Goal: Task Accomplishment & Management: Use online tool/utility

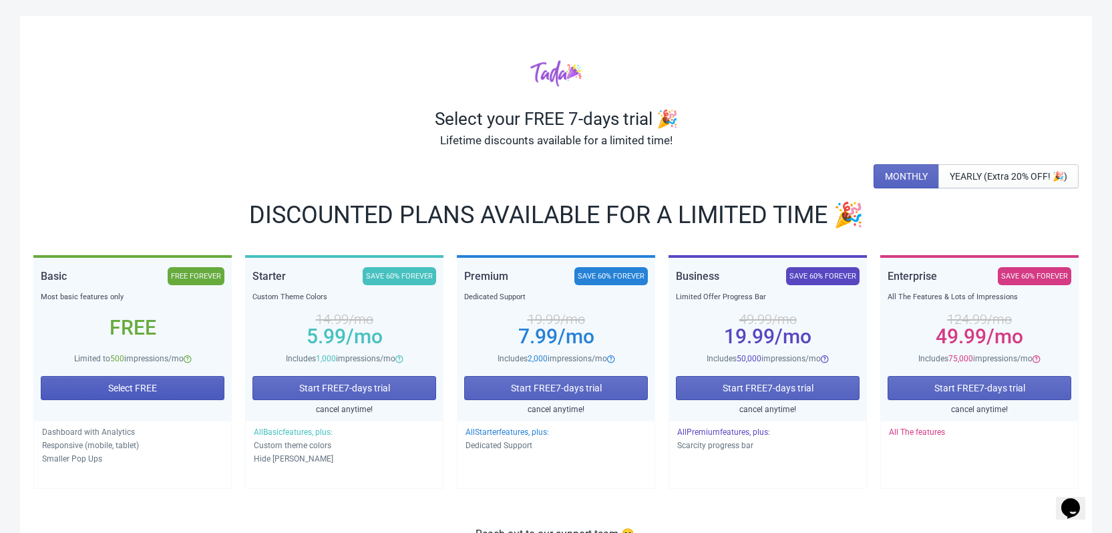
click at [143, 384] on span "Select FREE" at bounding box center [132, 388] width 49 height 11
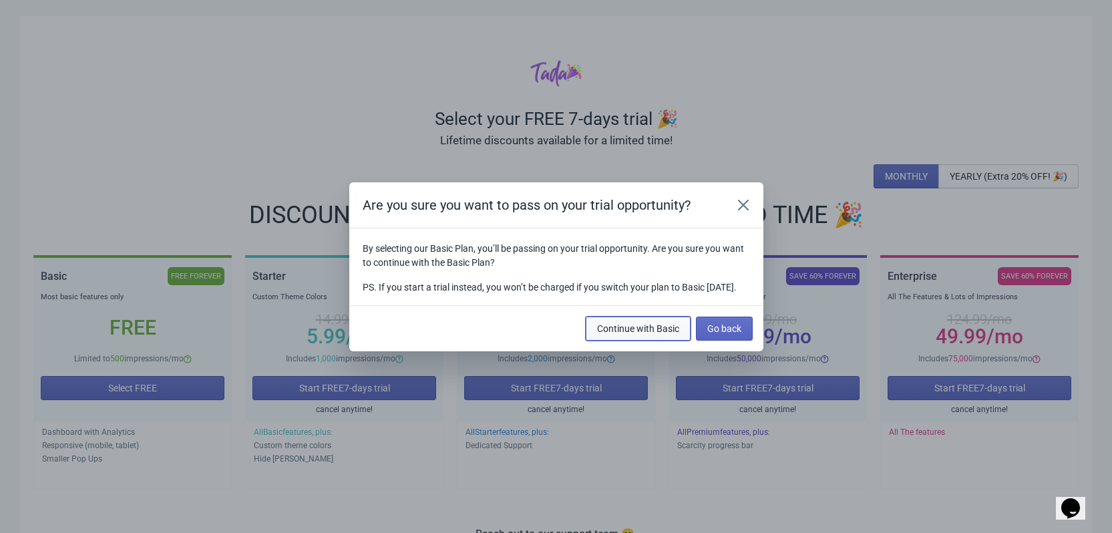
click at [649, 334] on span "Continue with Basic" at bounding box center [638, 328] width 82 height 11
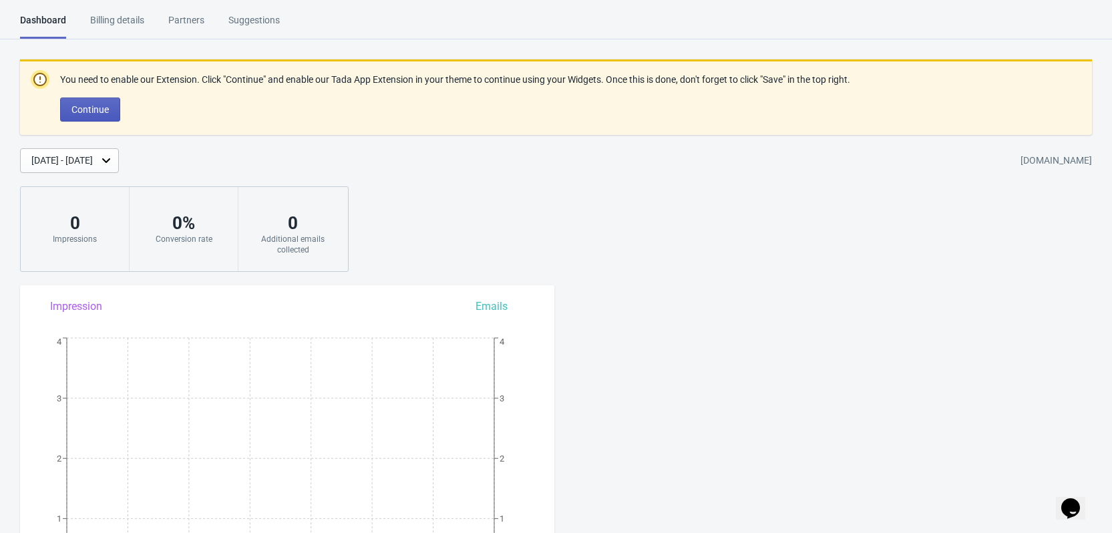
click at [104, 115] on button "Continue" at bounding box center [90, 110] width 60 height 24
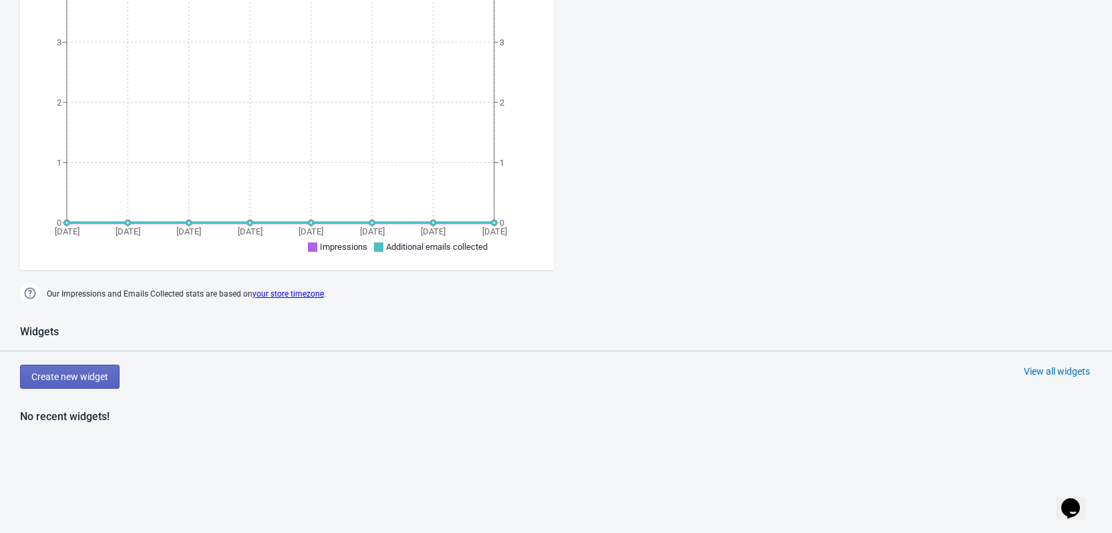
scroll to position [267, 0]
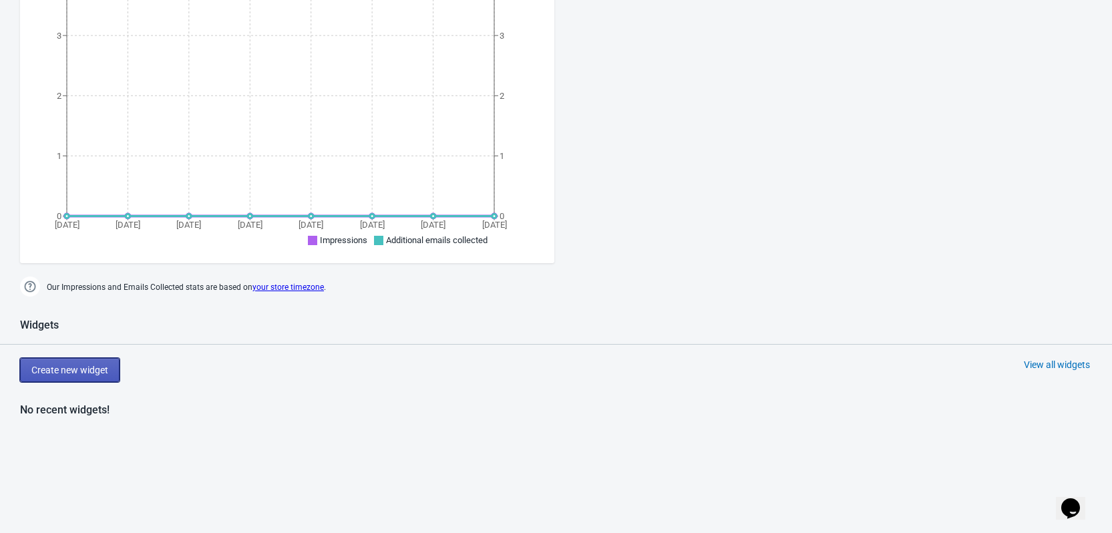
click at [79, 365] on span "Create new widget" at bounding box center [69, 370] width 77 height 11
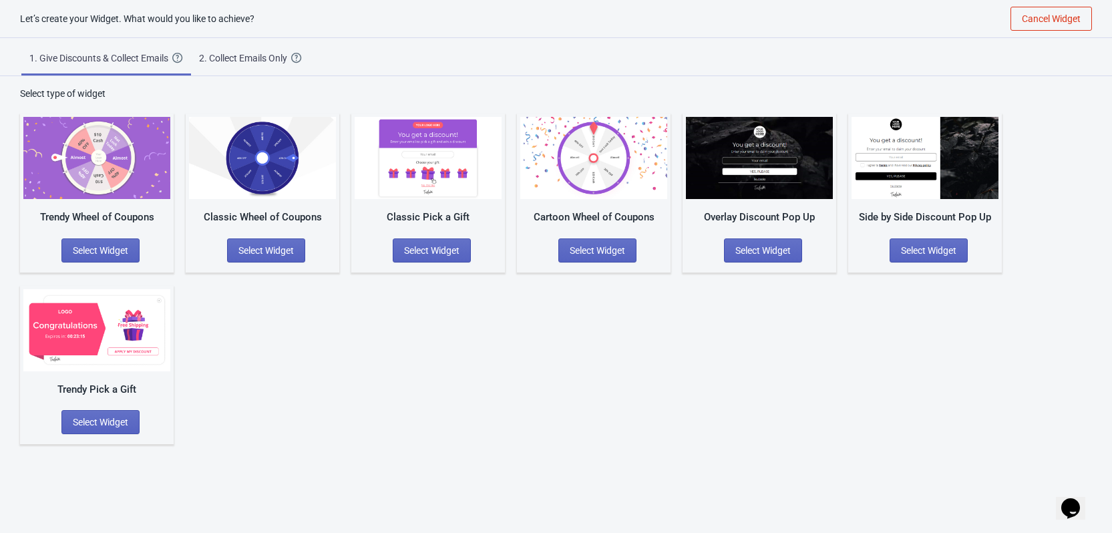
scroll to position [13, 0]
click at [238, 59] on div "2. Collect Emails Only" at bounding box center [245, 57] width 92 height 13
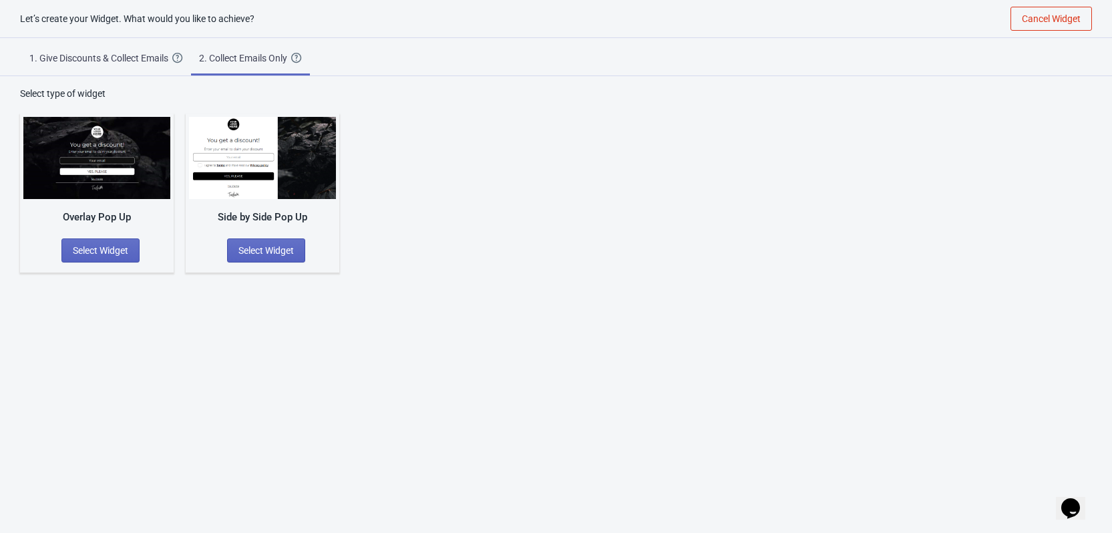
click at [140, 54] on div "1. Give Discounts & Collect Emails" at bounding box center [100, 57] width 143 height 13
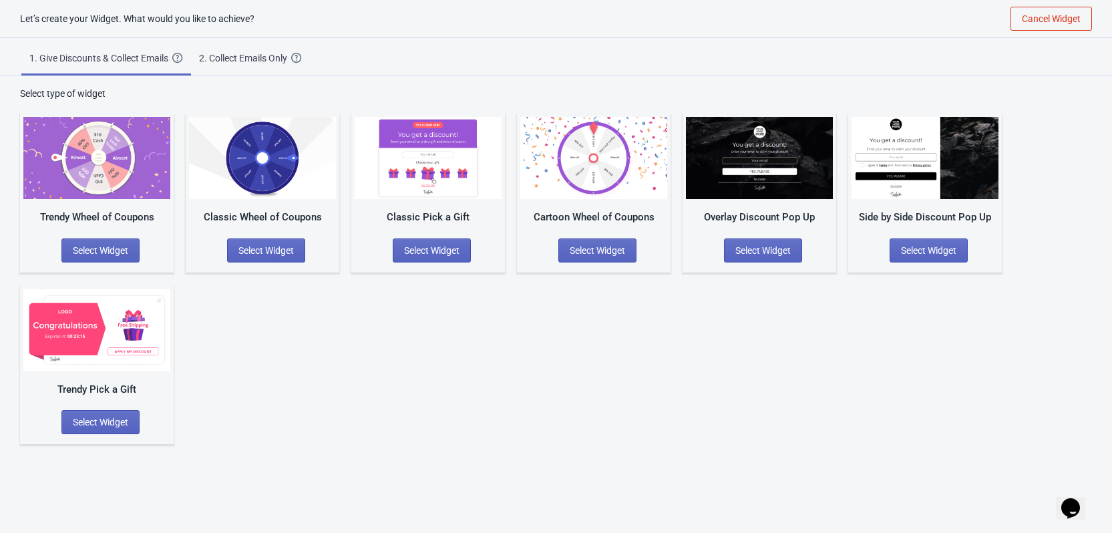
click at [110, 179] on img at bounding box center [96, 158] width 147 height 82
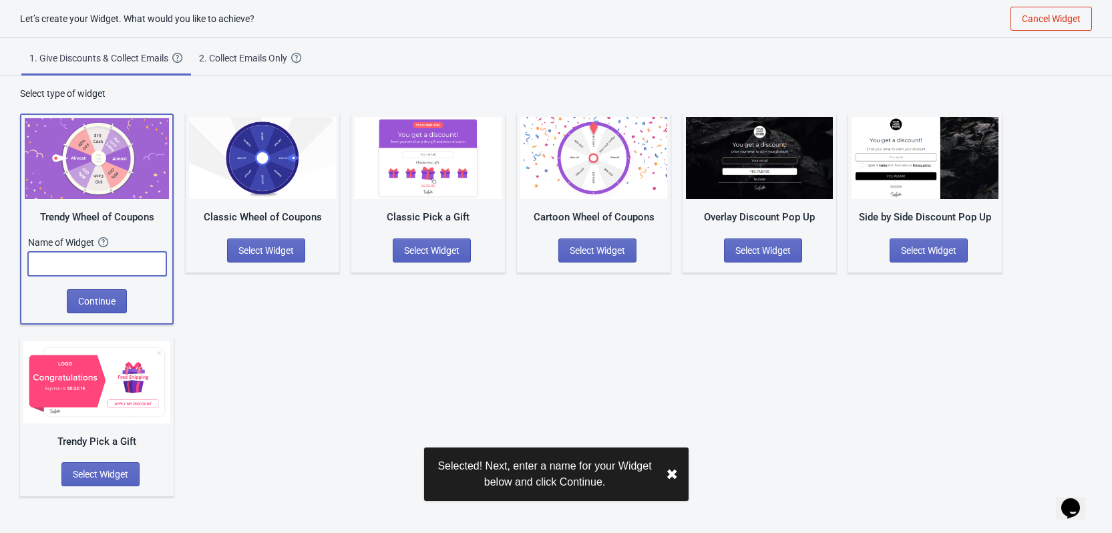
click at [89, 258] on input "text" at bounding box center [97, 264] width 138 height 24
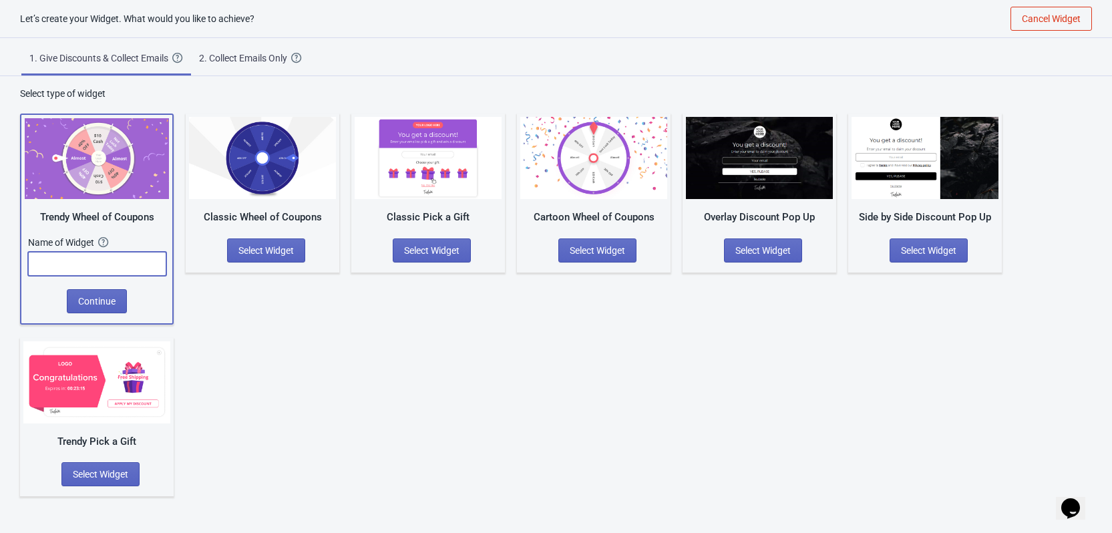
click at [128, 269] on input "text" at bounding box center [97, 264] width 138 height 24
type input "prueba"
click at [122, 305] on button "Continue" at bounding box center [97, 301] width 60 height 24
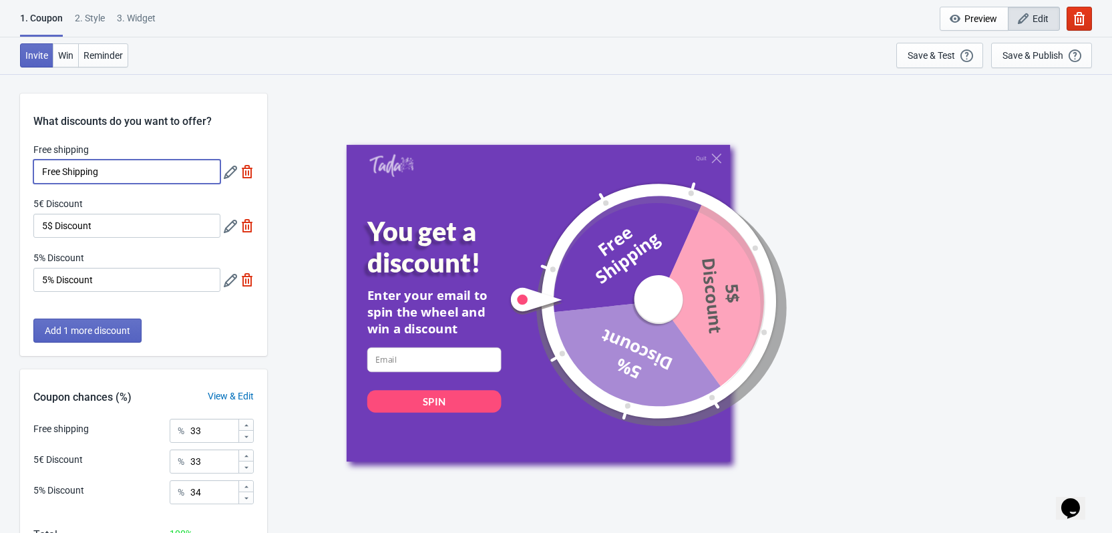
click at [130, 170] on input "Free Shipping" at bounding box center [126, 172] width 187 height 24
drag, startPoint x: 125, startPoint y: 170, endPoint x: 19, endPoint y: 163, distance: 105.8
click at [19, 163] on div "What discounts do you want to offer? Free shipping Free Shipping 5€ Discount 5$…" at bounding box center [556, 350] width 1112 height 554
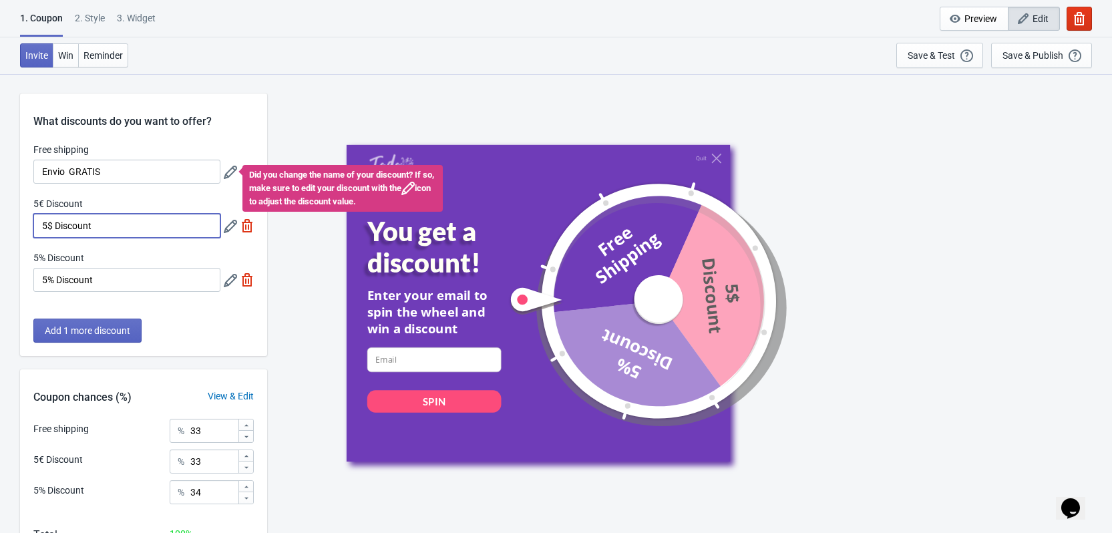
drag, startPoint x: 110, startPoint y: 224, endPoint x: 74, endPoint y: 225, distance: 35.4
click at [74, 225] on input "5$ Discount" at bounding box center [126, 226] width 187 height 24
click at [160, 138] on div "What discounts do you want to offer? Free shipping Envio GRATIS Did you change …" at bounding box center [143, 225] width 247 height 263
click at [158, 216] on input "5$ Discount" at bounding box center [126, 226] width 187 height 24
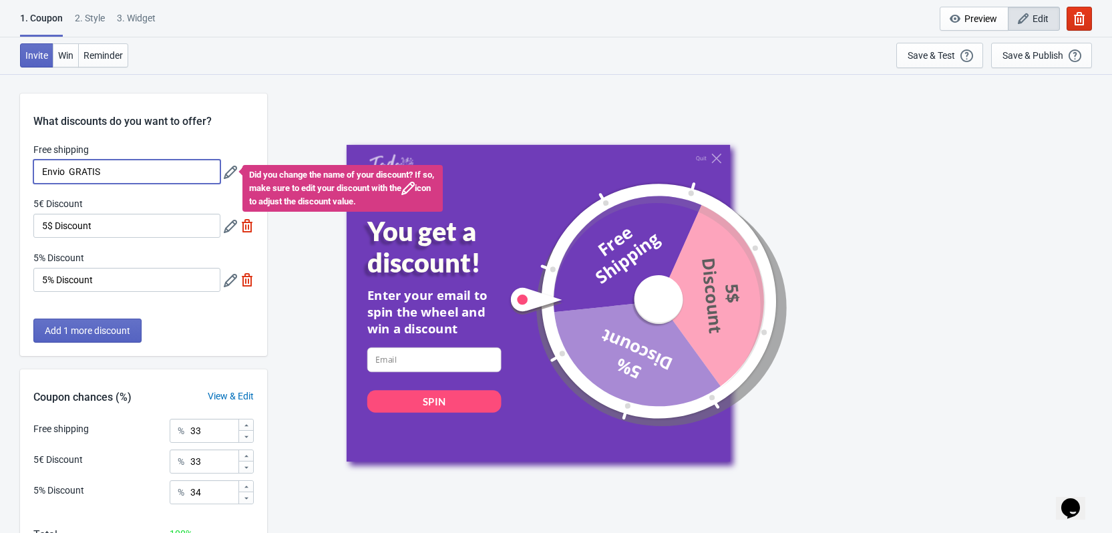
click at [186, 170] on input "Envio GRATIS" at bounding box center [126, 172] width 187 height 24
click at [97, 173] on input "Envio GRATIS" at bounding box center [126, 172] width 187 height 24
type input "Envio gratis"
click at [146, 215] on input "5$ Discount" at bounding box center [126, 226] width 187 height 24
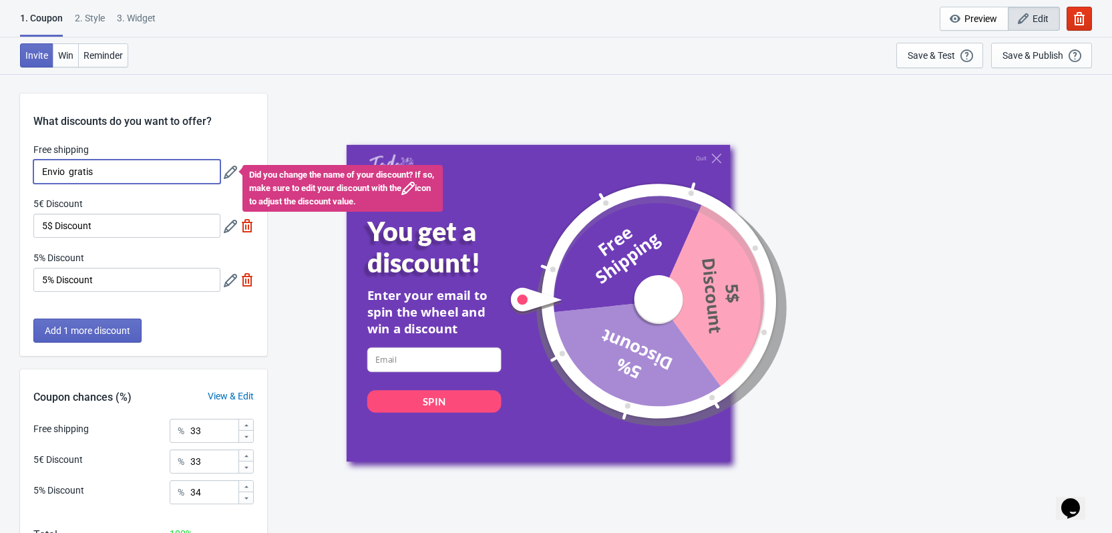
drag, startPoint x: 79, startPoint y: 170, endPoint x: 24, endPoint y: 172, distance: 54.8
click at [24, 172] on div "Free shipping Envio gratis Did you change the name of your discount? If so, mak…" at bounding box center [143, 224] width 247 height 162
click at [415, 183] on icon at bounding box center [408, 188] width 13 height 13
click at [98, 166] on input "Free shipping" at bounding box center [126, 172] width 187 height 24
type input "envio"
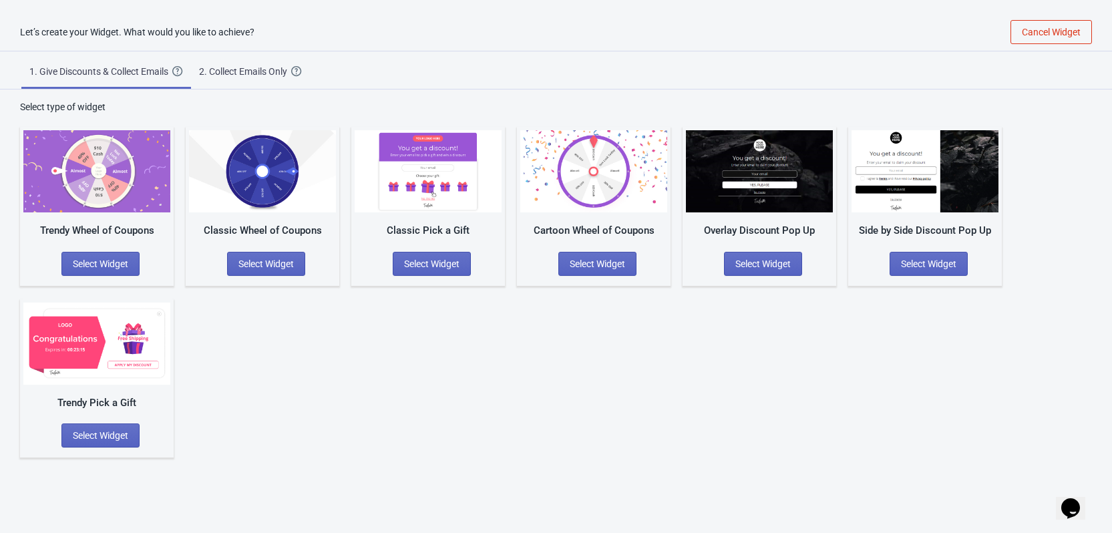
scroll to position [13, 0]
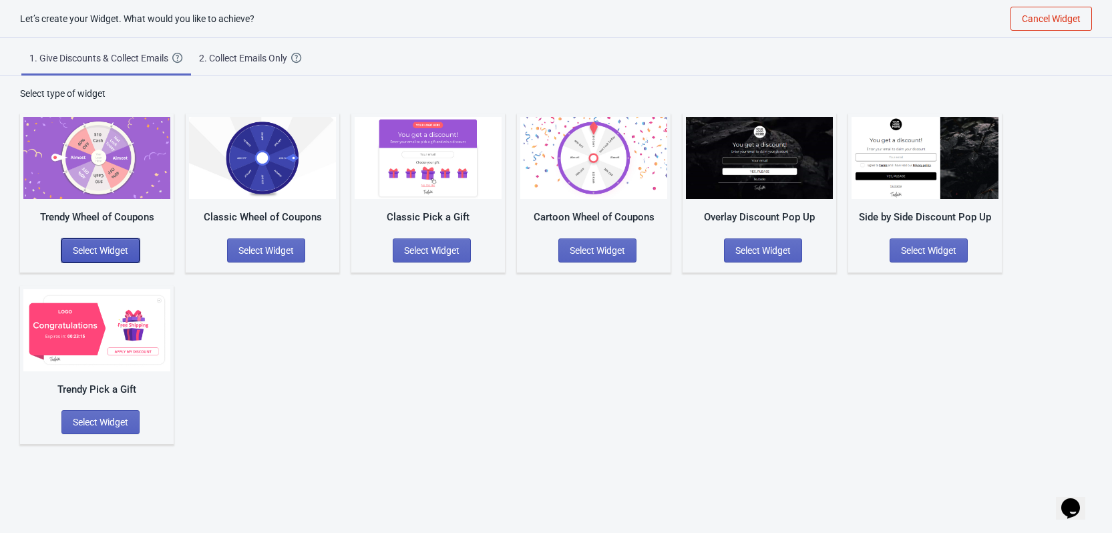
click at [98, 249] on span "Select Widget" at bounding box center [100, 250] width 55 height 11
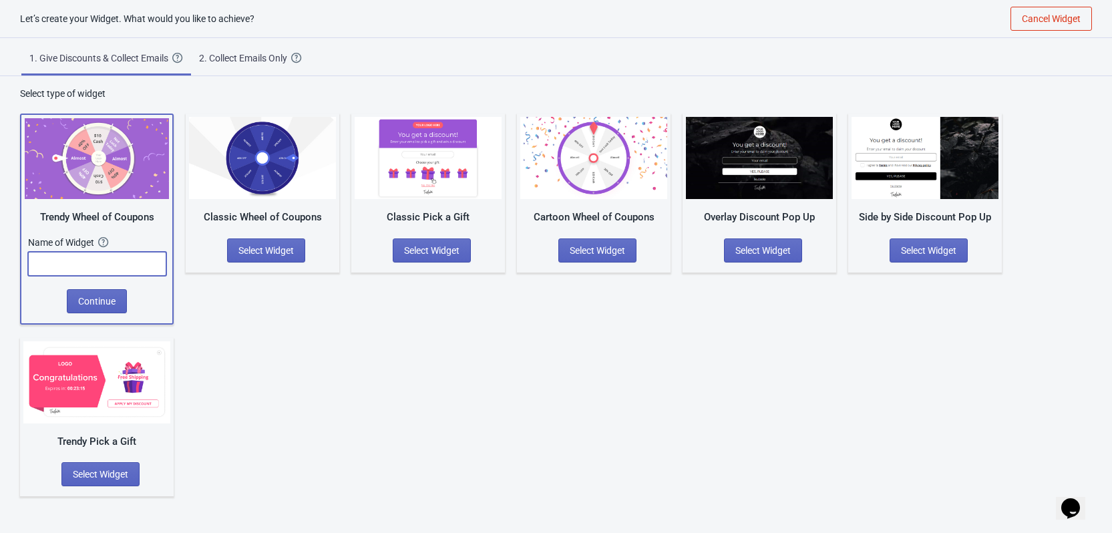
click at [90, 265] on input "text" at bounding box center [97, 264] width 138 height 24
type input "Oferta"
click at [101, 301] on span "Continue" at bounding box center [96, 301] width 37 height 11
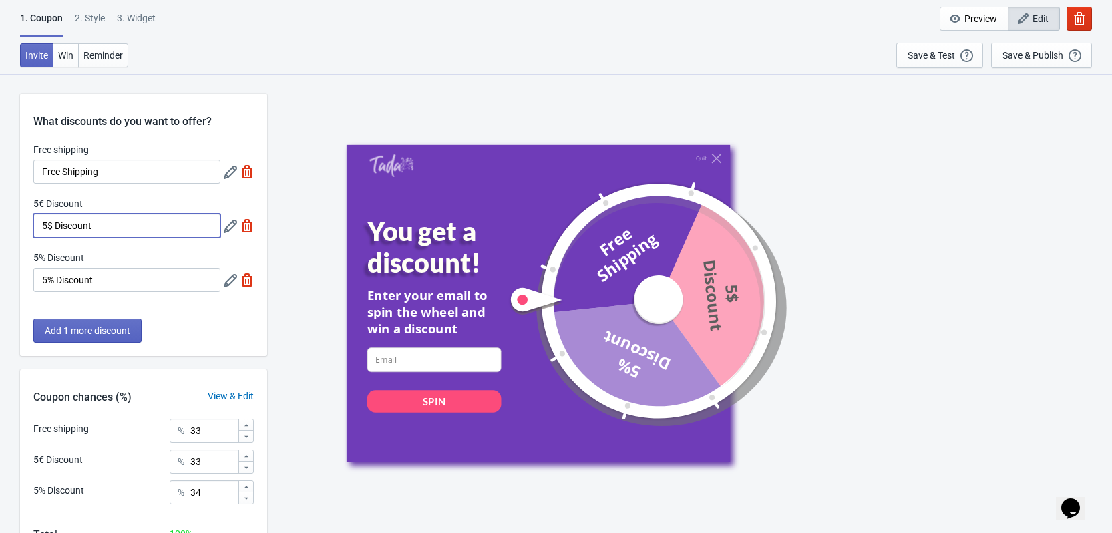
click at [119, 226] on input "5$ Discount" at bounding box center [126, 226] width 187 height 24
type input "5$ Descuento"
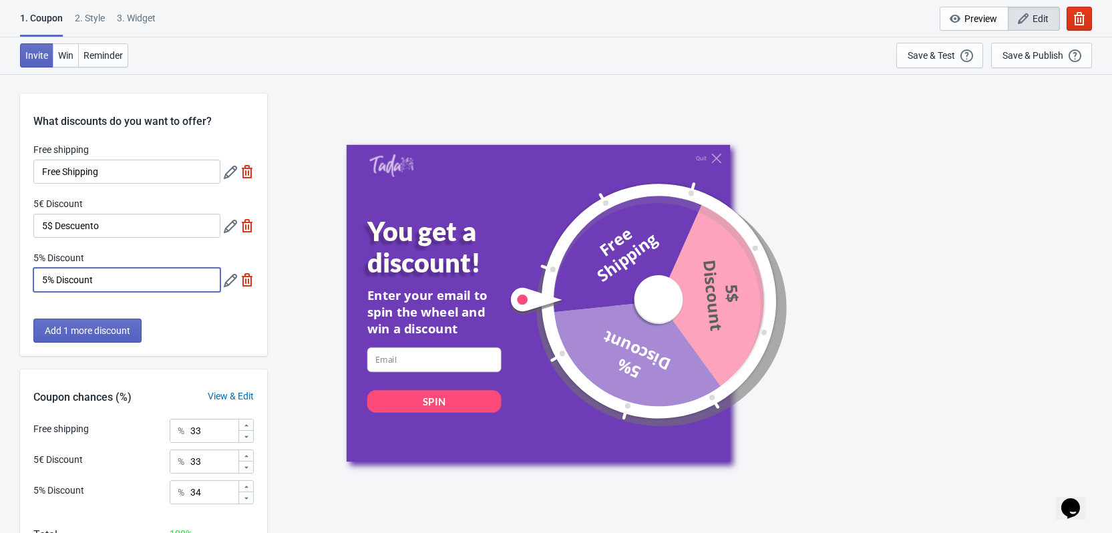
click at [125, 273] on input "5% Discount" at bounding box center [126, 280] width 187 height 24
click at [138, 277] on input "5€ Descuento" at bounding box center [126, 280] width 187 height 24
type input "5€ Descuento + Envio"
click at [239, 336] on div "Add 1 more discount" at bounding box center [143, 337] width 247 height 37
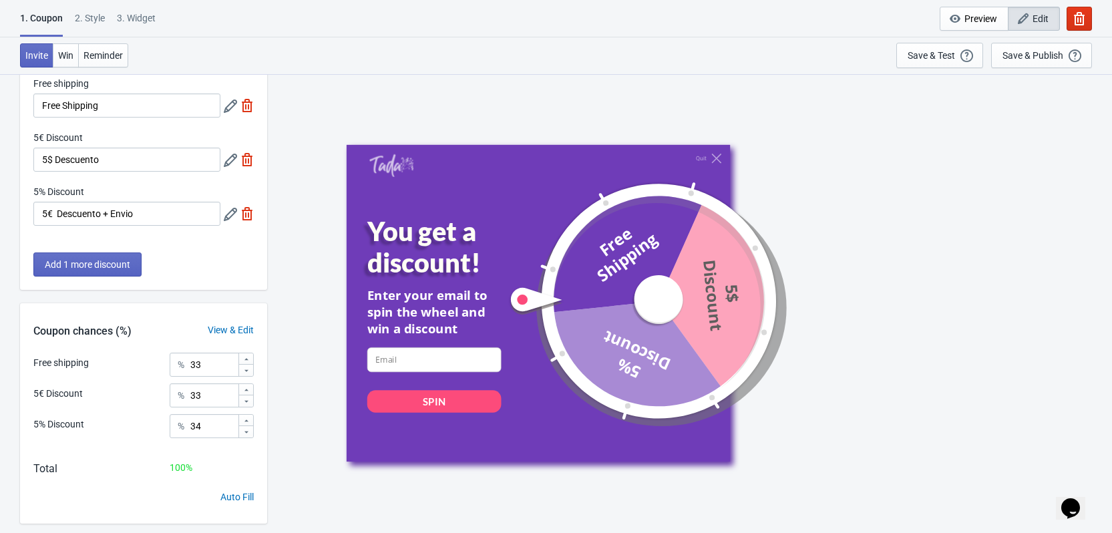
scroll to position [67, 0]
click at [226, 422] on input "34" at bounding box center [214, 426] width 48 height 24
type input "3"
type input "100"
click at [223, 398] on input "33" at bounding box center [214, 395] width 48 height 24
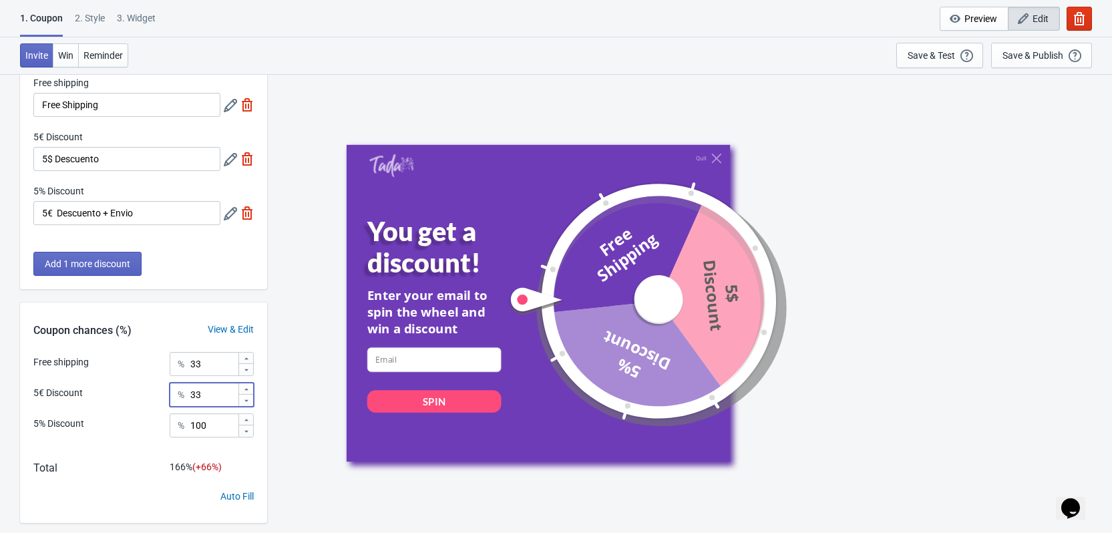
type input "3"
type input "0"
click at [198, 361] on input "33" at bounding box center [214, 364] width 48 height 24
type input "0"
click at [136, 386] on div "5€ Discount % 0" at bounding box center [143, 391] width 220 height 17
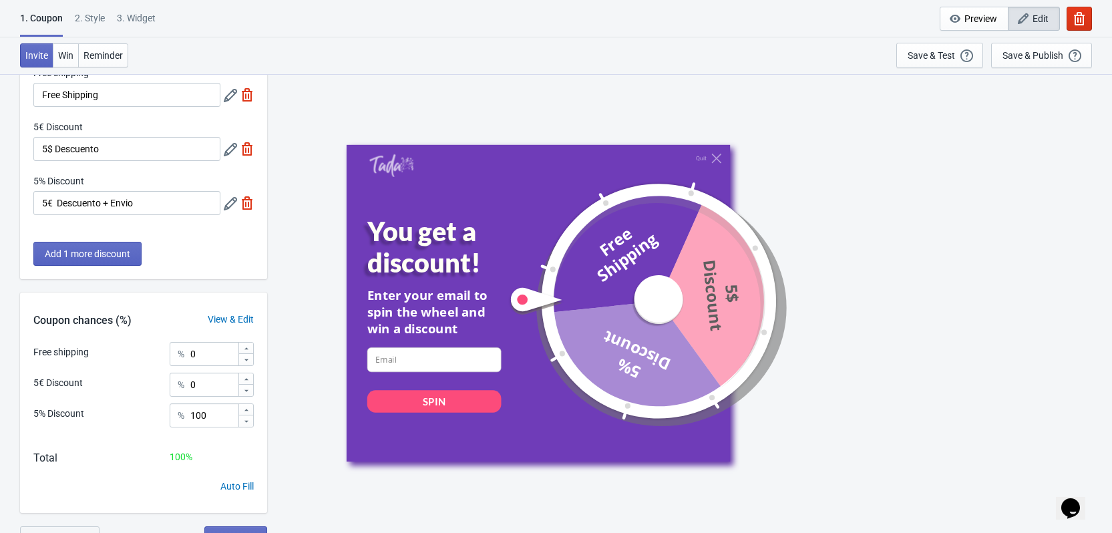
scroll to position [94, 0]
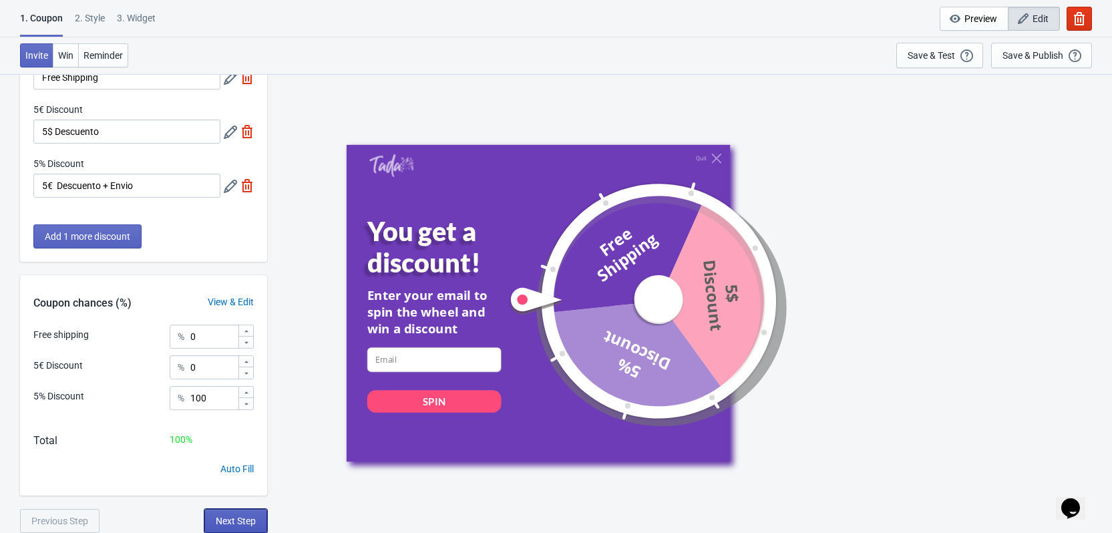
click at [245, 520] on span "Next Step" at bounding box center [236, 521] width 40 height 11
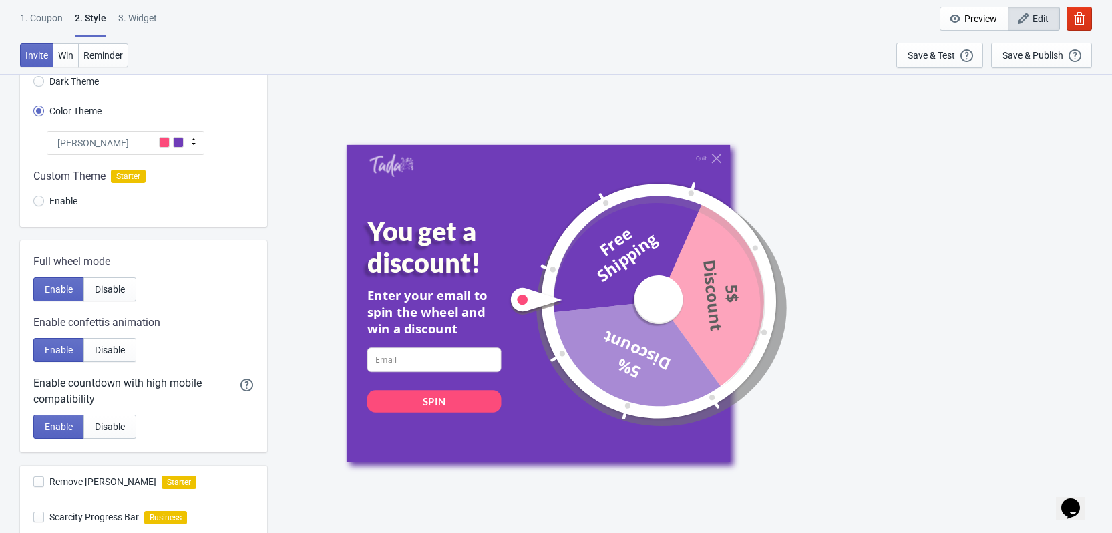
scroll to position [0, 0]
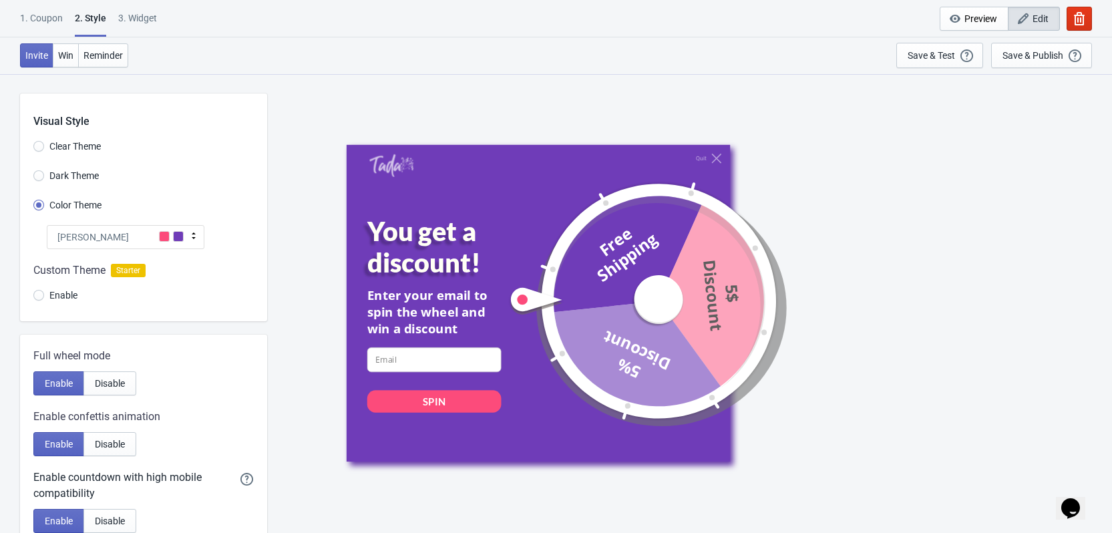
click at [41, 298] on div at bounding box center [143, 285] width 247 height 72
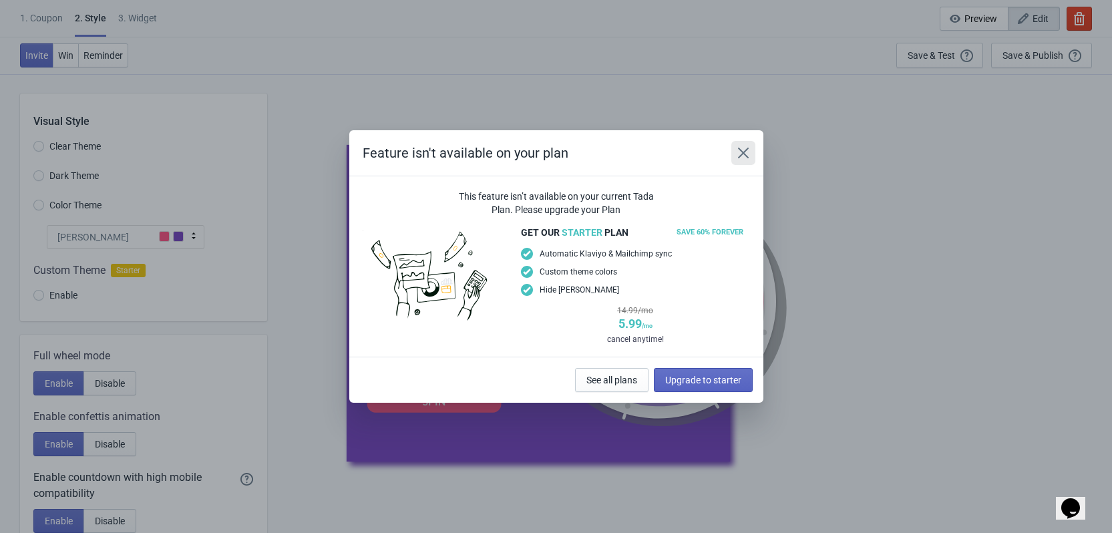
click at [743, 147] on icon "Close" at bounding box center [743, 152] width 13 height 13
radio input "true"
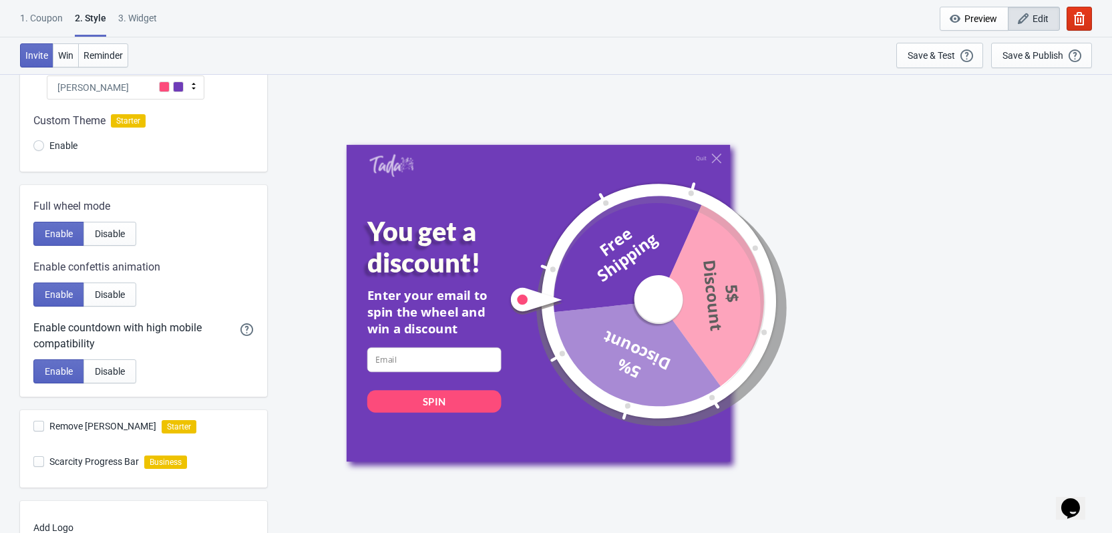
scroll to position [200, 0]
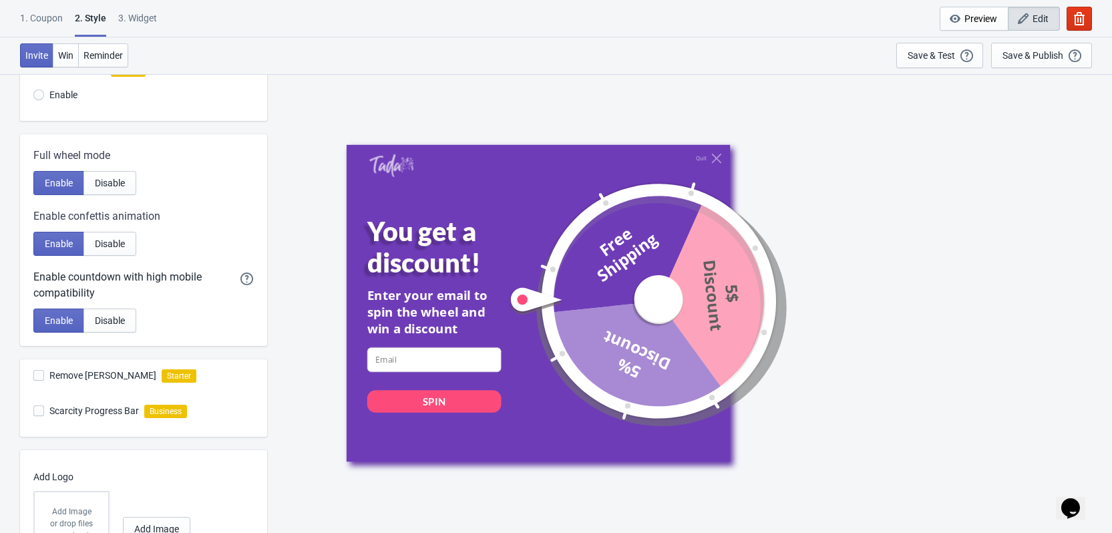
click at [96, 371] on span "Remove [PERSON_NAME]" at bounding box center [102, 375] width 107 height 13
click at [34, 371] on input "Remove [PERSON_NAME]" at bounding box center [33, 382] width 1 height 24
checkbox input "false"
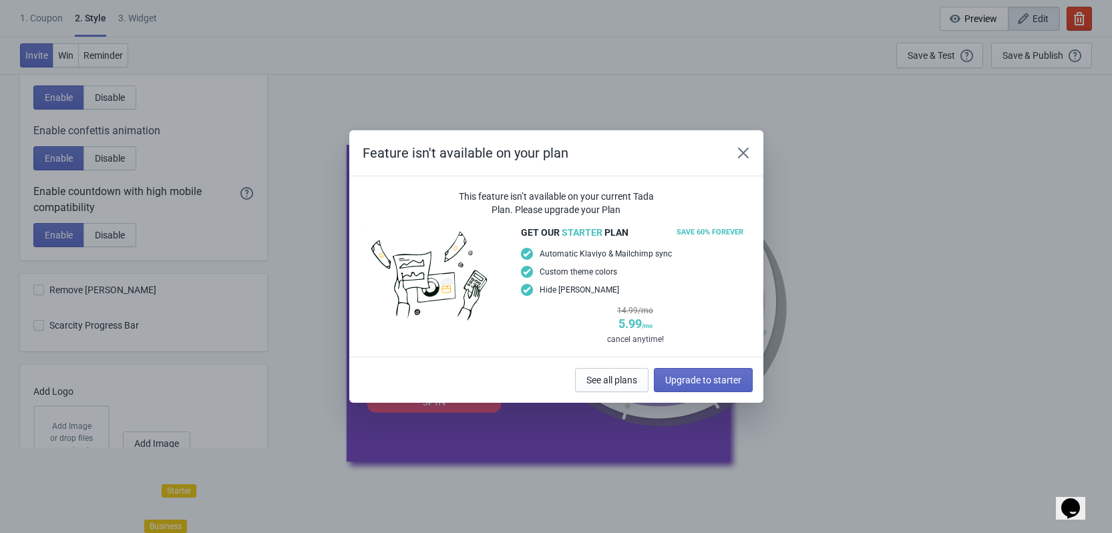
drag, startPoint x: 503, startPoint y: 481, endPoint x: 496, endPoint y: 478, distance: 7.8
click at [501, 482] on div "Feature isn't available on your plan This feature isn’t available on your curre…" at bounding box center [556, 266] width 1112 height 533
click at [744, 153] on icon "Close" at bounding box center [743, 153] width 11 height 11
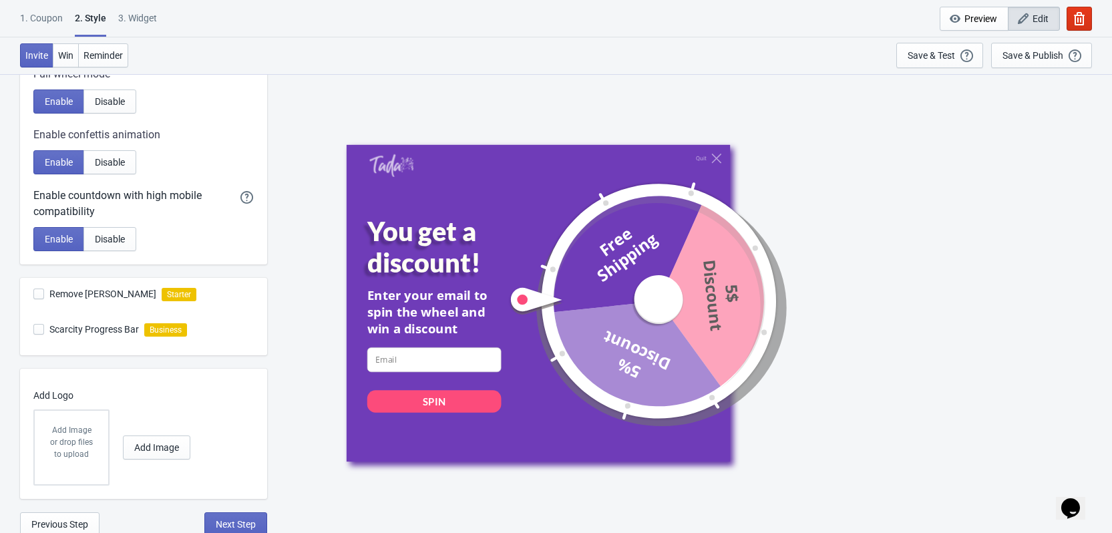
scroll to position [285, 0]
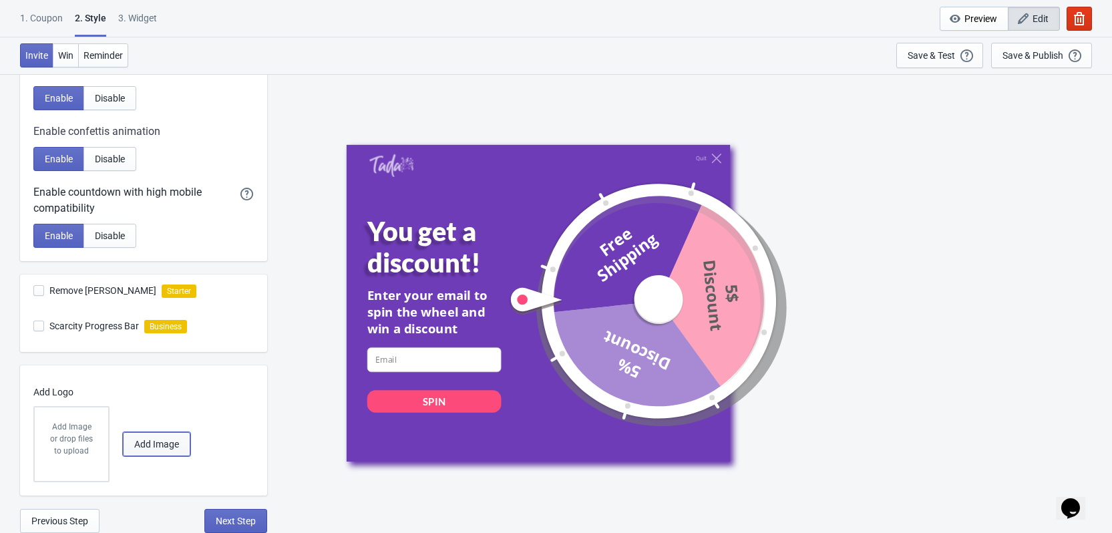
click at [143, 444] on span "Add Image" at bounding box center [156, 444] width 45 height 11
radio input "true"
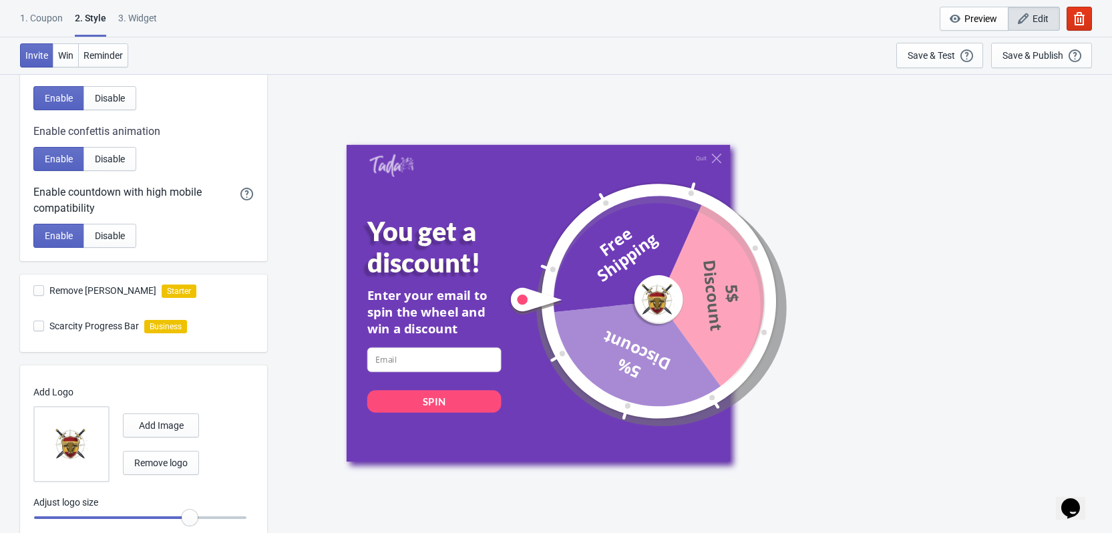
scroll to position [329, 0]
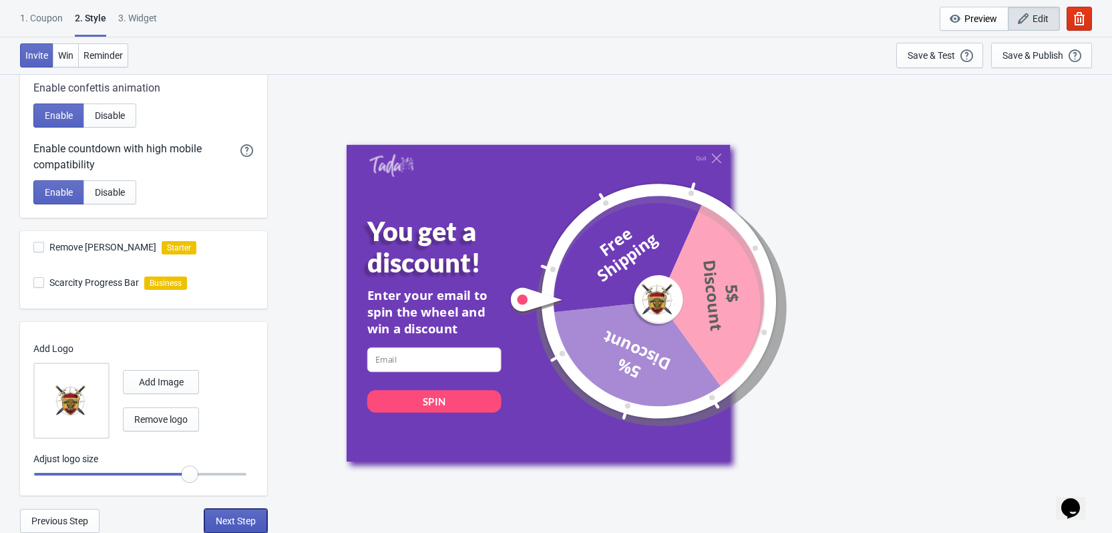
click at [242, 523] on span "Next Step" at bounding box center [236, 521] width 40 height 11
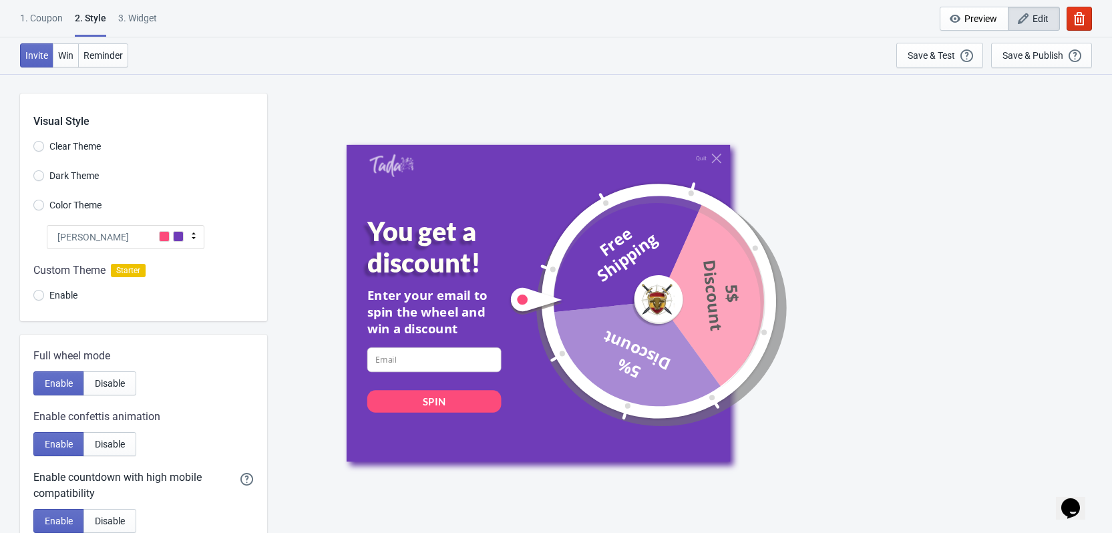
select select "once"
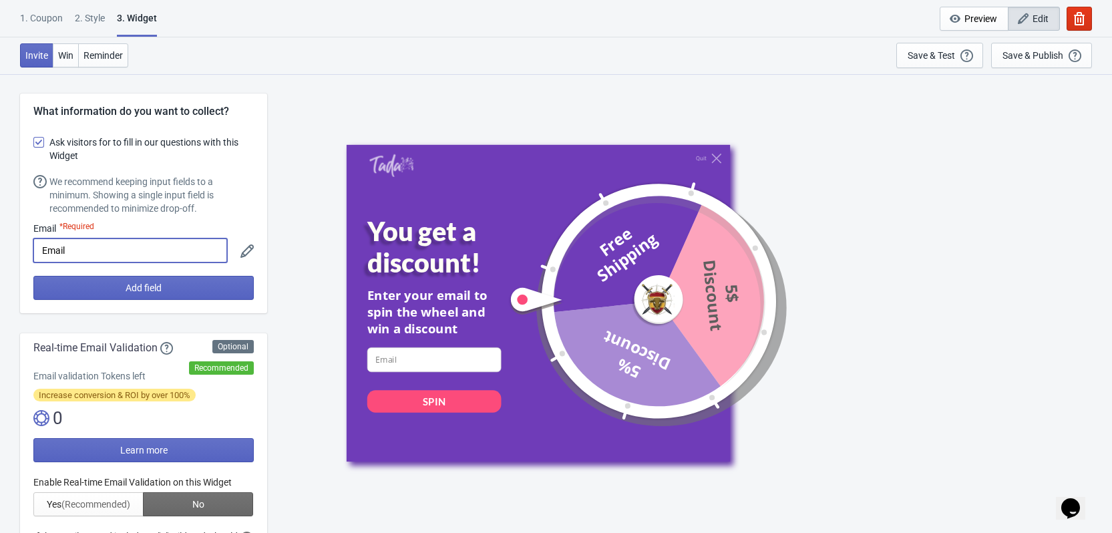
click at [118, 252] on input "Email" at bounding box center [130, 251] width 194 height 24
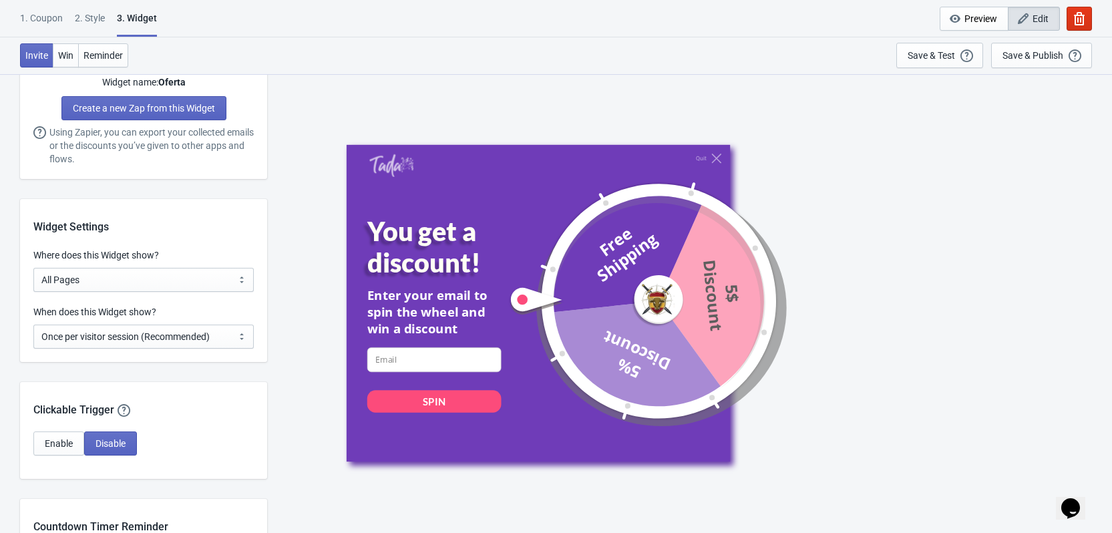
scroll to position [935, 0]
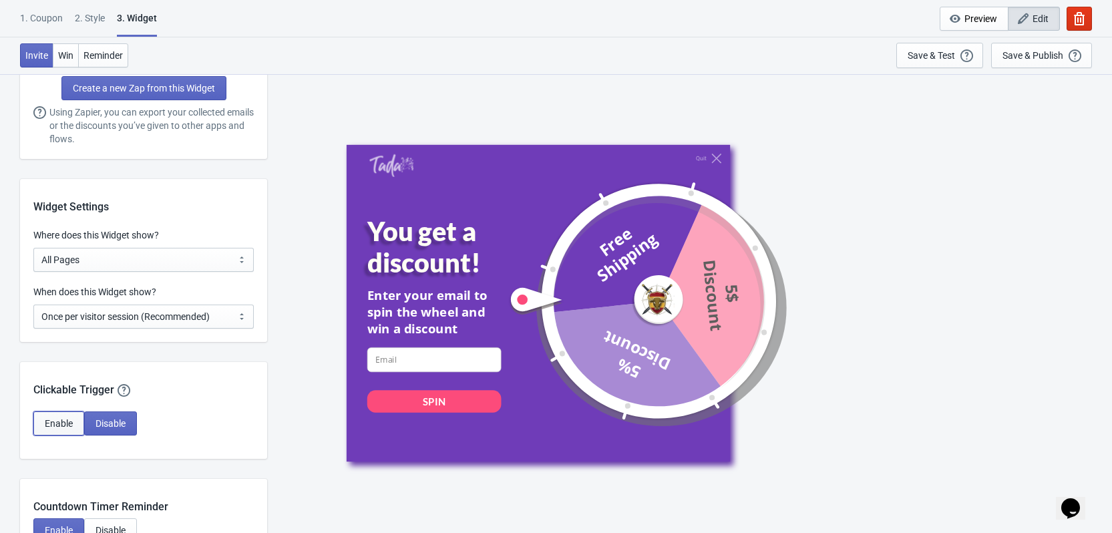
click at [47, 423] on span "Enable" at bounding box center [59, 423] width 28 height 11
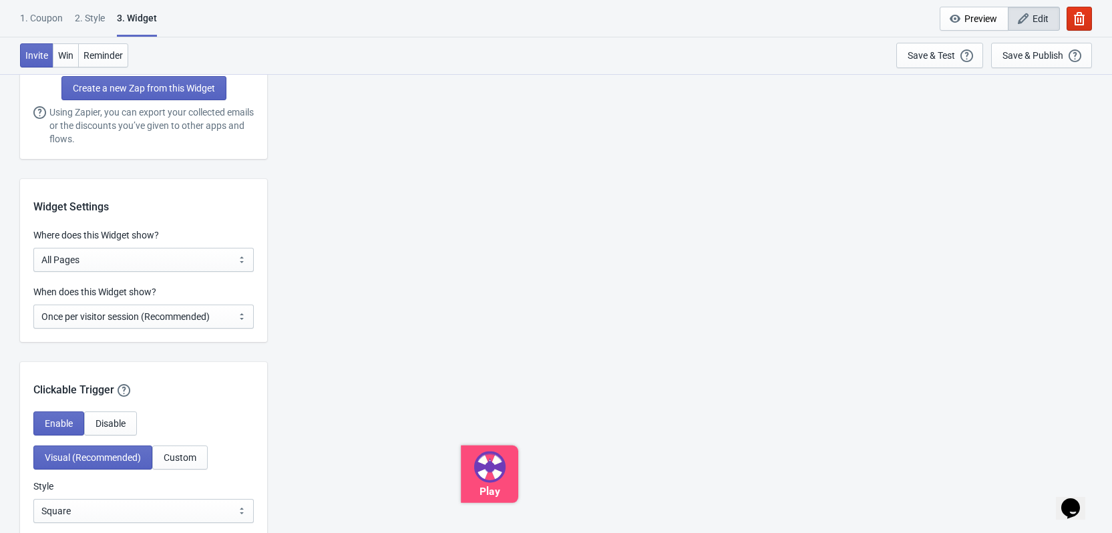
scroll to position [1002, 0]
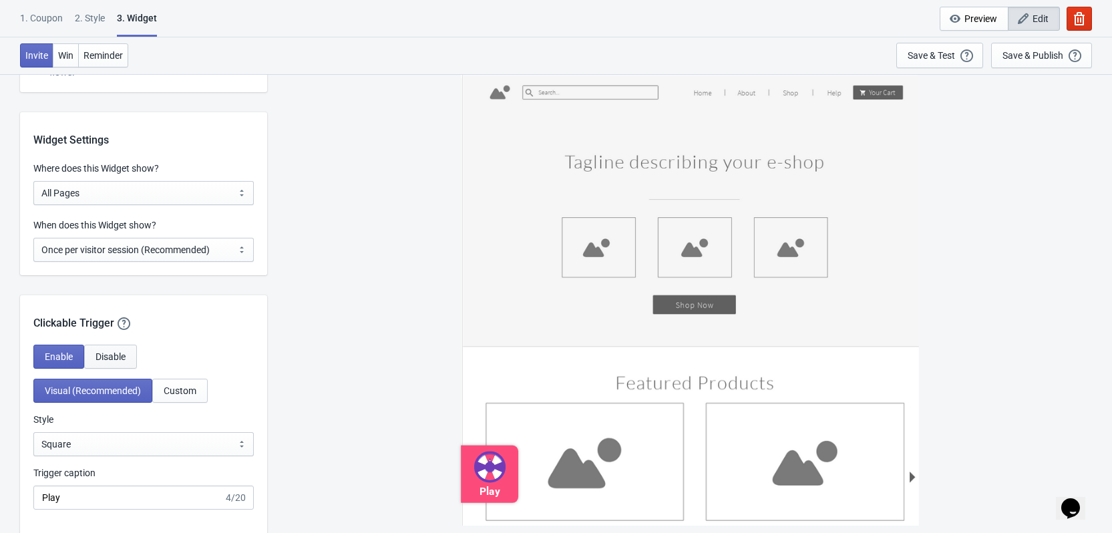
click at [112, 356] on span "Disable" at bounding box center [111, 356] width 30 height 11
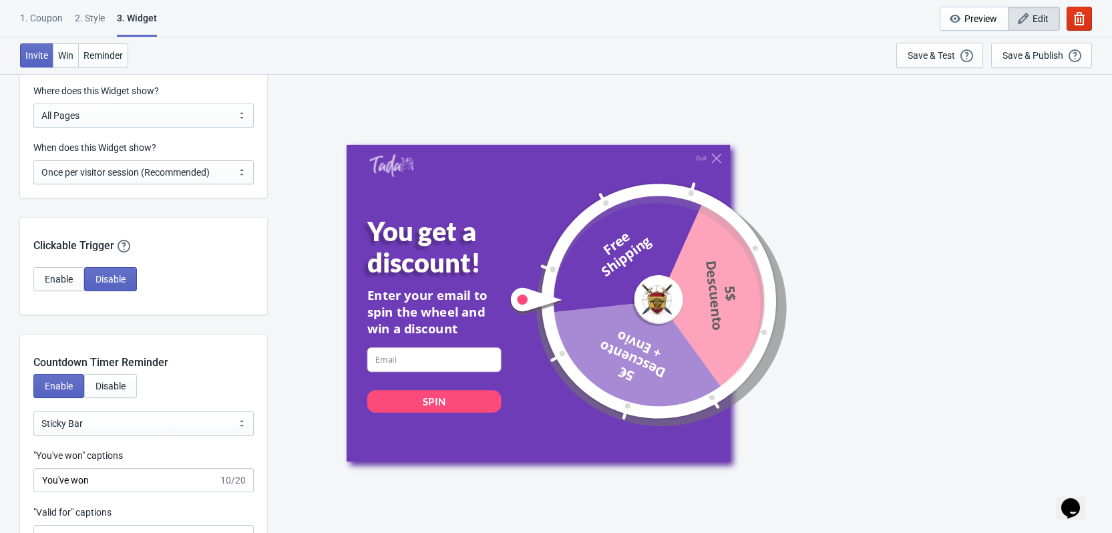
scroll to position [1203, 0]
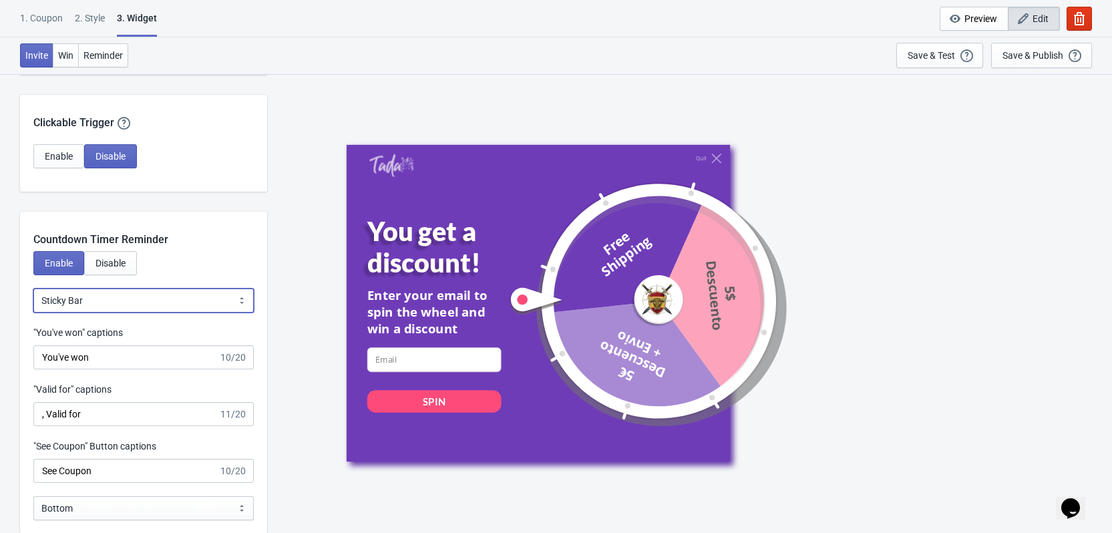
click at [92, 302] on select "Bubble Sticky Bar" at bounding box center [143, 301] width 220 height 24
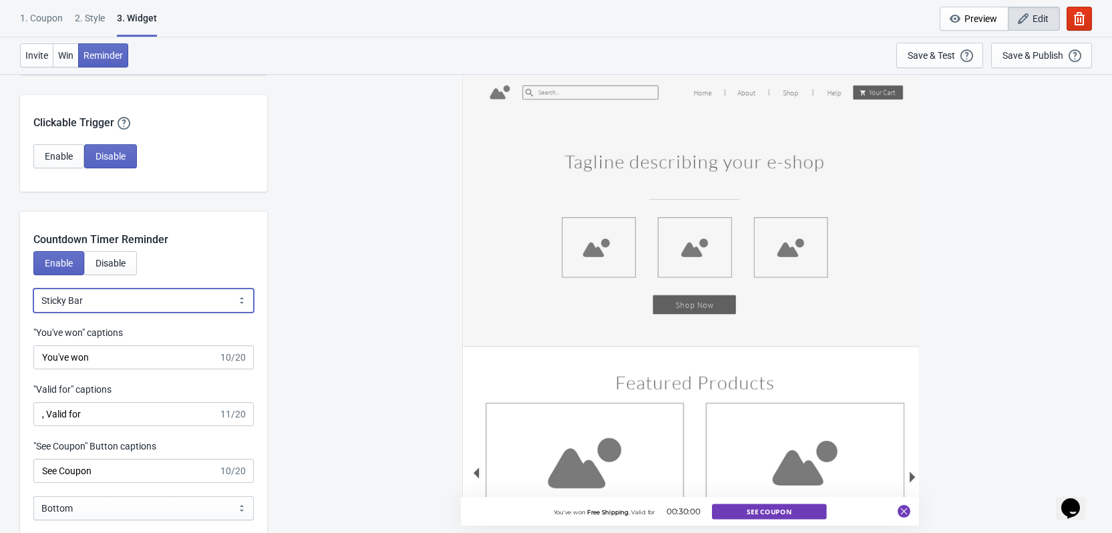
select select "0"
click at [33, 289] on select "Bubble Sticky Bar" at bounding box center [143, 301] width 220 height 24
type input "left"
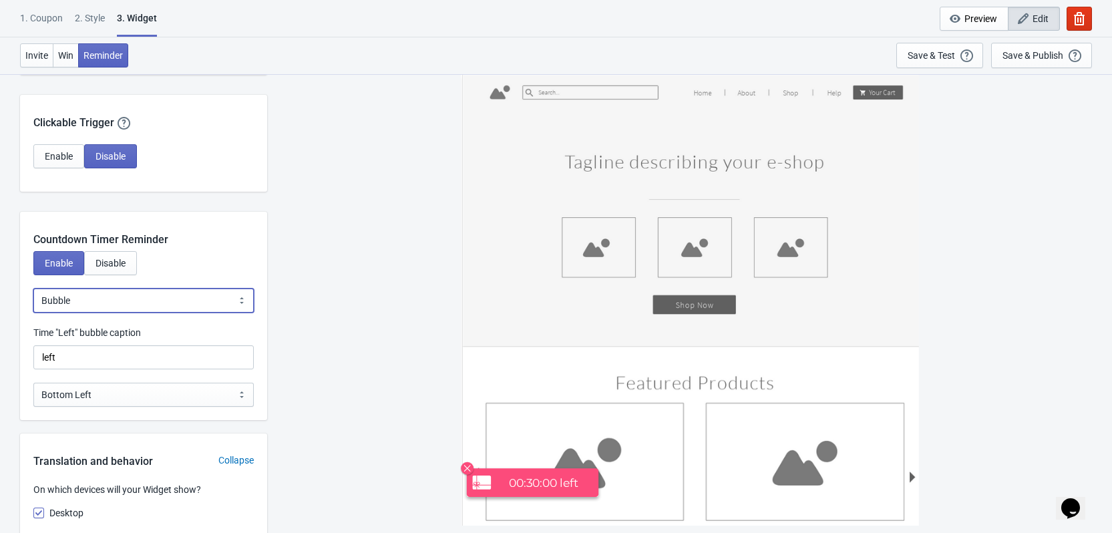
click at [98, 296] on select "Bubble Sticky Bar" at bounding box center [143, 301] width 220 height 24
select select "1"
click at [33, 289] on select "Bubble Sticky Bar" at bounding box center [143, 301] width 220 height 24
type input ", Valid for"
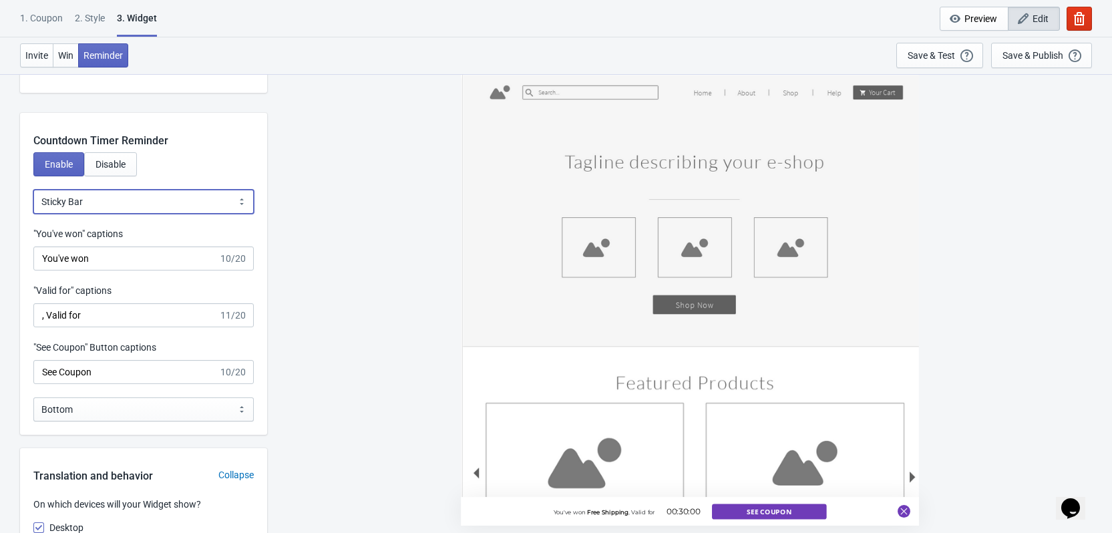
scroll to position [1336, 0]
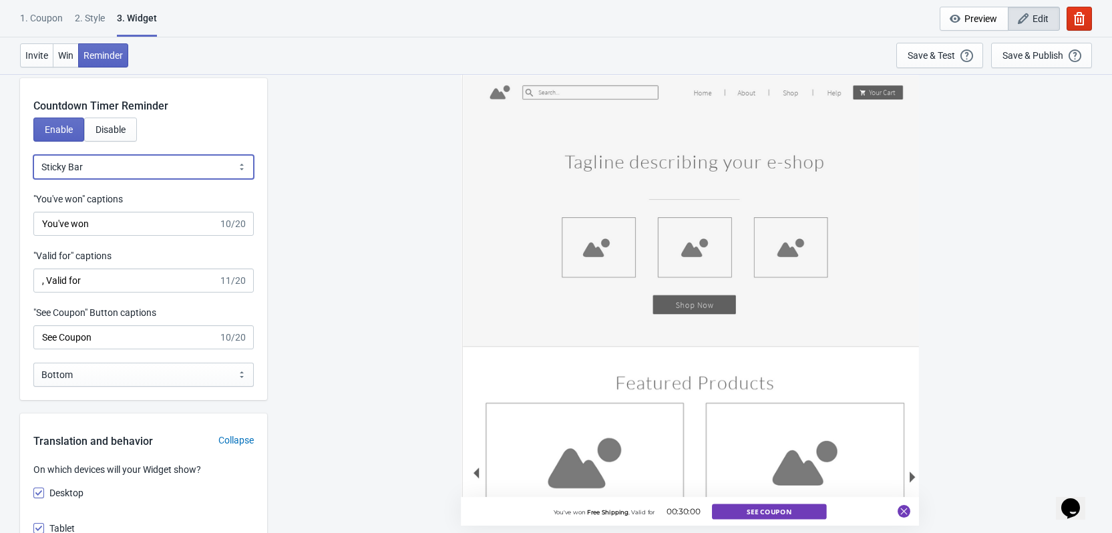
click at [104, 174] on select "Bubble Sticky Bar" at bounding box center [143, 167] width 220 height 24
select select "0"
click at [33, 155] on select "Bubble Sticky Bar" at bounding box center [143, 167] width 220 height 24
type input "left"
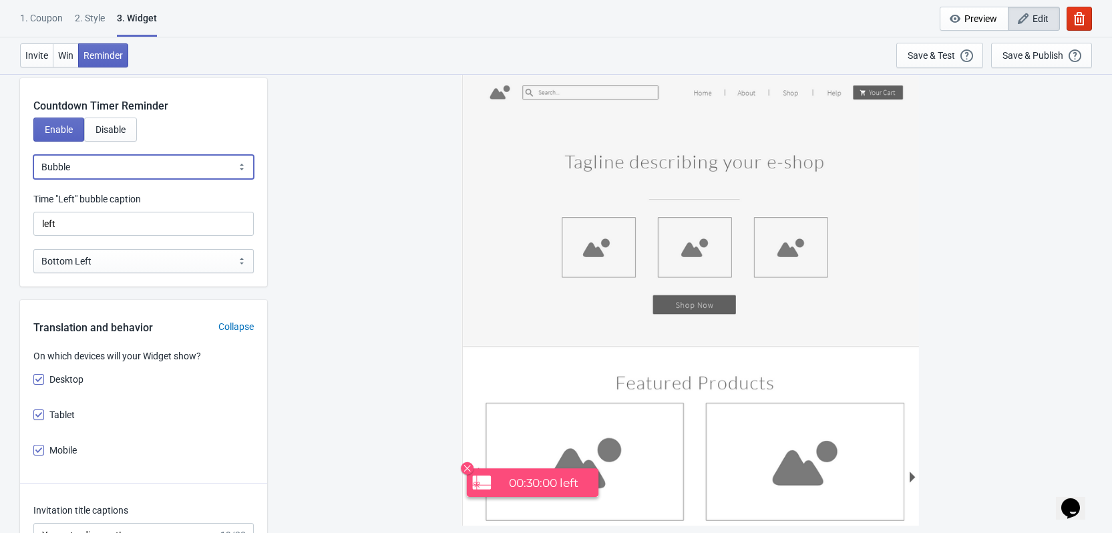
click at [118, 166] on select "Bubble Sticky Bar" at bounding box center [143, 167] width 220 height 24
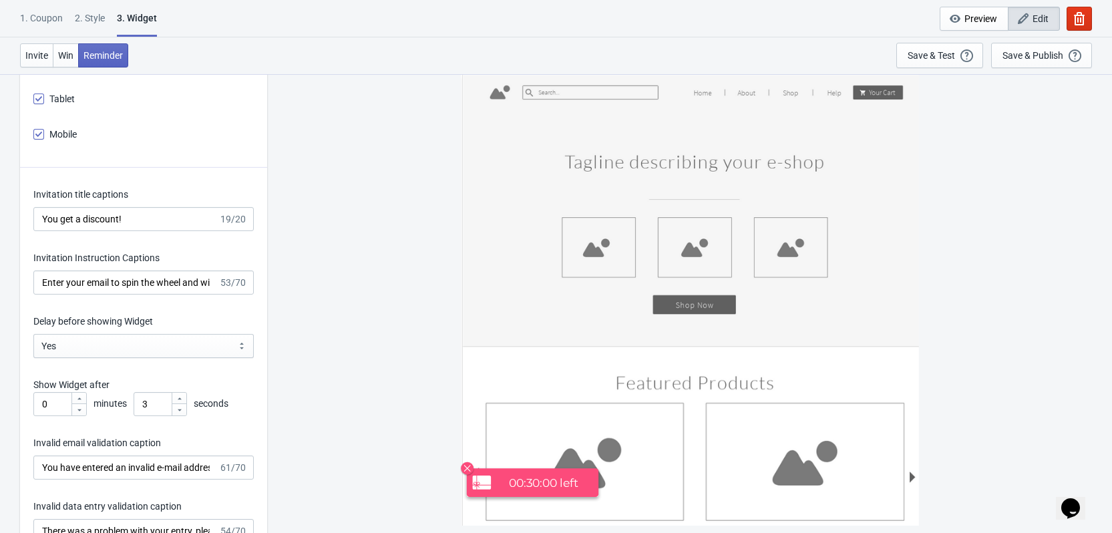
scroll to position [1670, 0]
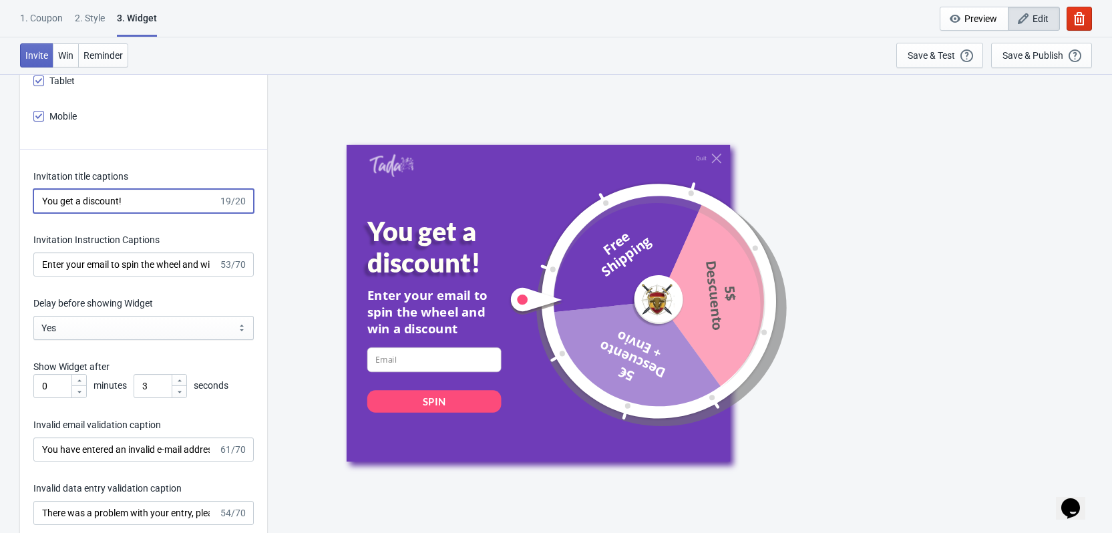
click at [126, 200] on input "You get a discount!" at bounding box center [125, 201] width 185 height 24
drag, startPoint x: 130, startPoint y: 202, endPoint x: 29, endPoint y: 202, distance: 101.5
click at [25, 204] on div "Invitation title captions You get a discount! 19/20 Invitation Instruction Capt…" at bounding box center [143, 498] width 247 height 697
click at [143, 200] on input "You get a discount!" at bounding box center [125, 201] width 185 height 24
click at [132, 200] on input "You get a discount!" at bounding box center [125, 201] width 185 height 24
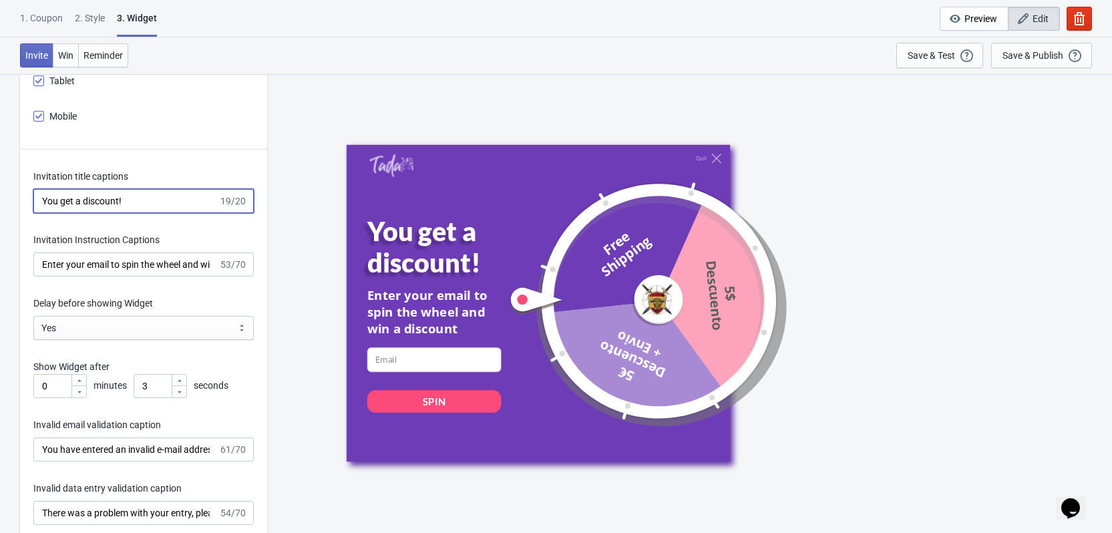
drag, startPoint x: 135, startPoint y: 203, endPoint x: 27, endPoint y: 200, distance: 108.3
click at [27, 200] on div "Invitation title captions You get a discount! 19/20 Invitation Instruction Capt…" at bounding box center [143, 498] width 247 height 697
paste input "¡Obtendrás un descue"
type input "¡Obtendrás un descue"
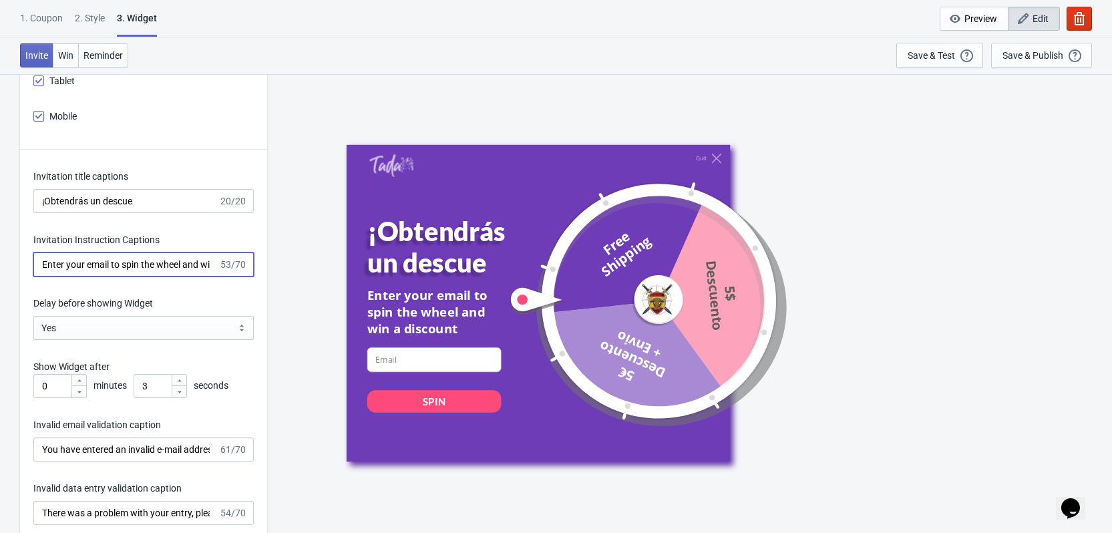
scroll to position [0, 53]
drag, startPoint x: 44, startPoint y: 264, endPoint x: 247, endPoint y: 275, distance: 202.7
click at [247, 275] on div "Enter your email to spin the wheel and win a discount 53/70" at bounding box center [143, 265] width 220 height 24
paste input "Introduce tu email para girar [PERSON_NAME] y ganar un descuento"
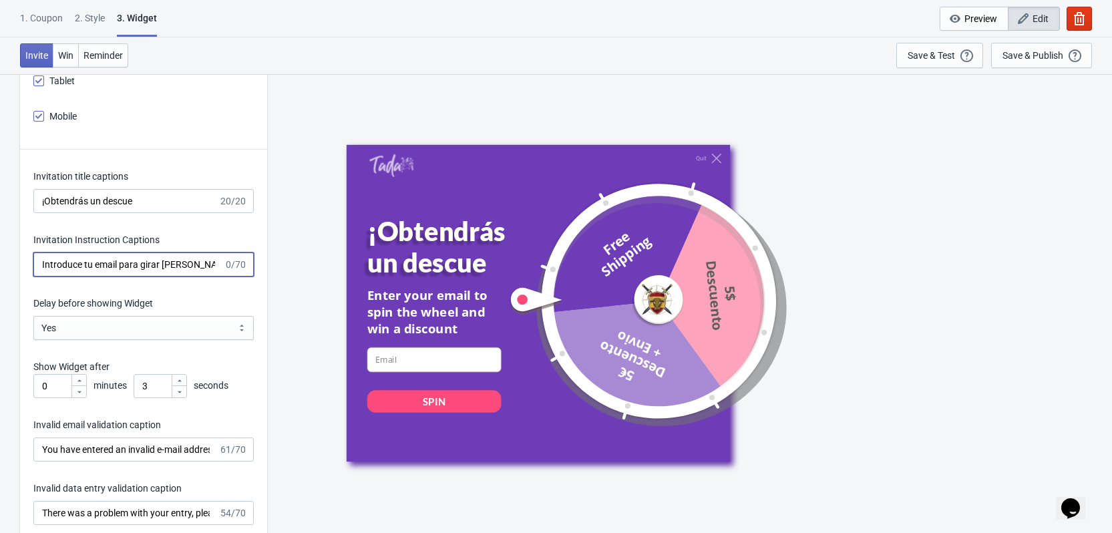
scroll to position [0, 76]
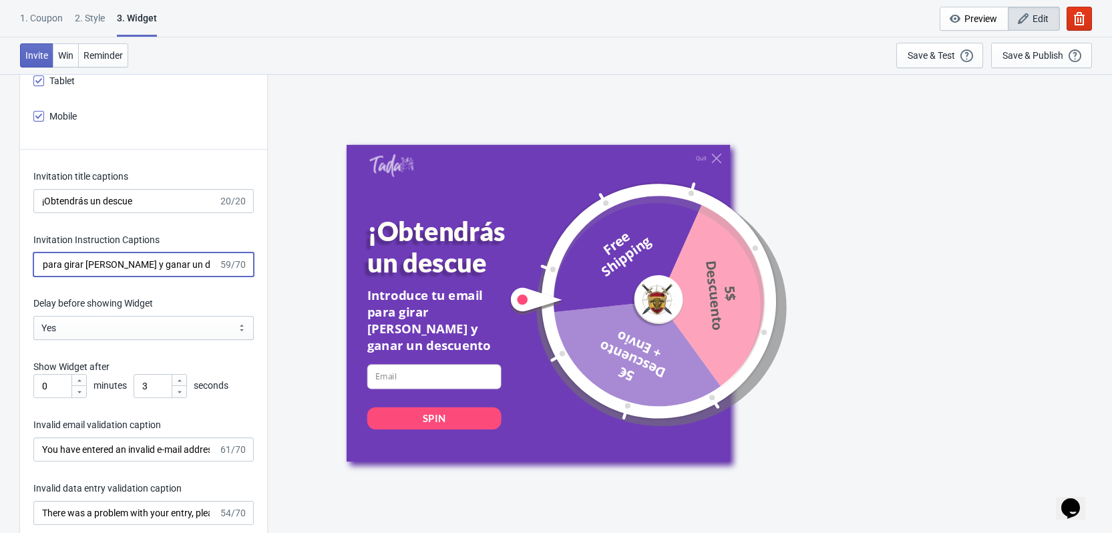
type input "Introduce tu email para girar [PERSON_NAME] y ganar un descuento"
click at [184, 295] on div "Invitation title captions ¡Obtendrás un descue 20/20 Invitation Instruction Cap…" at bounding box center [143, 498] width 247 height 697
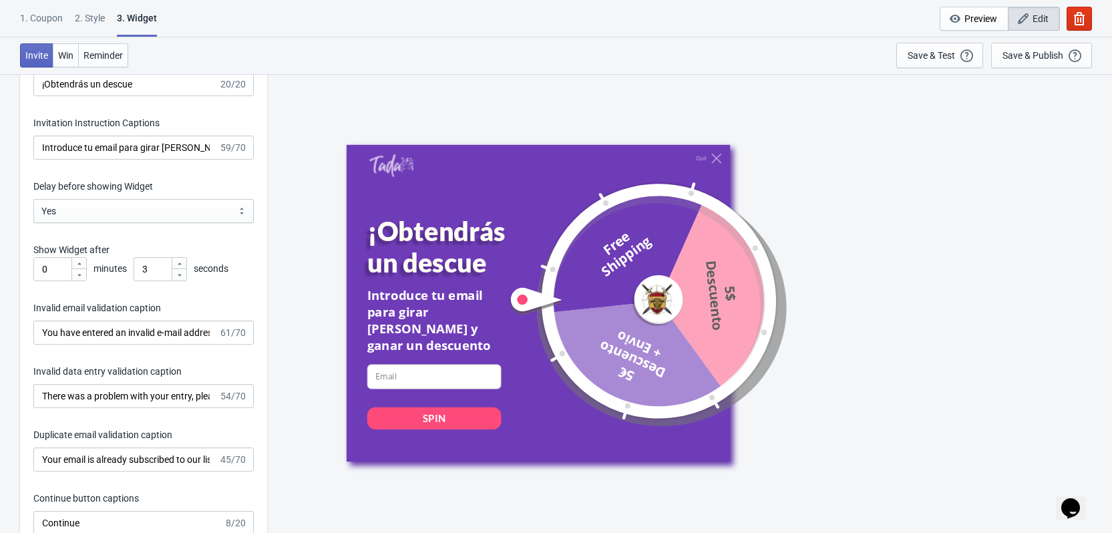
scroll to position [1804, 0]
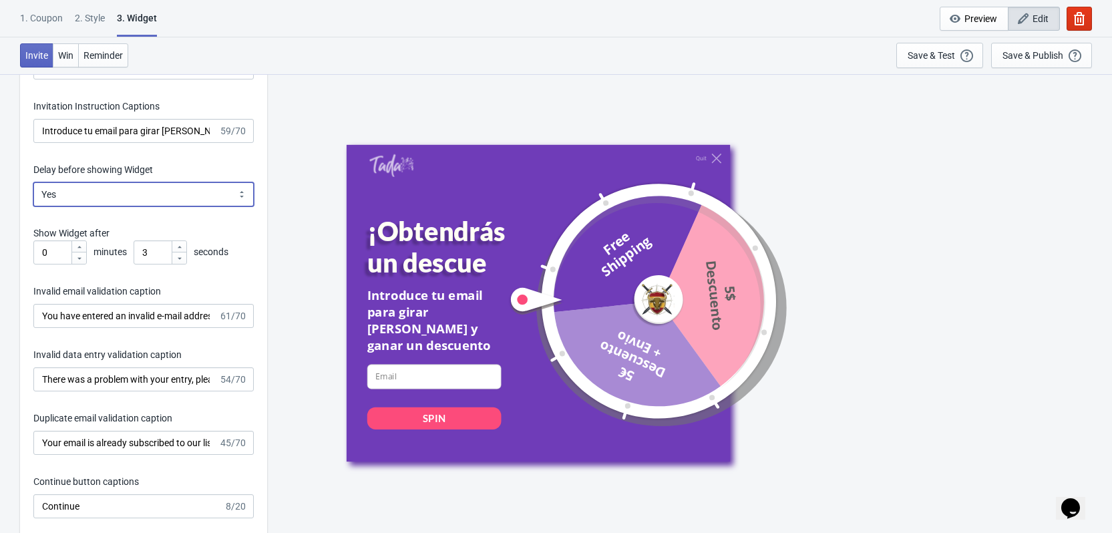
click at [96, 196] on select "Yes No" at bounding box center [143, 194] width 220 height 24
click at [181, 247] on icon at bounding box center [180, 247] width 8 height 8
click at [180, 261] on icon at bounding box center [180, 259] width 8 height 8
type input "3"
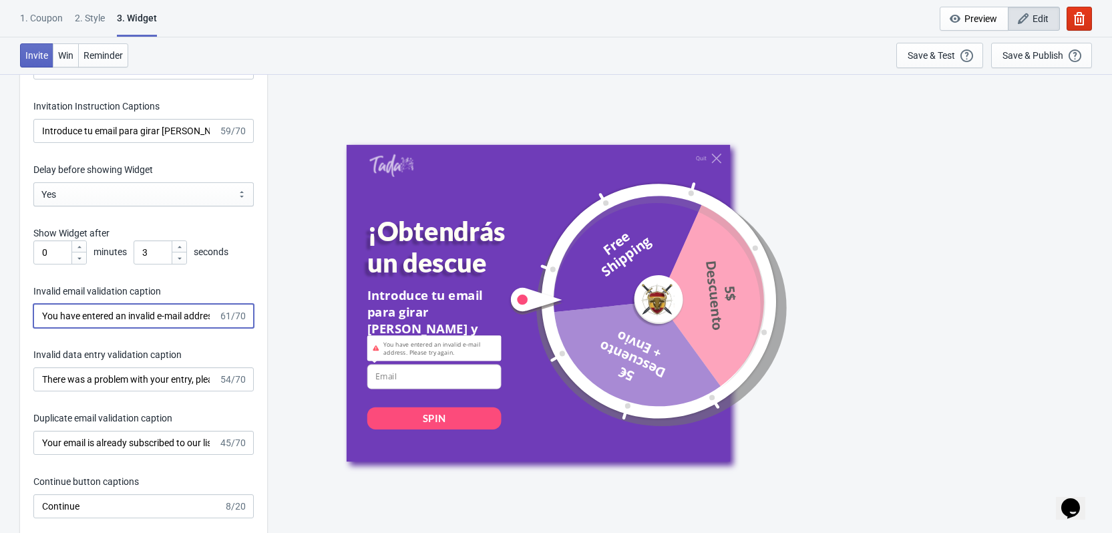
scroll to position [0, 82]
drag, startPoint x: 42, startPoint y: 317, endPoint x: 255, endPoint y: 313, distance: 212.5
click at [255, 313] on div "Invitation title captions ¡Obtendrás un descue 20/20 Invitation Instruction Cap…" at bounding box center [143, 364] width 247 height 697
paste input "Ha introducido una dirección de correo electrónico no válida. Inténtel"
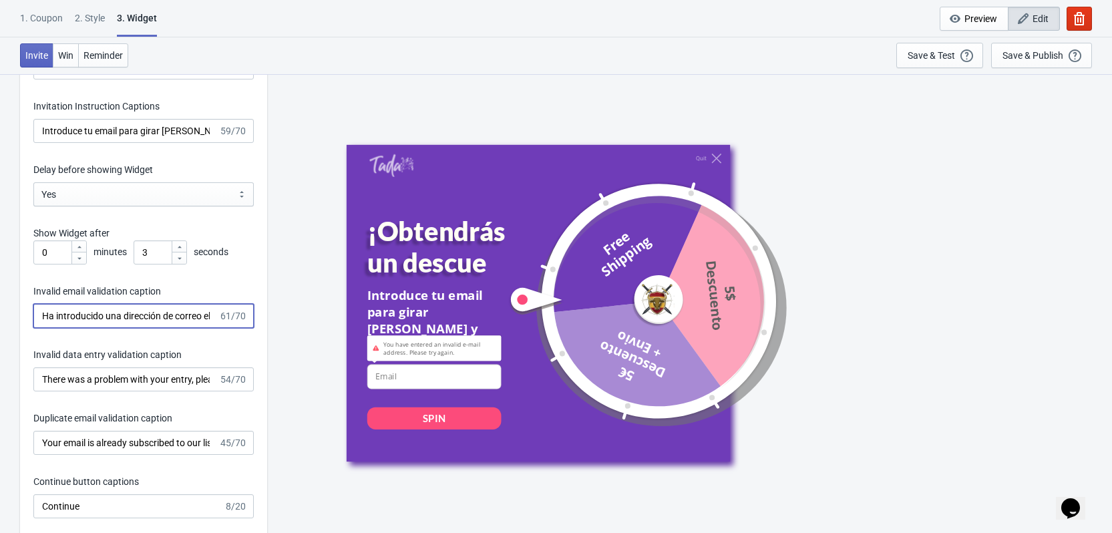
scroll to position [0, 117]
type input "Ha introducido una dirección de correo electrónico no válida. Inténtel"
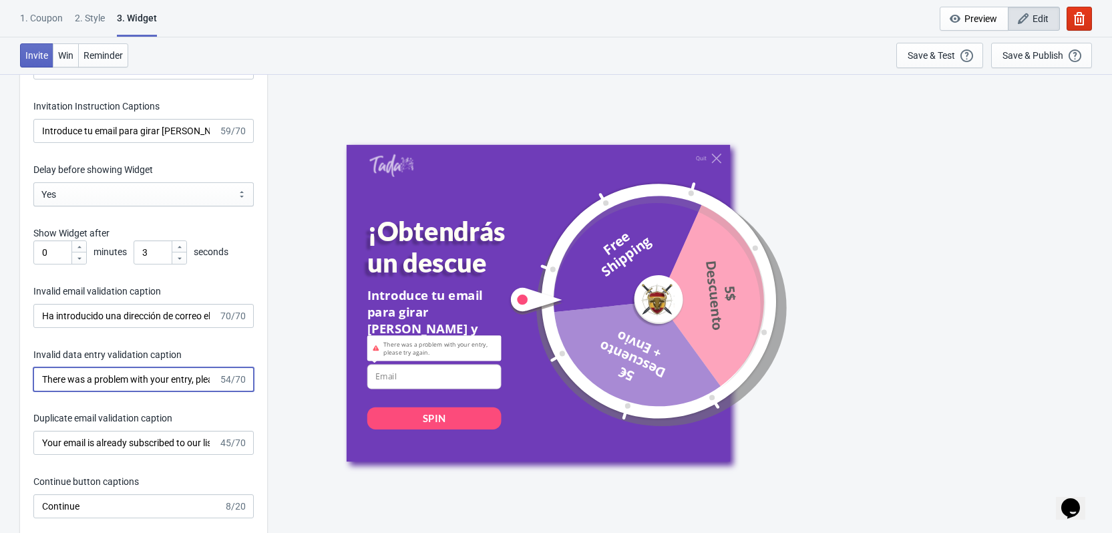
scroll to position [0, 55]
drag, startPoint x: 43, startPoint y: 379, endPoint x: 234, endPoint y: 385, distance: 191.2
click at [267, 386] on div "Invitation title captions ¡Obtendrás un descue 20/20 Invitation Instruction Cap…" at bounding box center [143, 364] width 247 height 697
paste input "Hubo un problema con tu entrada, por favor inténtalo de nuevo"
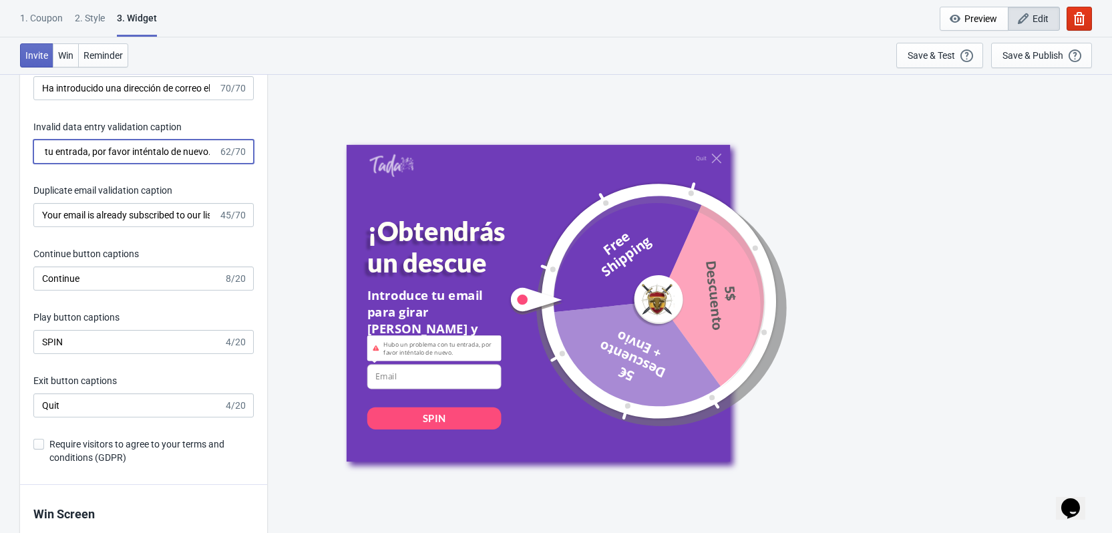
scroll to position [2071, 0]
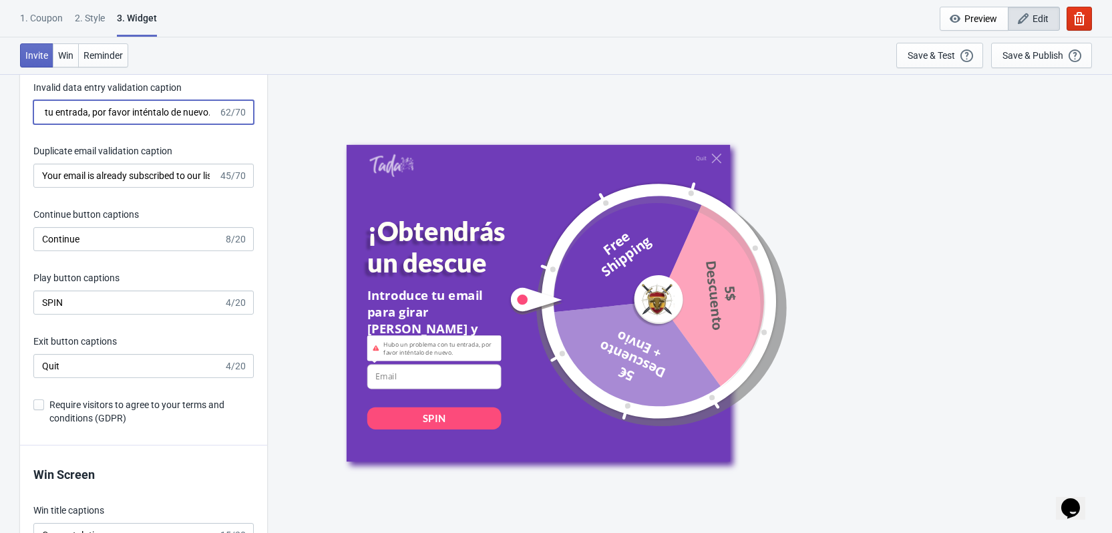
type input "Hubo un problema con tu entrada, por favor inténtalo de nuevo."
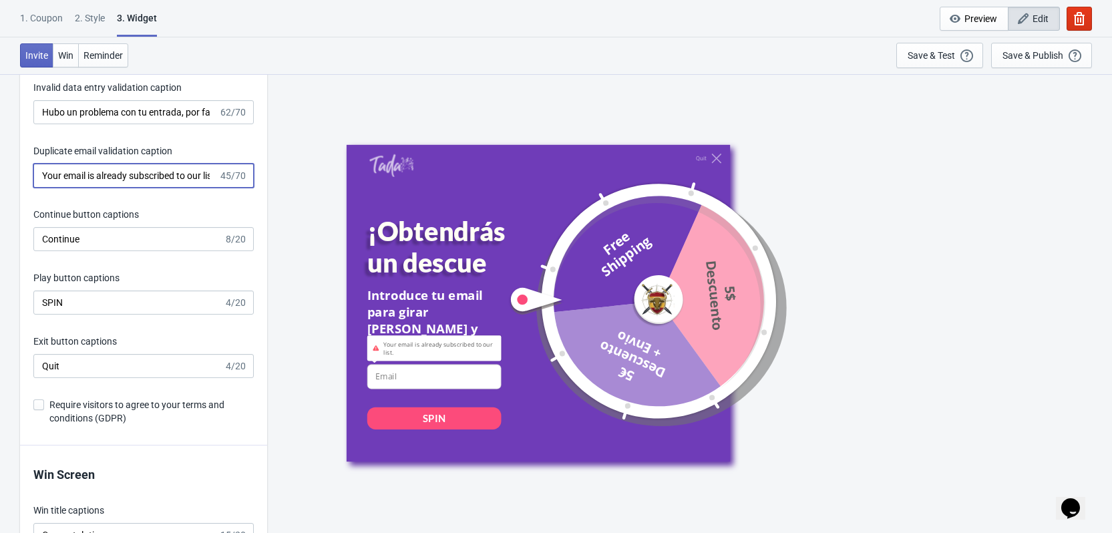
scroll to position [0, 11]
drag, startPoint x: 41, startPoint y: 176, endPoint x: 298, endPoint y: 176, distance: 256.5
paste input "Tu correo electrónico ya está suscrito a nuestra lista"
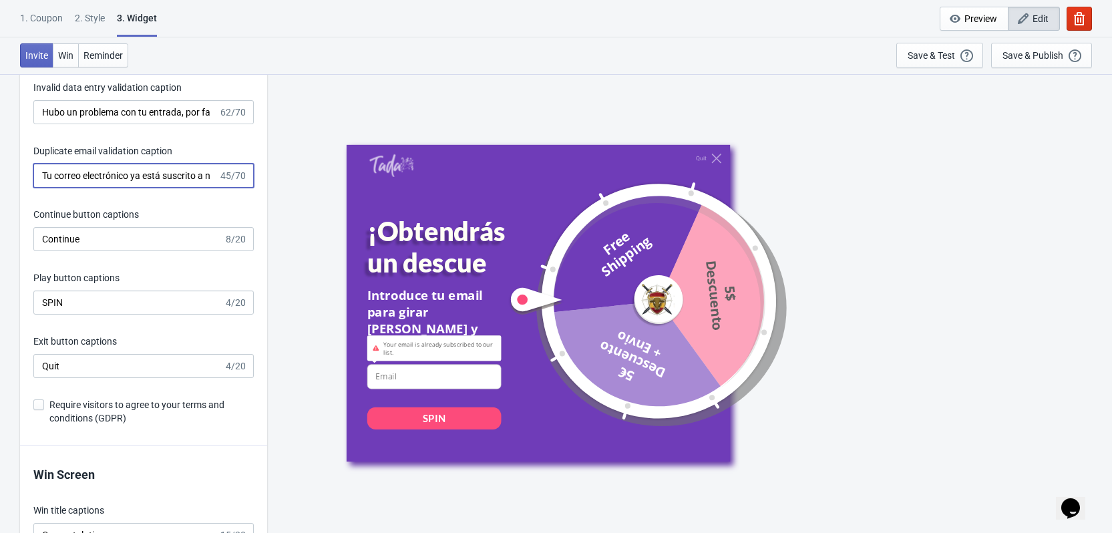
scroll to position [0, 51]
type input "Tu correo electrónico ya está suscrito a nuestra lista."
click at [114, 234] on input "Continue" at bounding box center [128, 239] width 190 height 24
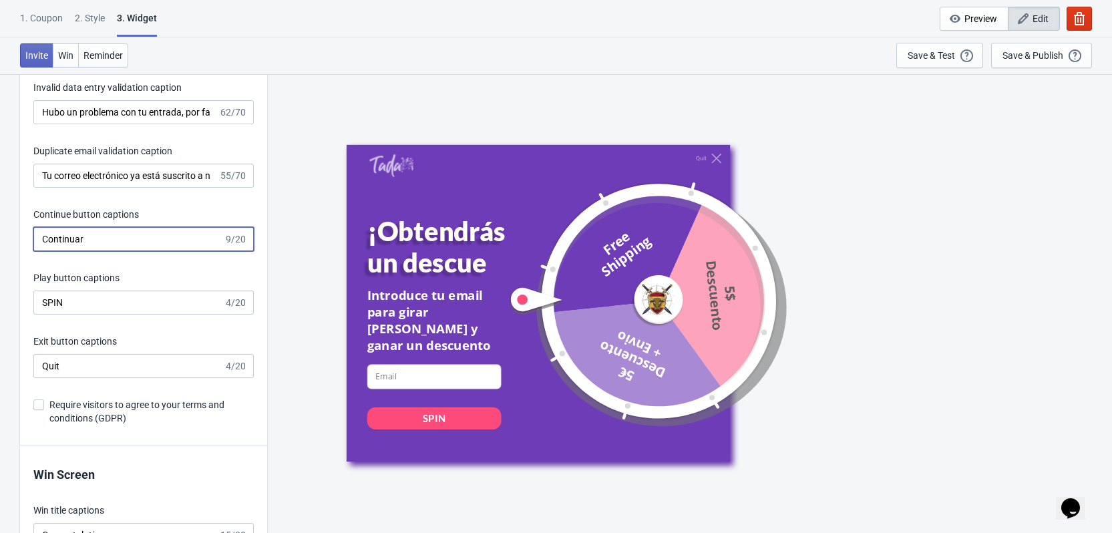
type input "Continuar"
click at [90, 297] on input "SPIN" at bounding box center [128, 303] width 190 height 24
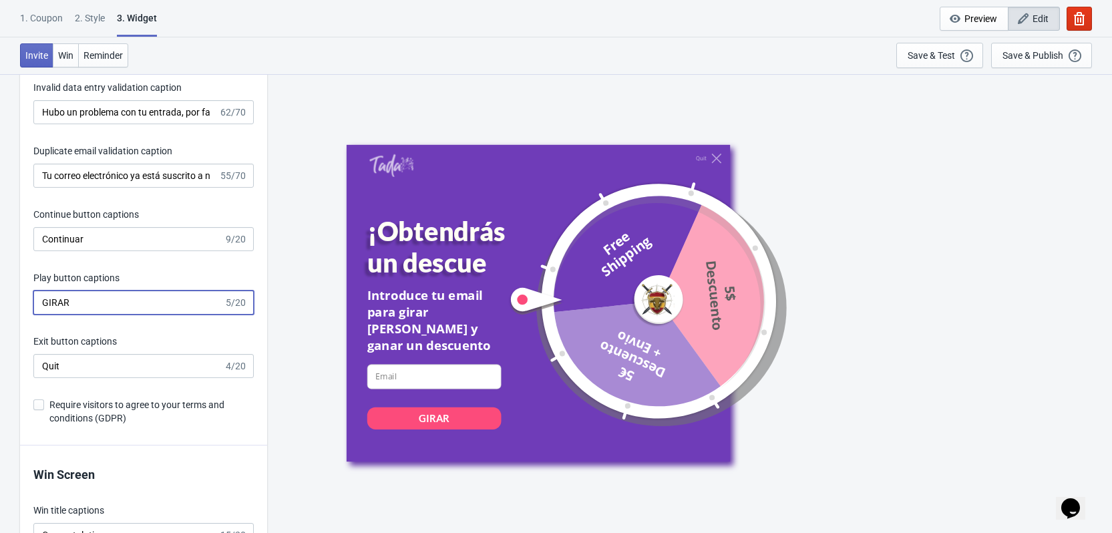
type input "GIRAR"
click at [88, 363] on input "Quit" at bounding box center [128, 366] width 190 height 24
click at [94, 363] on input "Quit" at bounding box center [128, 366] width 190 height 24
type input "s"
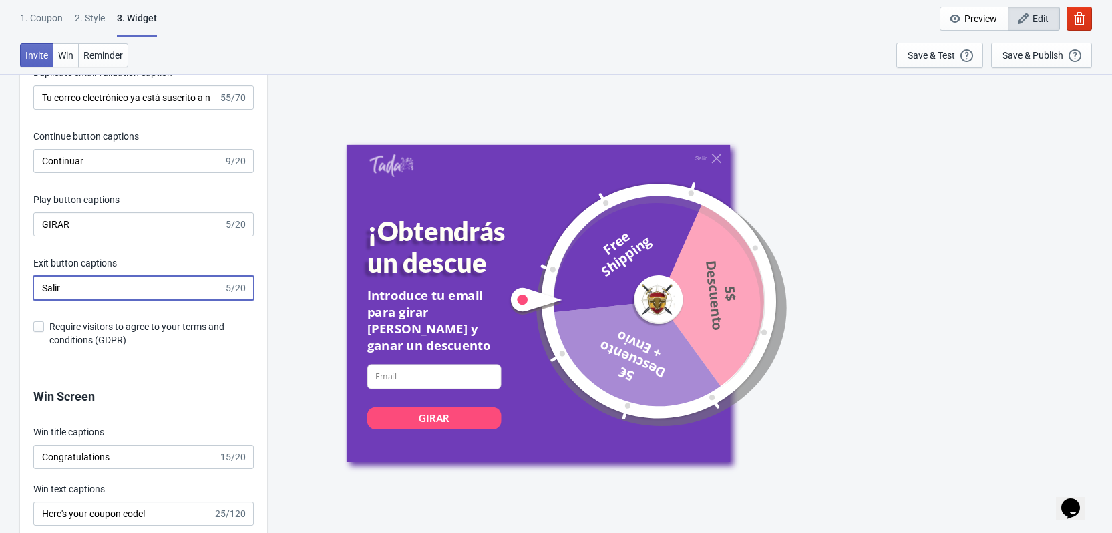
scroll to position [2271, 0]
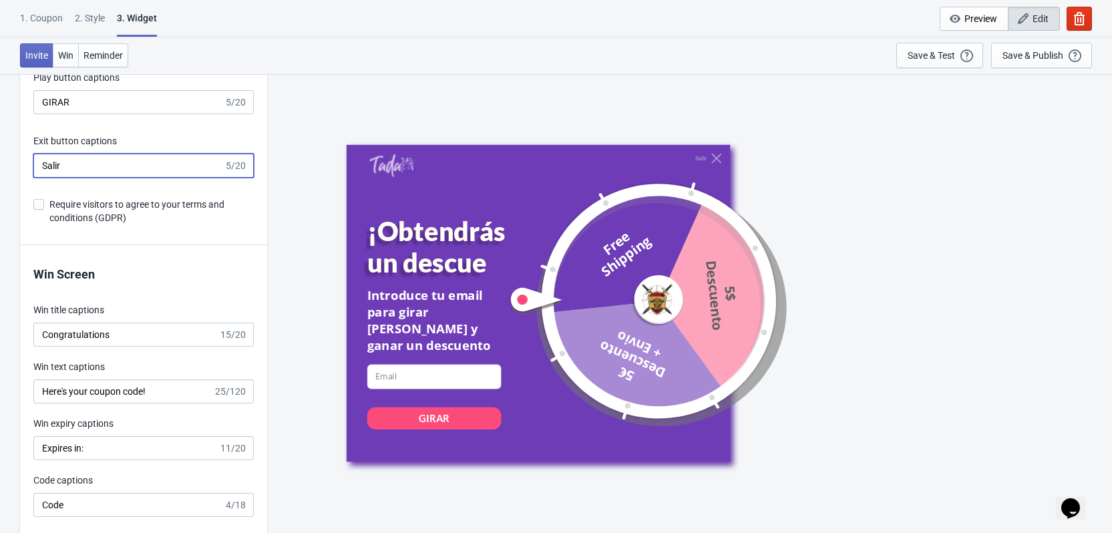
type input "Salir"
click at [130, 339] on input "Congratulations" at bounding box center [125, 335] width 185 height 24
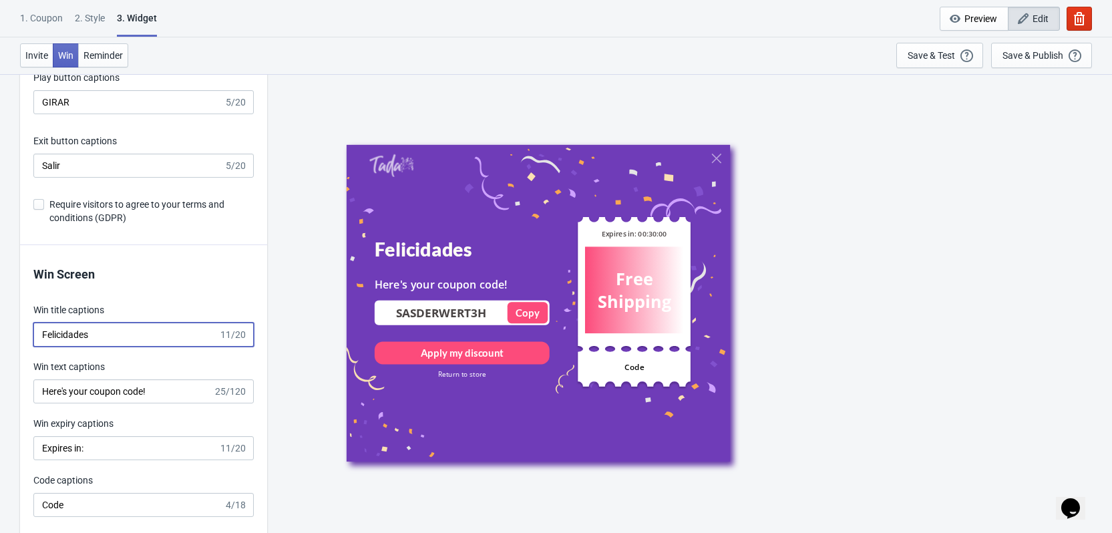
type input "Felicidades"
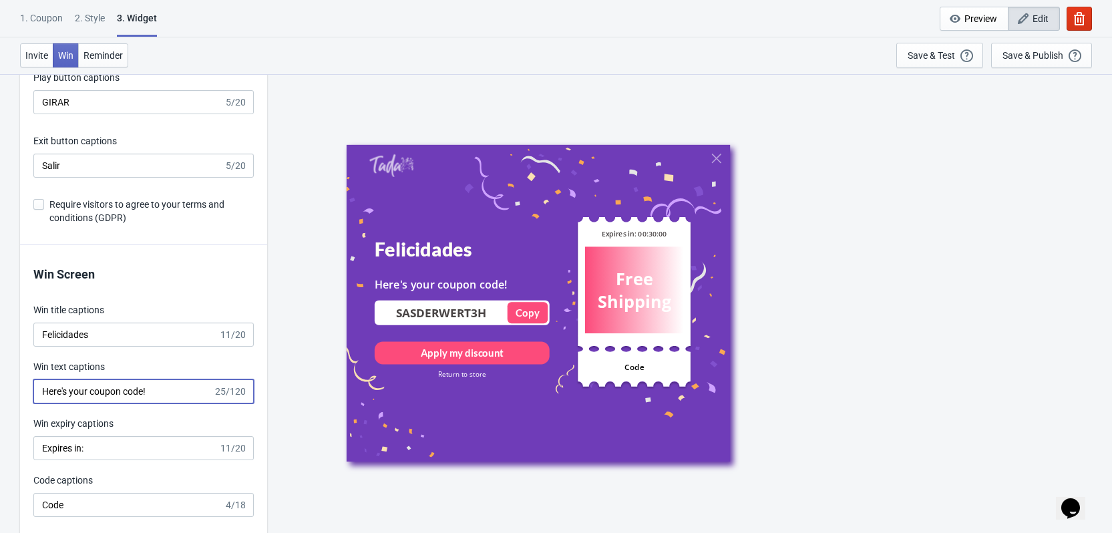
drag, startPoint x: 162, startPoint y: 387, endPoint x: 63, endPoint y: 391, distance: 98.3
paste input "¡Aquí está tu código de cupón!"
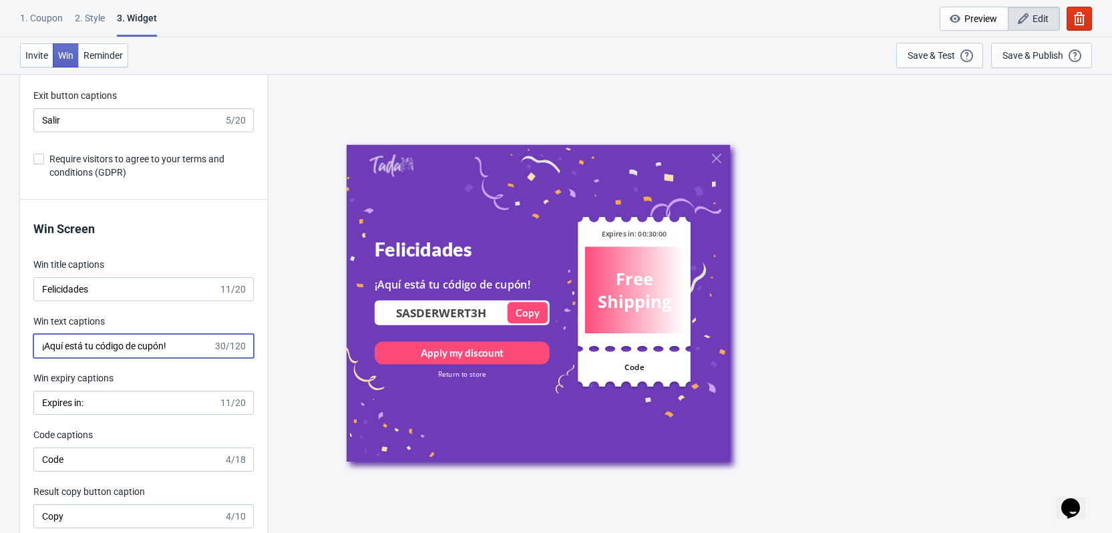
scroll to position [2405, 0]
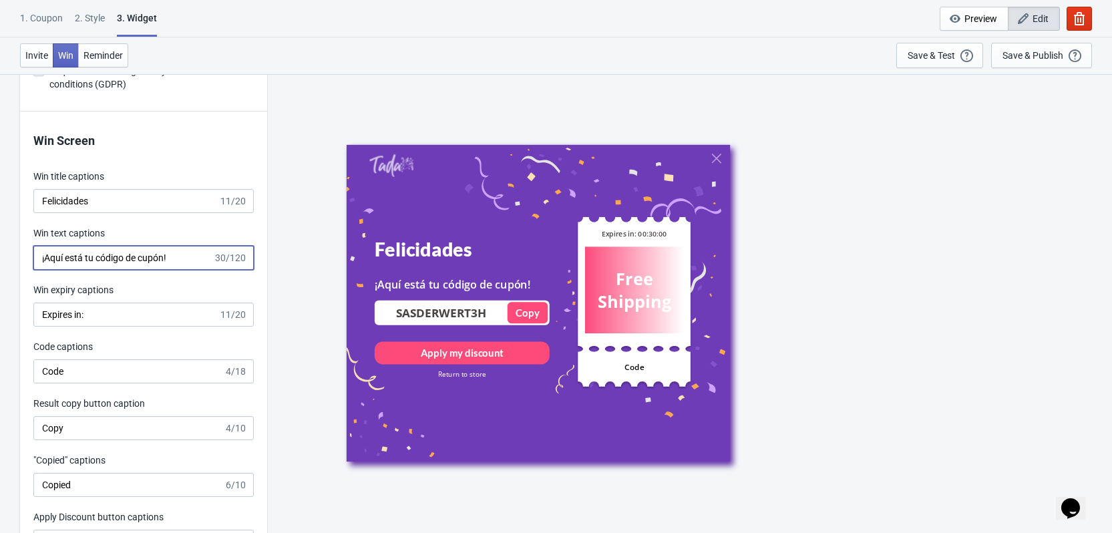
type input "¡Aquí está tu código de cupón!"
click at [132, 318] on input "Expires in:" at bounding box center [125, 315] width 185 height 24
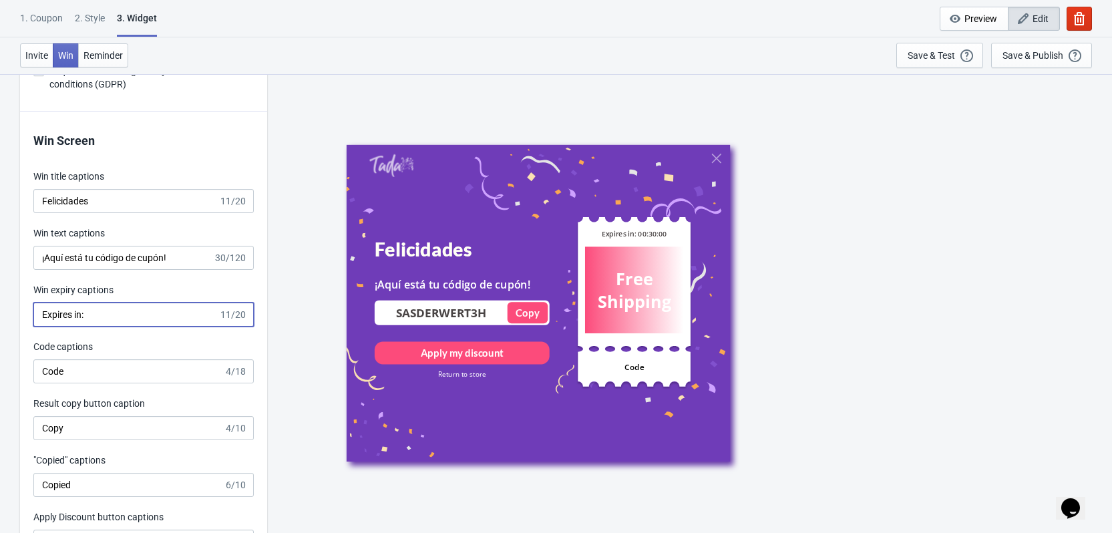
drag, startPoint x: 90, startPoint y: 316, endPoint x: 27, endPoint y: 310, distance: 63.8
click at [27, 310] on div "Win Screen Win title captions Felicidades 11/20 Win text captions ¡Aquí está tu…" at bounding box center [143, 368] width 247 height 513
paste input "Caduca e"
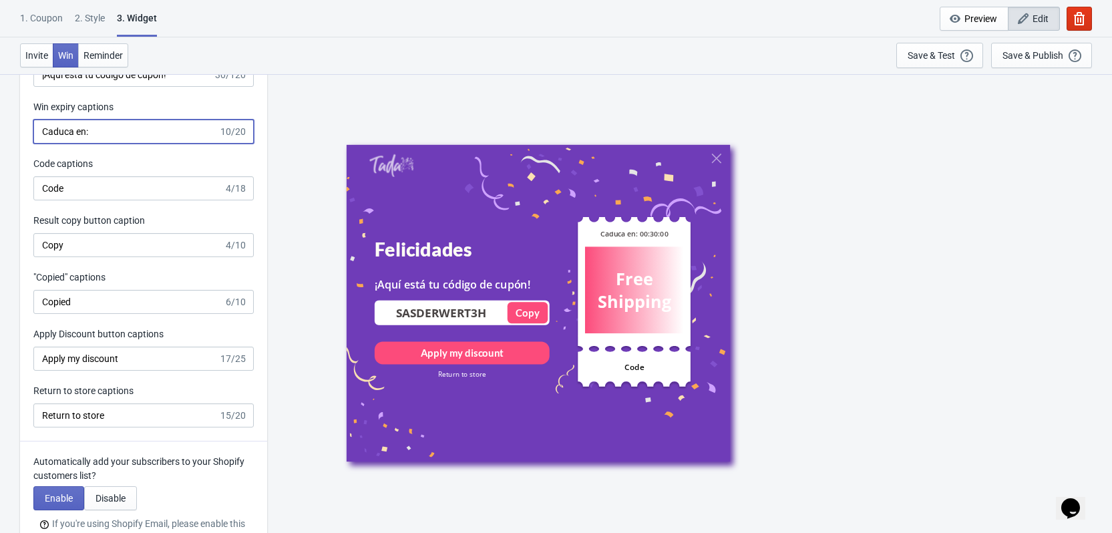
scroll to position [2606, 0]
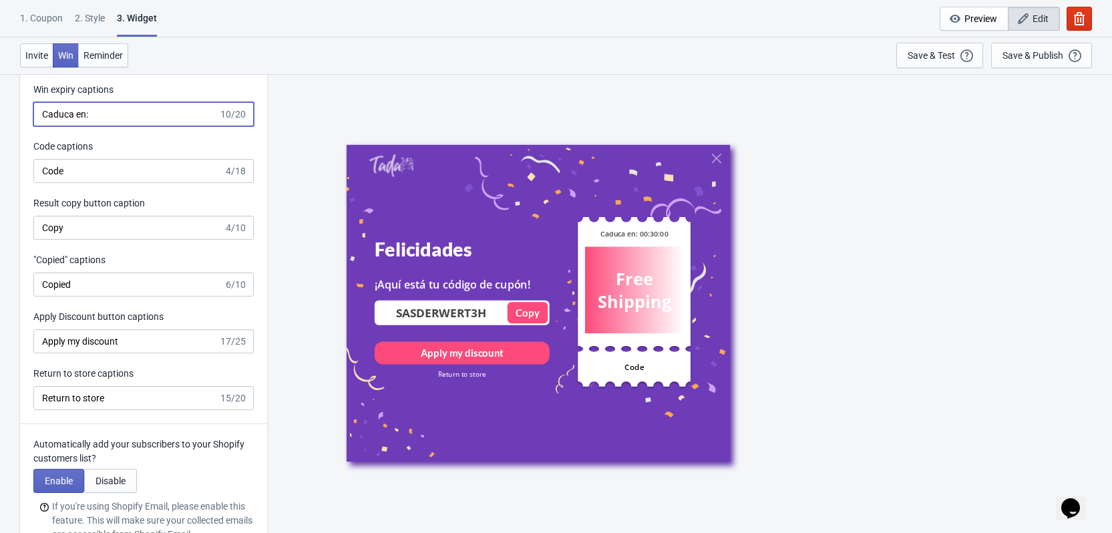
type input "Caduca en:"
click at [92, 170] on input "Code" at bounding box center [128, 171] width 190 height 24
type input "C"
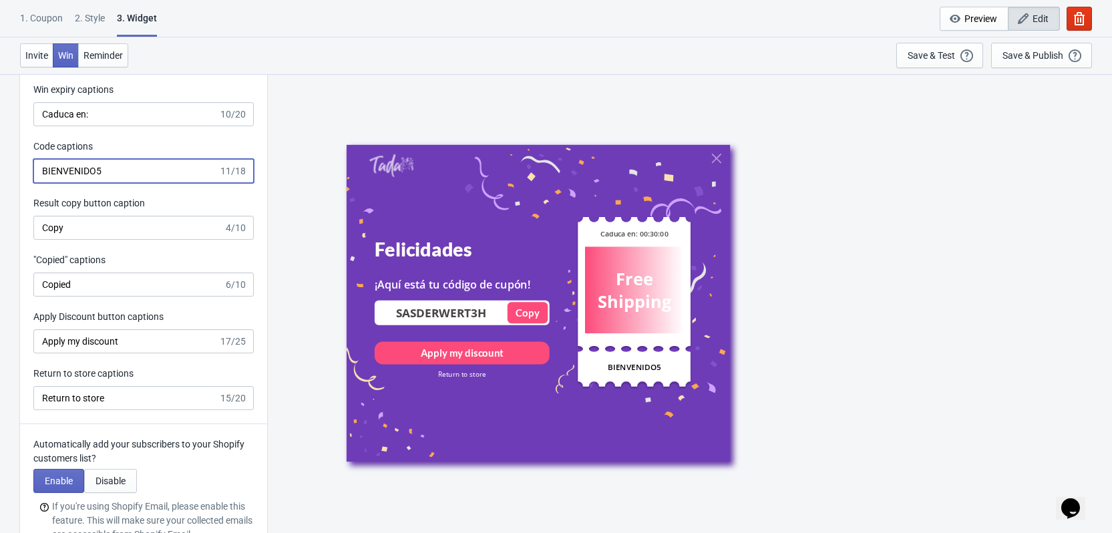
type input "BIENVENIDO5"
click at [89, 234] on input "Copy" at bounding box center [128, 228] width 190 height 24
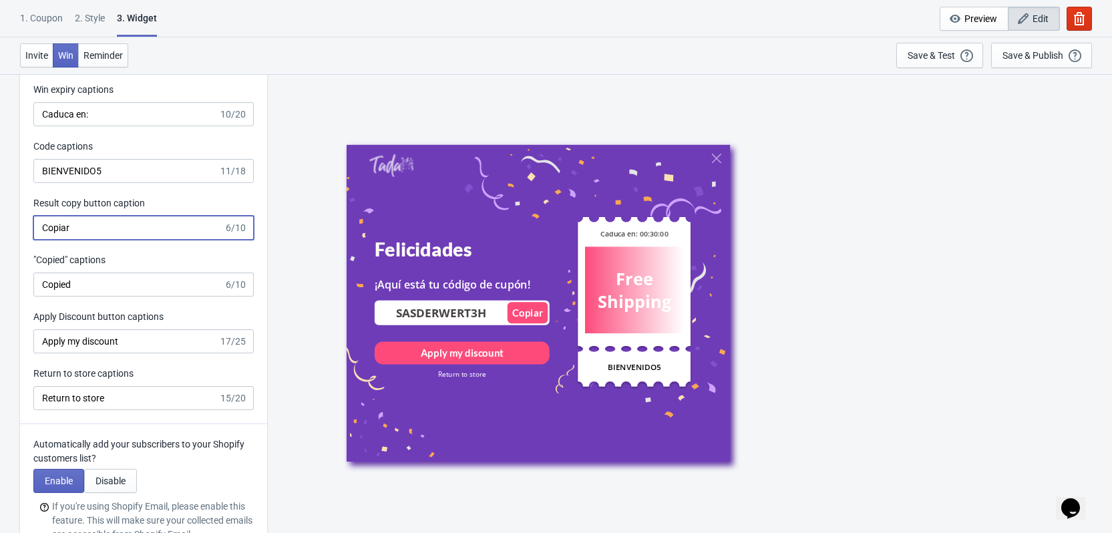
type input "Copiar"
click at [98, 282] on input "Copied" at bounding box center [128, 285] width 190 height 24
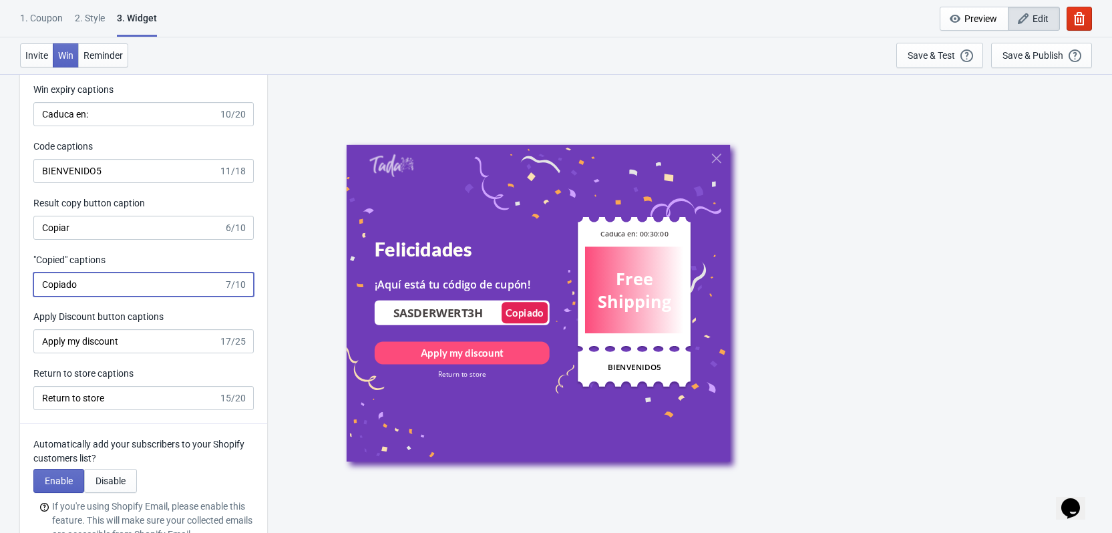
type input "Copiado"
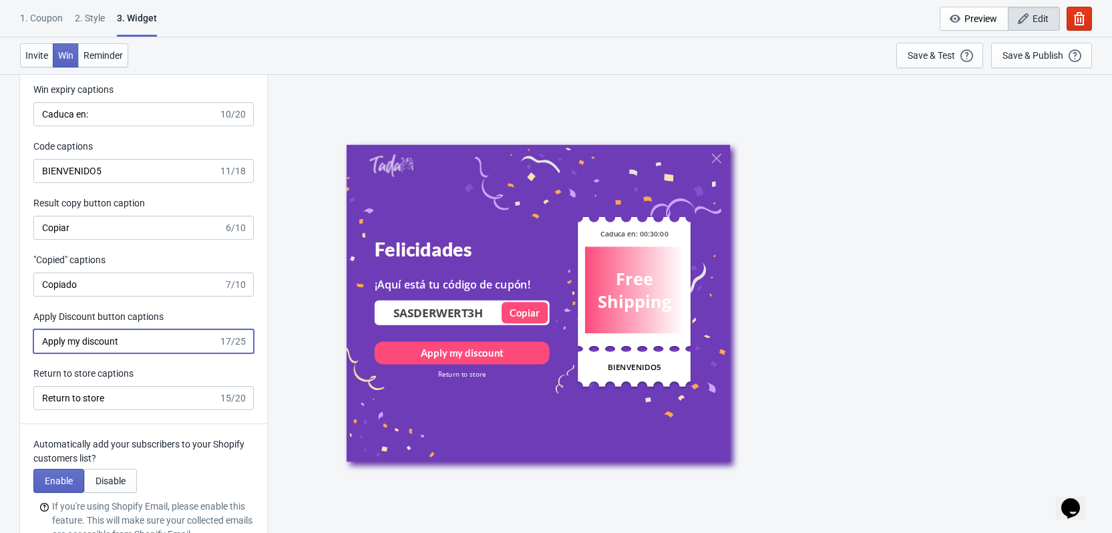
drag, startPoint x: 146, startPoint y: 341, endPoint x: 18, endPoint y: 343, distance: 127.6
paste input "licar mi descuento"
type input "Aplicar mi descuento"
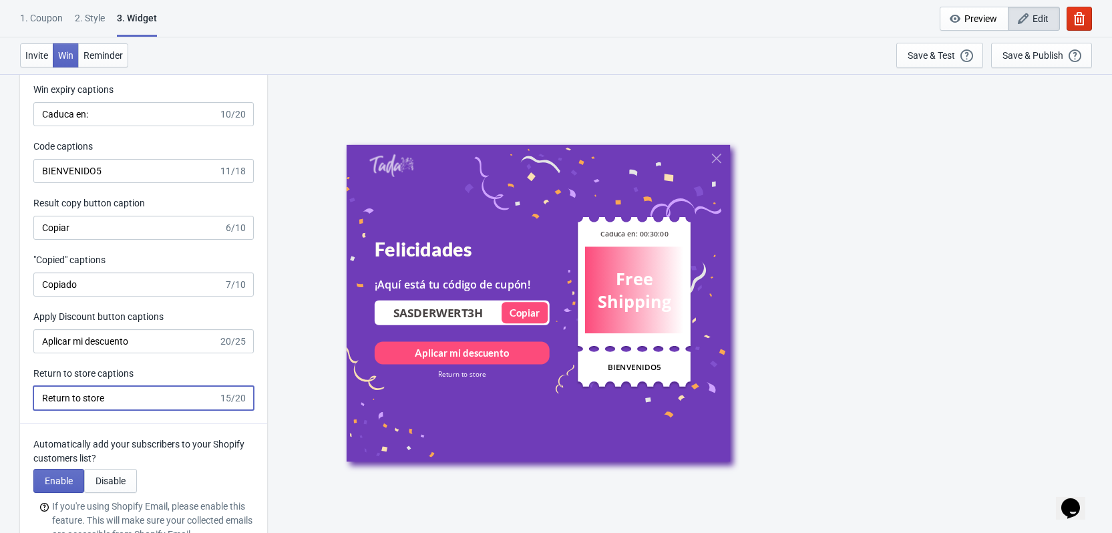
drag, startPoint x: 120, startPoint y: 405, endPoint x: 33, endPoint y: 396, distance: 86.6
click at [33, 396] on input "Return to store" at bounding box center [125, 398] width 185 height 24
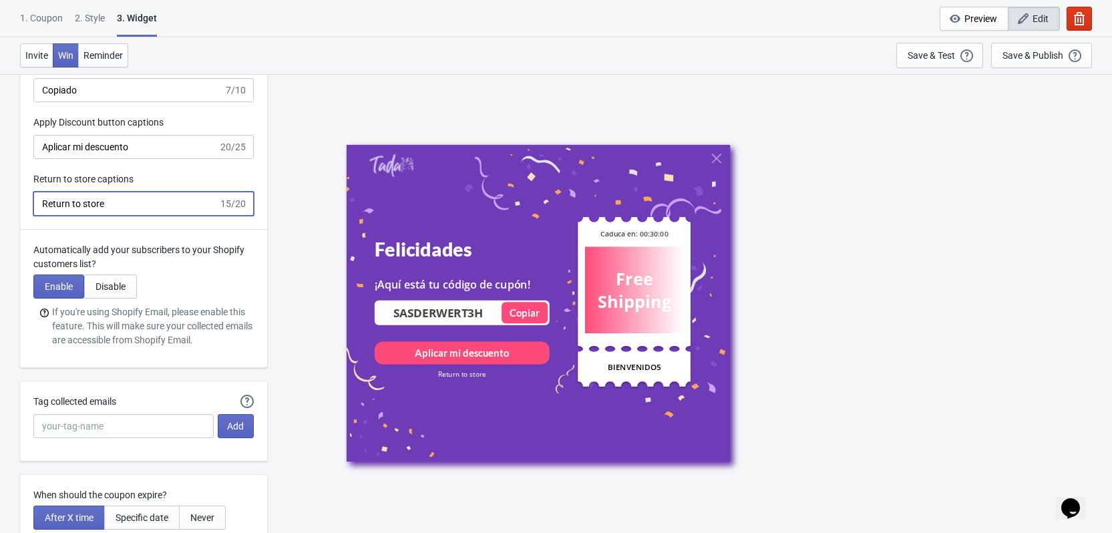
scroll to position [2806, 0]
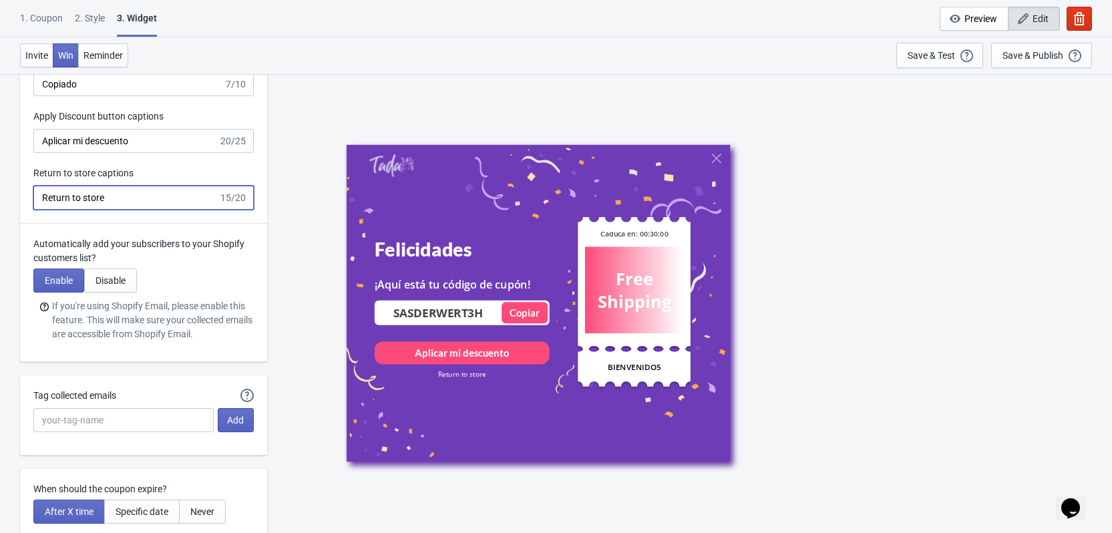
paste input "Volver a la tienda"
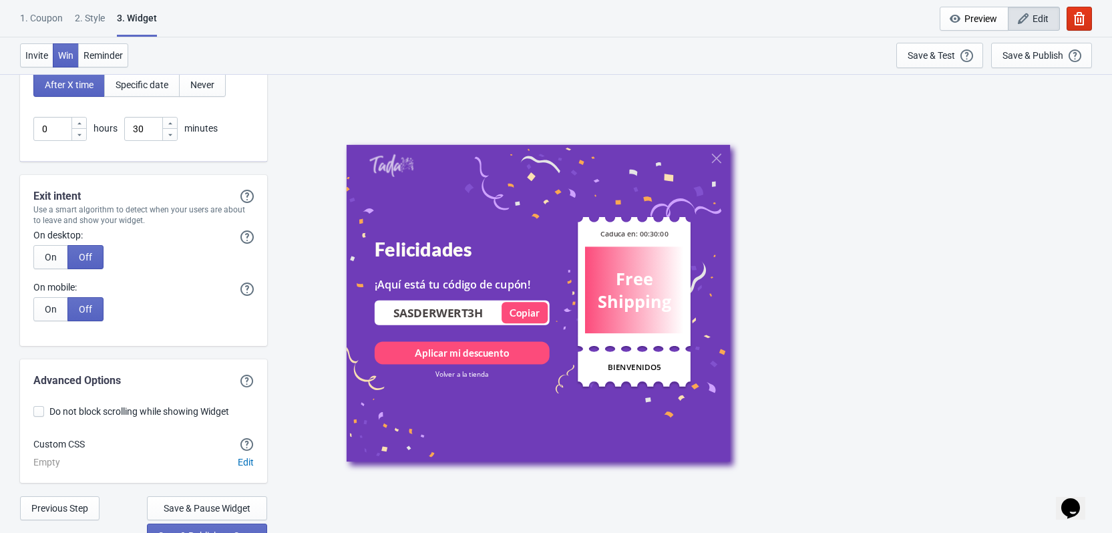
scroll to position [3248, 0]
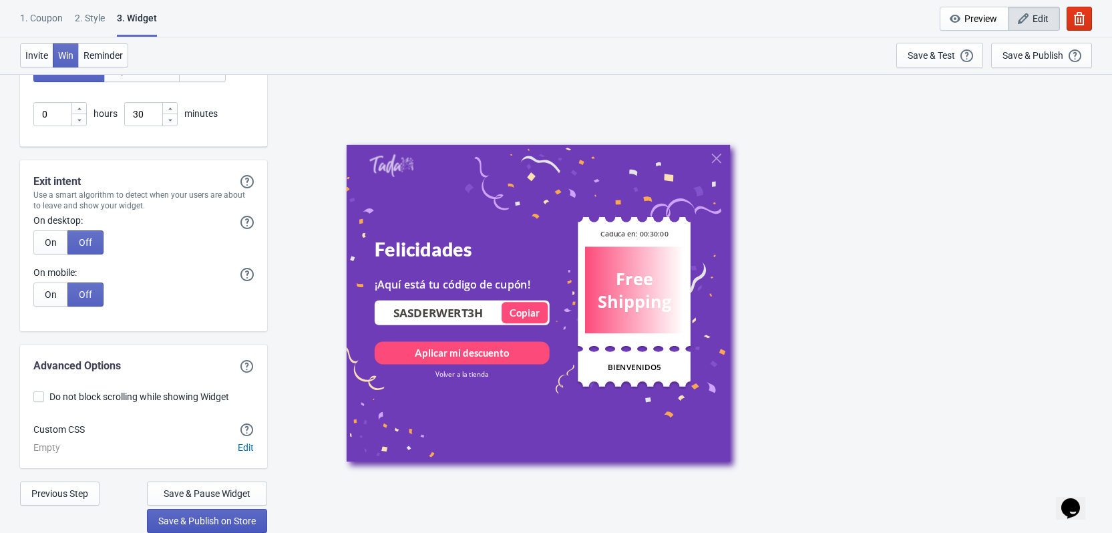
type input "Volver a la tienda"
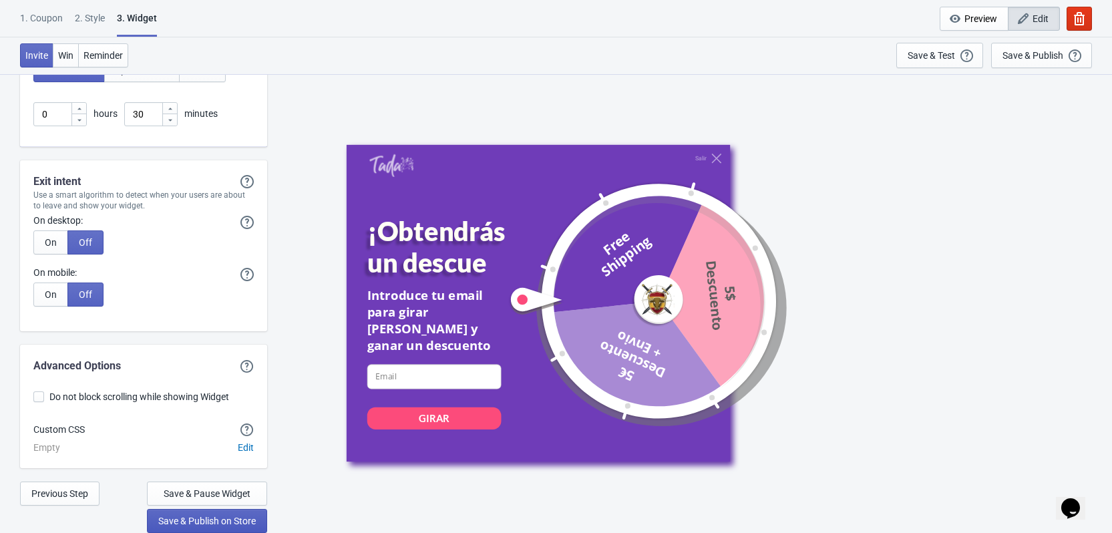
click at [189, 524] on span "Save & Publish on Store" at bounding box center [207, 521] width 98 height 11
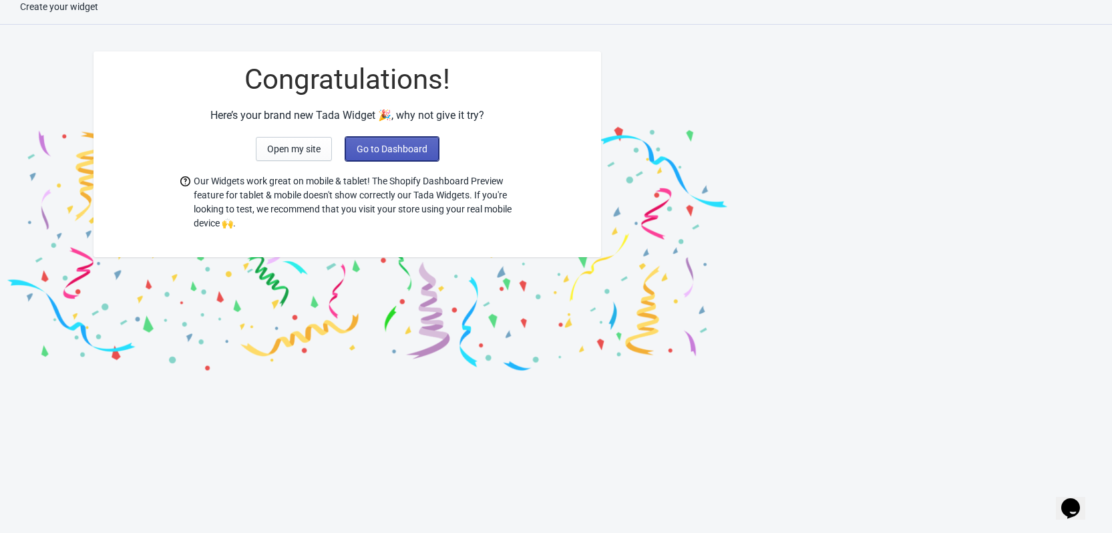
click at [392, 151] on span "Go to Dashboard" at bounding box center [392, 149] width 71 height 11
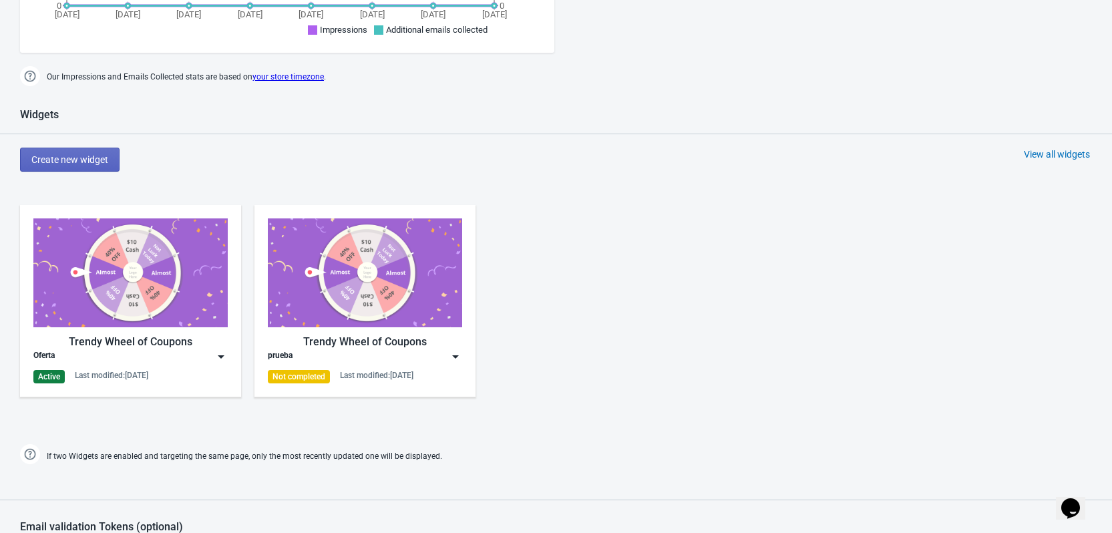
scroll to position [481, 0]
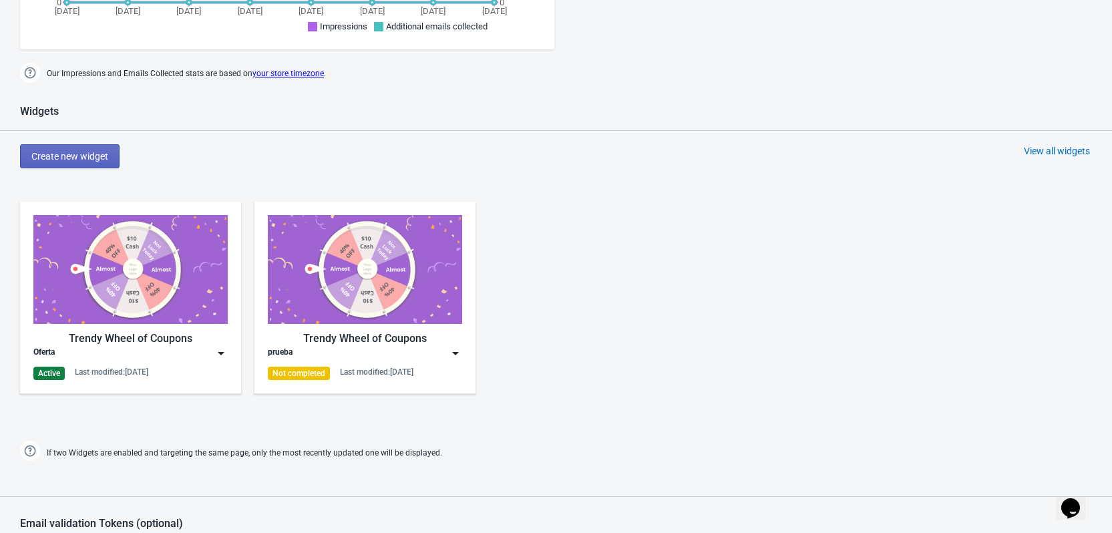
click at [456, 355] on img at bounding box center [455, 353] width 13 height 13
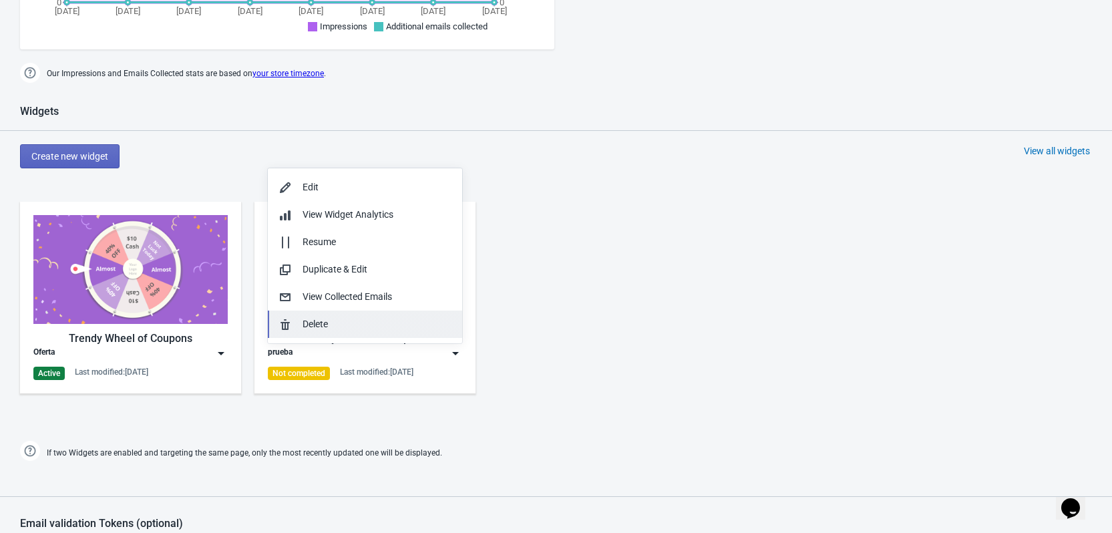
click at [329, 322] on div "Delete" at bounding box center [377, 324] width 149 height 14
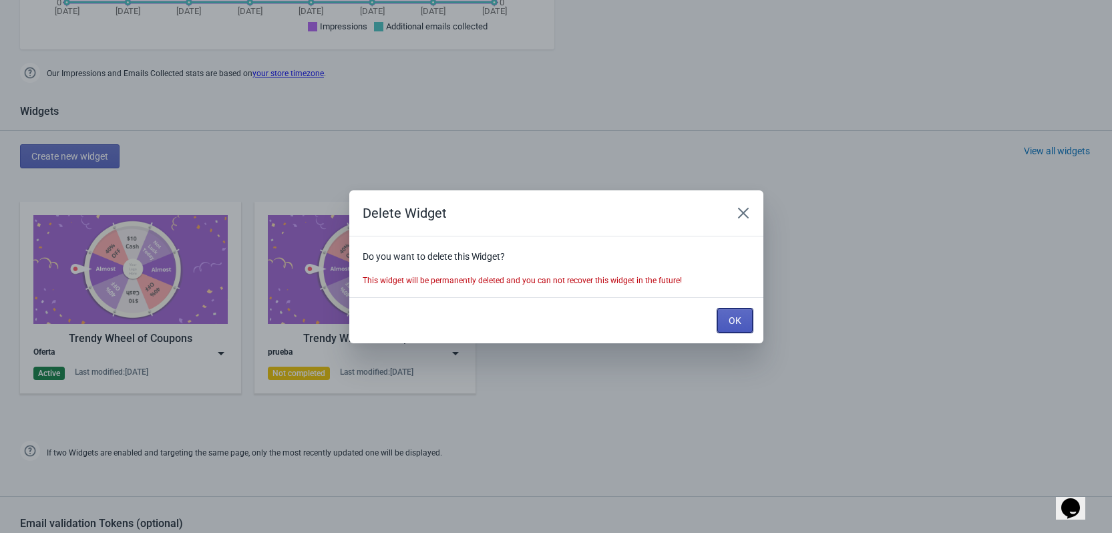
click at [737, 319] on span "OK" at bounding box center [735, 320] width 13 height 11
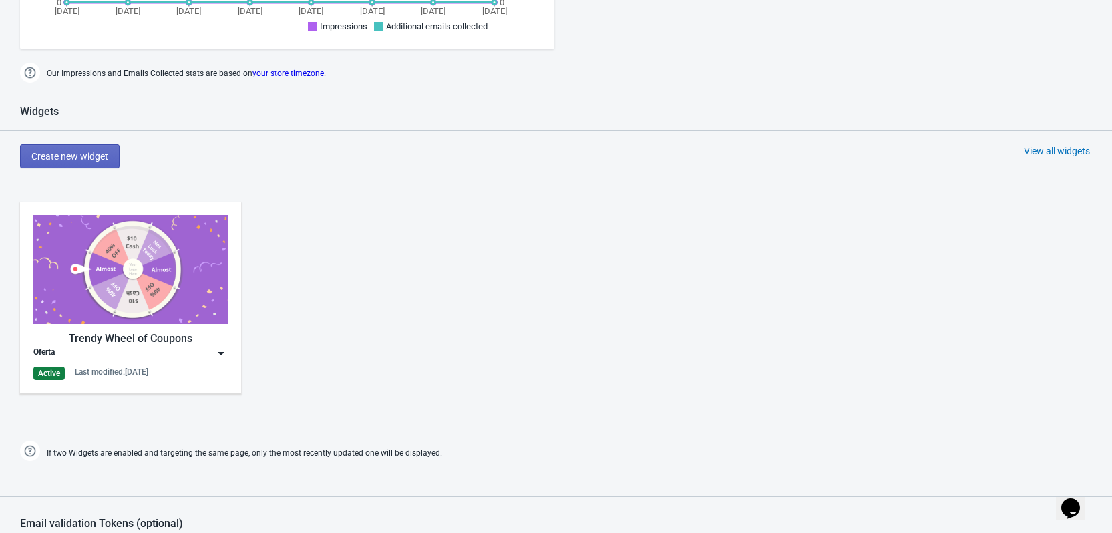
click at [226, 352] on img at bounding box center [220, 353] width 13 height 13
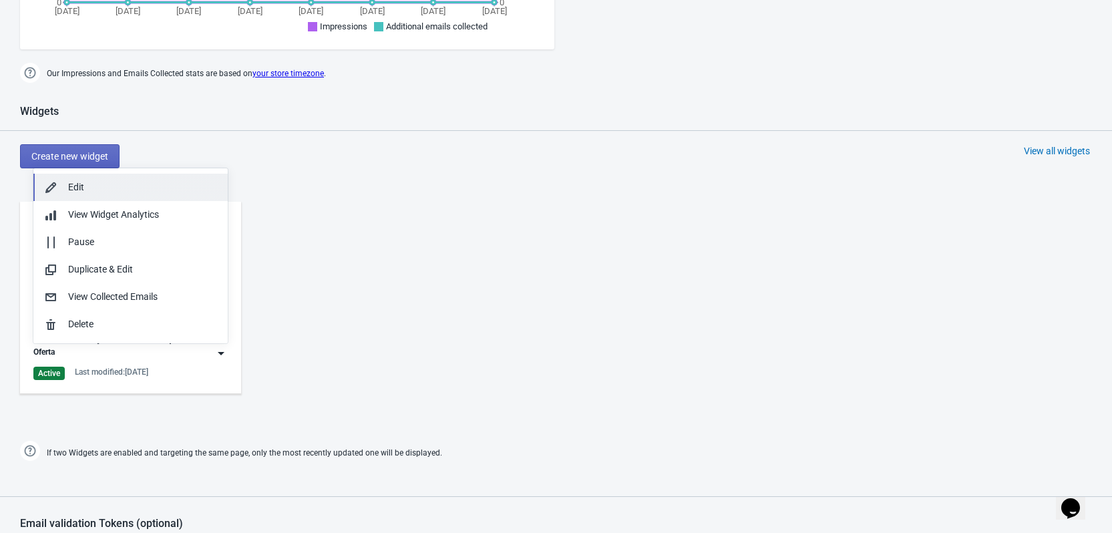
click at [72, 182] on div "Edit" at bounding box center [142, 187] width 149 height 14
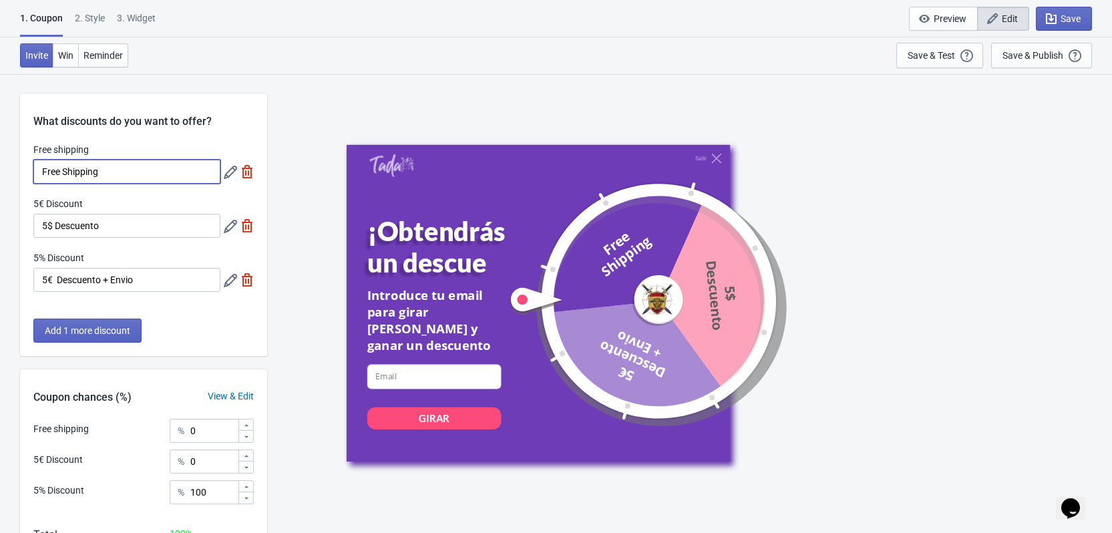
click at [143, 176] on input "Free Shipping" at bounding box center [126, 172] width 187 height 24
type input "F"
click at [144, 166] on input "F" at bounding box center [126, 172] width 187 height 24
type input "e"
type input "ENVIO GRATIS"
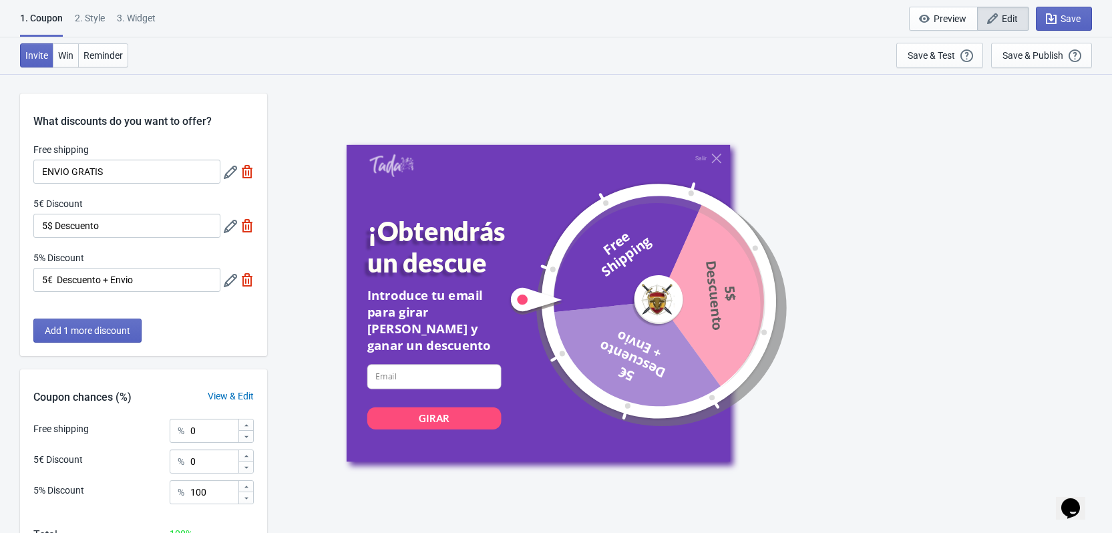
click at [309, 123] on div "Salir ¡Obtendrás un descue Introduce tu email para girar [PERSON_NAME] y ganar …" at bounding box center [690, 302] width 832 height 459
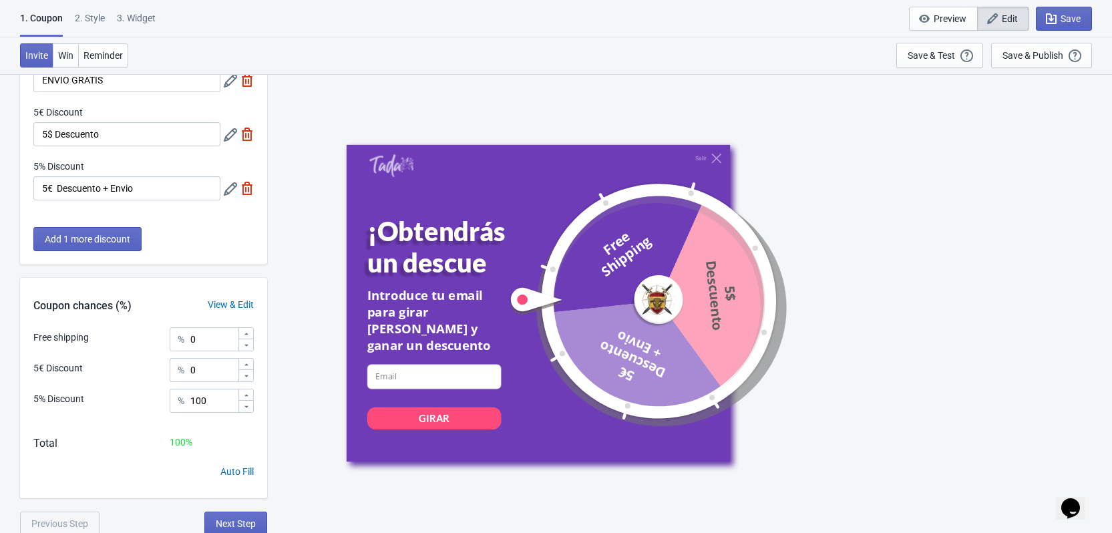
scroll to position [94, 0]
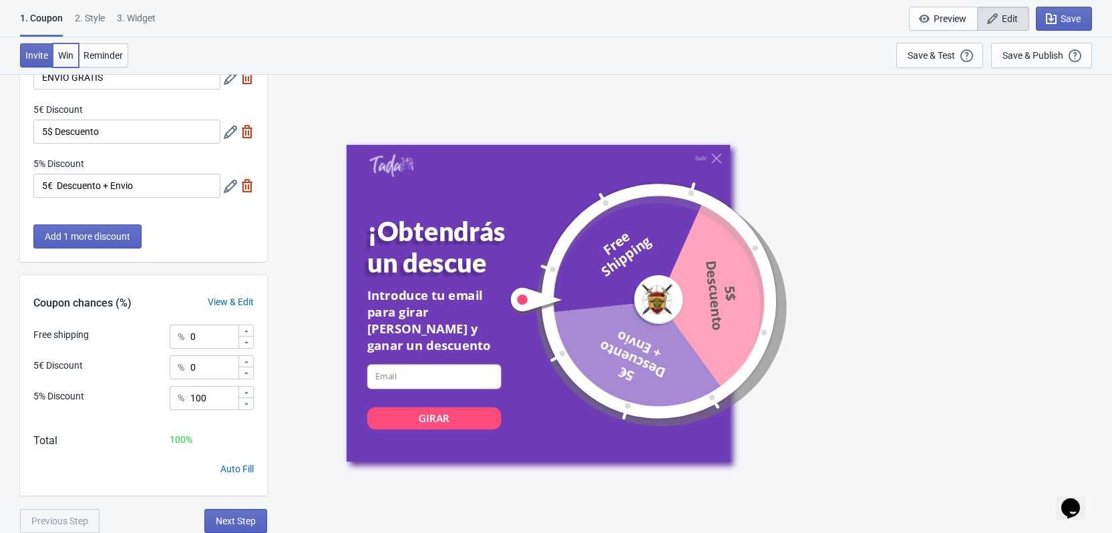
click at [64, 57] on span "Win" at bounding box center [65, 55] width 15 height 11
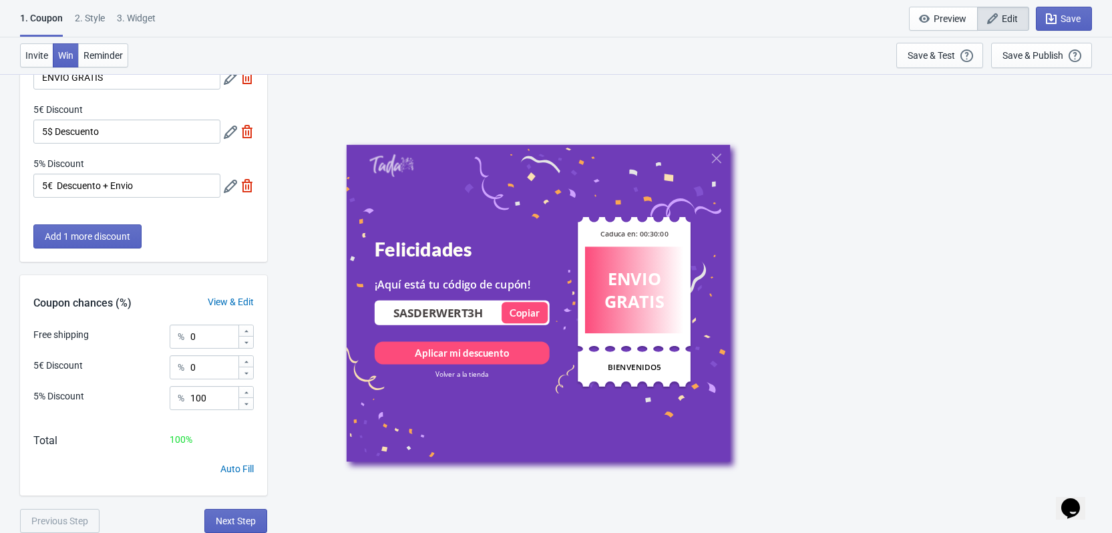
click at [408, 313] on input "SASDERWERT3H" at bounding box center [439, 312] width 126 height 15
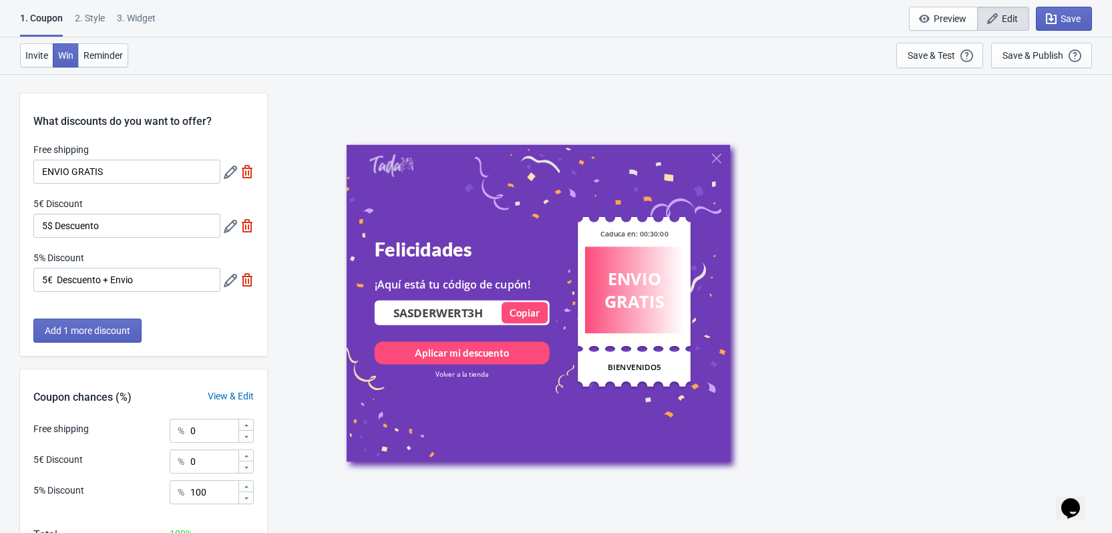
click at [460, 316] on input "SASDERWERT3H" at bounding box center [439, 312] width 126 height 15
click at [479, 307] on input "SASDERWERT3H" at bounding box center [439, 312] width 126 height 15
type input "SASDERWERT3H"
click at [1008, 15] on span "Edit" at bounding box center [1010, 18] width 16 height 11
click at [649, 295] on div "ENVIO GRATIS" at bounding box center [634, 289] width 94 height 45
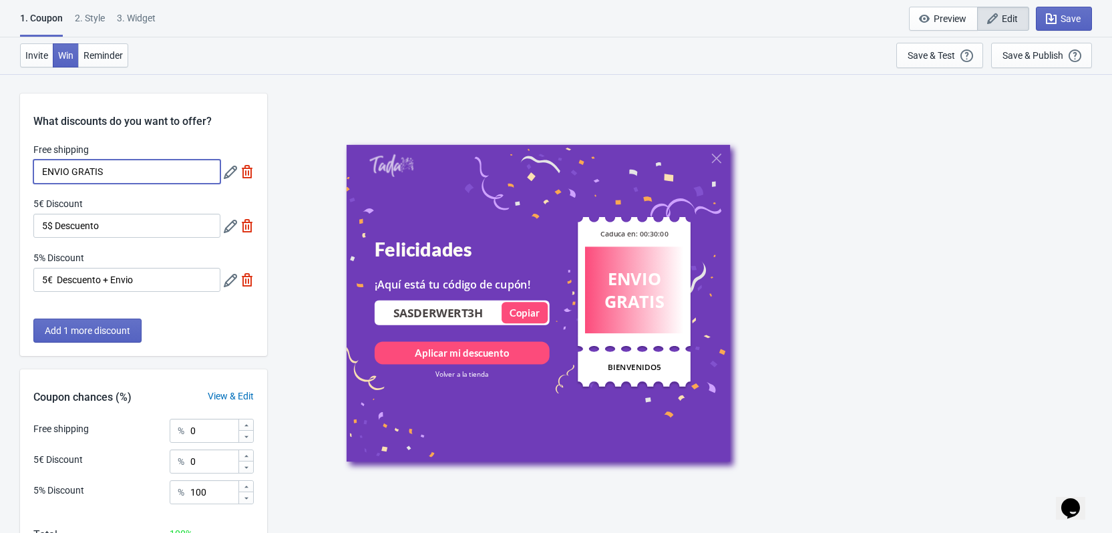
click at [42, 166] on input "ENVIO GRATIS" at bounding box center [126, 172] width 187 height 24
click at [183, 172] on input "5 € DESCUENTENVIO GRATIS" at bounding box center [126, 172] width 187 height 24
type input "5 € DE DESCUENTO + ENVIO"
click at [104, 57] on span "Reminder" at bounding box center [103, 55] width 39 height 11
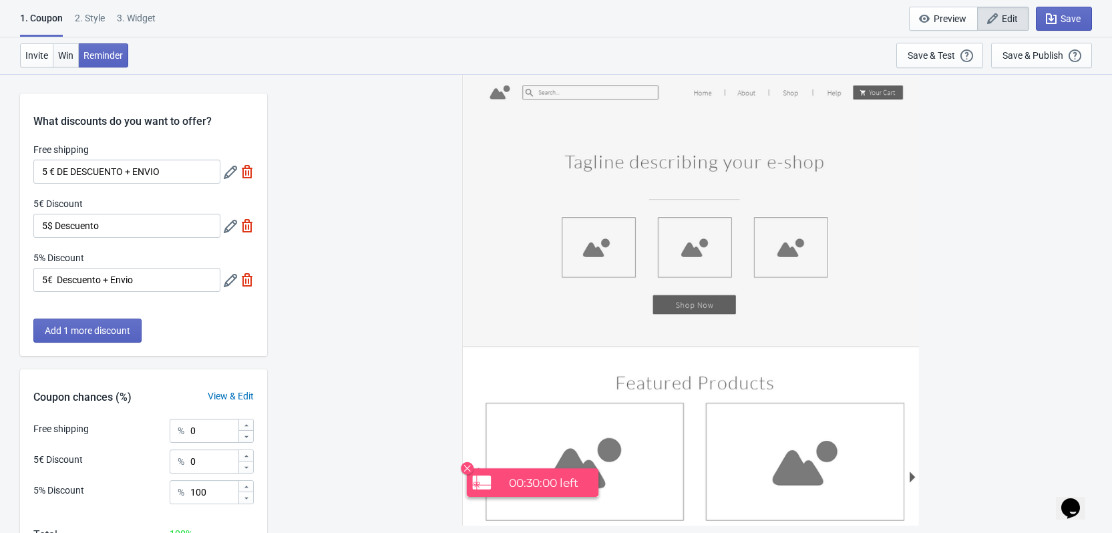
click at [69, 56] on span "Win" at bounding box center [65, 55] width 15 height 11
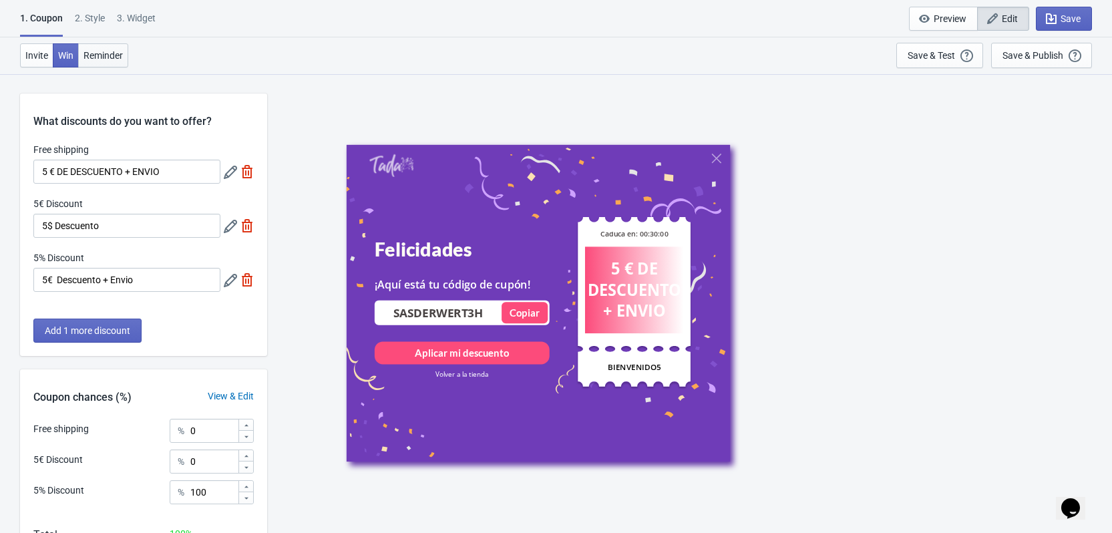
click at [98, 53] on span "Reminder" at bounding box center [103, 55] width 39 height 11
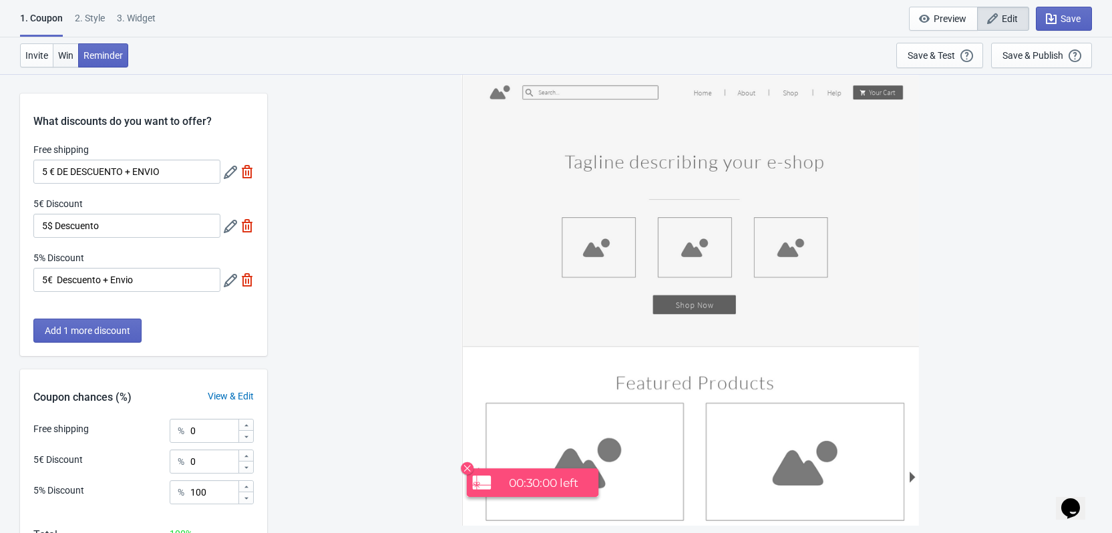
click at [60, 53] on span "Win" at bounding box center [65, 55] width 15 height 11
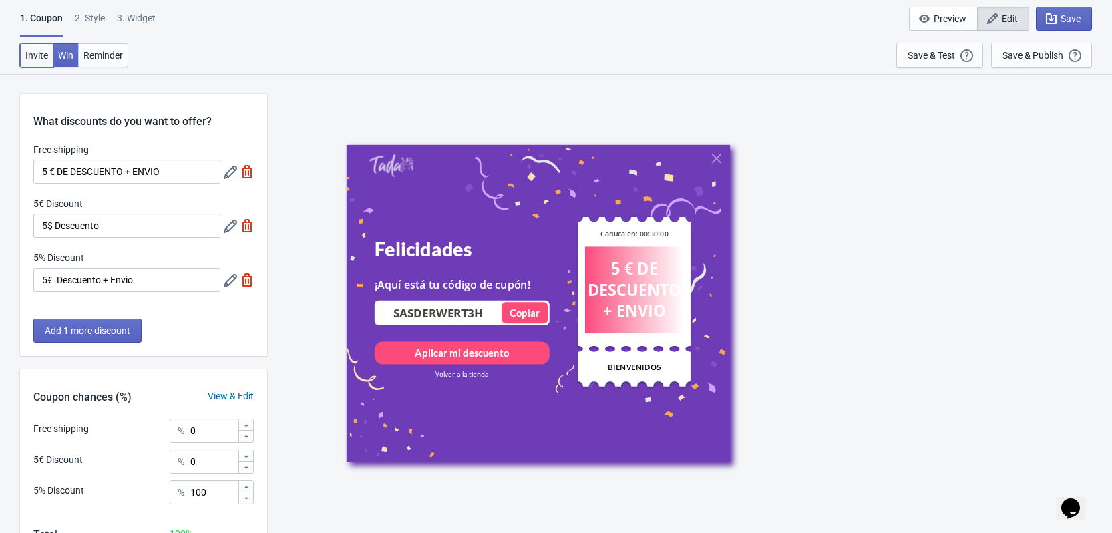
click at [43, 55] on span "Invite" at bounding box center [36, 55] width 23 height 11
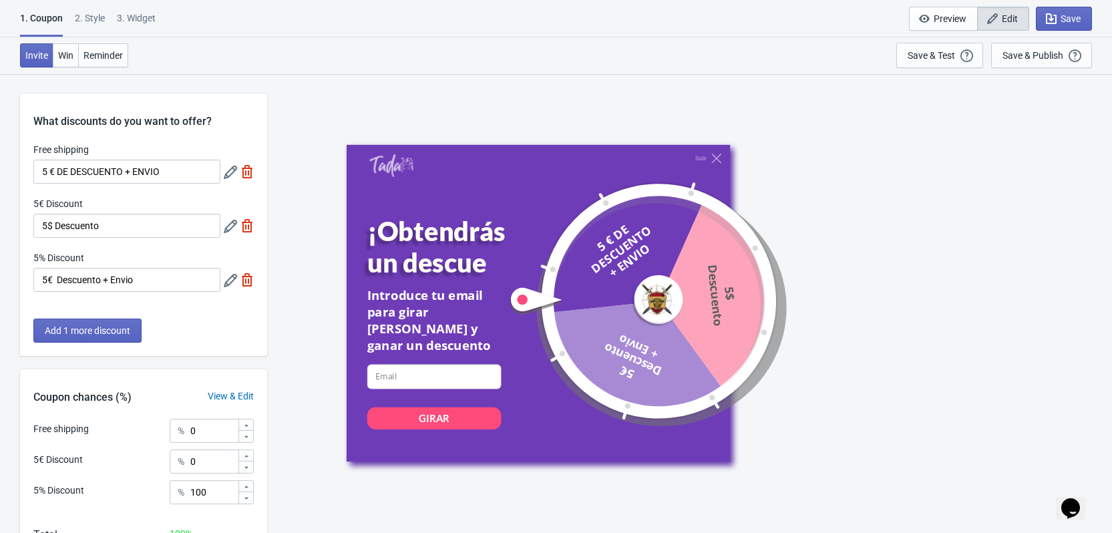
click at [424, 268] on div "¡Obtendrás un descue" at bounding box center [447, 246] width 161 height 63
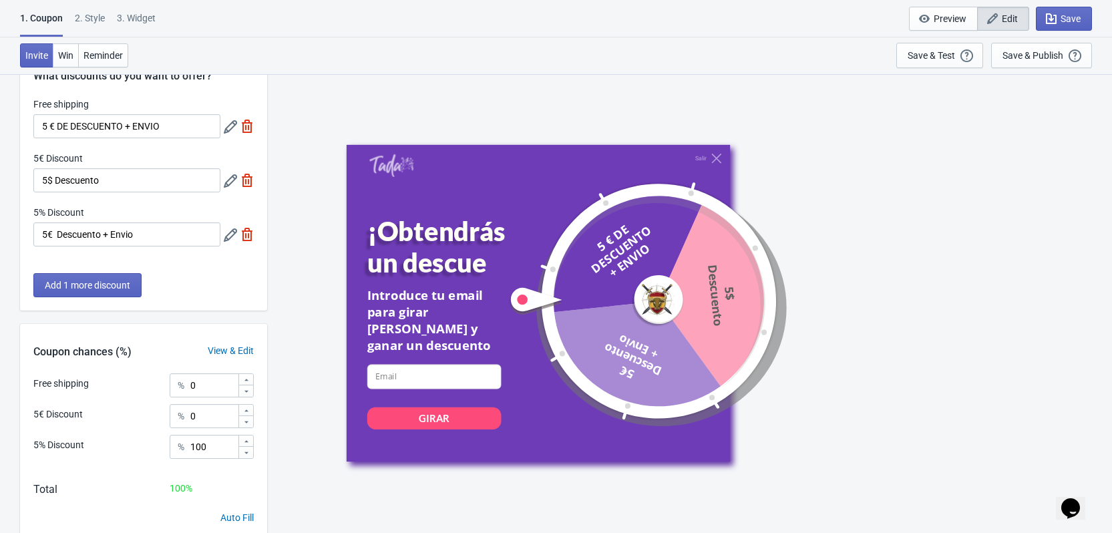
scroll to position [94, 0]
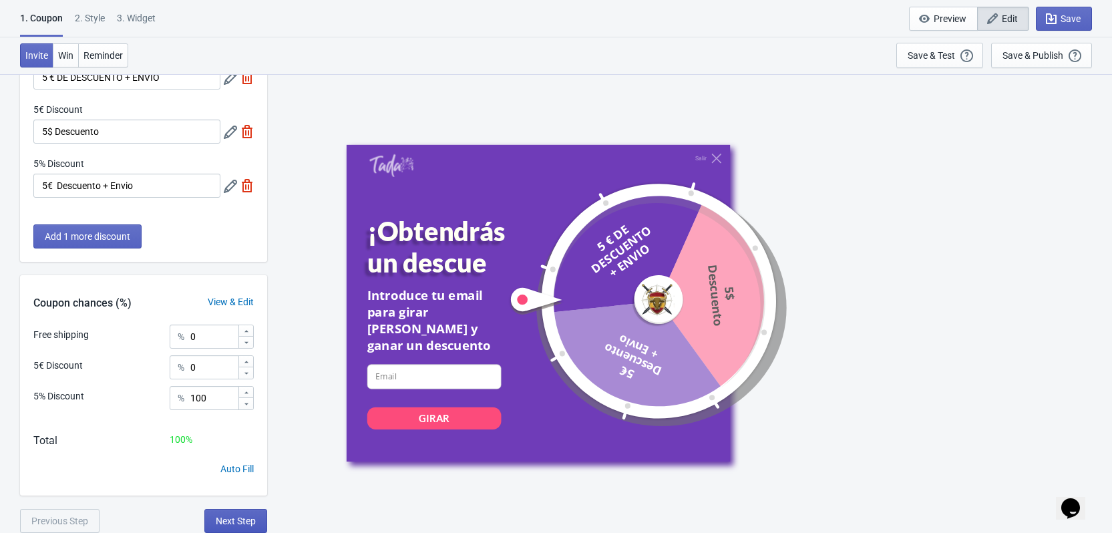
click at [231, 522] on span "Next Step" at bounding box center [236, 521] width 40 height 11
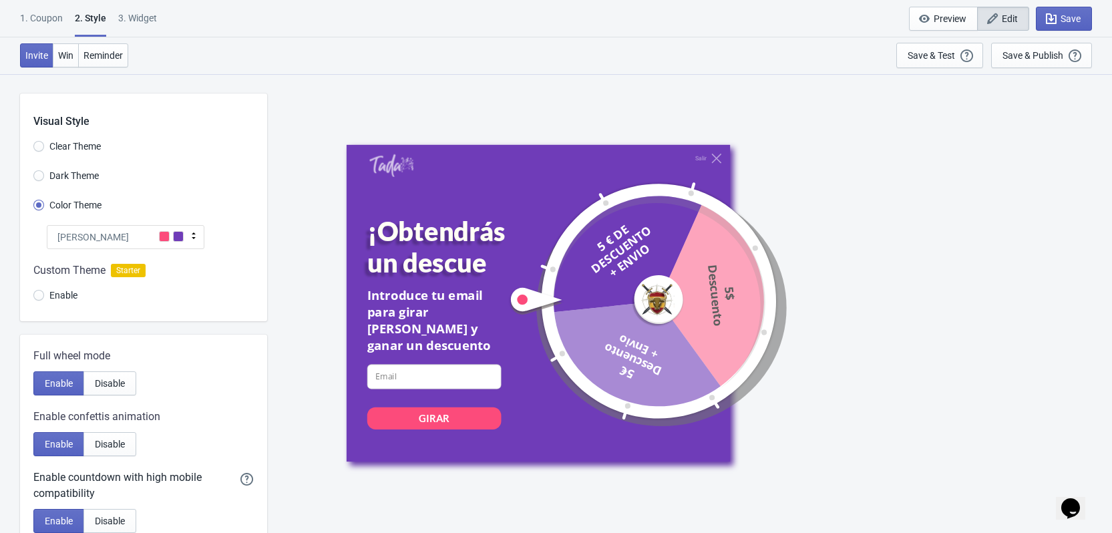
click at [77, 178] on span "Dark Theme" at bounding box center [73, 175] width 49 height 13
click at [44, 178] on input "Dark Theme" at bounding box center [38, 182] width 11 height 24
radio input "true"
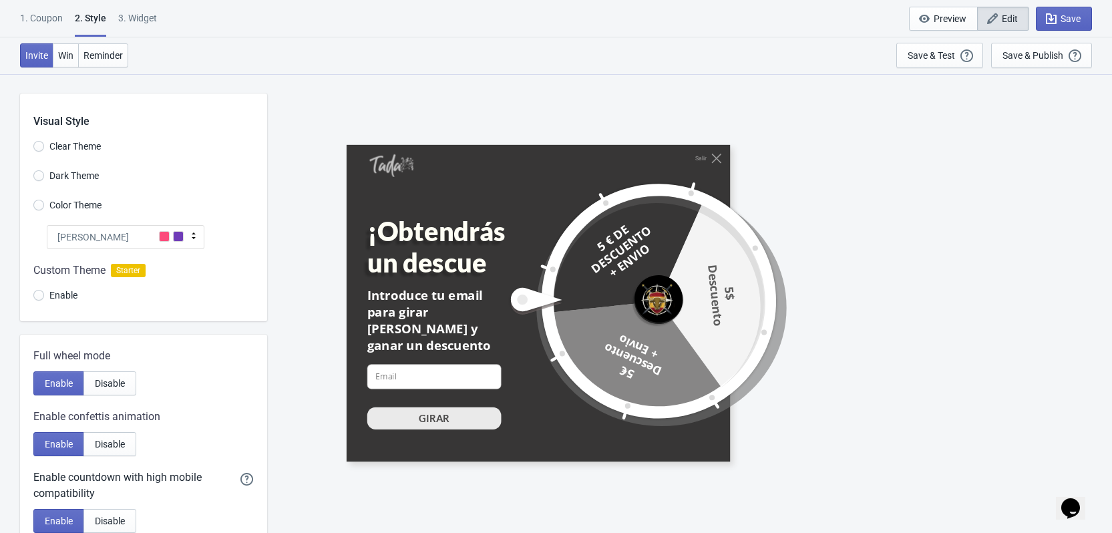
click at [84, 145] on span "Clear Theme" at bounding box center [74, 146] width 51 height 13
click at [44, 145] on input "Clear Theme" at bounding box center [38, 153] width 11 height 24
radio input "true"
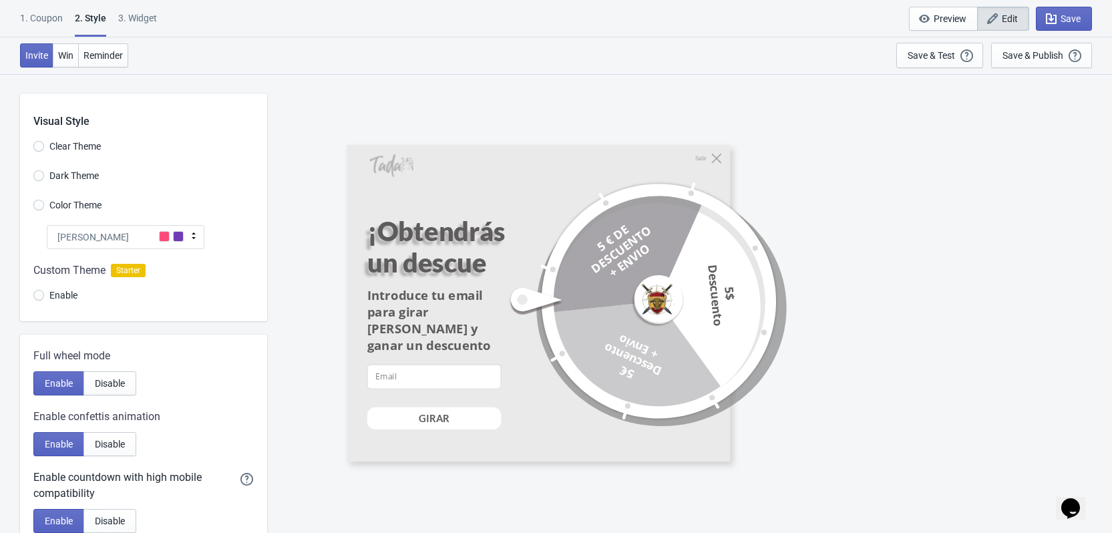
click at [80, 204] on span "Color Theme" at bounding box center [75, 204] width 52 height 13
click at [44, 204] on input "Color Theme" at bounding box center [38, 212] width 11 height 24
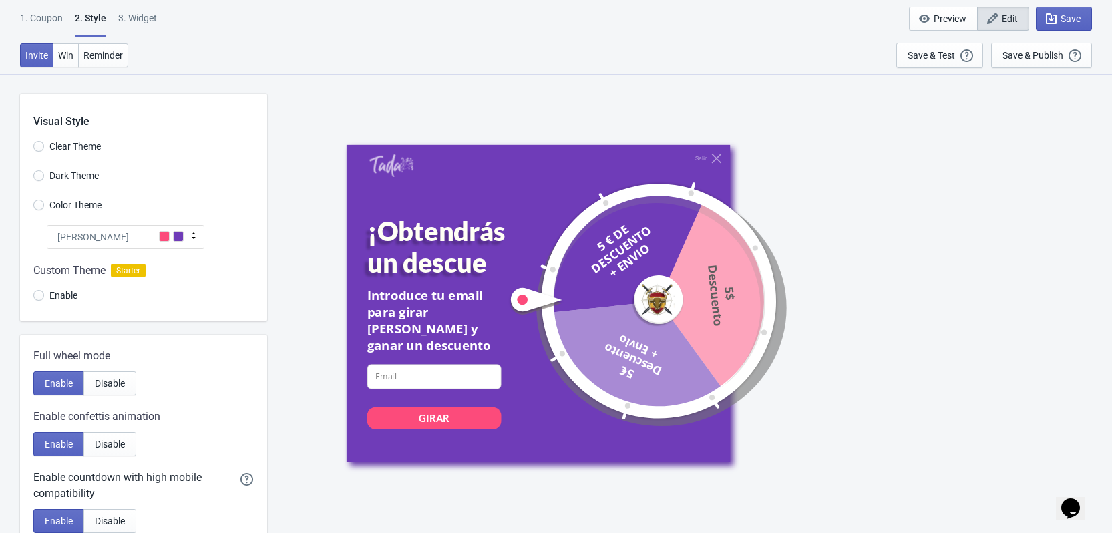
click at [105, 242] on div "[PERSON_NAME]" at bounding box center [126, 237] width 158 height 24
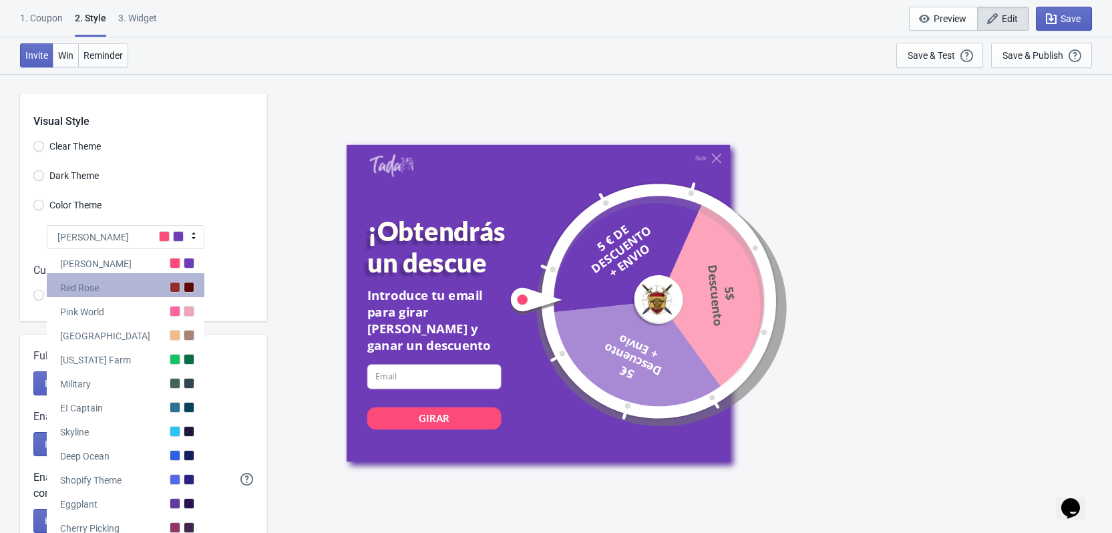
click at [154, 285] on div "Red Rose" at bounding box center [126, 285] width 158 height 24
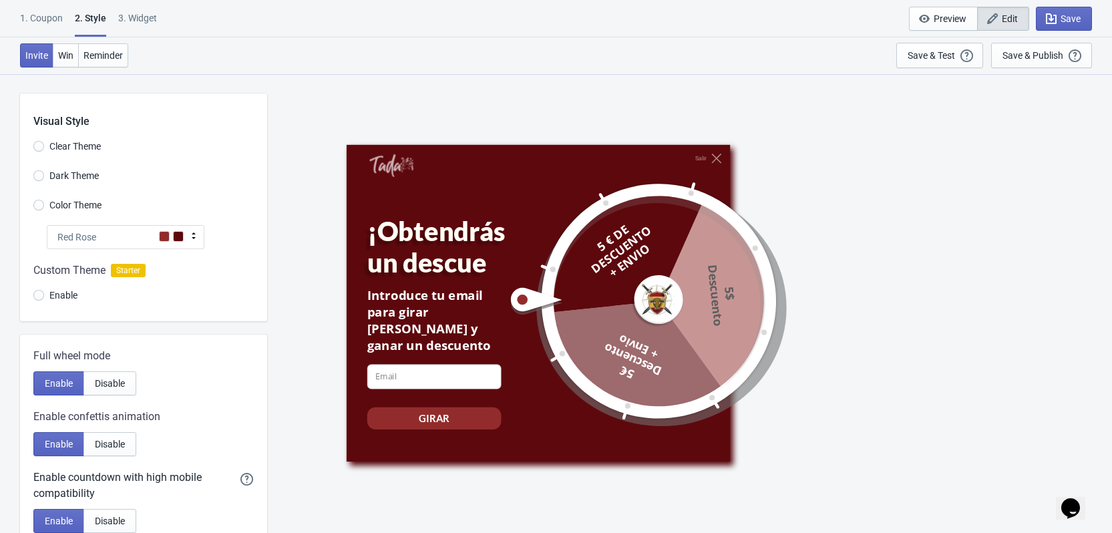
click at [122, 239] on div "Red Rose" at bounding box center [126, 237] width 158 height 24
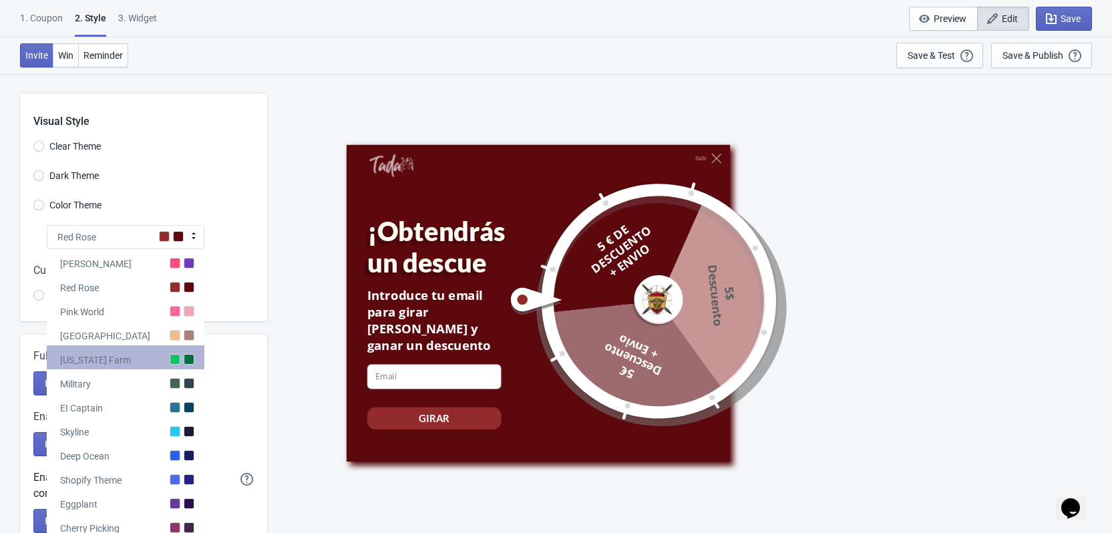
click at [143, 361] on div "[US_STATE] Farm" at bounding box center [126, 357] width 158 height 24
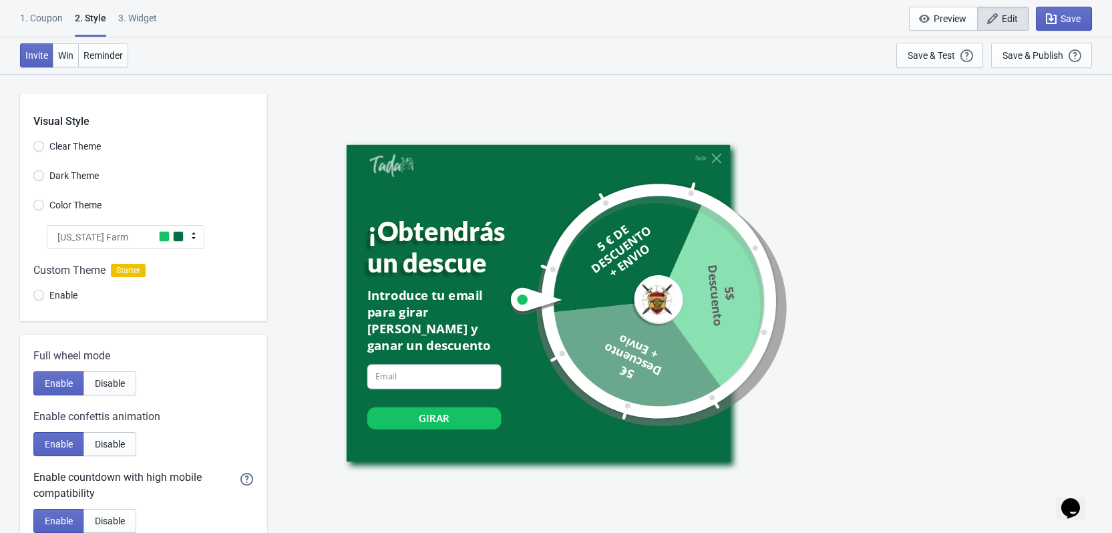
click at [140, 241] on div "[US_STATE] Farm" at bounding box center [126, 237] width 158 height 24
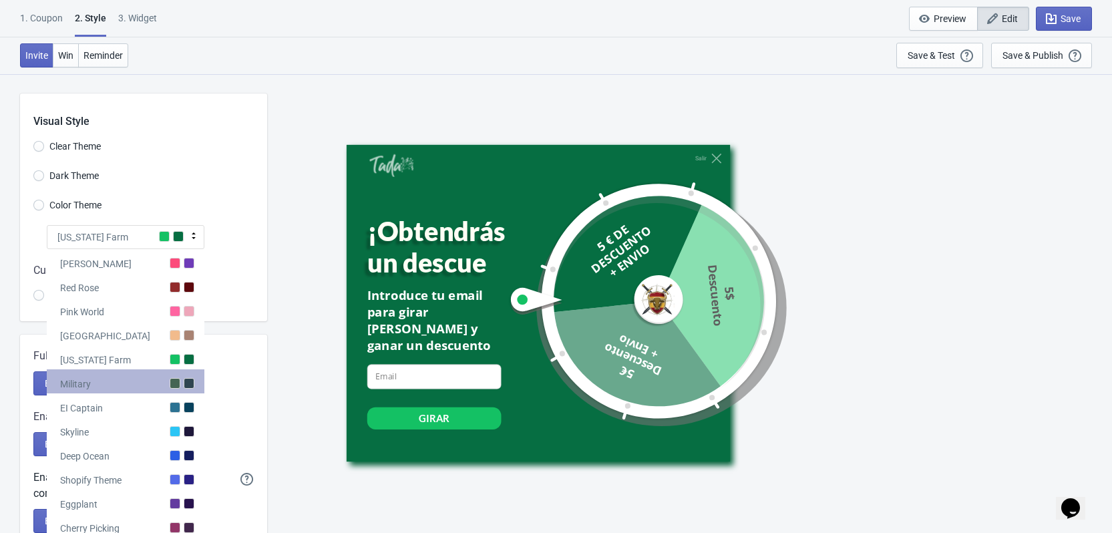
click at [150, 380] on div "Military" at bounding box center [126, 381] width 158 height 24
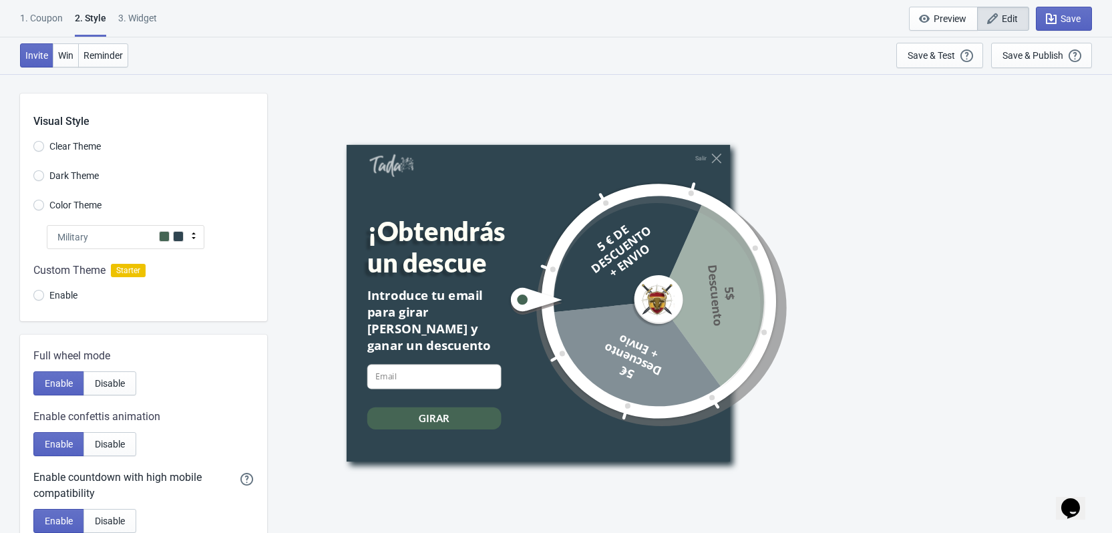
click at [133, 234] on div "Military" at bounding box center [126, 237] width 158 height 24
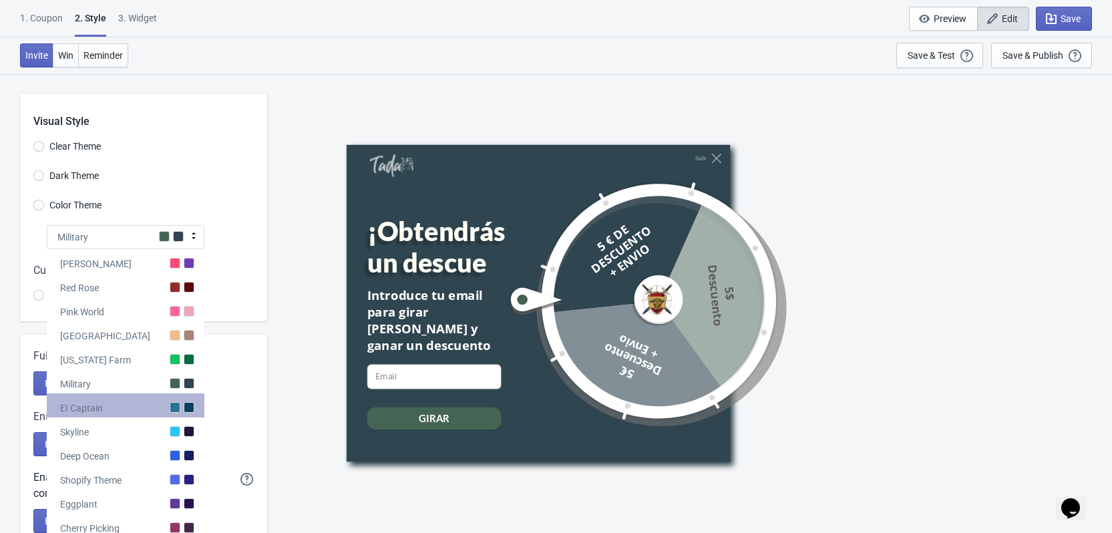
click at [128, 408] on div "EI Captain" at bounding box center [126, 406] width 158 height 24
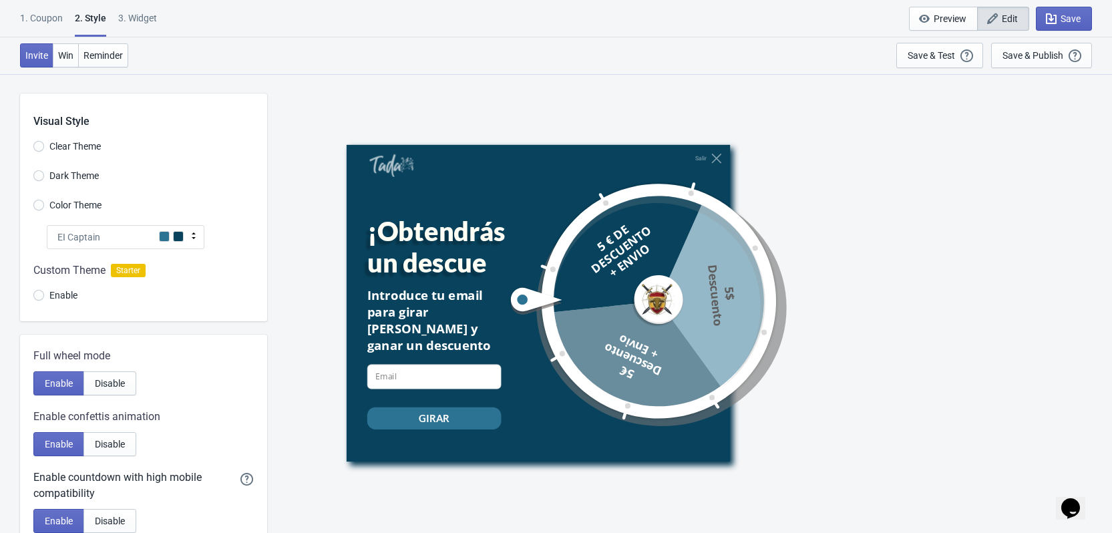
click at [117, 239] on div "EI Captain" at bounding box center [126, 237] width 158 height 24
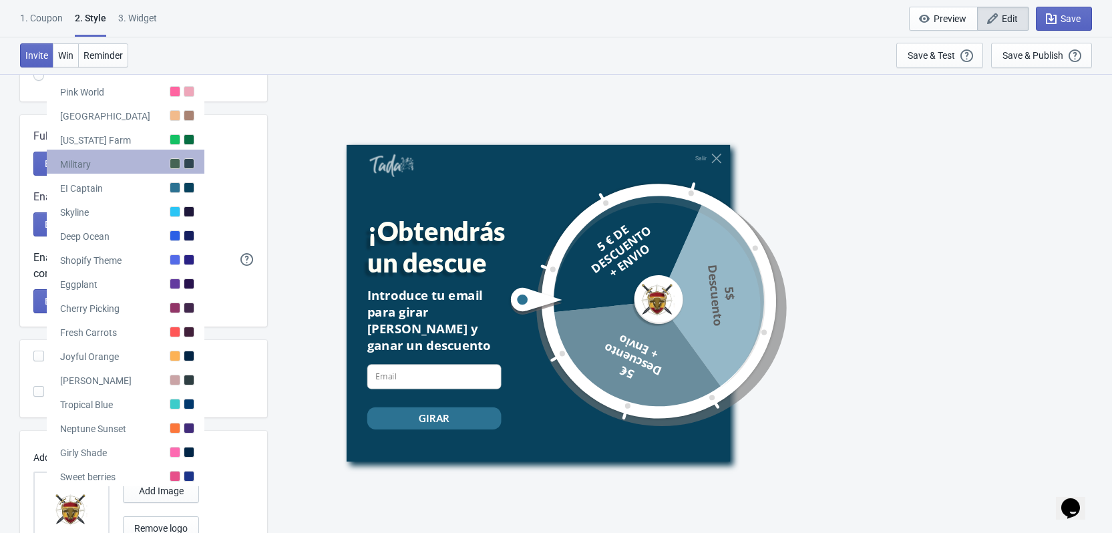
scroll to position [267, 0]
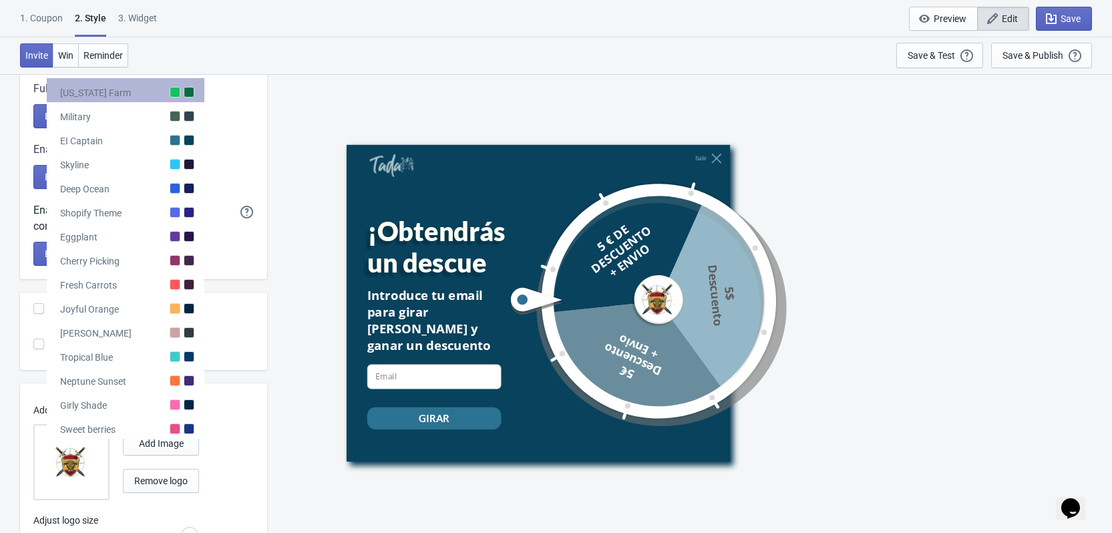
click at [132, 90] on div "[US_STATE] Farm" at bounding box center [126, 90] width 158 height 24
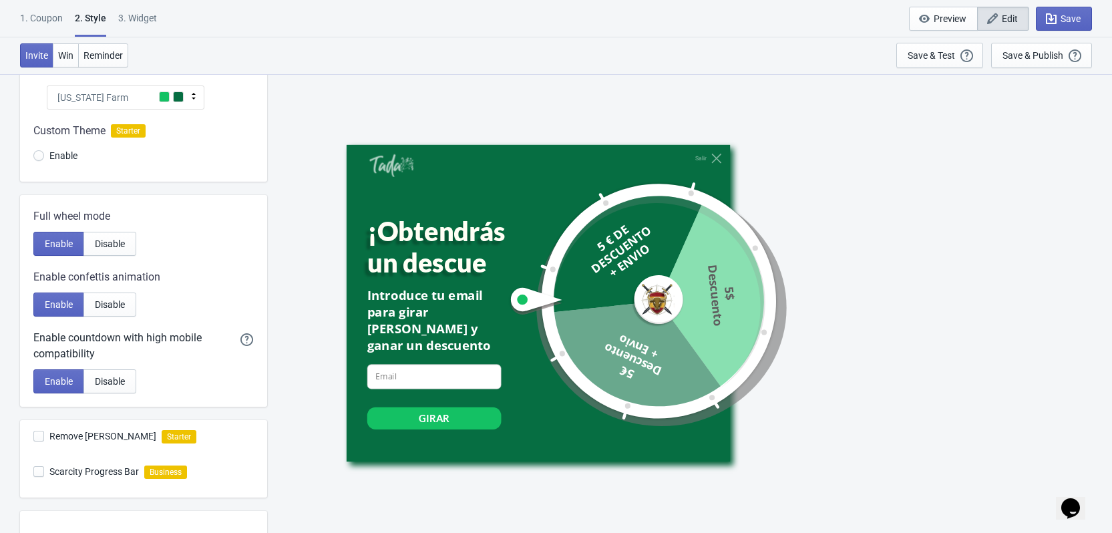
scroll to position [134, 0]
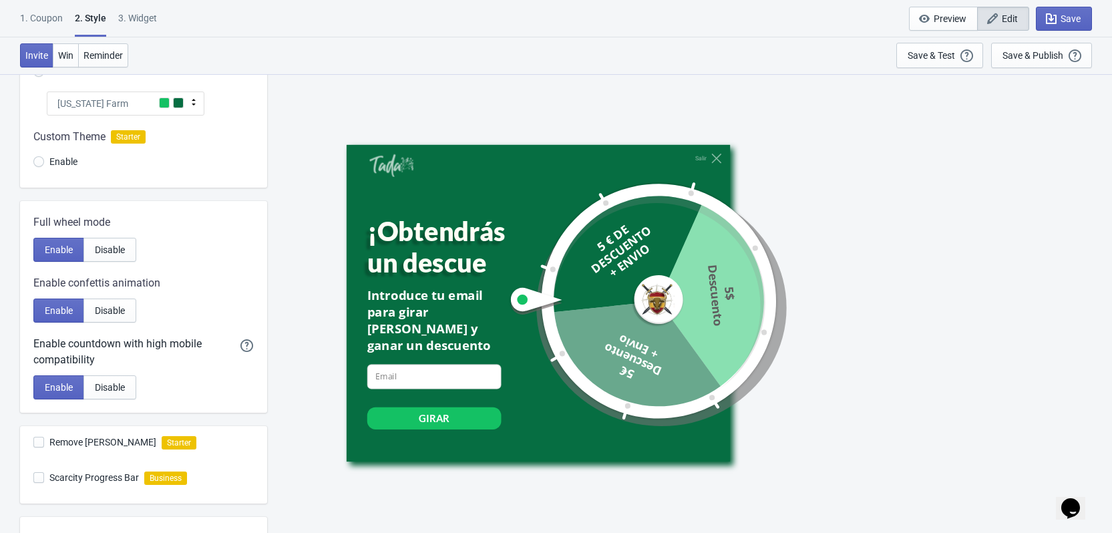
click at [128, 106] on div "[US_STATE] Farm" at bounding box center [126, 104] width 158 height 24
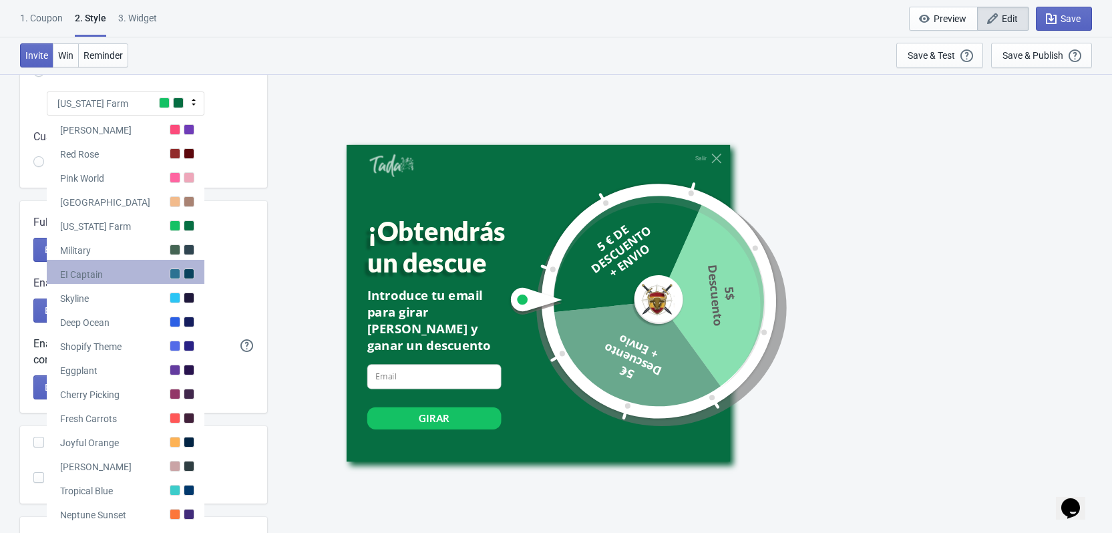
click at [129, 271] on div "EI Captain" at bounding box center [126, 272] width 158 height 24
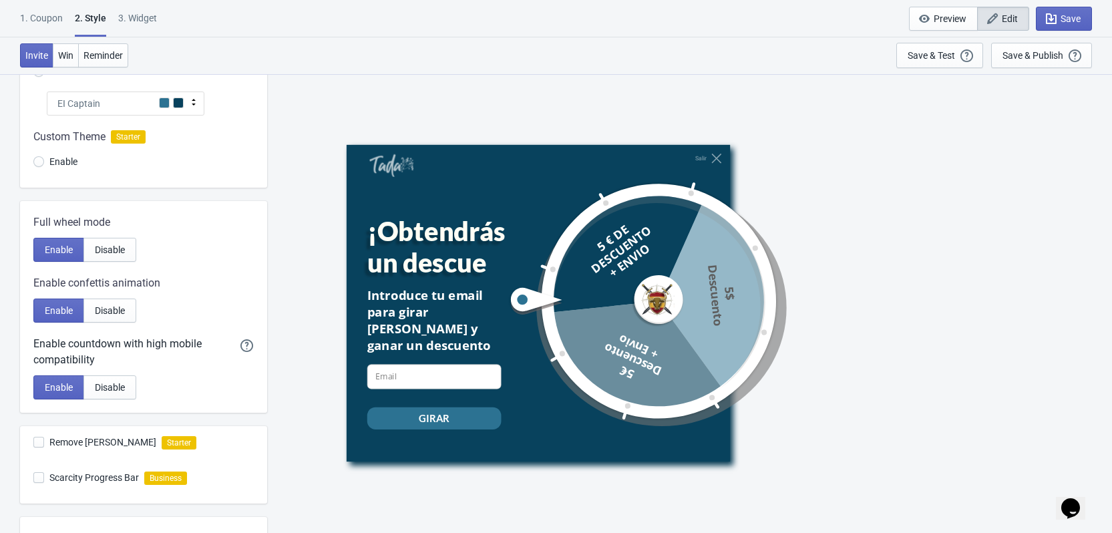
click at [69, 160] on div at bounding box center [143, 152] width 247 height 72
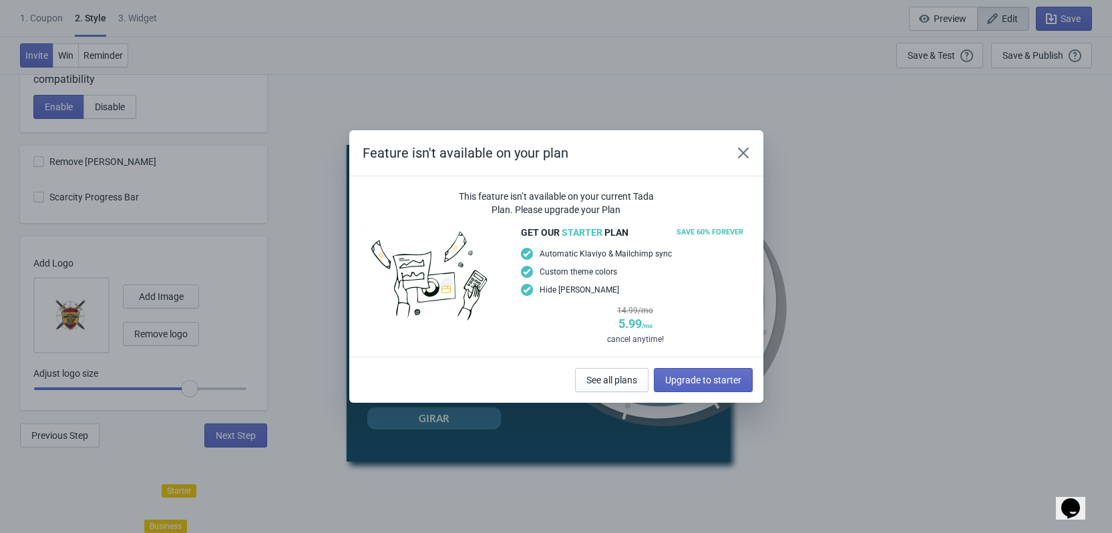
scroll to position [86, 0]
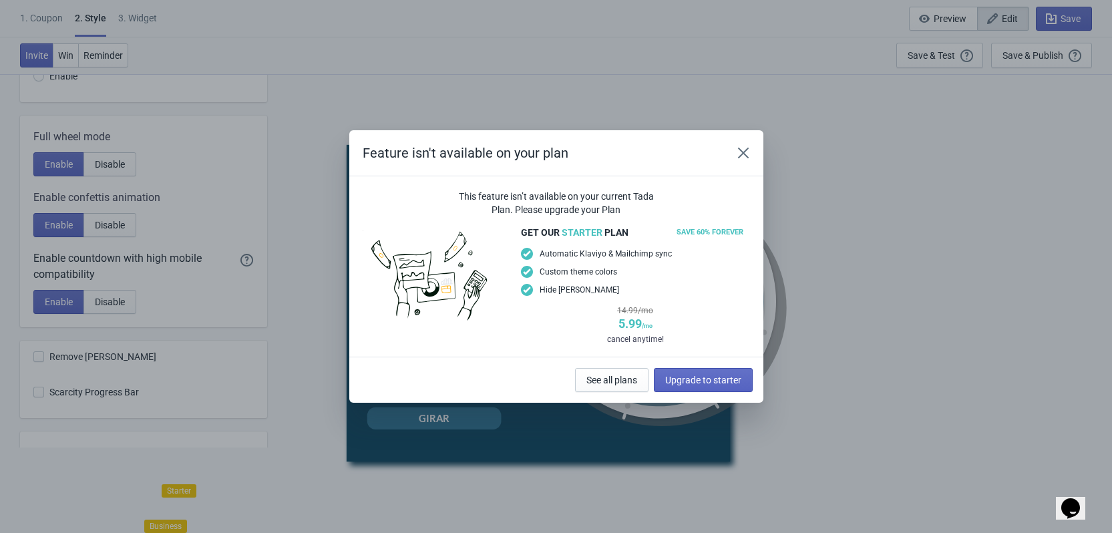
click at [846, 287] on div "Feature isn't available on your plan This feature isn’t available on your curre…" at bounding box center [556, 266] width 1112 height 272
click at [740, 153] on icon "Close" at bounding box center [743, 152] width 13 height 13
radio input "true"
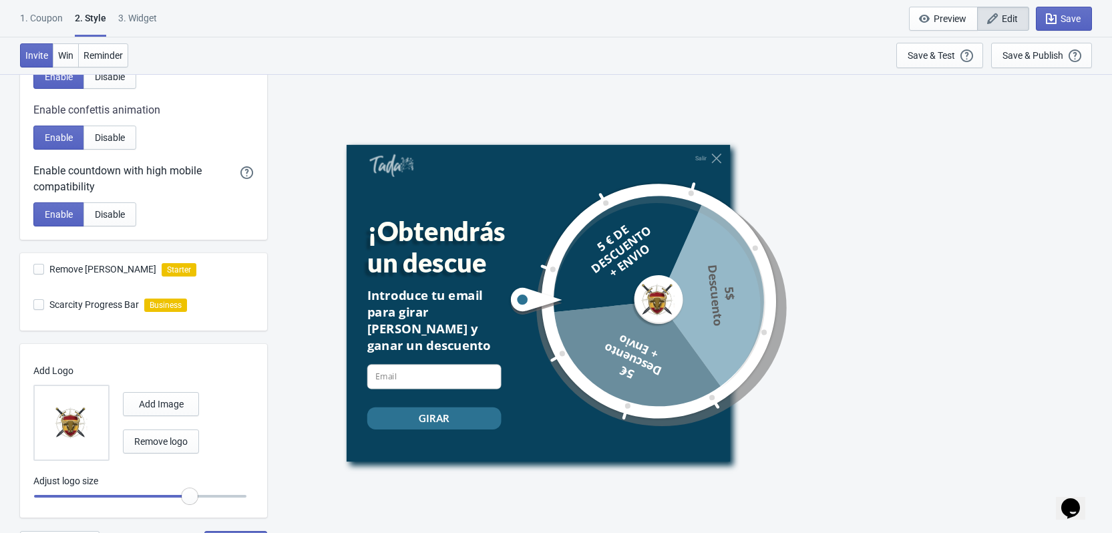
scroll to position [329, 0]
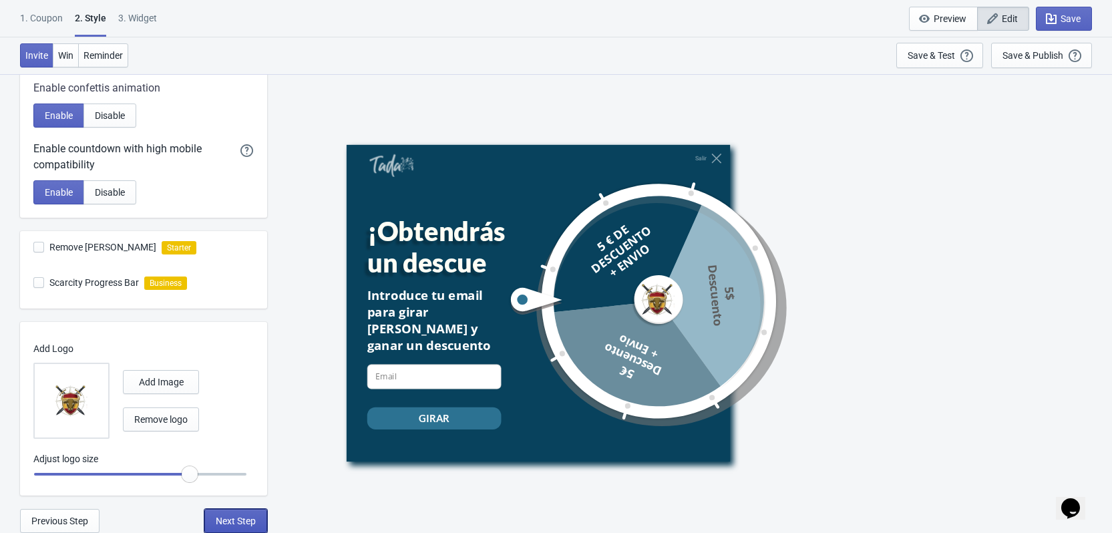
click at [241, 518] on span "Next Step" at bounding box center [236, 521] width 40 height 11
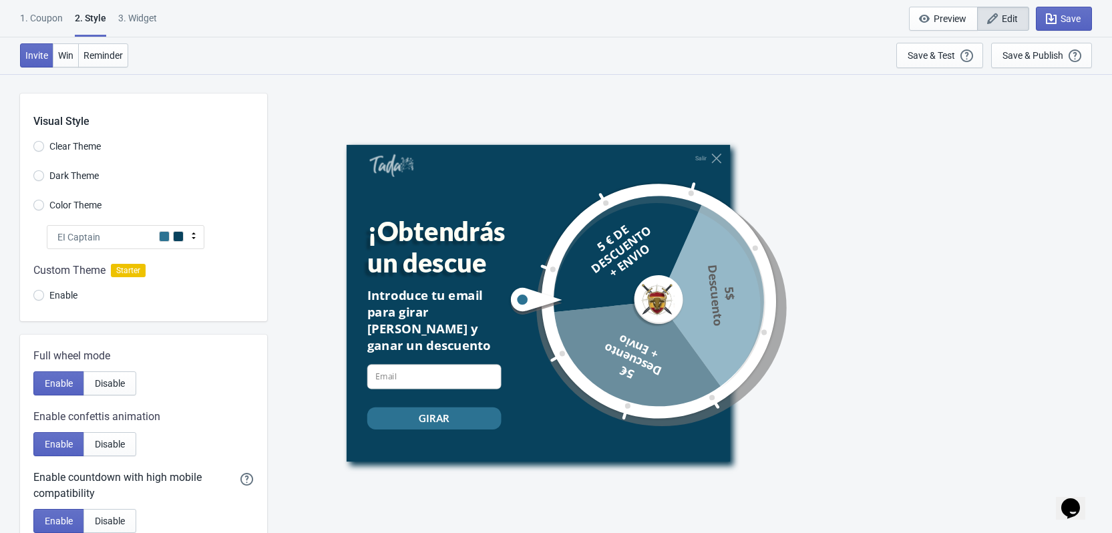
select select "once"
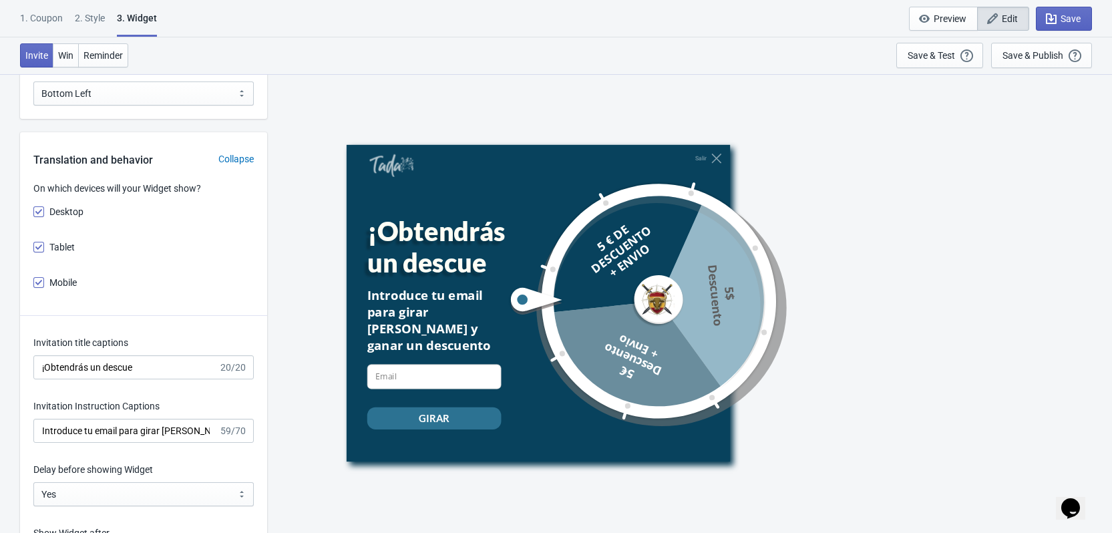
scroll to position [1537, 0]
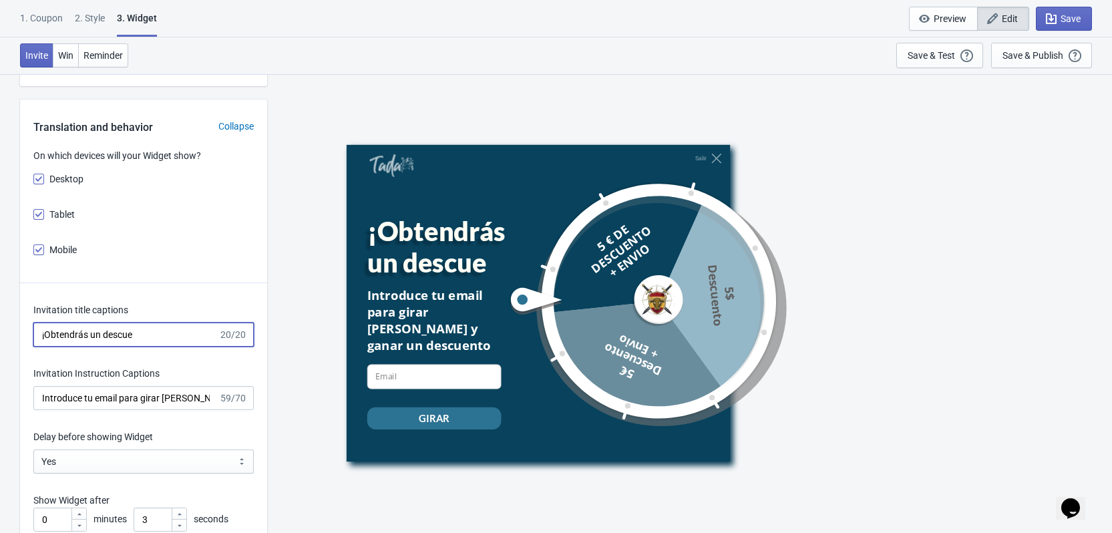
click at [180, 339] on input "¡Obtendrás un descue" at bounding box center [125, 335] width 185 height 24
type input "¡Obten tu premio"
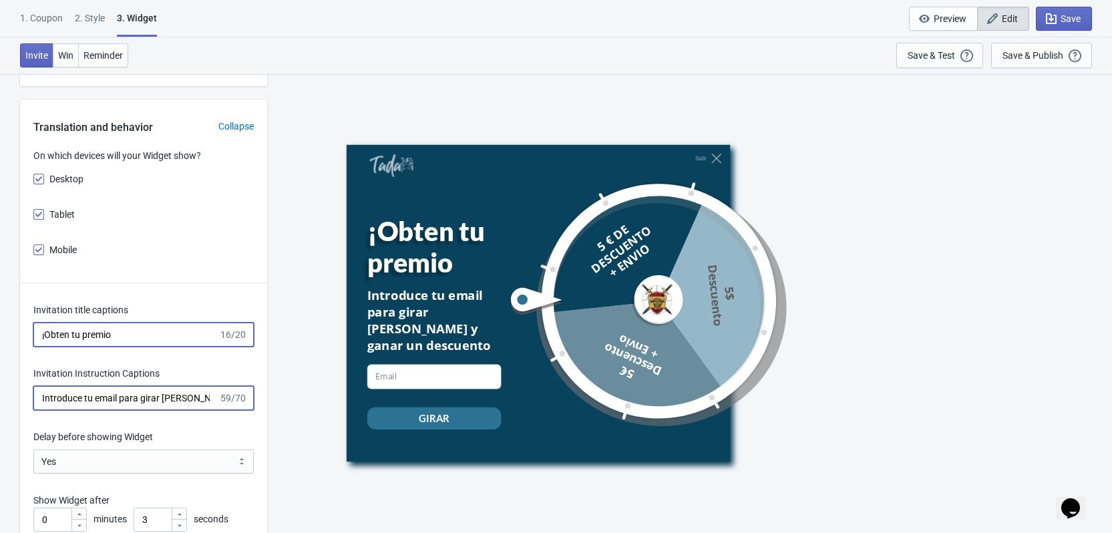
click at [154, 400] on input "Introduce tu email para girar [PERSON_NAME] y ganar un descuento" at bounding box center [125, 398] width 185 height 24
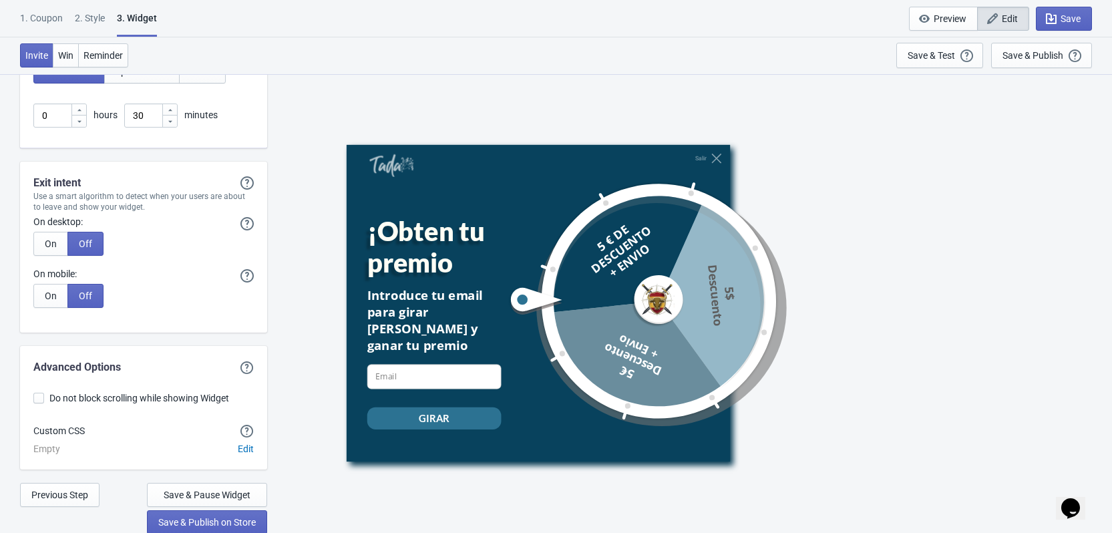
scroll to position [3248, 0]
type input "Introduce tu email para girar [PERSON_NAME] y ganar tu premio"
click at [206, 518] on span "Save & Publish on Store" at bounding box center [207, 521] width 98 height 11
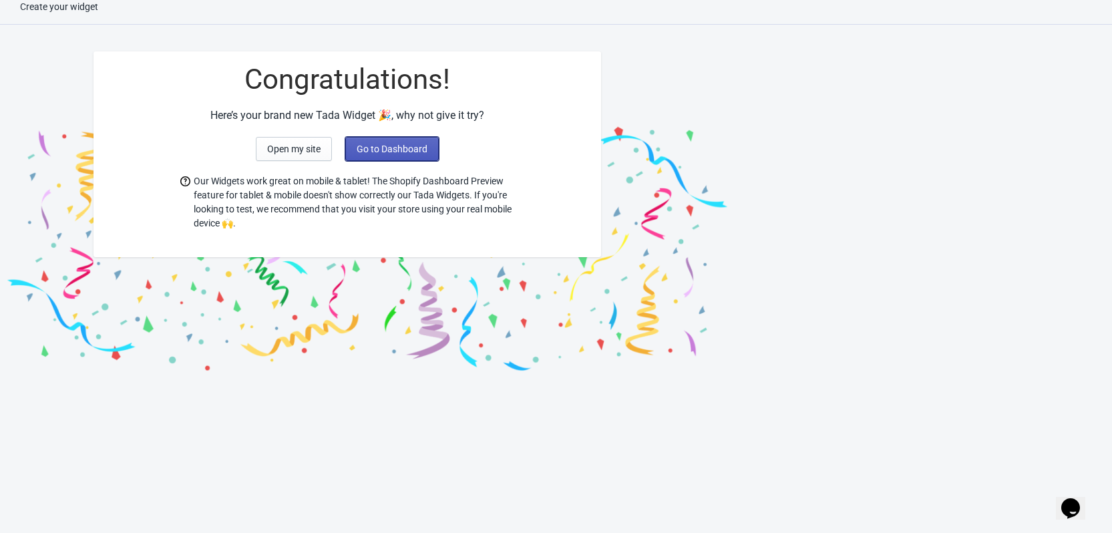
click at [391, 147] on span "Go to Dashboard" at bounding box center [392, 149] width 71 height 11
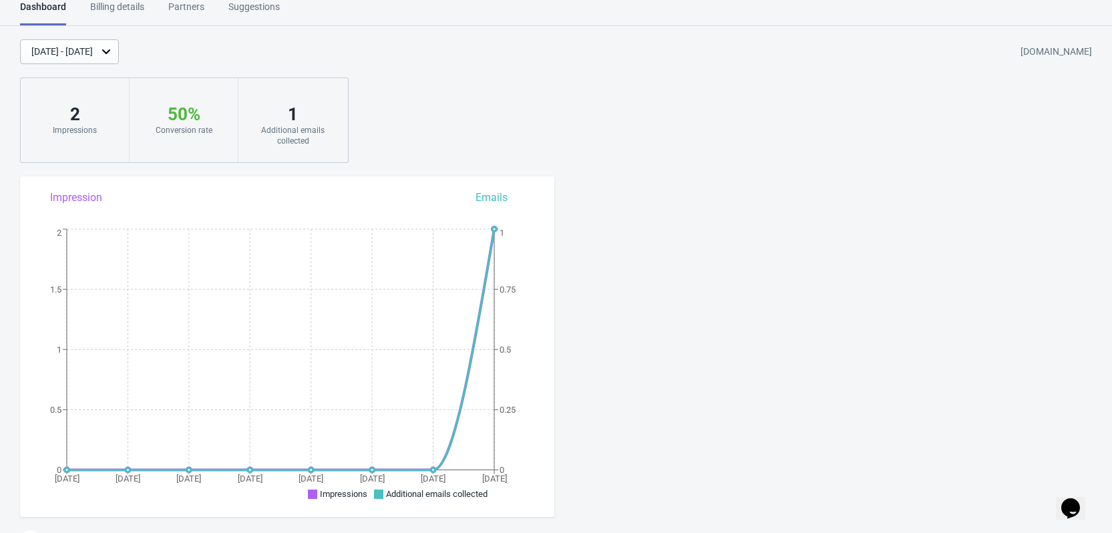
click at [120, 10] on div "Billing details" at bounding box center [117, 11] width 54 height 23
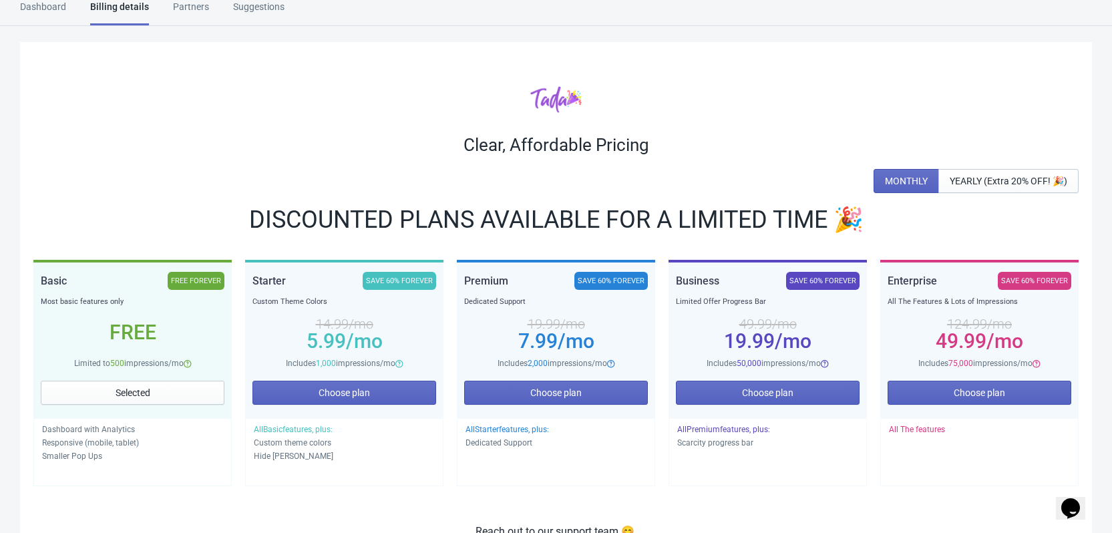
click at [190, 6] on div "Partners" at bounding box center [191, 11] width 36 height 23
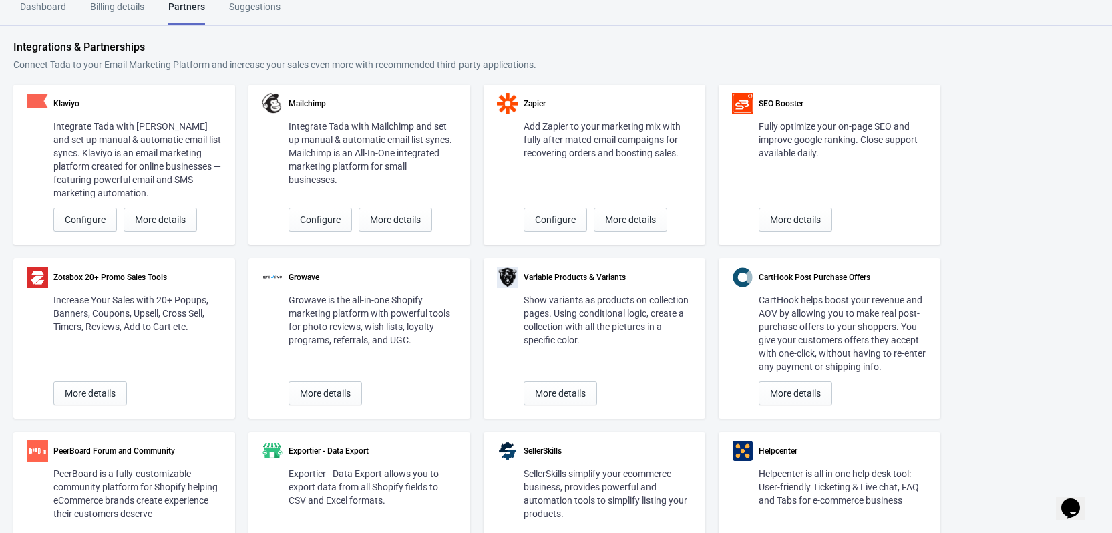
click at [241, 8] on div "Suggestions" at bounding box center [254, 11] width 51 height 23
click at [47, 1] on div "Dashboard" at bounding box center [43, 11] width 46 height 23
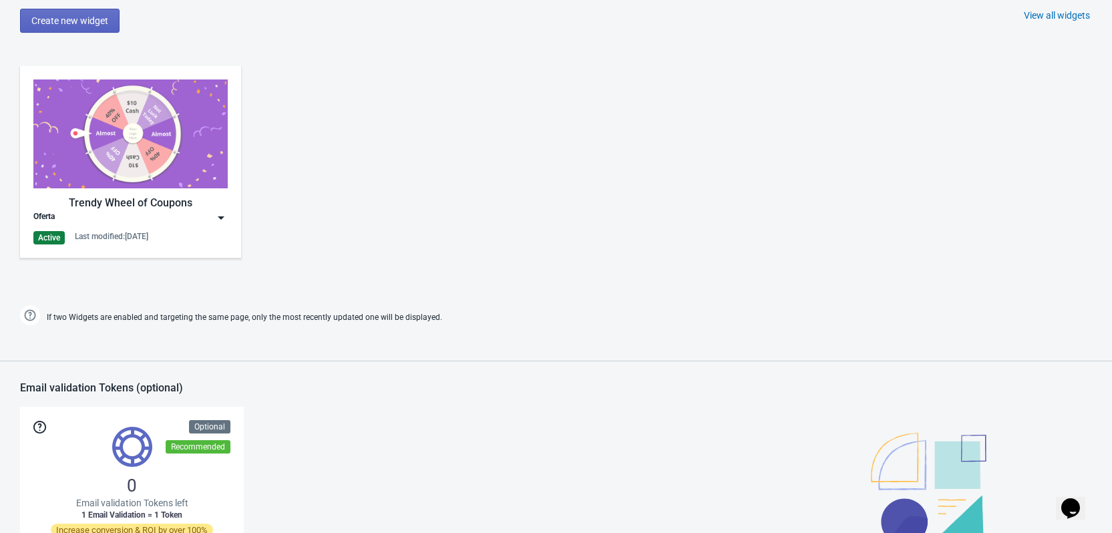
scroll to position [616, 0]
click at [208, 212] on div "Oferta" at bounding box center [130, 218] width 194 height 13
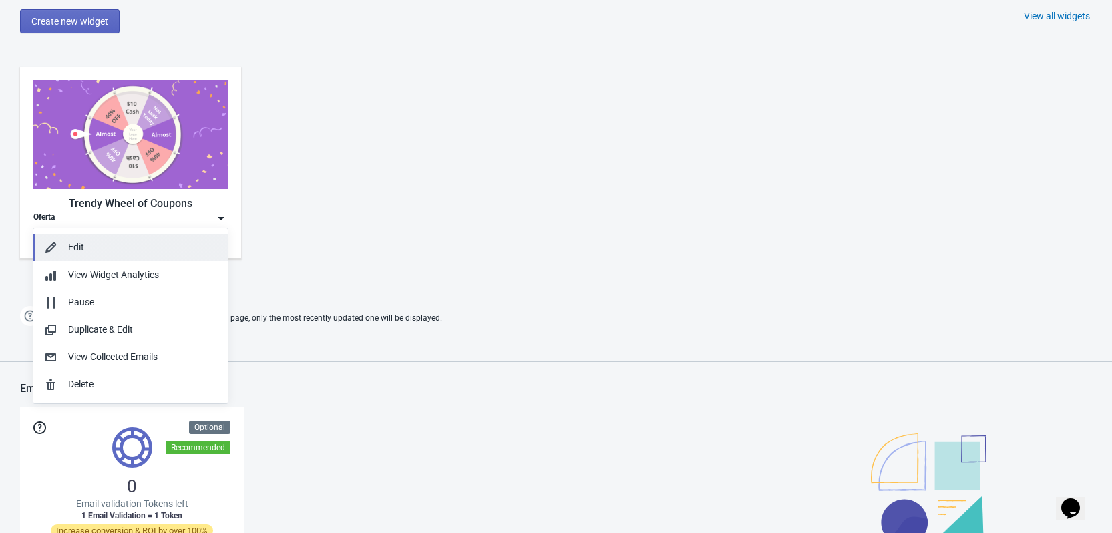
click at [88, 246] on div "Edit" at bounding box center [142, 248] width 149 height 14
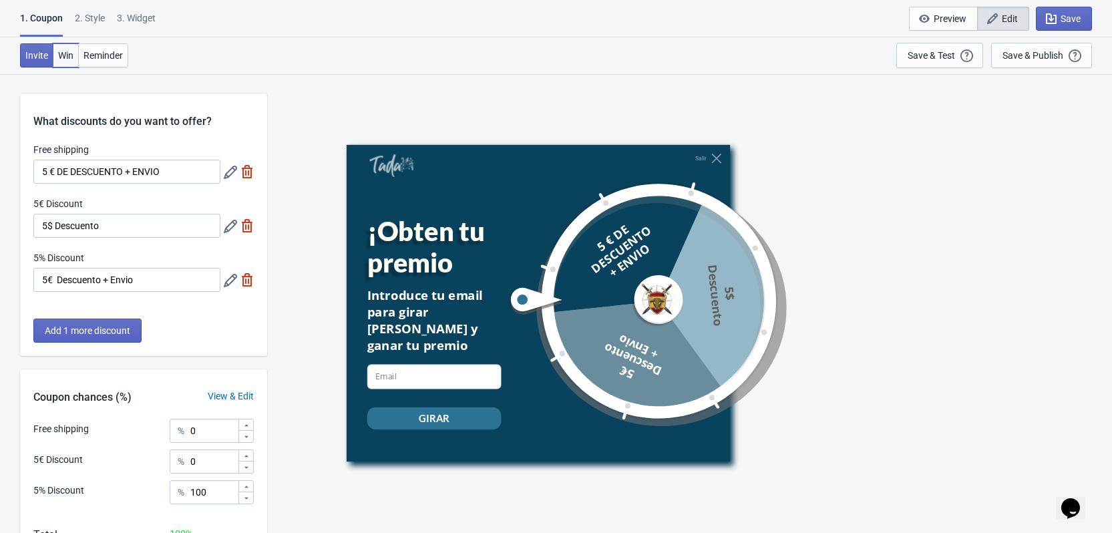
click at [63, 56] on span "Win" at bounding box center [65, 55] width 15 height 11
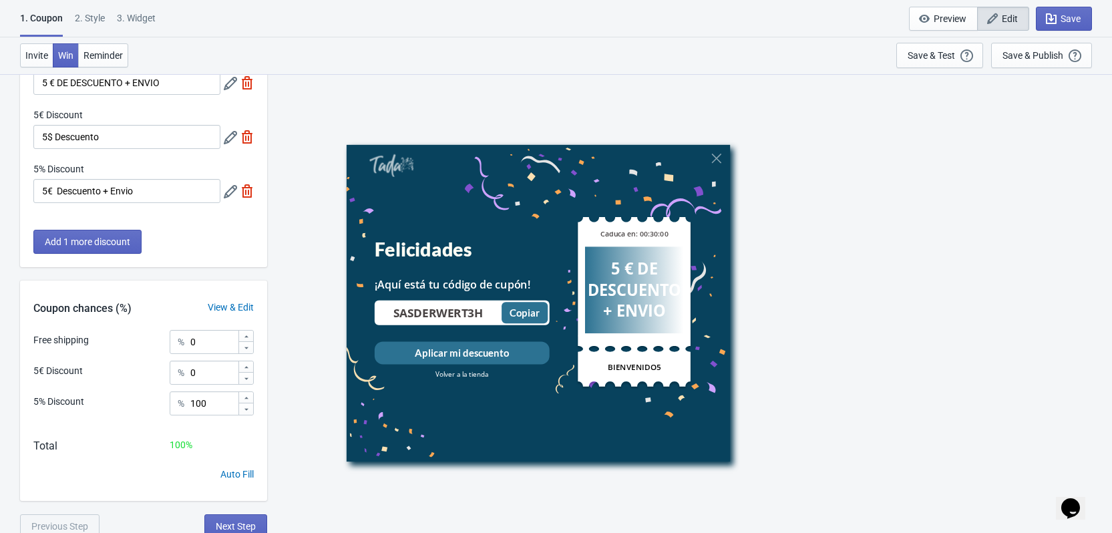
scroll to position [94, 0]
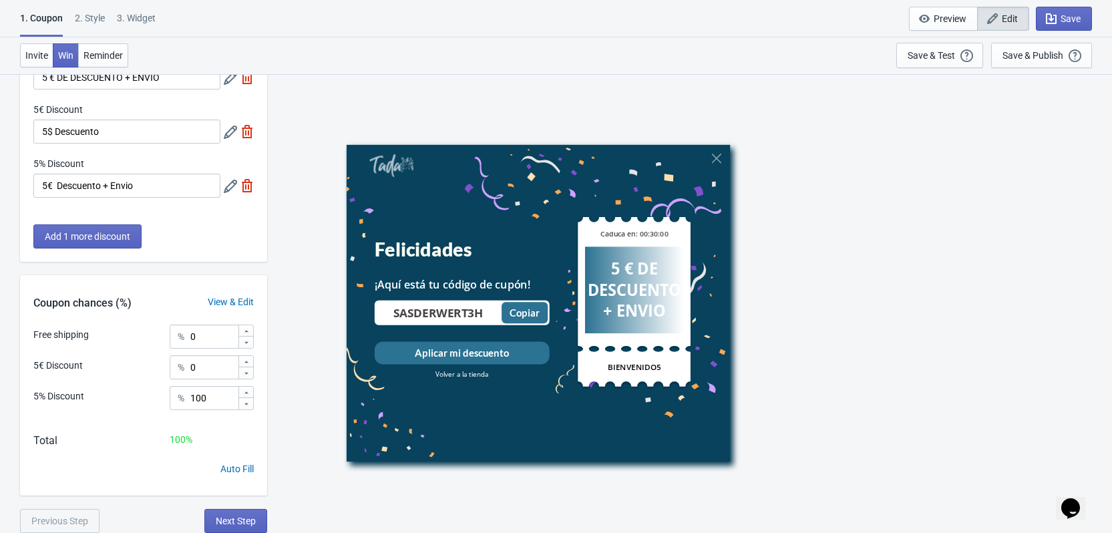
click at [426, 303] on div "SASDERWERT3H Copiado Copiar" at bounding box center [461, 312] width 175 height 25
click at [385, 311] on input "SASDERWERT3H" at bounding box center [439, 312] width 126 height 15
click at [96, 16] on div "2 . Style" at bounding box center [90, 22] width 30 height 23
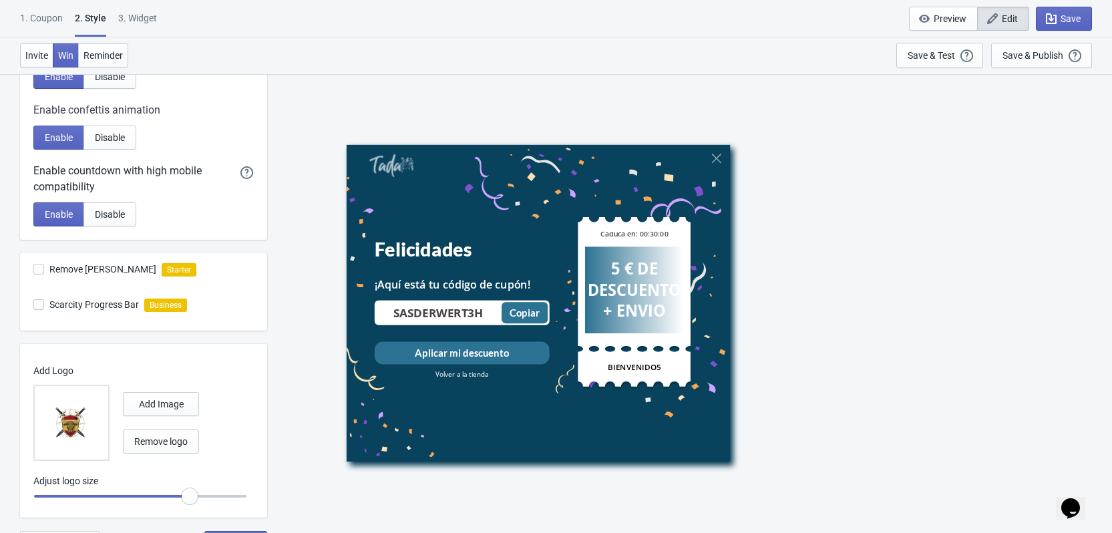
scroll to position [329, 0]
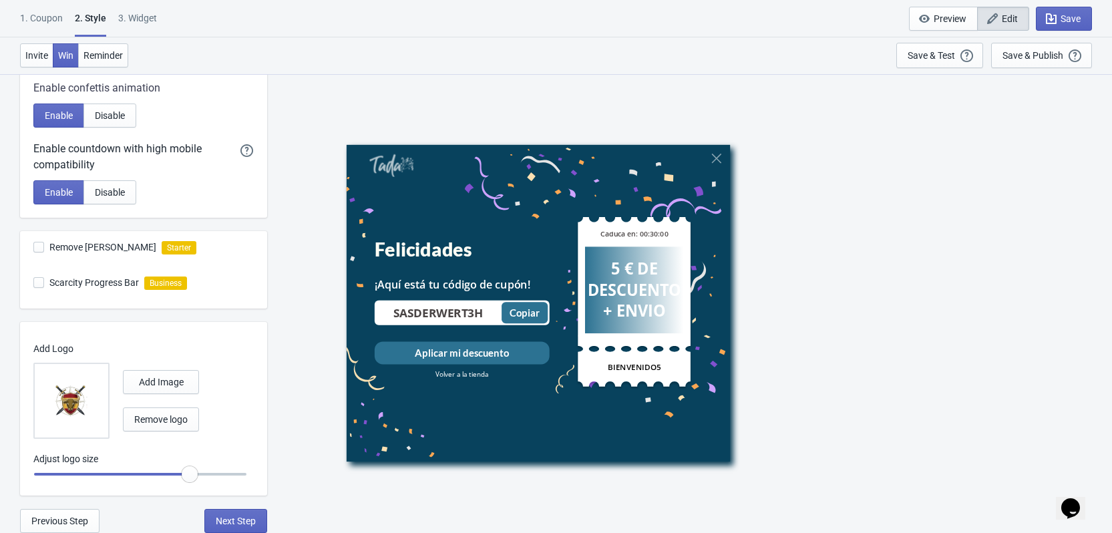
click at [150, 19] on div "3. Widget" at bounding box center [137, 22] width 39 height 23
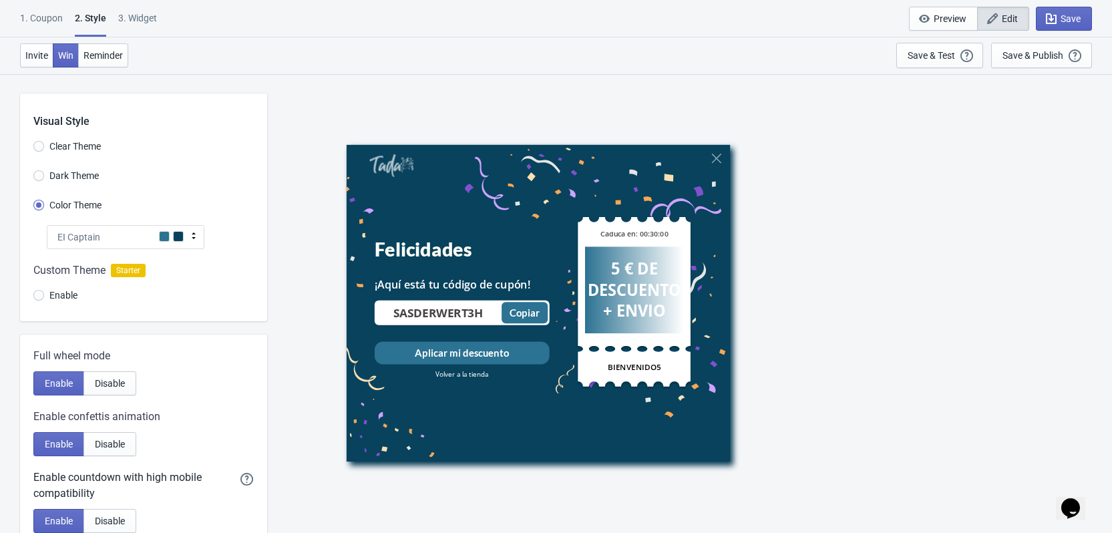
select select "once"
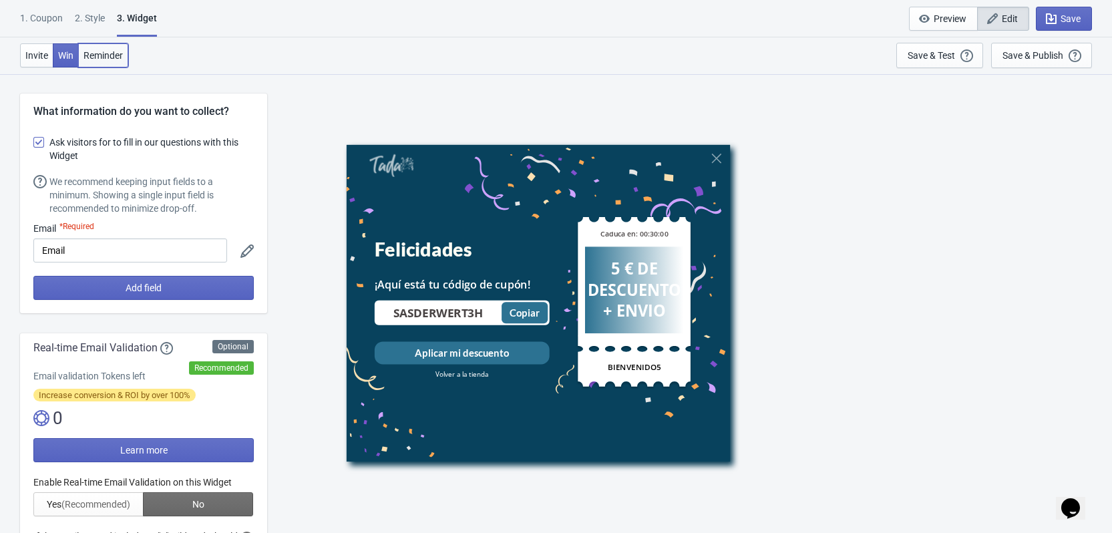
click at [99, 47] on button "Reminder" at bounding box center [103, 55] width 50 height 24
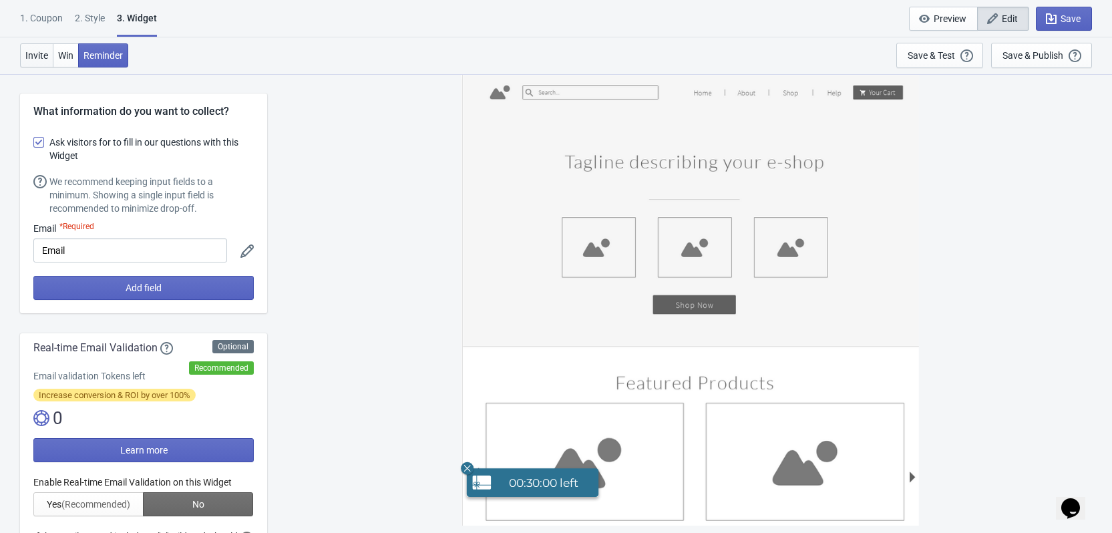
click at [32, 58] on span "Invite" at bounding box center [36, 55] width 23 height 11
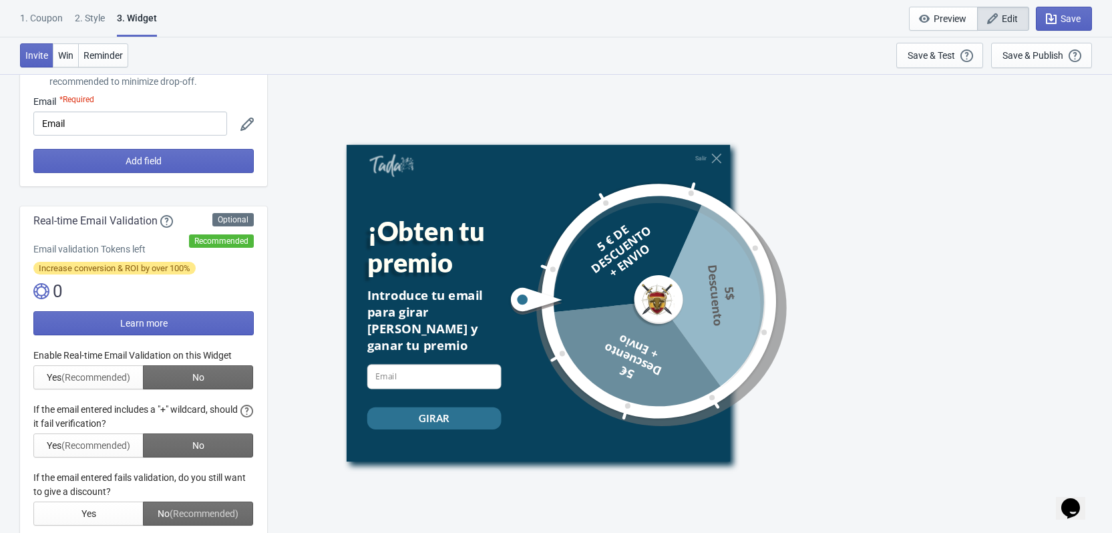
scroll to position [134, 0]
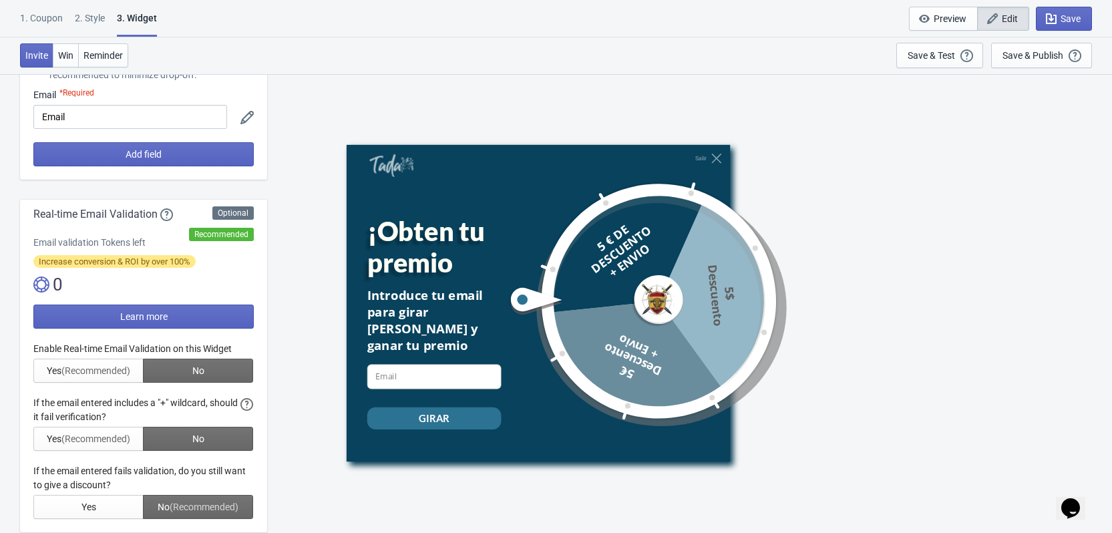
click at [106, 373] on div at bounding box center [143, 430] width 220 height 177
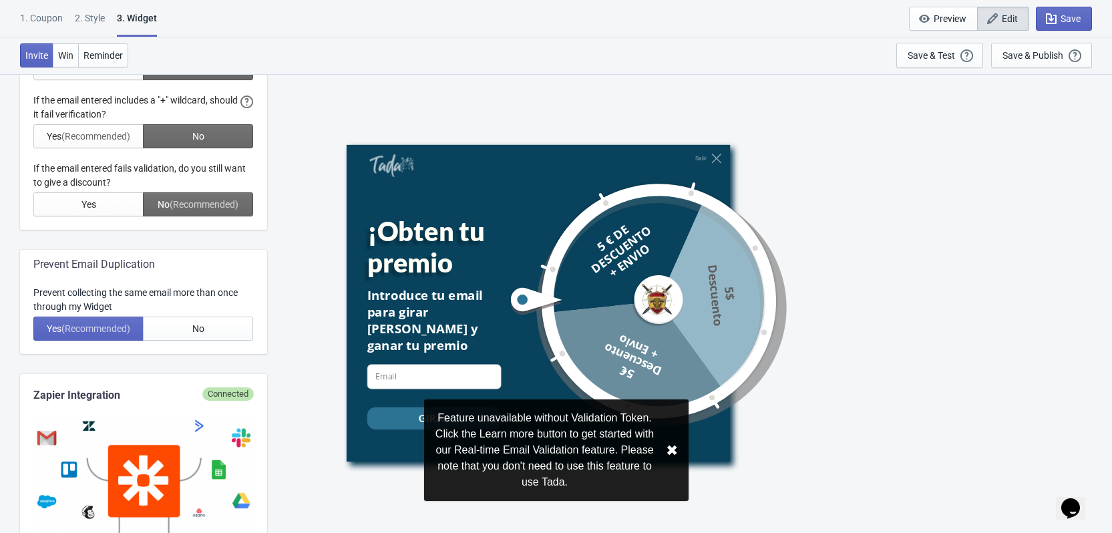
scroll to position [468, 0]
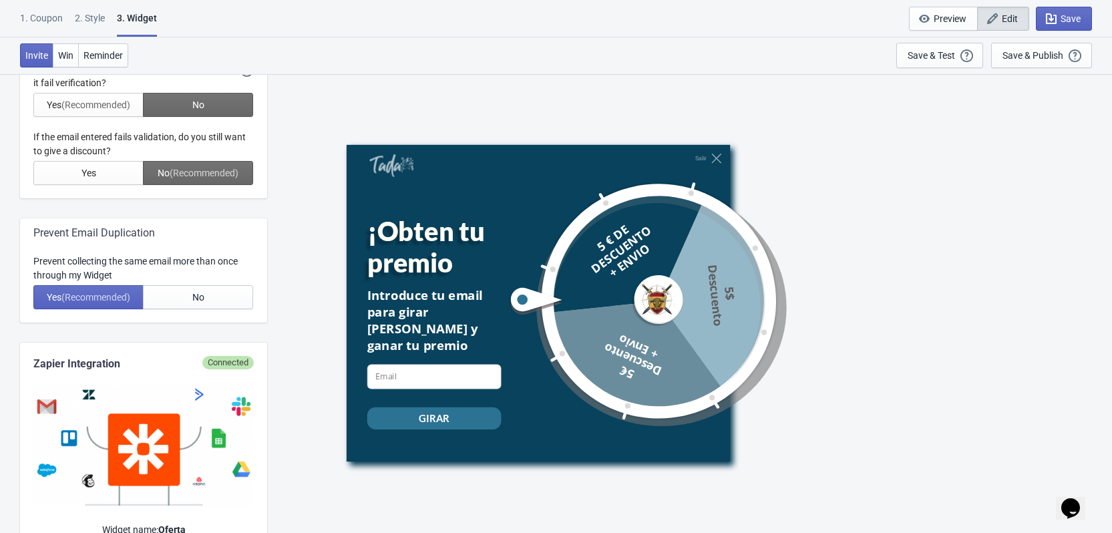
click at [53, 13] on div "1. Coupon" at bounding box center [41, 22] width 43 height 23
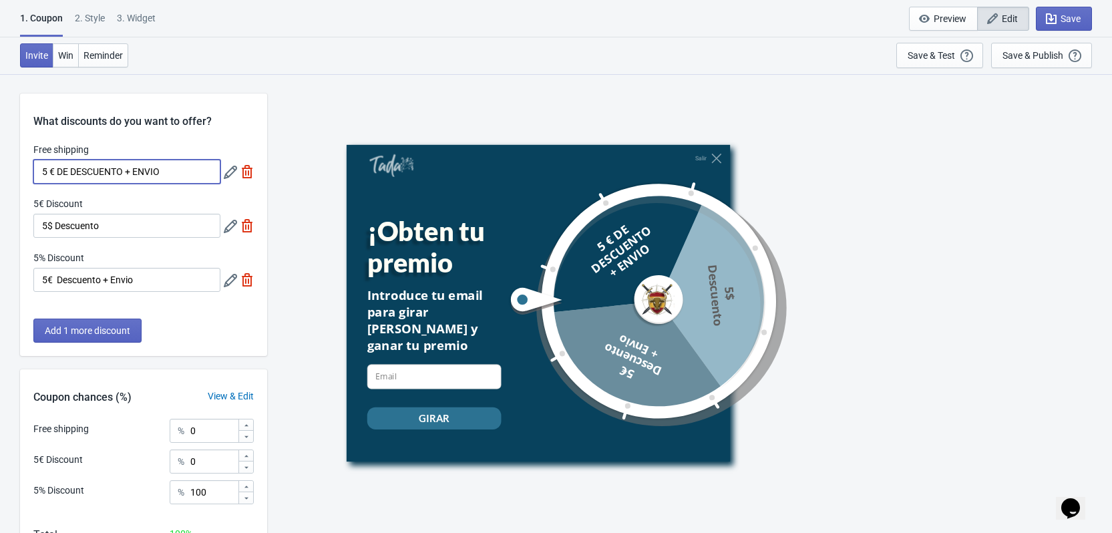
click at [184, 169] on input "5 € DE DESCUENTO + ENVIO" at bounding box center [126, 172] width 187 height 24
click at [92, 117] on div "What discounts do you want to offer?" at bounding box center [143, 112] width 247 height 36
click at [132, 335] on button "Add 1 more discount" at bounding box center [87, 331] width 108 height 24
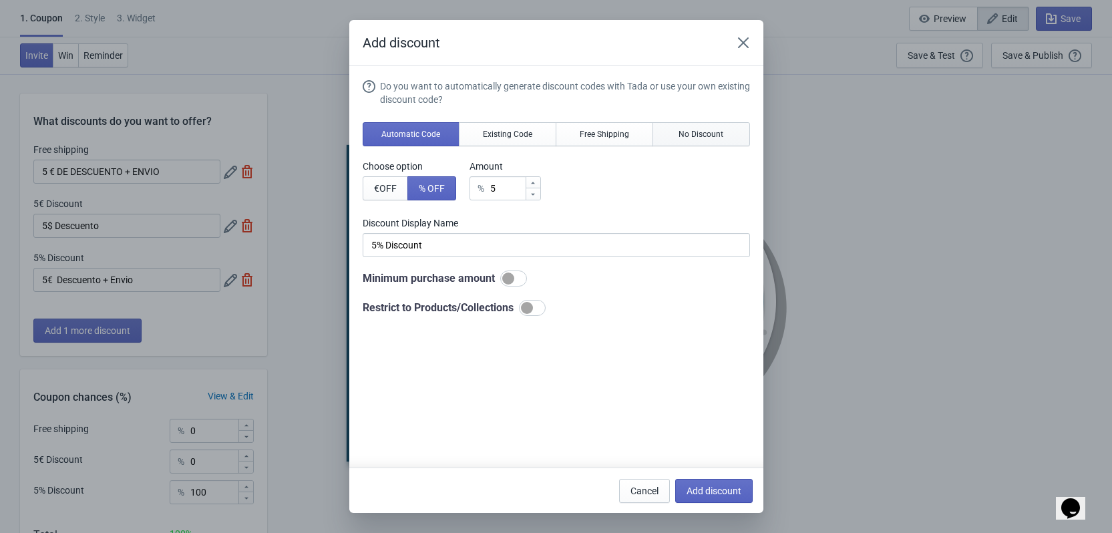
click at [703, 132] on span "No Discount" at bounding box center [701, 134] width 45 height 11
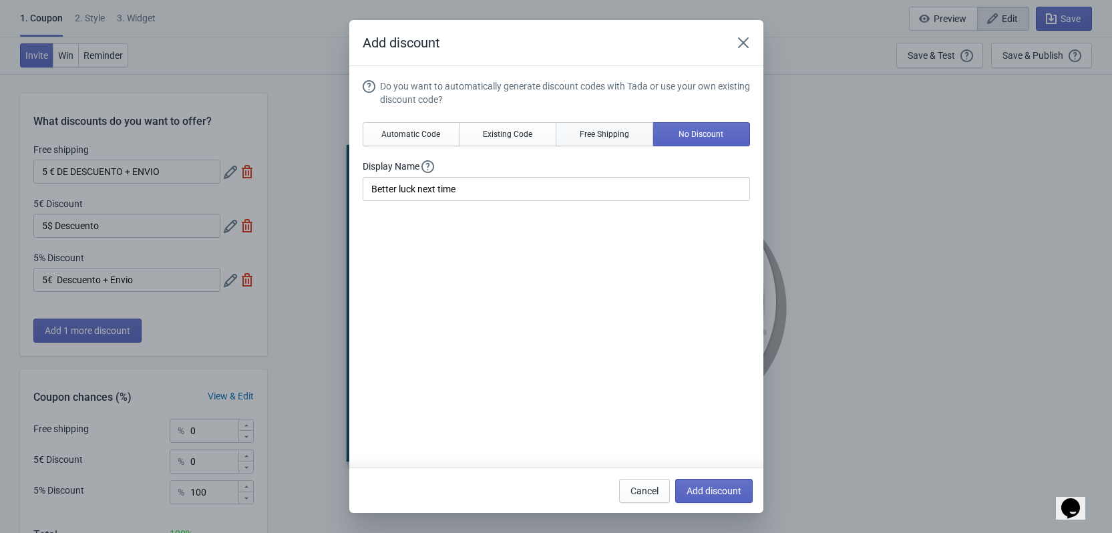
click at [605, 132] on span "Free Shipping" at bounding box center [604, 134] width 49 height 11
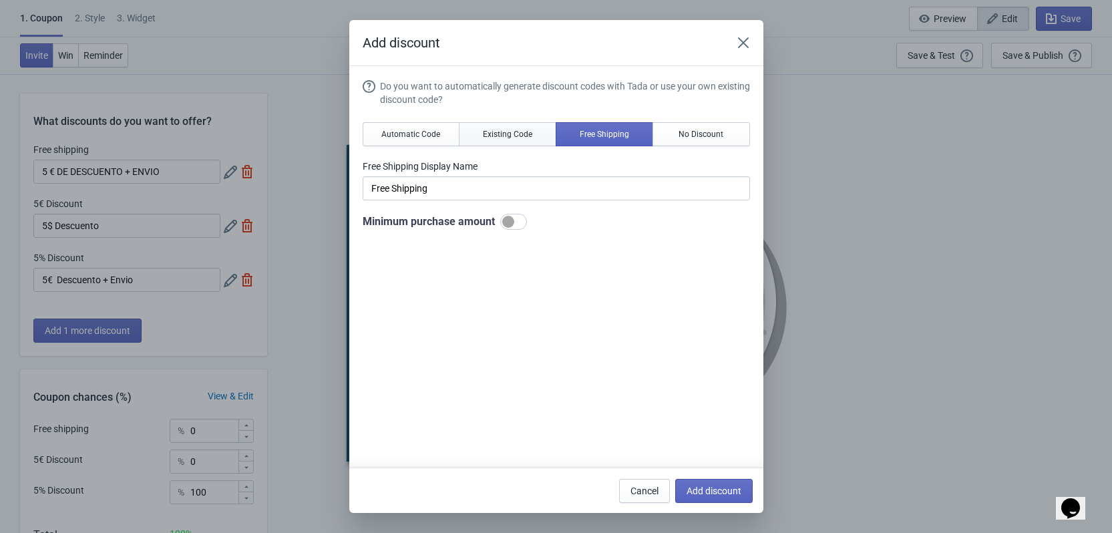
click at [502, 136] on span "Existing Code" at bounding box center [507, 134] width 49 height 11
type input "Your coupon name (5% OFF for example)"
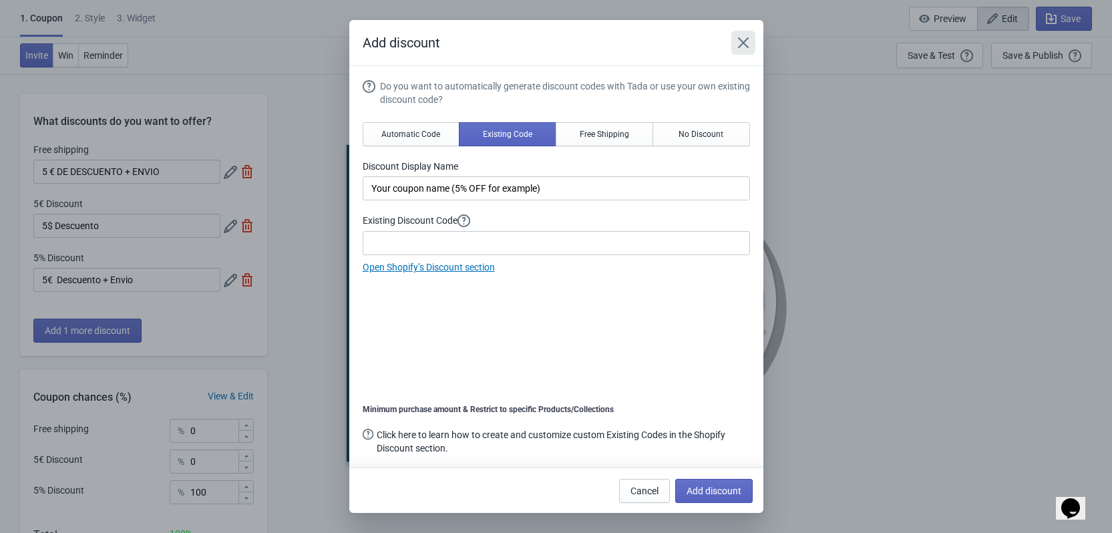
click at [742, 45] on icon "Close" at bounding box center [743, 42] width 13 height 13
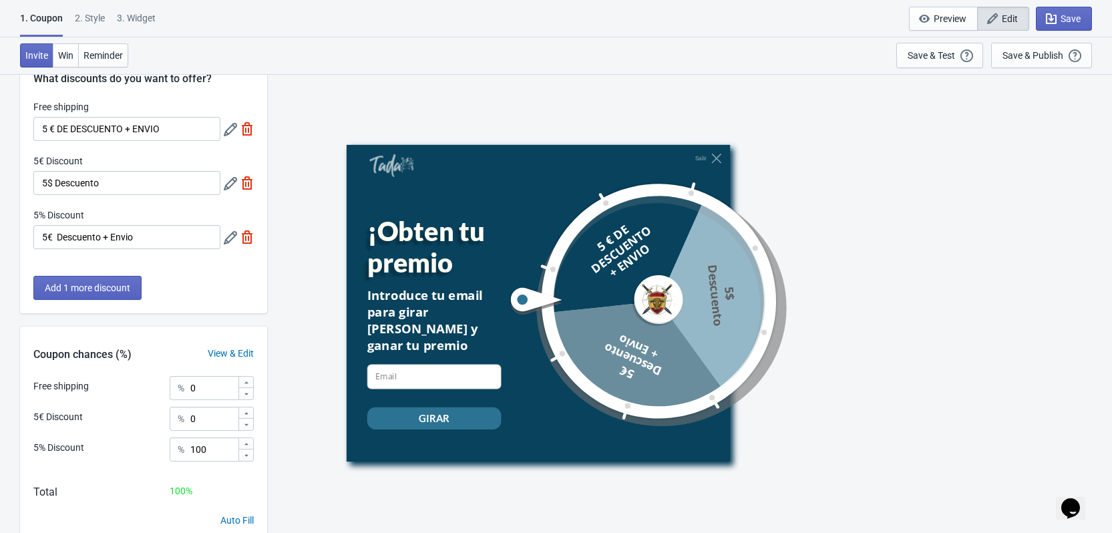
scroll to position [94, 0]
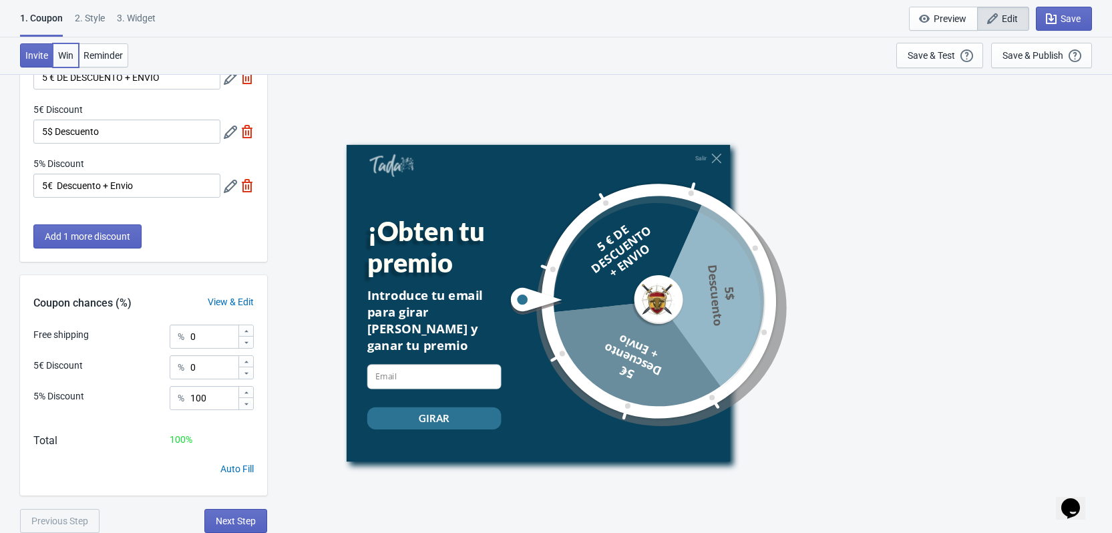
click at [64, 50] on span "Win" at bounding box center [65, 55] width 15 height 11
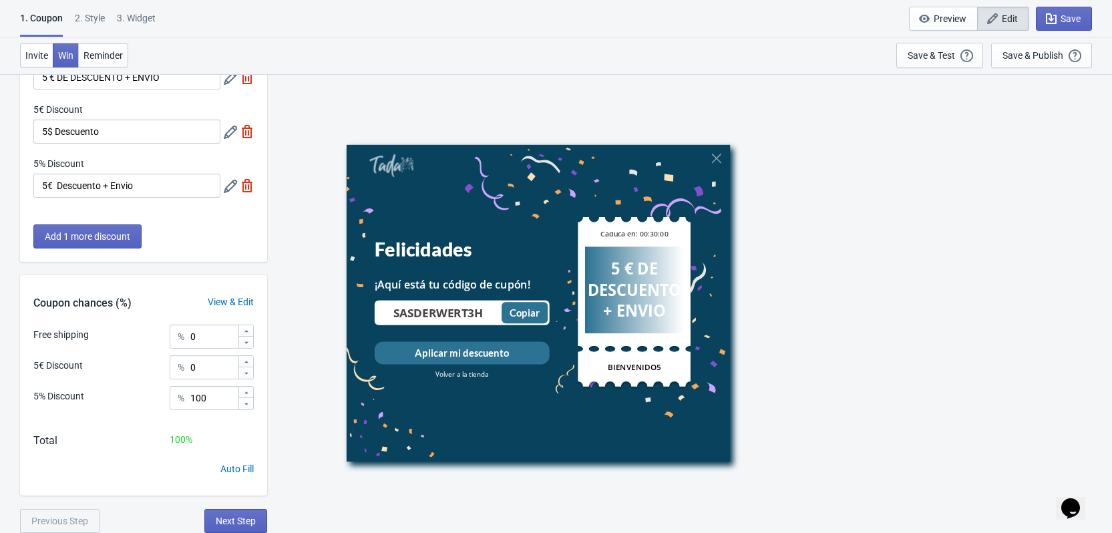
click at [90, 275] on div "Coupon chances (%) View & Edit" at bounding box center [143, 299] width 247 height 49
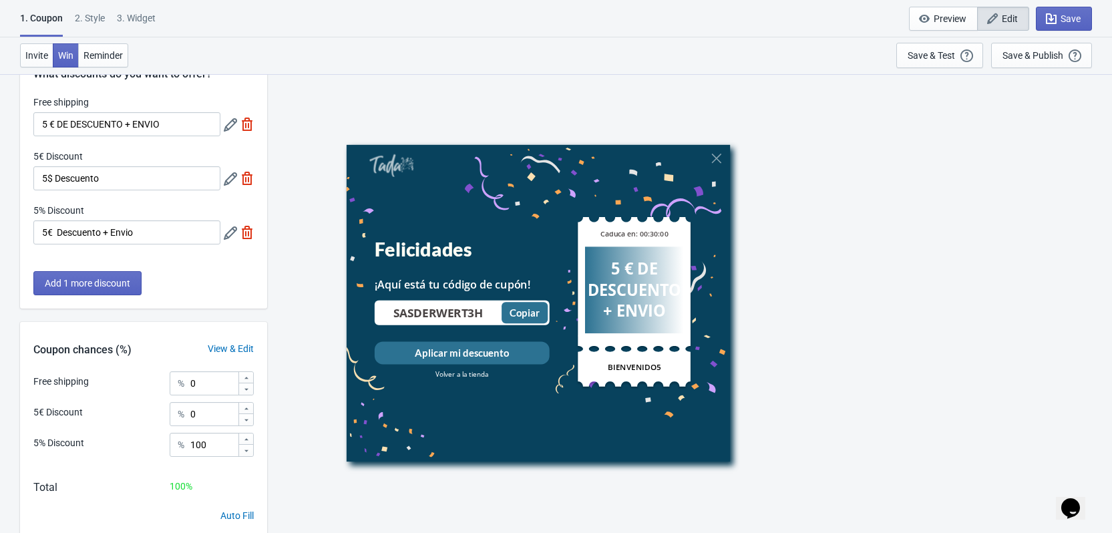
scroll to position [0, 0]
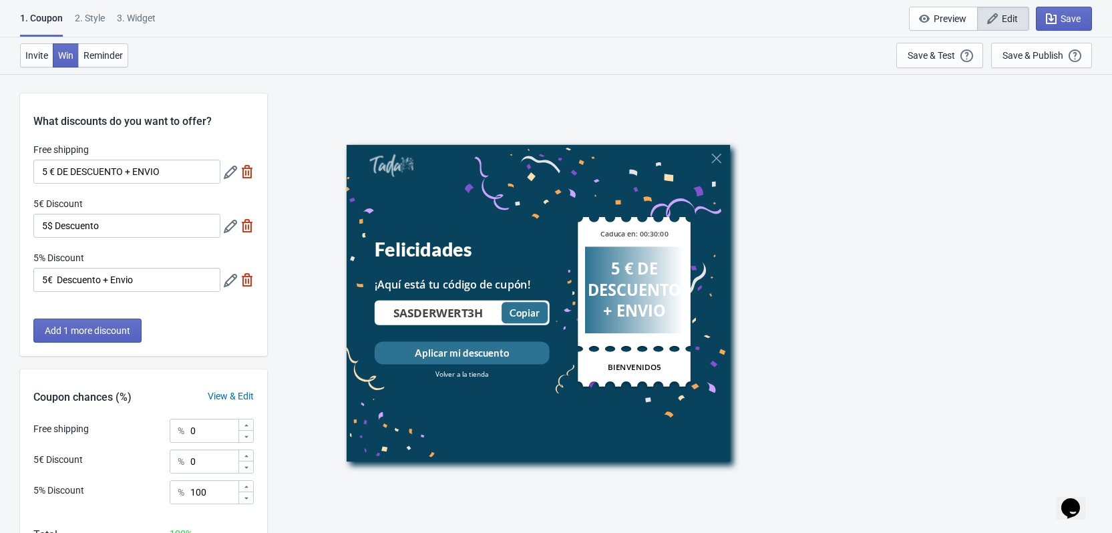
click at [428, 315] on input "SASDERWERT3H" at bounding box center [439, 312] width 126 height 15
click at [426, 315] on input "SASDERWERT3H" at bounding box center [439, 312] width 126 height 15
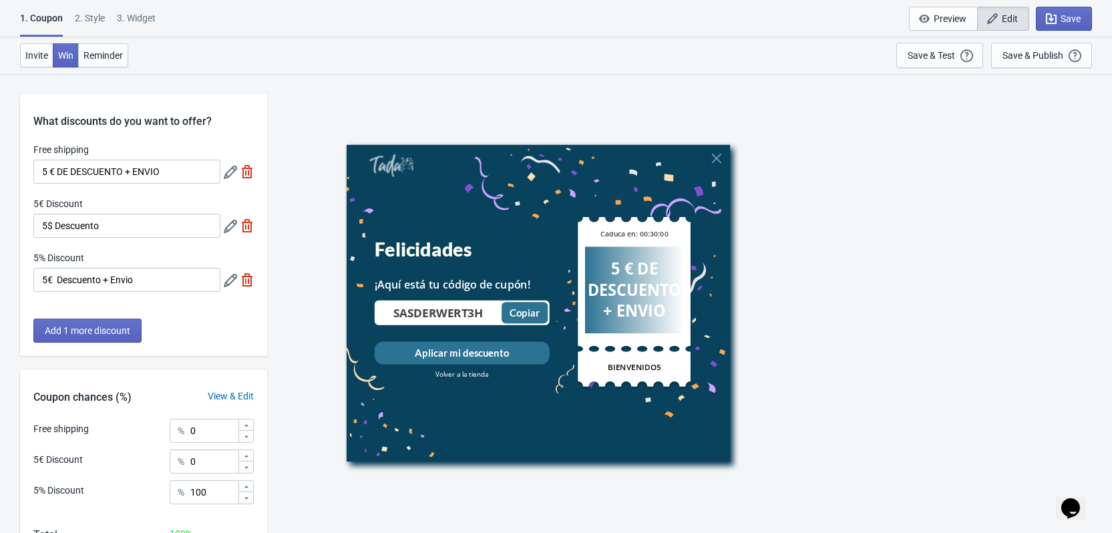
click at [426, 315] on input "SASDERWERT3H" at bounding box center [439, 312] width 126 height 15
click at [452, 309] on input "SASDERWERT3H" at bounding box center [439, 312] width 126 height 15
type input "SASDERWERT3H"
click at [112, 54] on span "Reminder" at bounding box center [103, 55] width 39 height 11
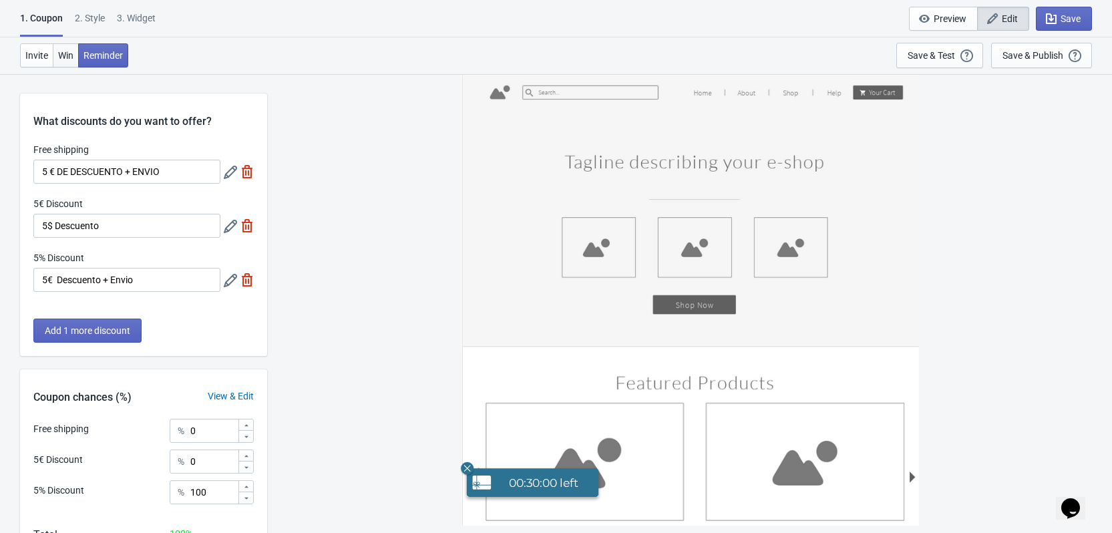
click at [69, 62] on button "Win" at bounding box center [66, 55] width 26 height 24
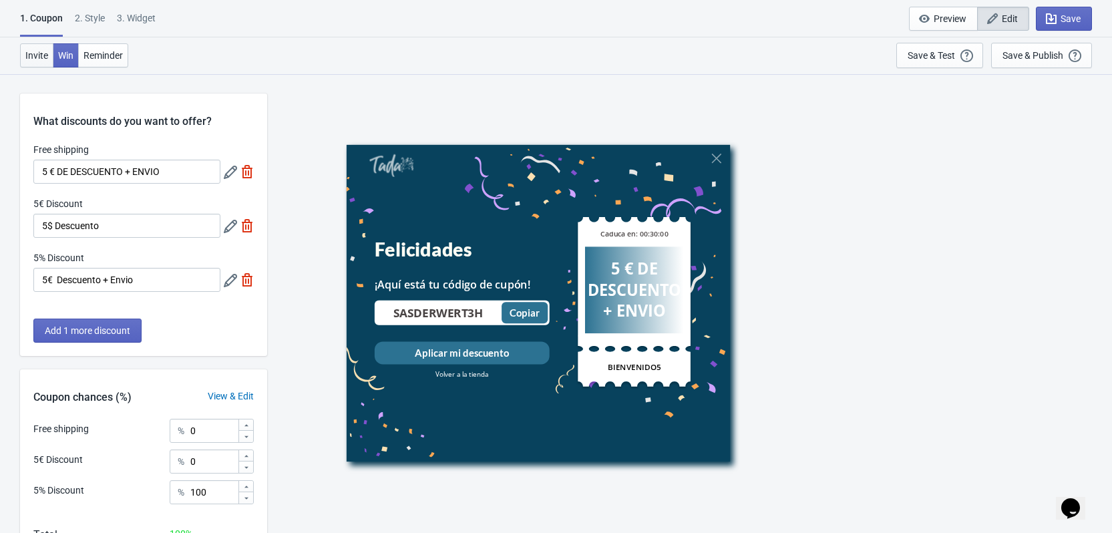
click at [20, 52] on button "Invite" at bounding box center [36, 55] width 33 height 24
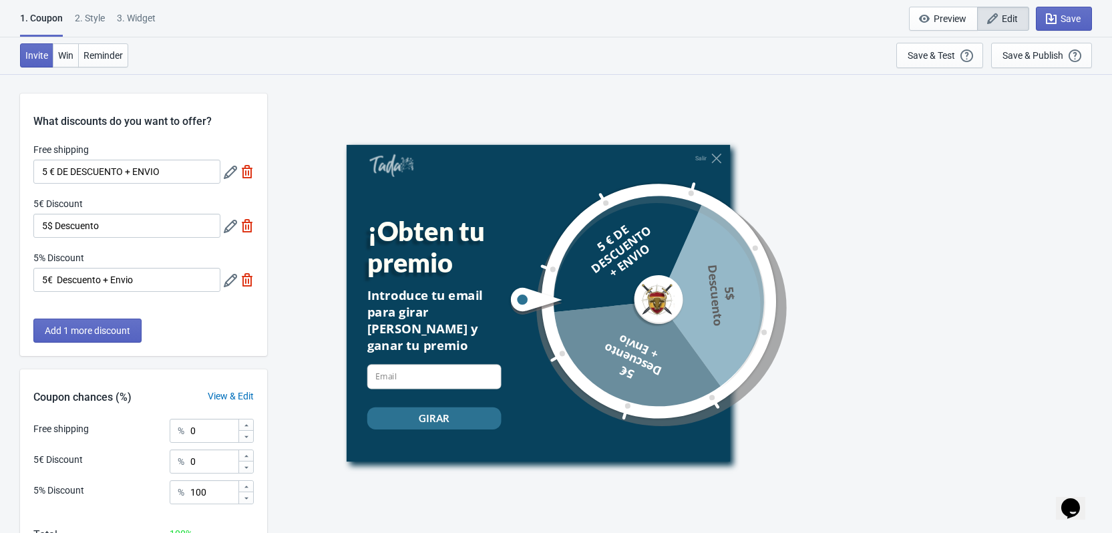
click at [93, 19] on div "2 . Style" at bounding box center [90, 22] width 30 height 23
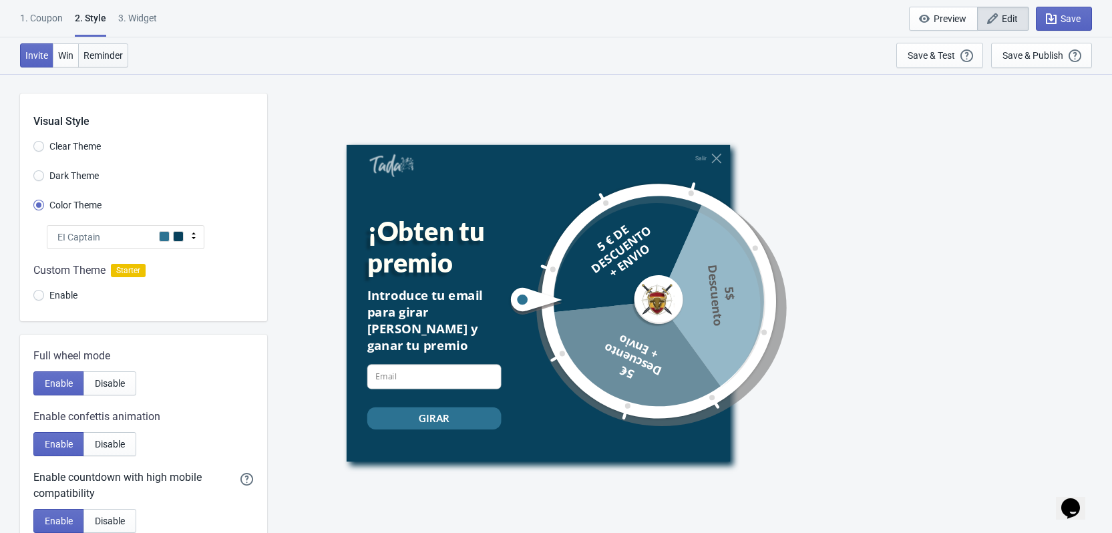
click at [96, 57] on span "Reminder" at bounding box center [103, 55] width 39 height 11
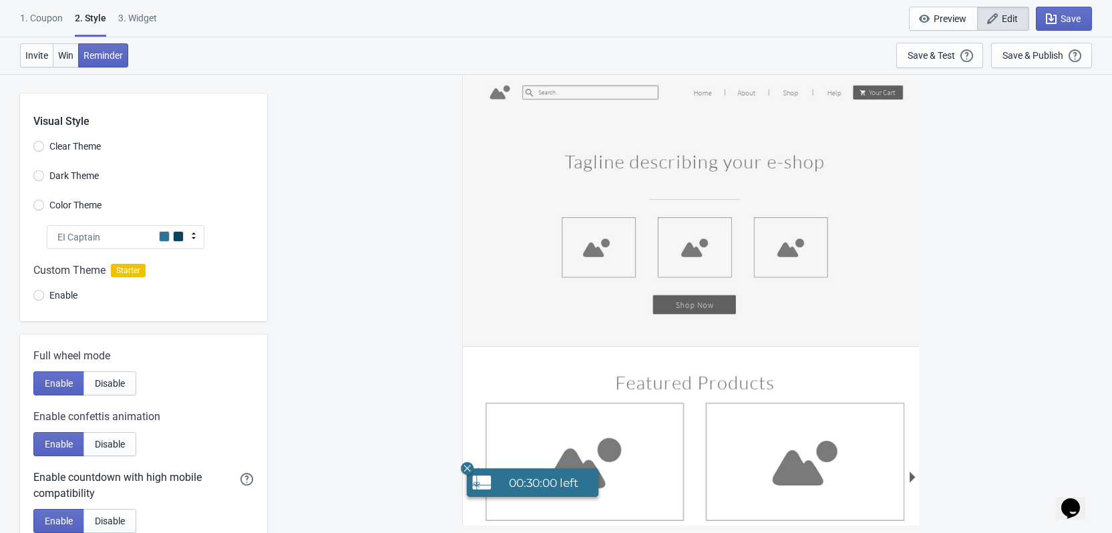
click at [60, 53] on span "Win" at bounding box center [65, 55] width 15 height 11
radio input "true"
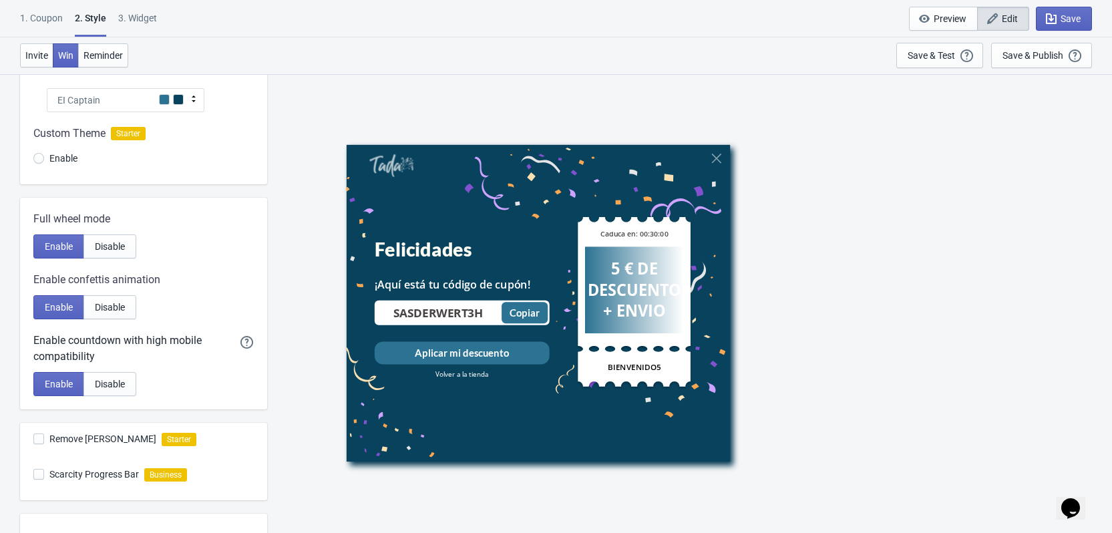
scroll to position [329, 0]
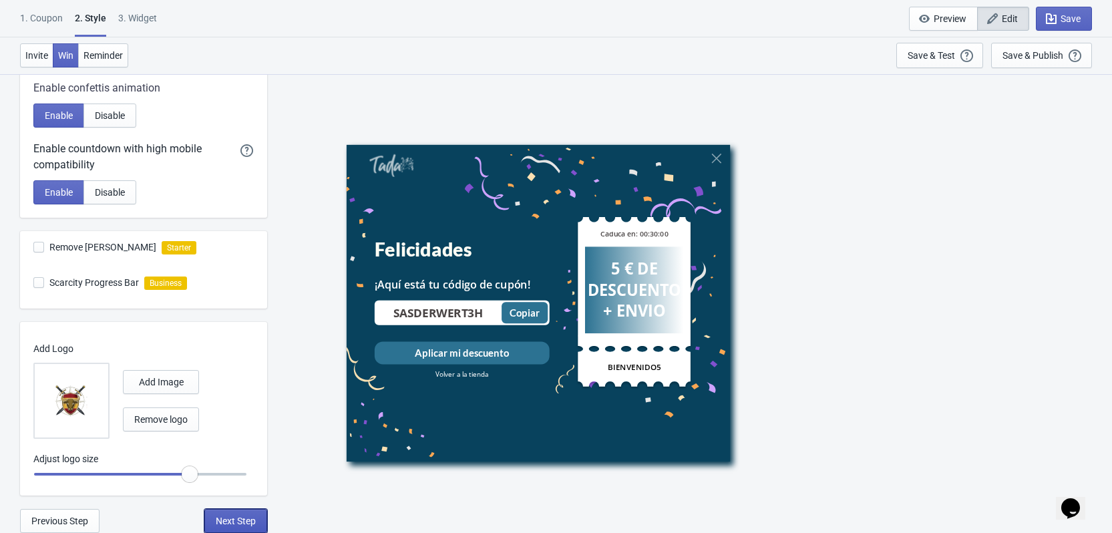
click at [232, 516] on span "Next Step" at bounding box center [236, 521] width 40 height 11
select select "once"
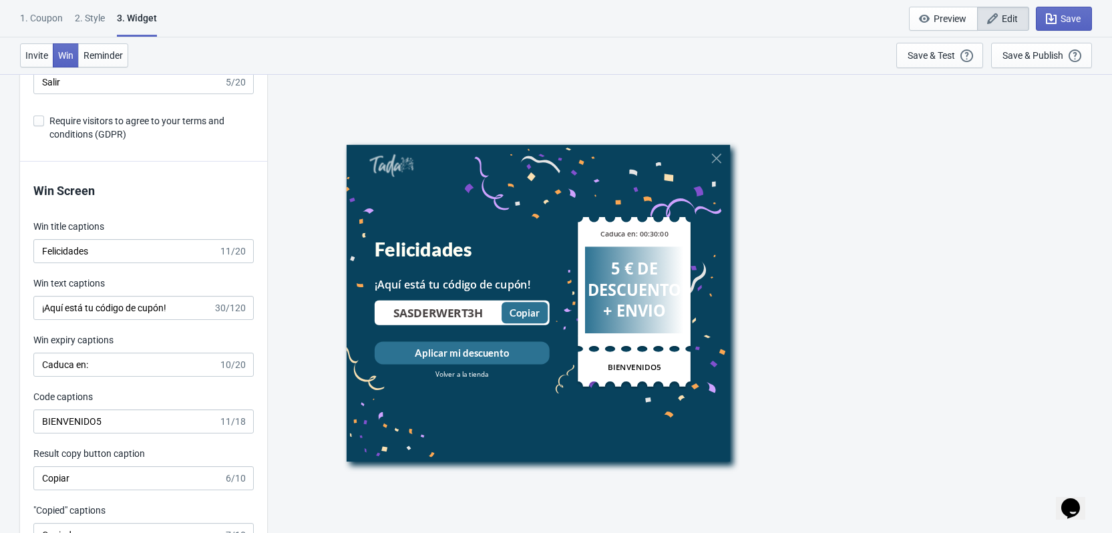
scroll to position [2472, 0]
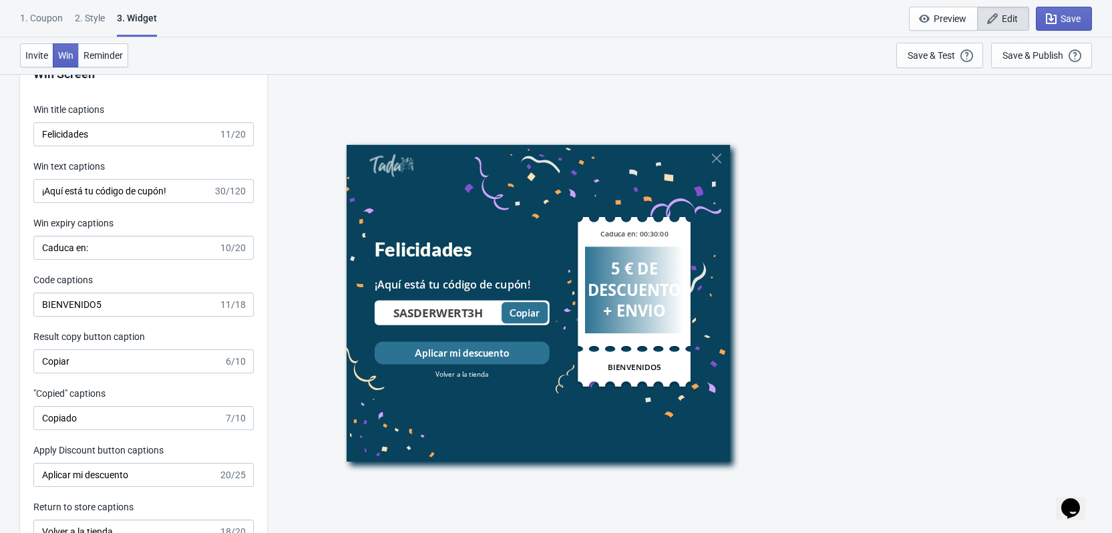
click at [126, 287] on div "Code captions" at bounding box center [143, 281] width 220 height 17
click at [112, 302] on input "BIENVENIDO5" at bounding box center [125, 305] width 185 height 24
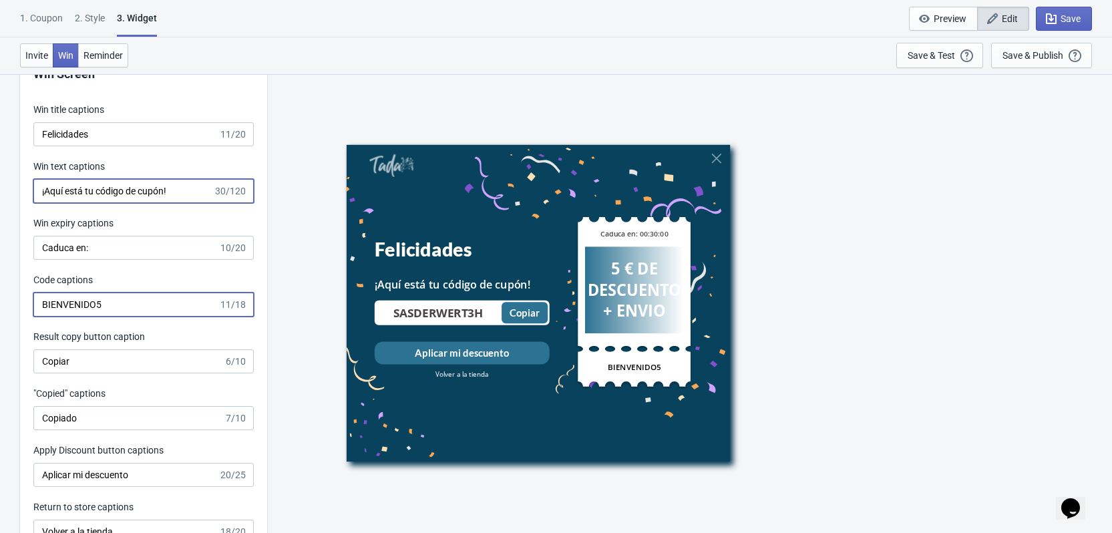
click at [197, 188] on input "¡Aquí está tu código de cupón!" at bounding box center [123, 191] width 180 height 24
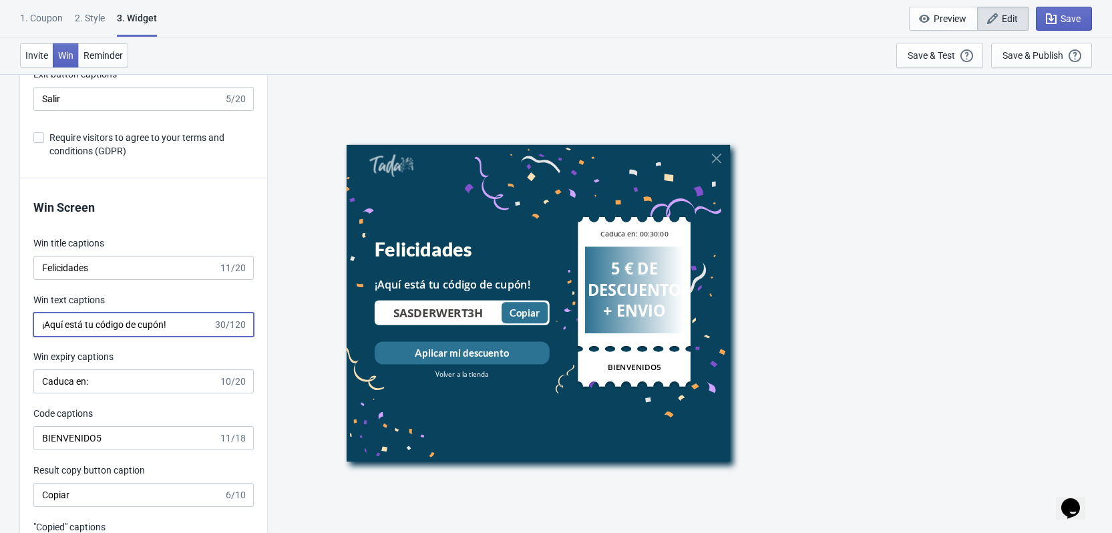
scroll to position [2271, 0]
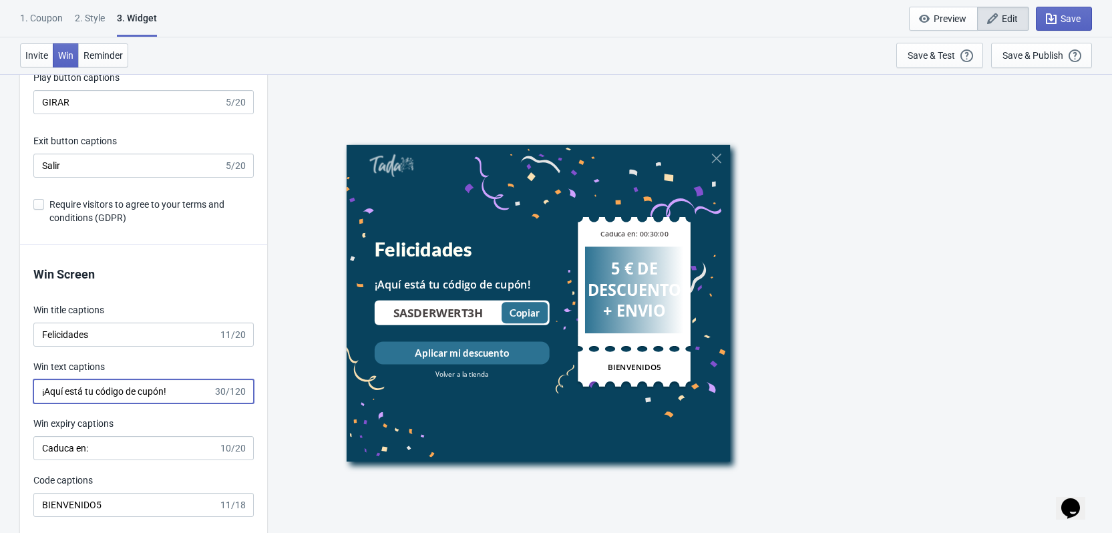
click at [120, 208] on span "Require visitors to agree to your terms and conditions (GDPR)" at bounding box center [151, 211] width 204 height 27
click at [34, 208] on input "Require visitors to agree to your terms and conditions (GDPR)" at bounding box center [33, 211] width 1 height 24
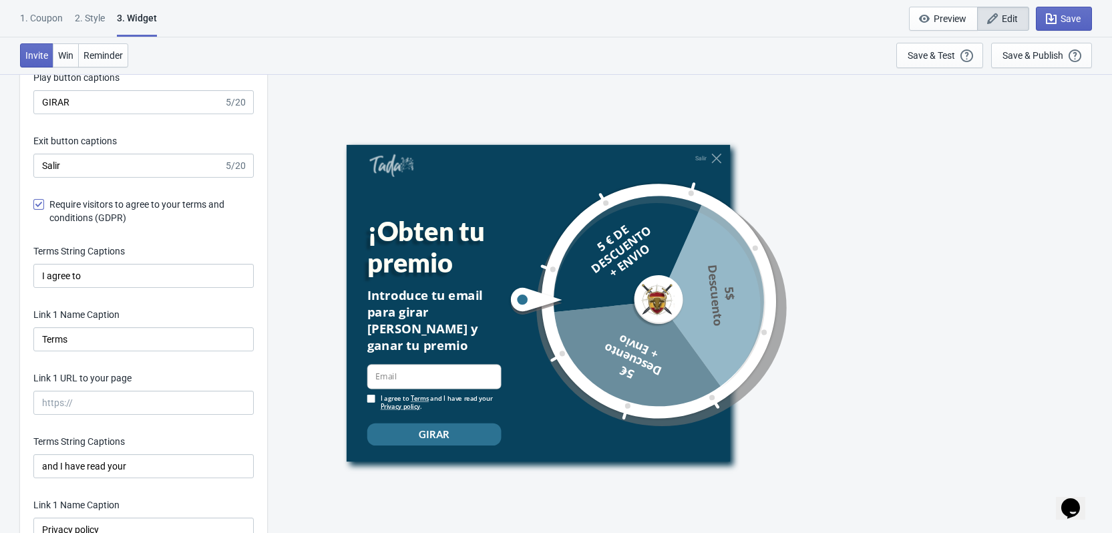
click at [117, 205] on span "Require visitors to agree to your terms and conditions (GDPR)" at bounding box center [151, 211] width 204 height 27
click at [34, 205] on input "Require visitors to agree to your terms and conditions (GDPR)" at bounding box center [33, 211] width 1 height 24
checkbox input "false"
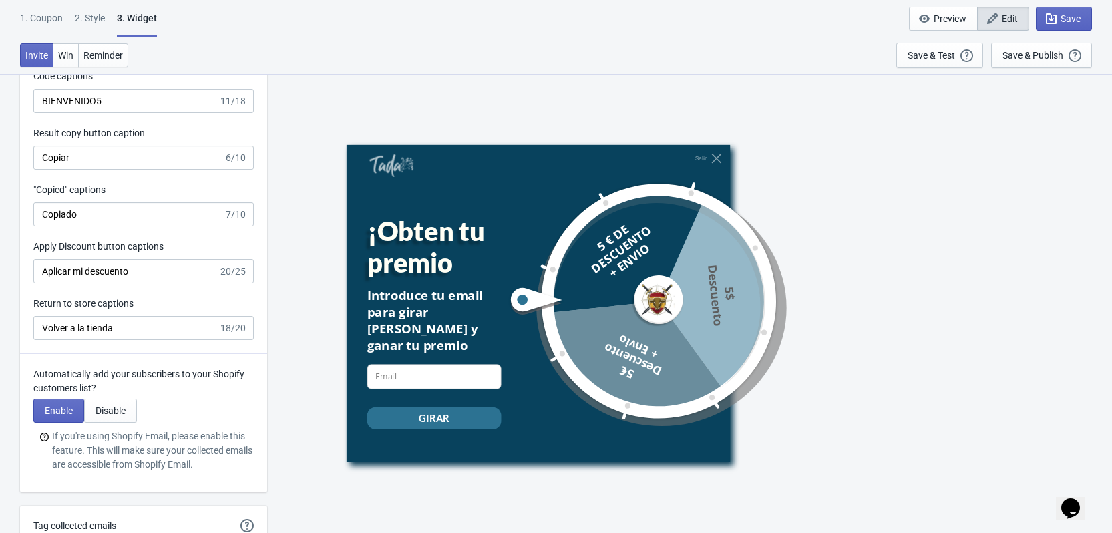
scroll to position [2672, 0]
click at [66, 55] on span "Win" at bounding box center [65, 55] width 15 height 11
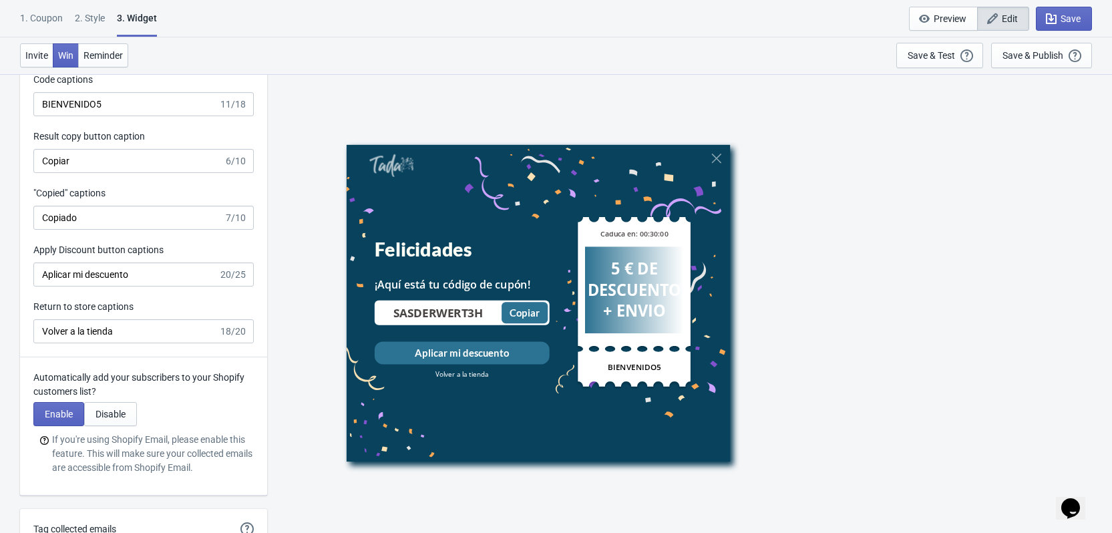
click at [385, 313] on input "SASDERWERT3H" at bounding box center [439, 312] width 126 height 15
click at [403, 311] on input "SASDERWERT3H" at bounding box center [439, 312] width 126 height 15
click at [402, 311] on input "SASDERWERT3H" at bounding box center [439, 312] width 126 height 15
click at [120, 106] on input "BIENVENIDO5" at bounding box center [125, 104] width 185 height 24
type input "BIENVENIDO5"
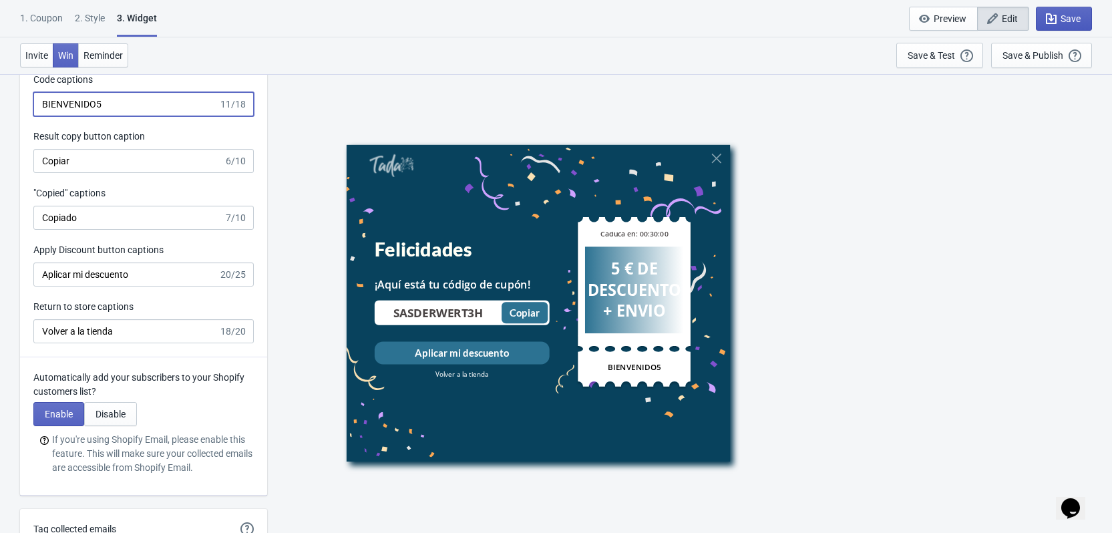
click at [1074, 18] on span "Save" at bounding box center [1071, 18] width 20 height 11
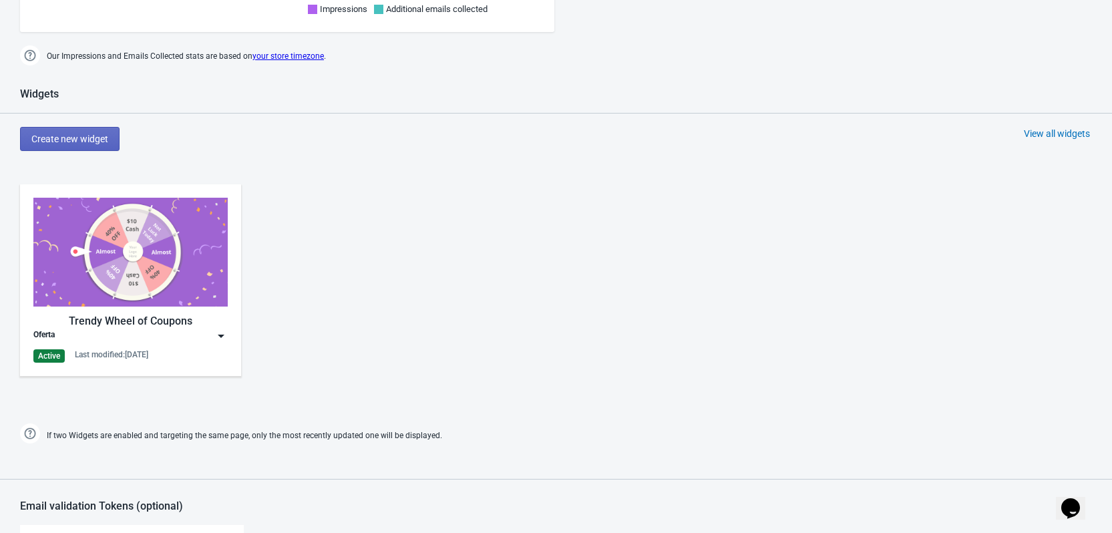
scroll to position [482, 0]
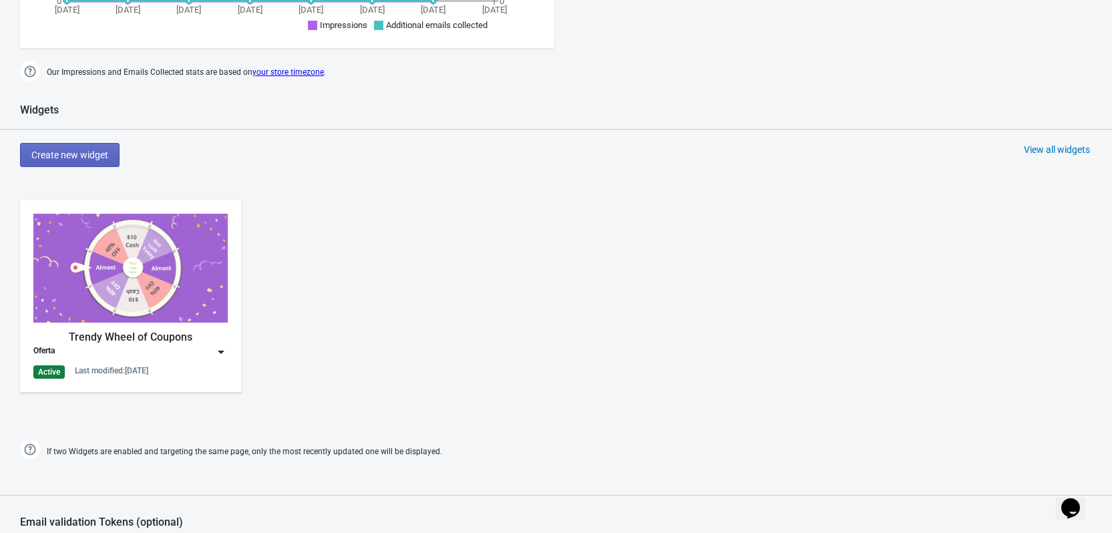
click at [222, 351] on img at bounding box center [220, 351] width 13 height 13
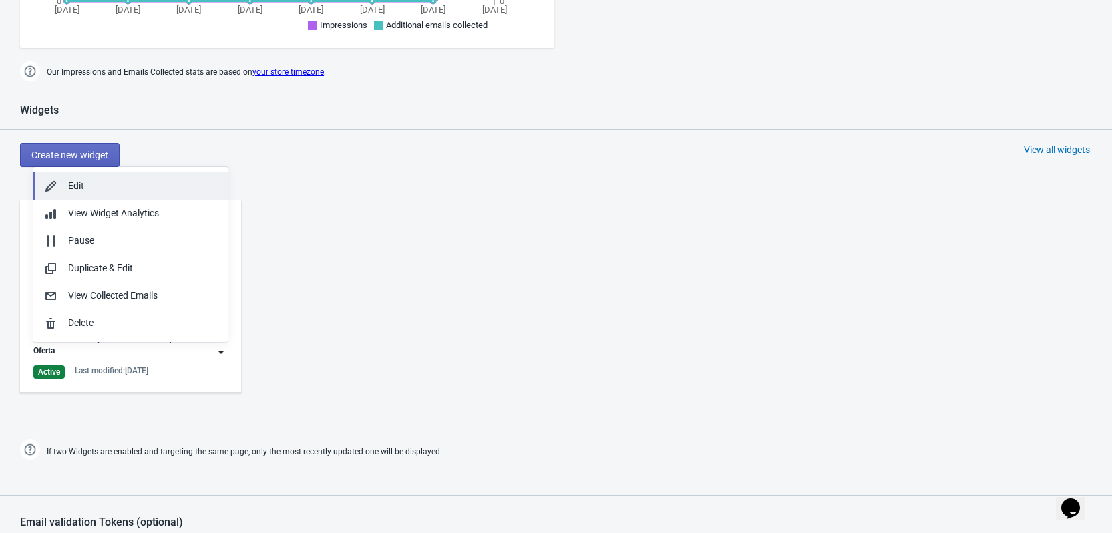
click at [110, 186] on div "Edit" at bounding box center [142, 186] width 149 height 14
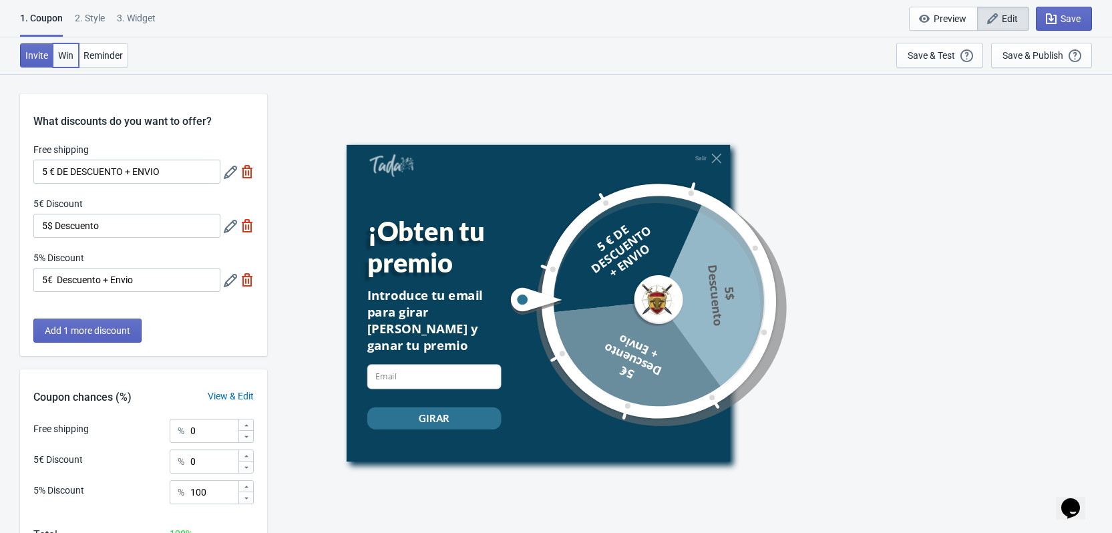
click at [71, 52] on span "Win" at bounding box center [65, 55] width 15 height 11
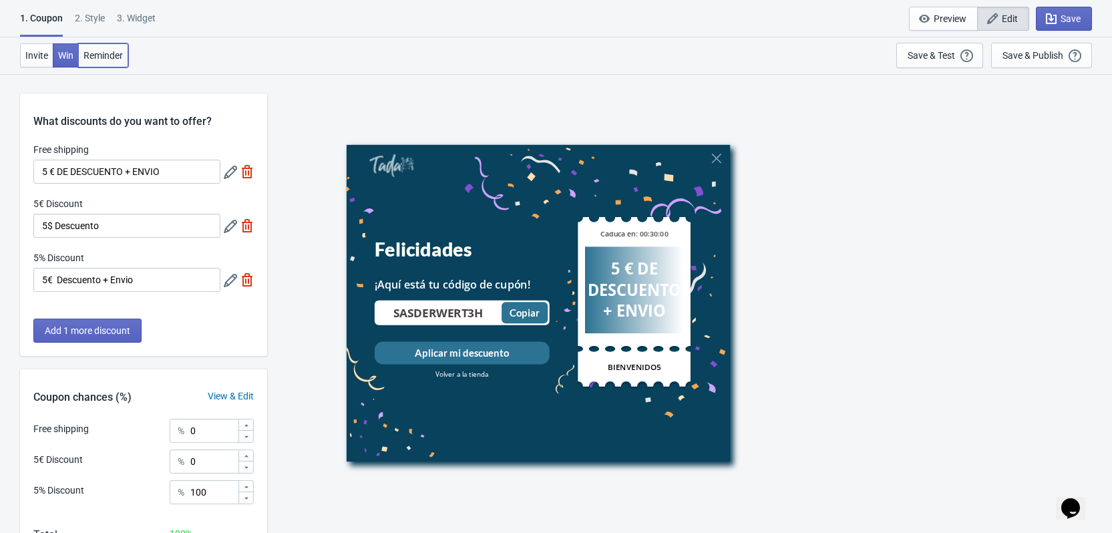
click at [98, 50] on span "Reminder" at bounding box center [103, 55] width 39 height 11
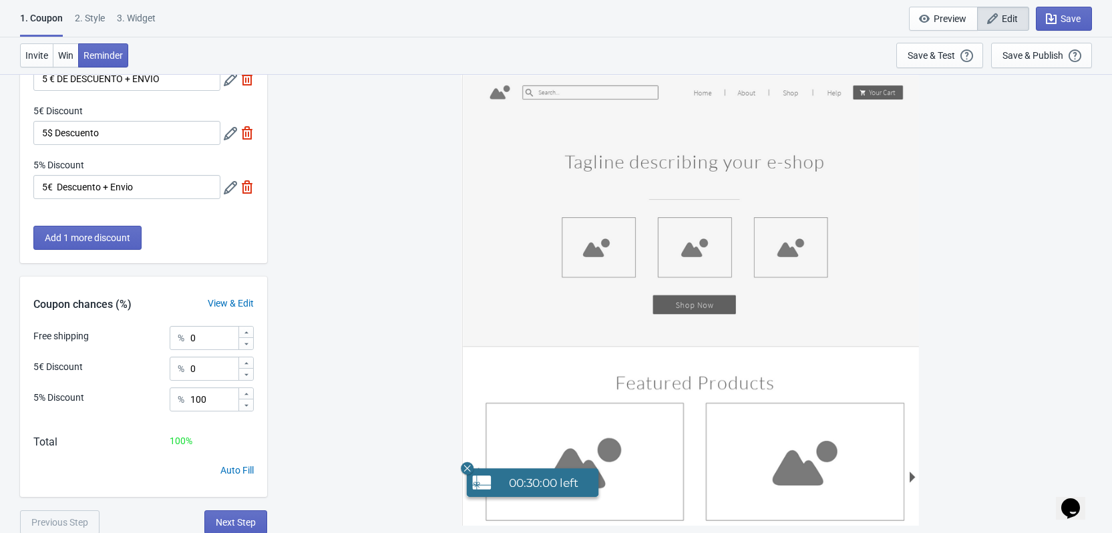
scroll to position [94, 0]
click at [810, 474] on div "00:30:00 left" at bounding box center [690, 299] width 458 height 452
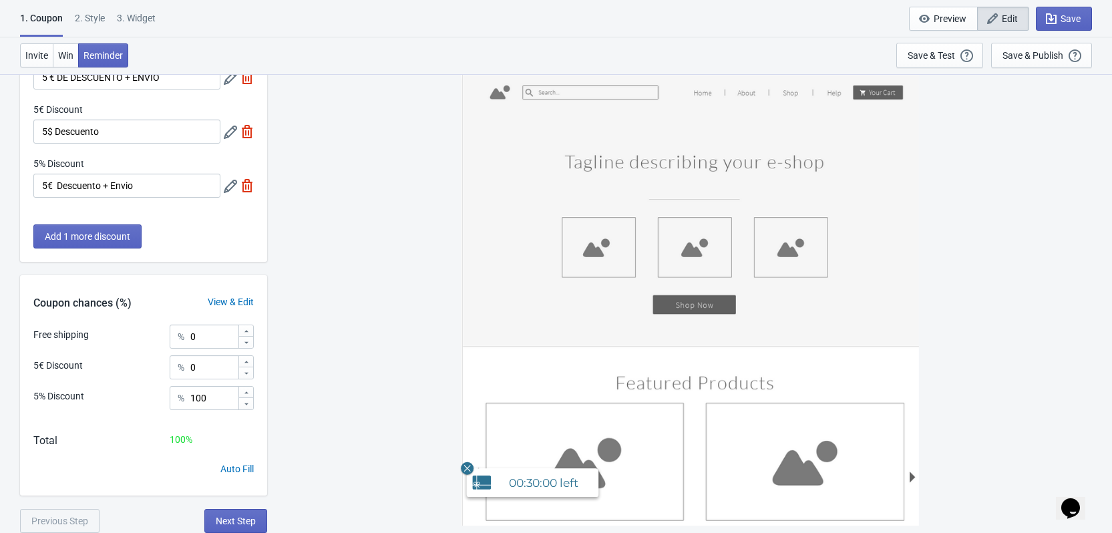
click at [563, 472] on div "00:30:00 left" at bounding box center [532, 482] width 132 height 29
click at [554, 476] on span "00:30:00" at bounding box center [533, 483] width 48 height 14
click at [63, 53] on span "Win" at bounding box center [65, 55] width 15 height 11
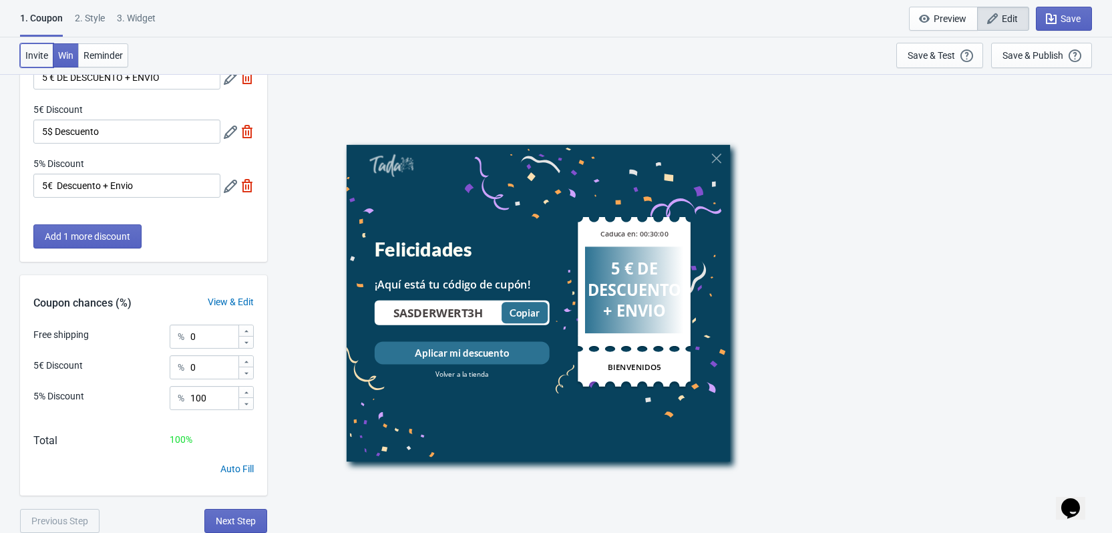
click at [39, 50] on span "Invite" at bounding box center [36, 55] width 23 height 11
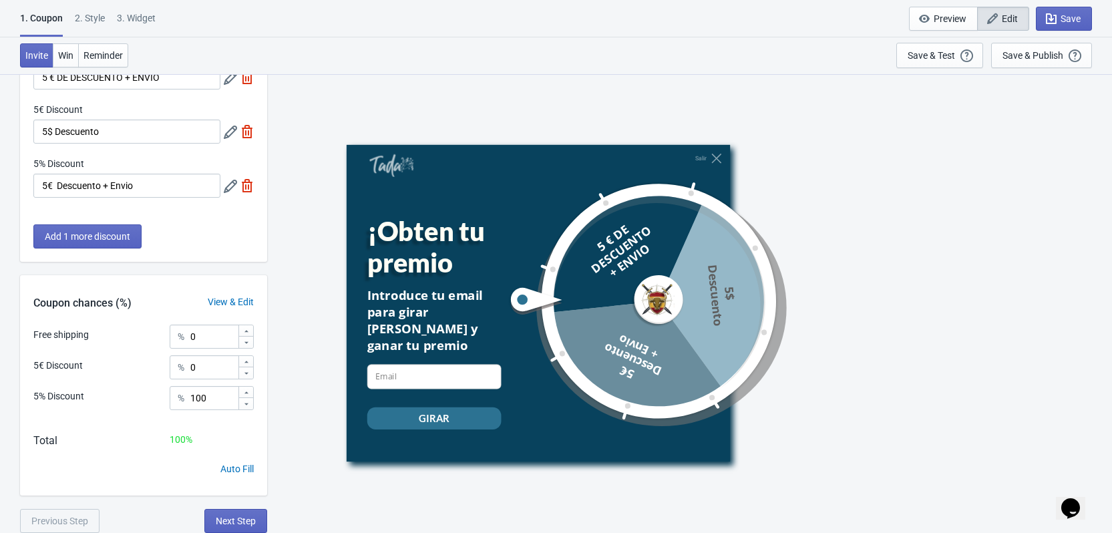
click at [96, 20] on div "2 . Style" at bounding box center [90, 22] width 30 height 23
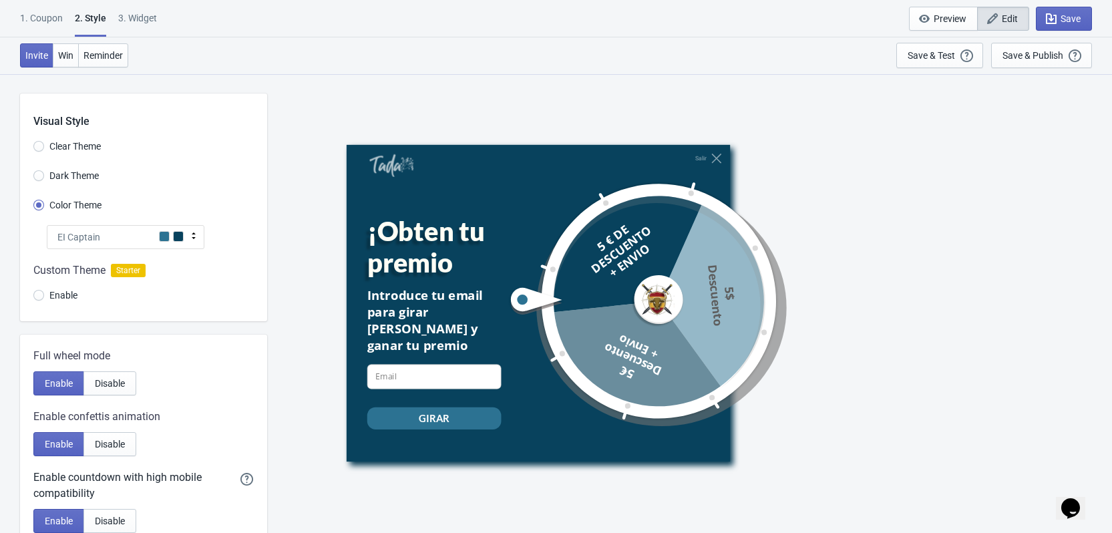
click at [143, 238] on div "EI Captain" at bounding box center [126, 237] width 158 height 24
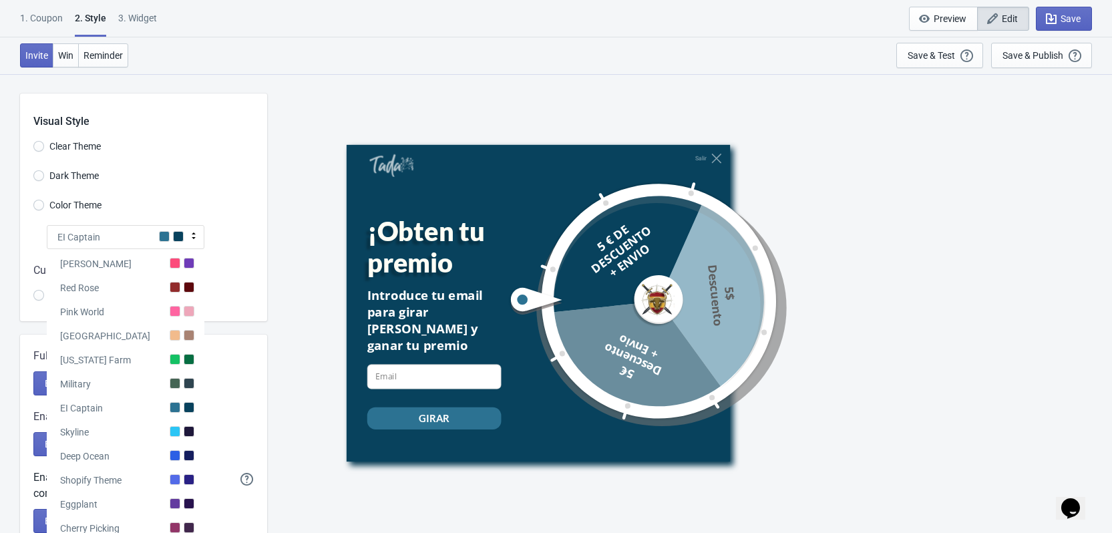
click at [148, 263] on div "[PERSON_NAME]" at bounding box center [126, 261] width 158 height 24
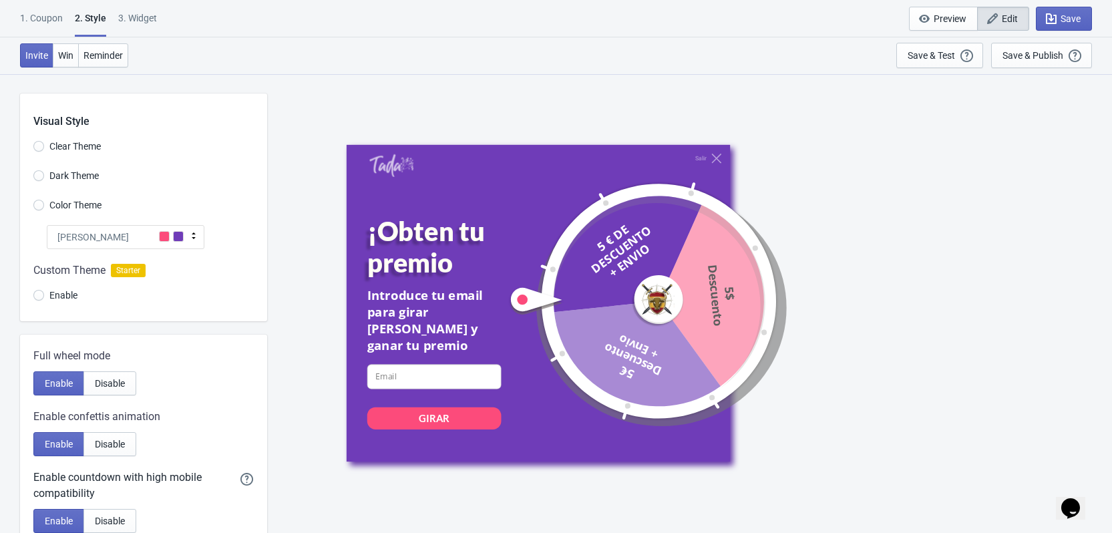
click at [140, 231] on div "[PERSON_NAME]" at bounding box center [126, 237] width 158 height 24
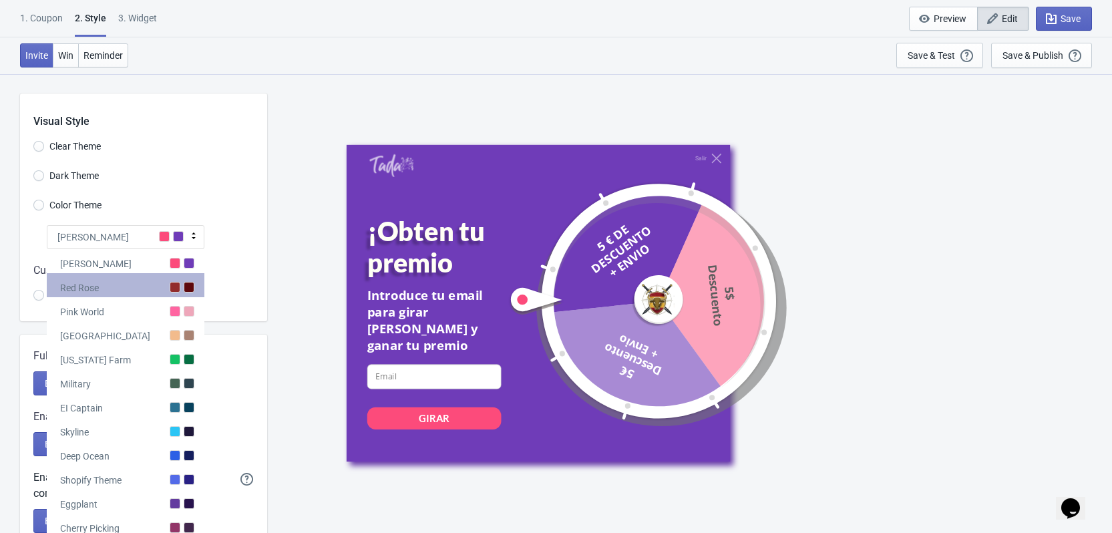
click at [130, 297] on div "Red Rose" at bounding box center [126, 285] width 158 height 24
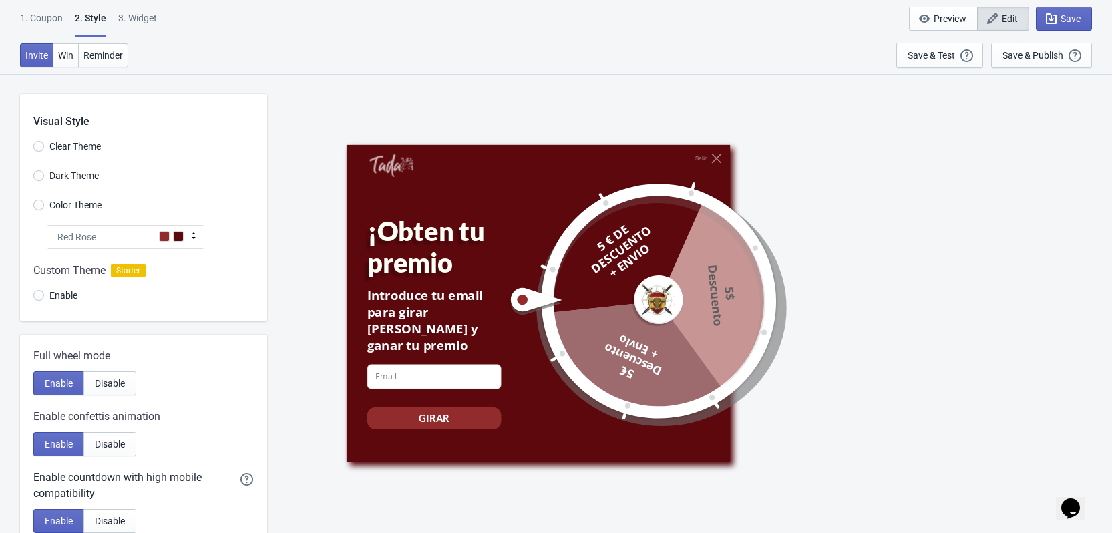
click at [121, 230] on div "Red Rose" at bounding box center [126, 237] width 158 height 24
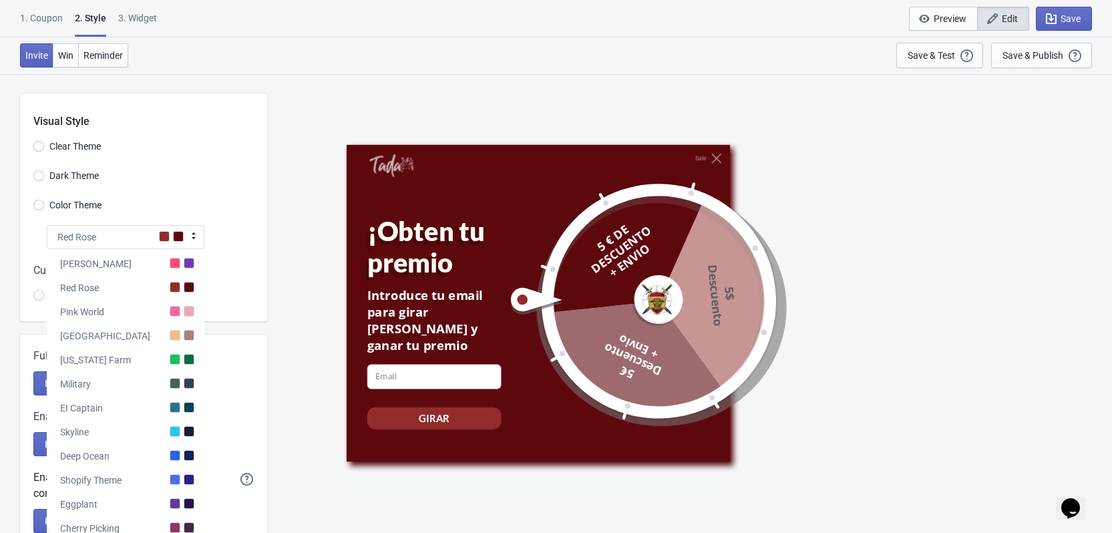
click at [153, 362] on div "[US_STATE] Farm" at bounding box center [126, 357] width 158 height 24
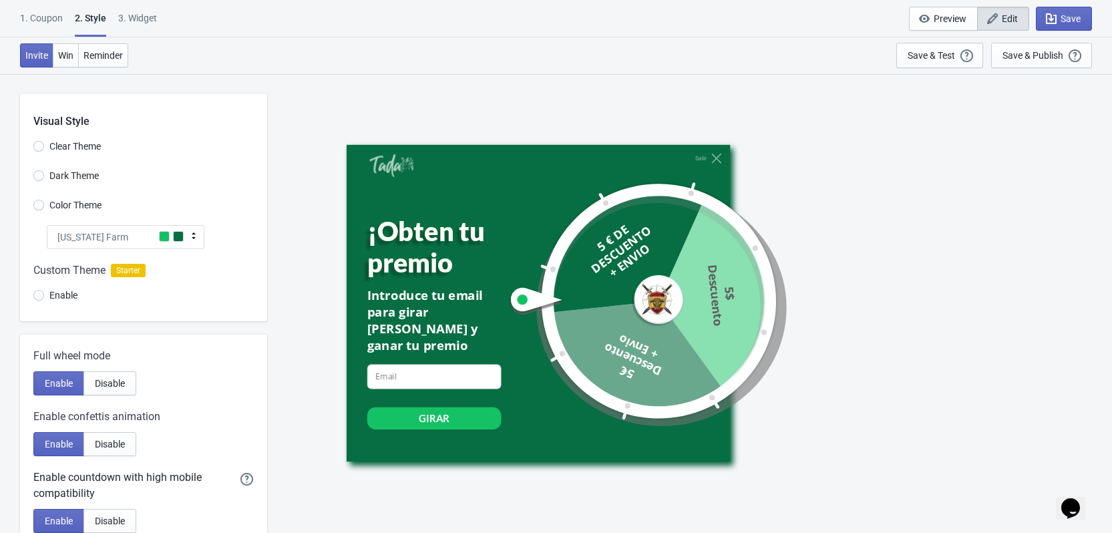
click at [150, 230] on div "[US_STATE] Farm" at bounding box center [126, 237] width 158 height 24
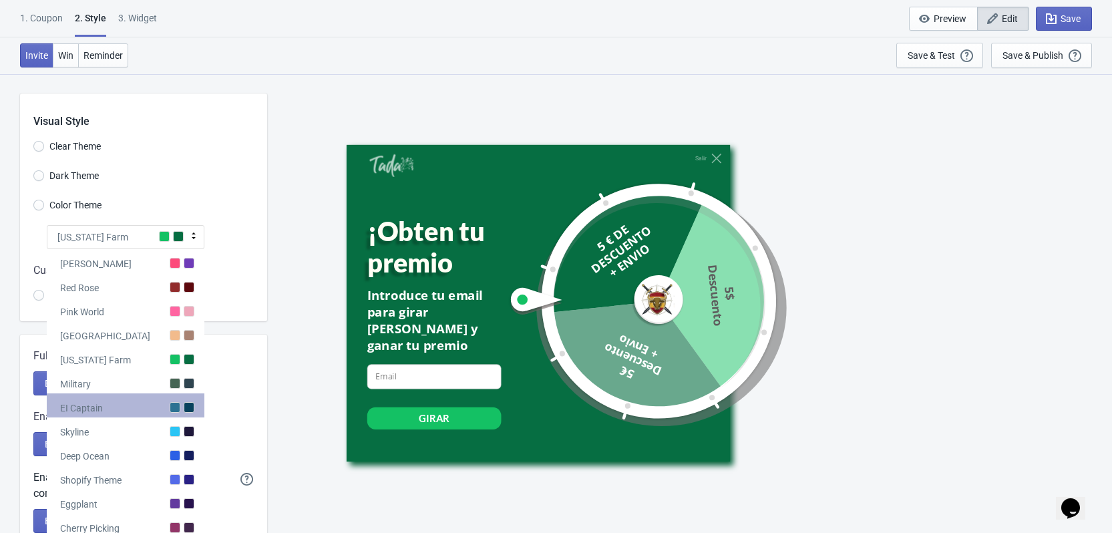
click at [125, 402] on div "EI Captain" at bounding box center [126, 406] width 158 height 24
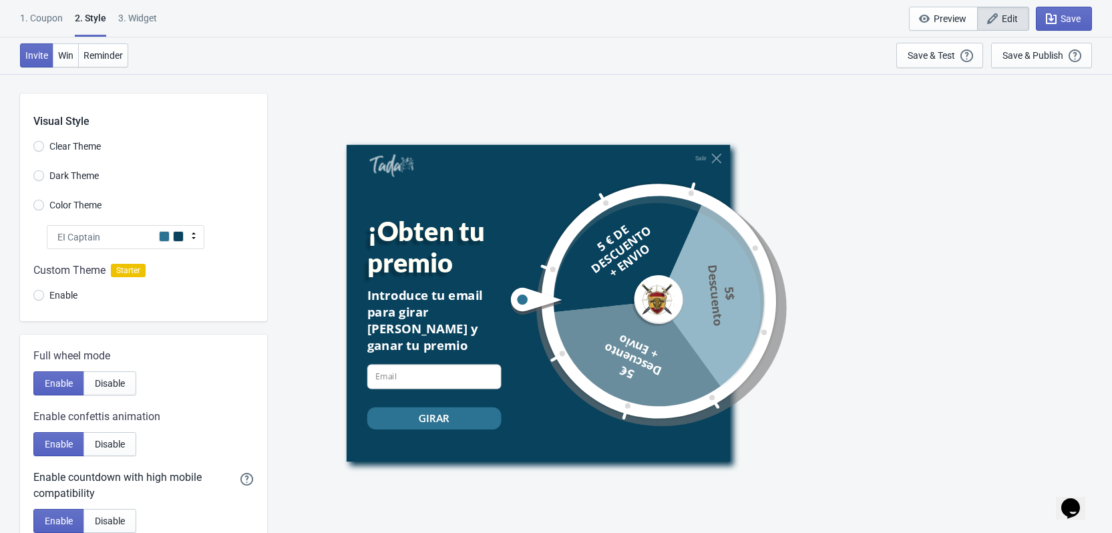
click at [124, 239] on div "EI Captain" at bounding box center [126, 237] width 158 height 24
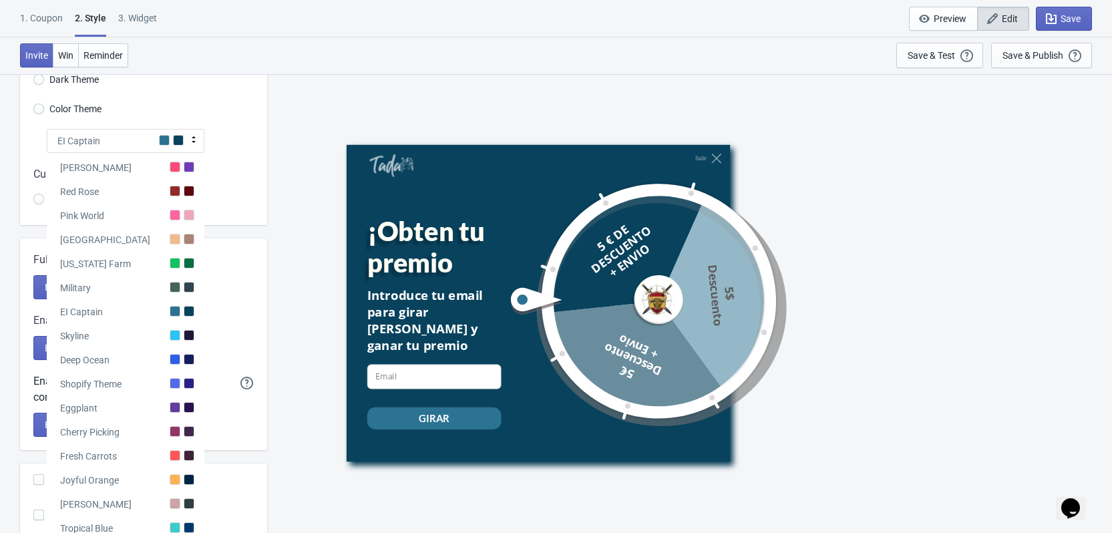
scroll to position [329, 0]
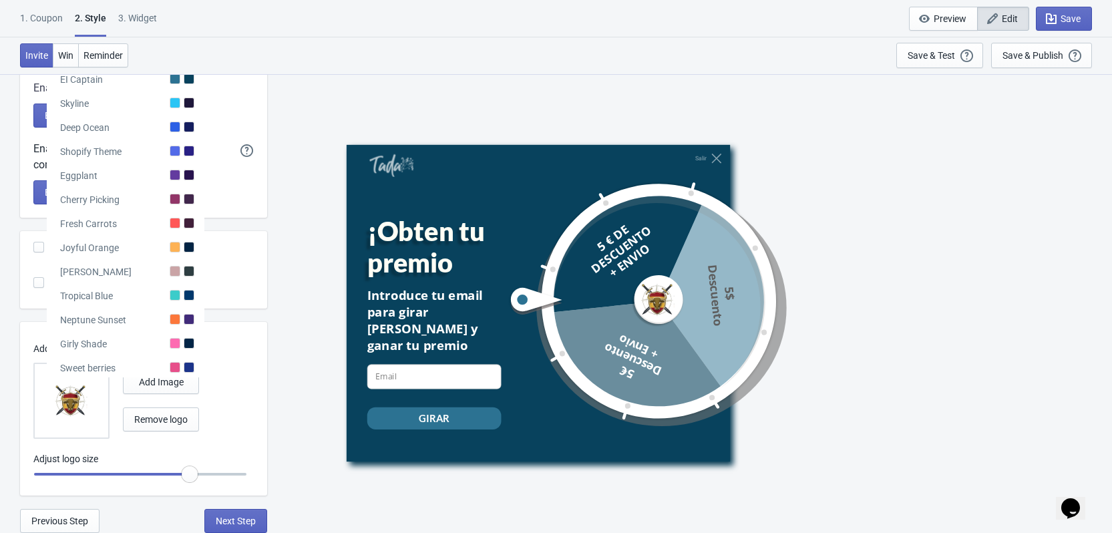
click at [162, 359] on div "Sweet berries" at bounding box center [126, 365] width 158 height 24
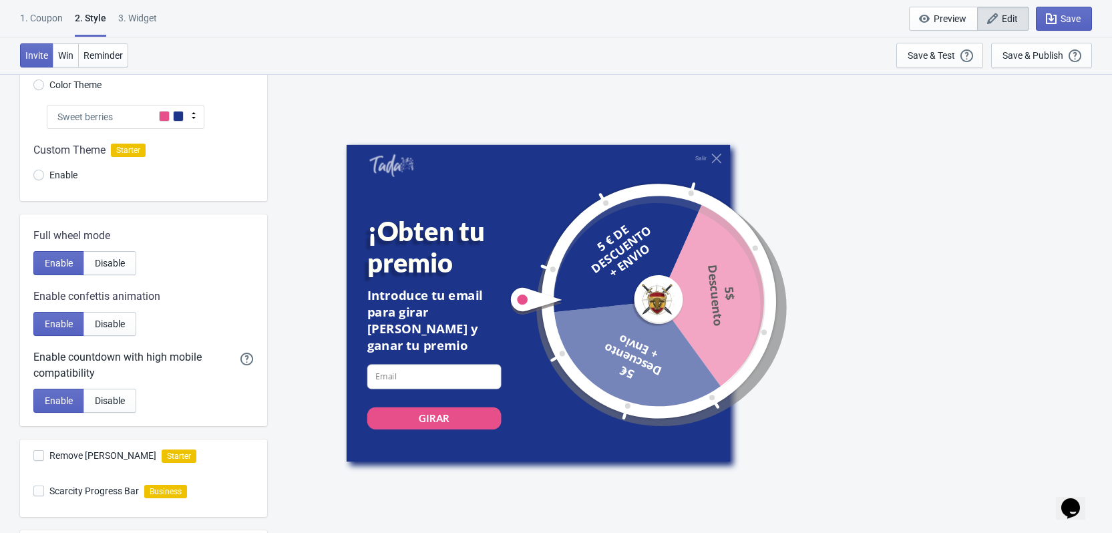
scroll to position [0, 0]
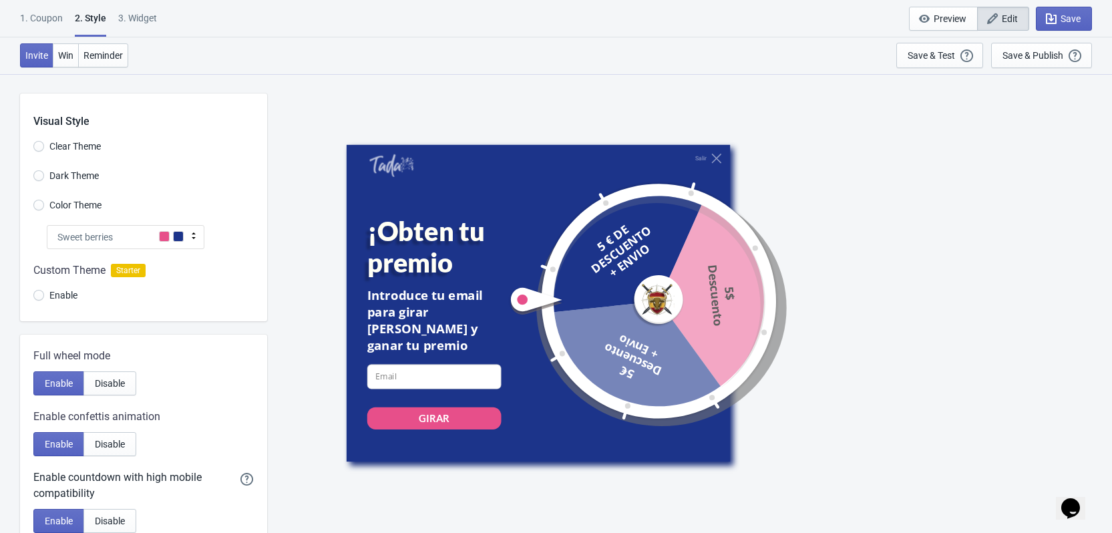
click at [145, 239] on div "Sweet berries" at bounding box center [126, 237] width 158 height 24
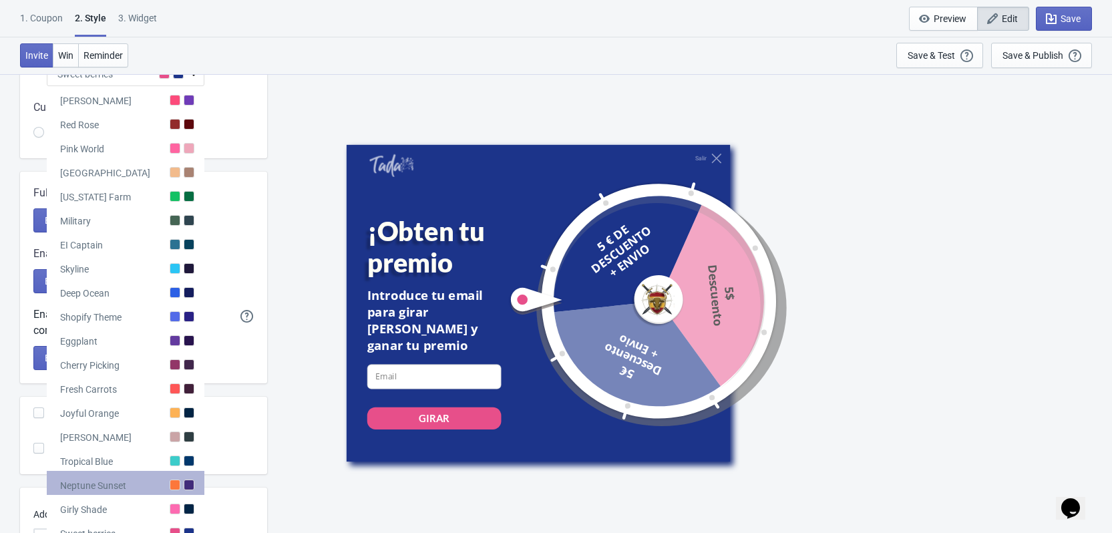
scroll to position [267, 0]
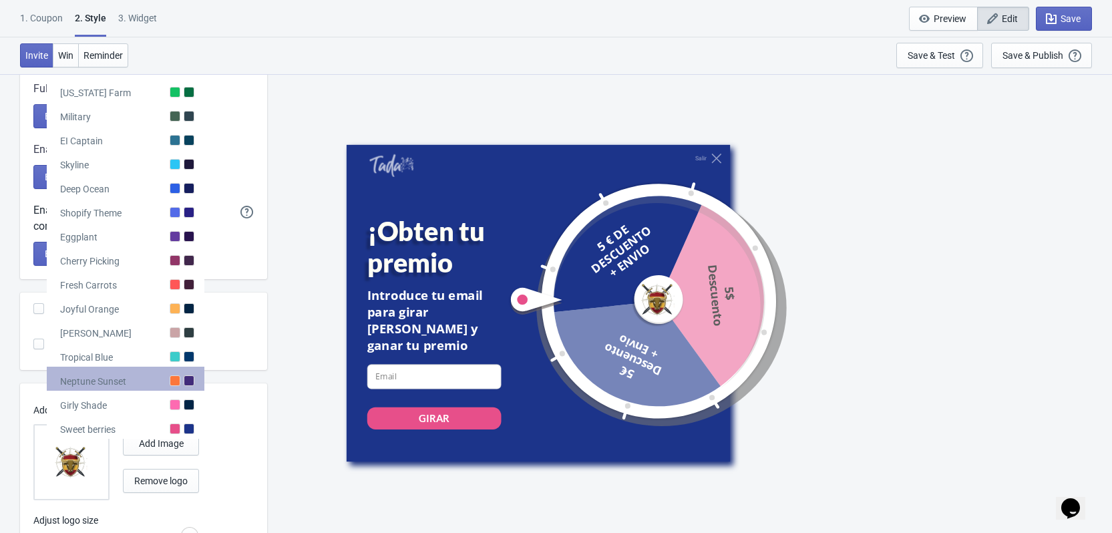
click at [156, 384] on div "Neptune Sunset" at bounding box center [126, 379] width 158 height 24
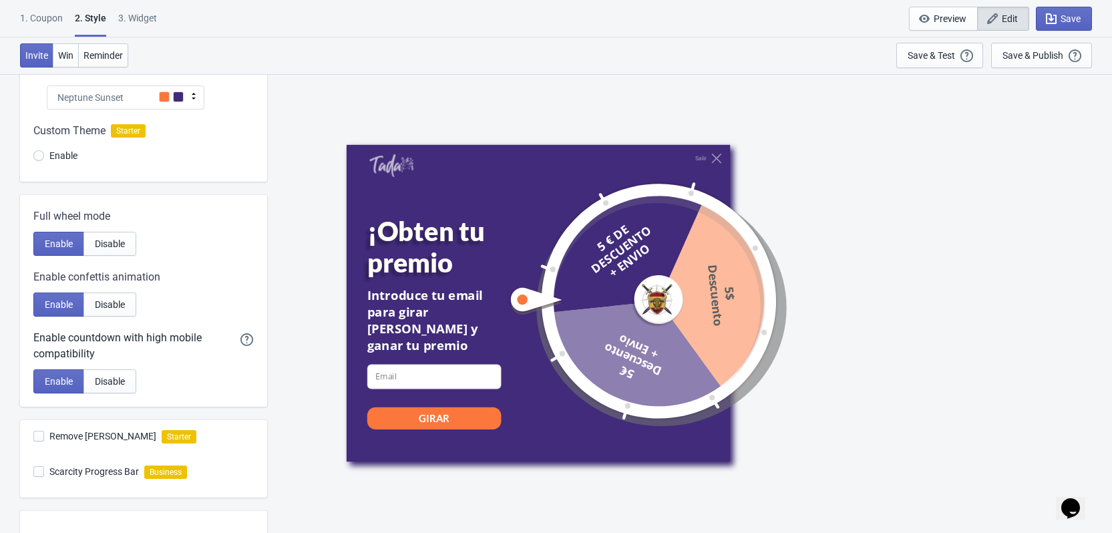
scroll to position [134, 0]
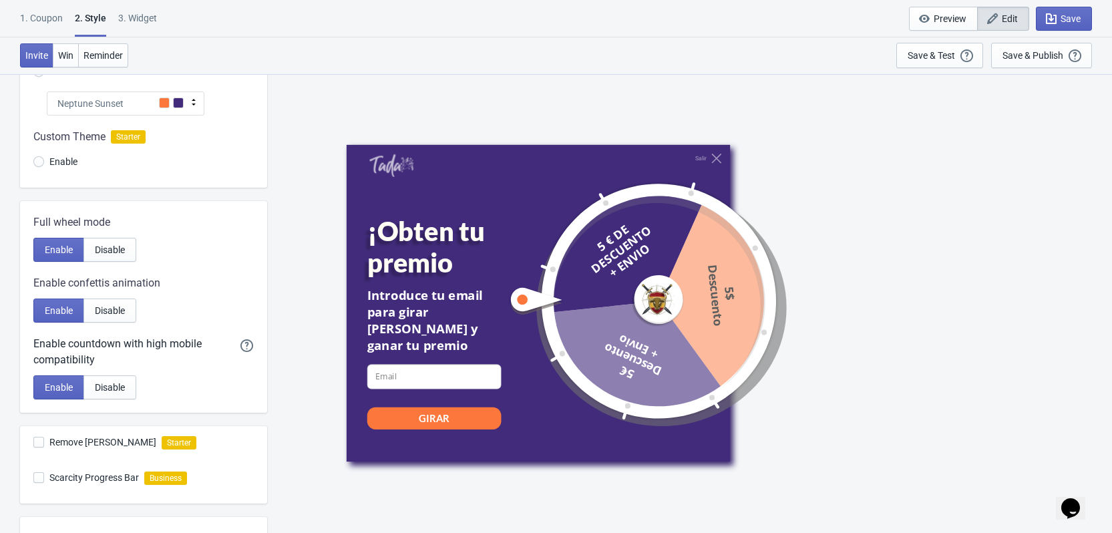
click at [134, 100] on div "Neptune Sunset" at bounding box center [126, 104] width 158 height 24
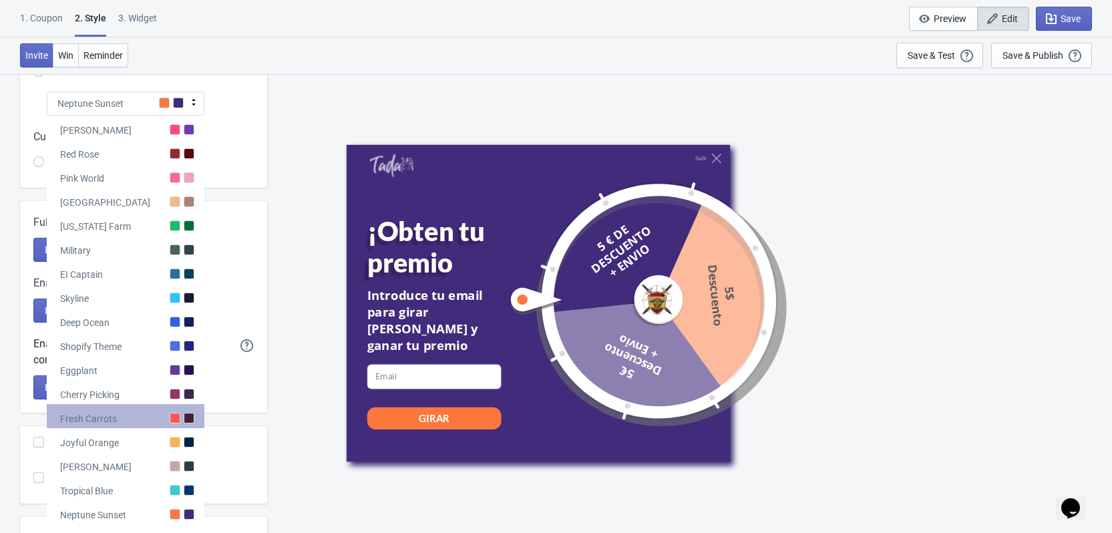
click at [138, 415] on div "Fresh Carrots" at bounding box center [126, 416] width 158 height 24
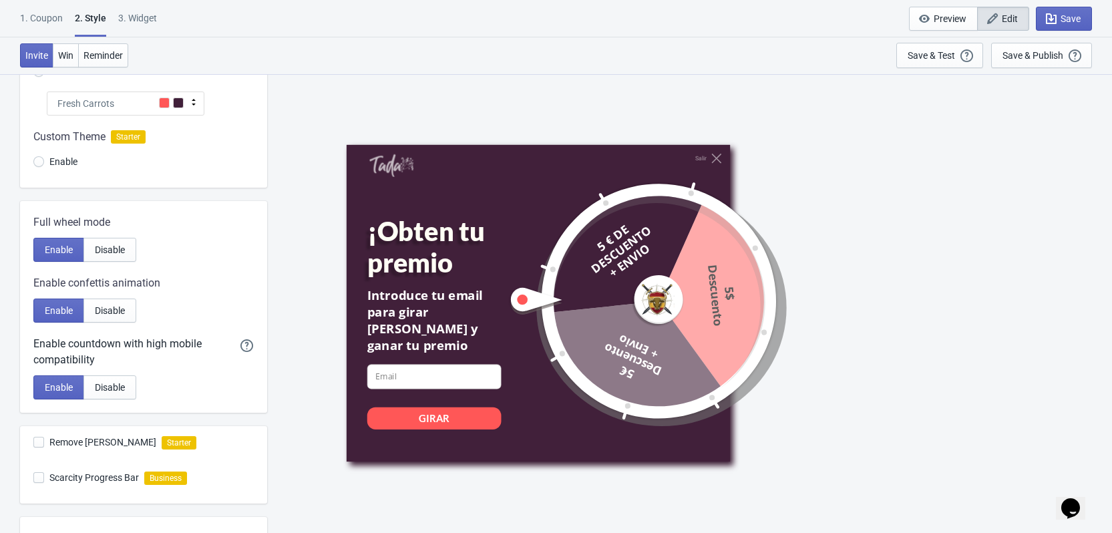
click at [116, 108] on div "Fresh Carrots" at bounding box center [126, 104] width 158 height 24
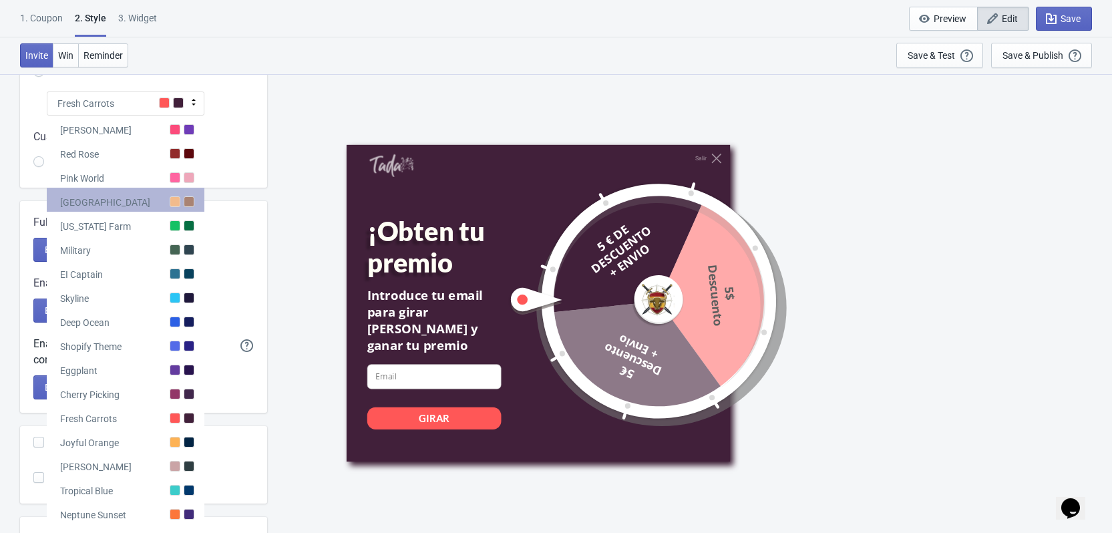
click at [130, 204] on div "[GEOGRAPHIC_DATA]" at bounding box center [126, 200] width 158 height 24
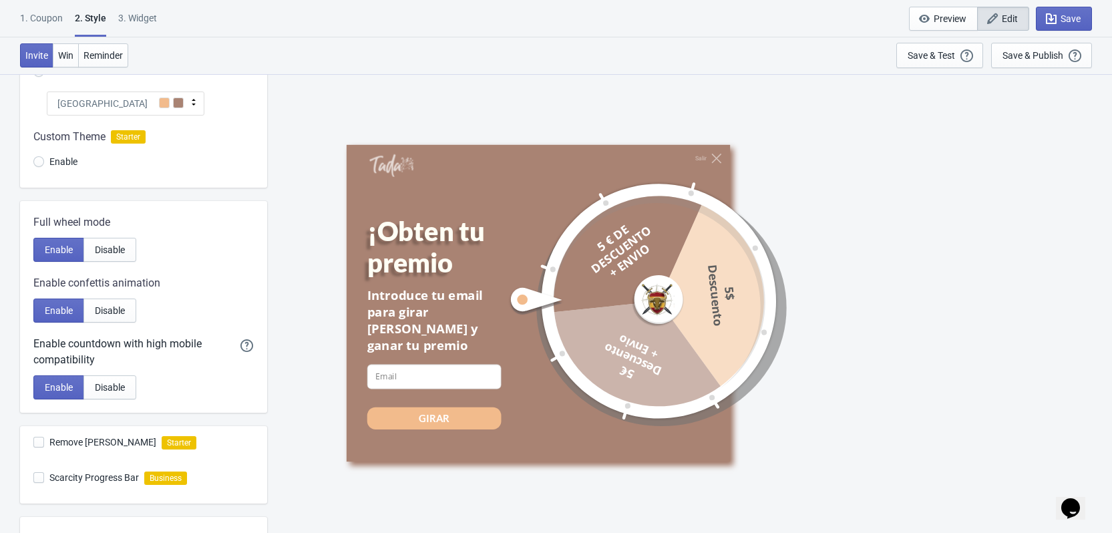
click at [125, 102] on div "[GEOGRAPHIC_DATA]" at bounding box center [126, 104] width 158 height 24
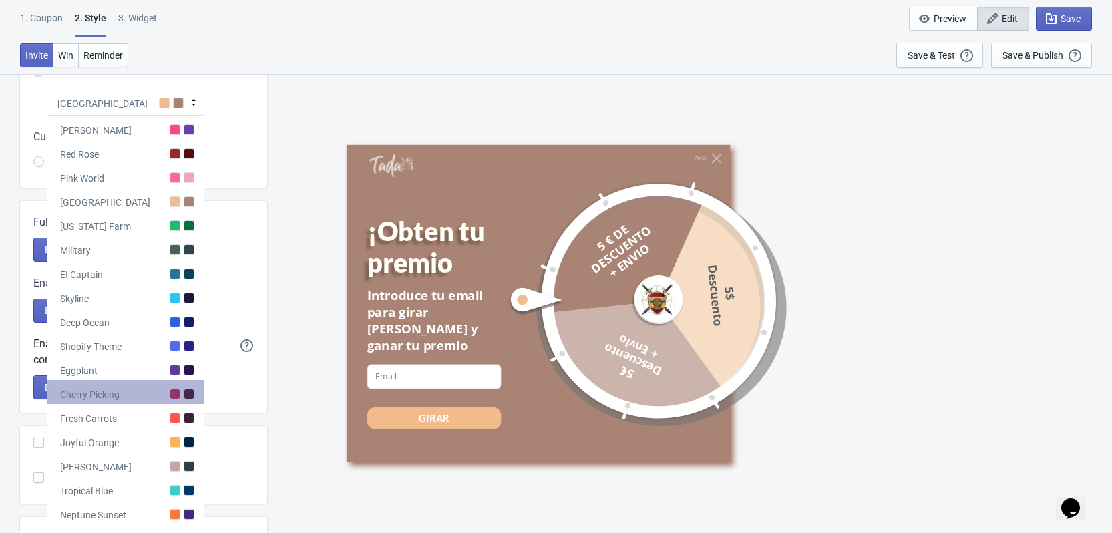
click at [140, 397] on div "Cherry Picking" at bounding box center [126, 392] width 158 height 24
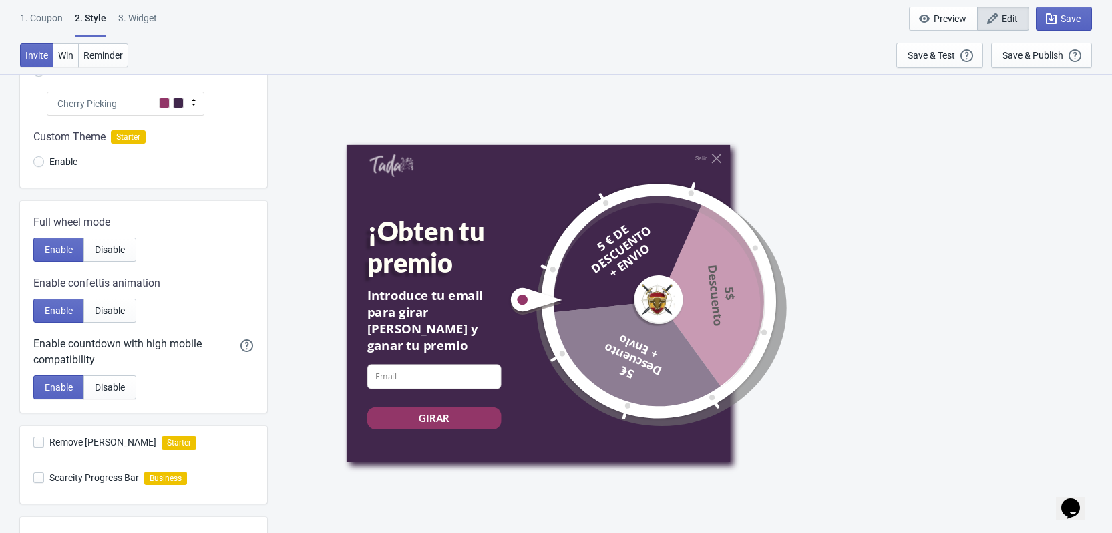
click at [269, 265] on div "Visual Style Clear Theme Dark Theme Color Theme Cherry Picking Tada Red Rose Pi…" at bounding box center [556, 334] width 1112 height 788
click at [116, 253] on span "Disable" at bounding box center [110, 250] width 30 height 11
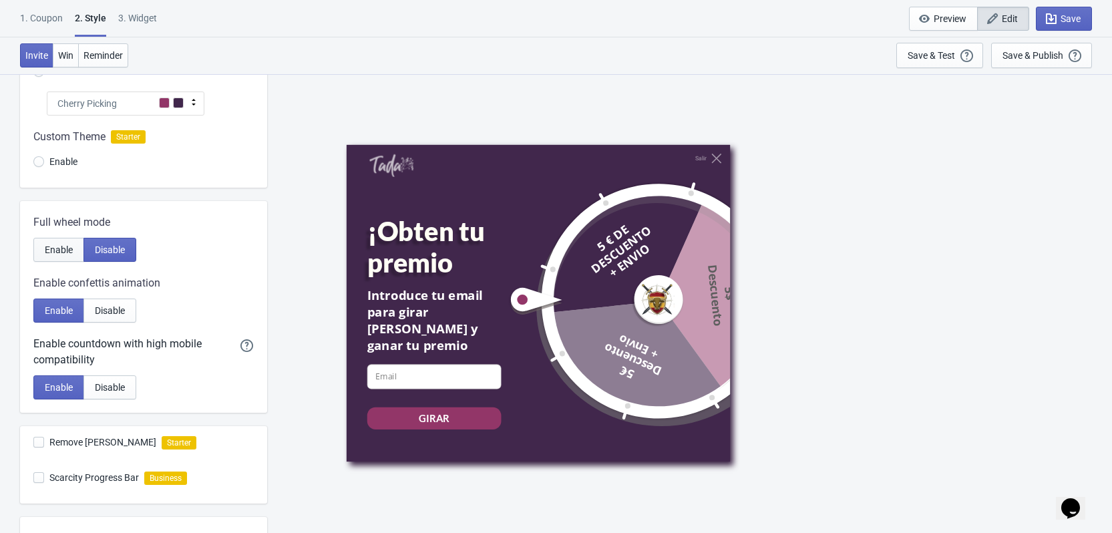
click at [67, 247] on span "Enable" at bounding box center [59, 250] width 28 height 11
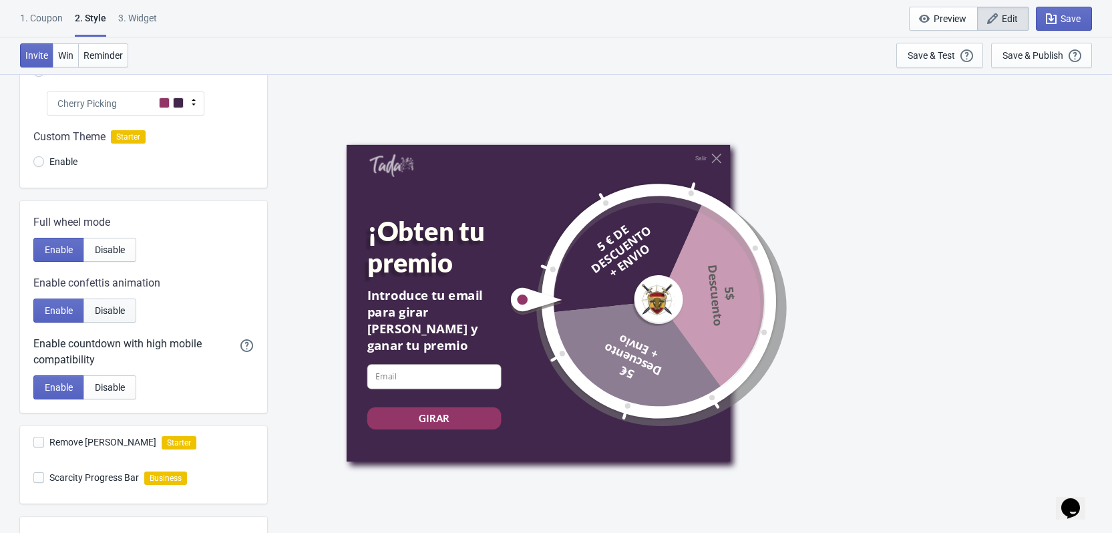
click at [114, 308] on span "Disable" at bounding box center [110, 310] width 30 height 11
click at [65, 306] on span "Enable" at bounding box center [59, 310] width 28 height 11
click at [106, 383] on span "Disable" at bounding box center [110, 387] width 30 height 11
click at [65, 383] on span "Enable" at bounding box center [59, 387] width 28 height 11
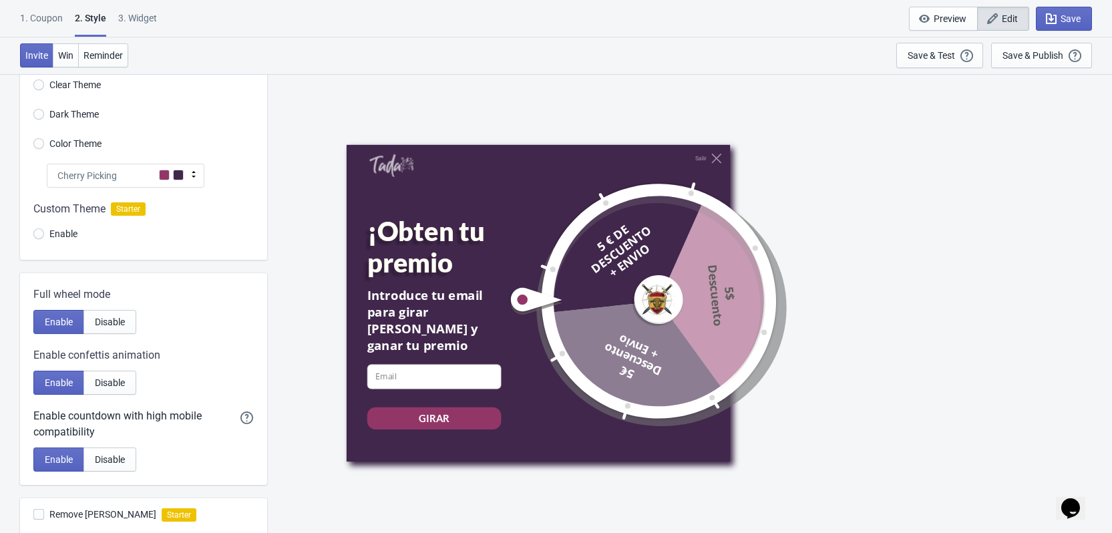
scroll to position [0, 0]
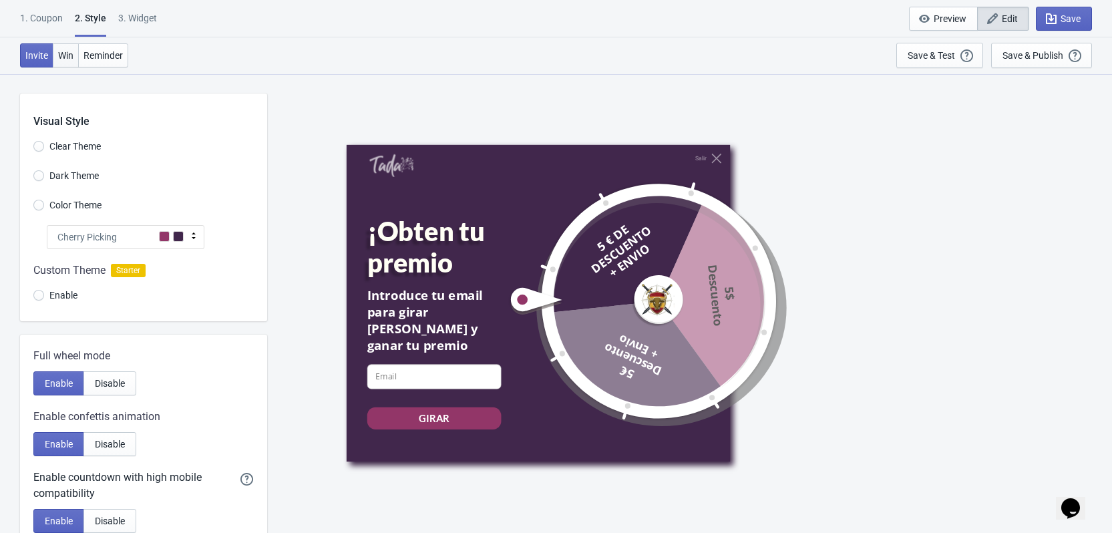
click at [63, 55] on span "Win" at bounding box center [65, 55] width 15 height 11
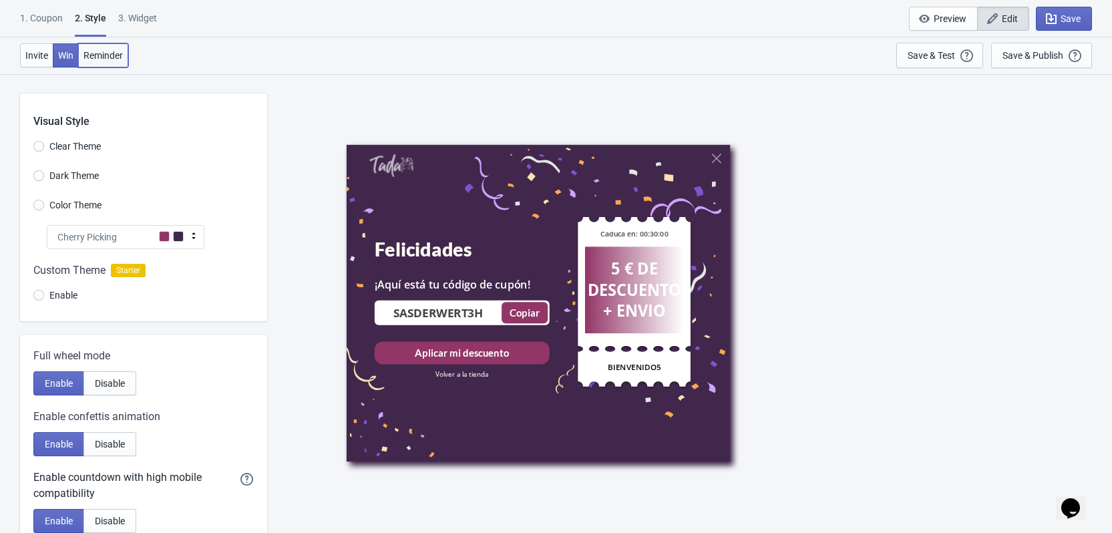
click at [96, 58] on span "Reminder" at bounding box center [103, 55] width 39 height 11
radio input "true"
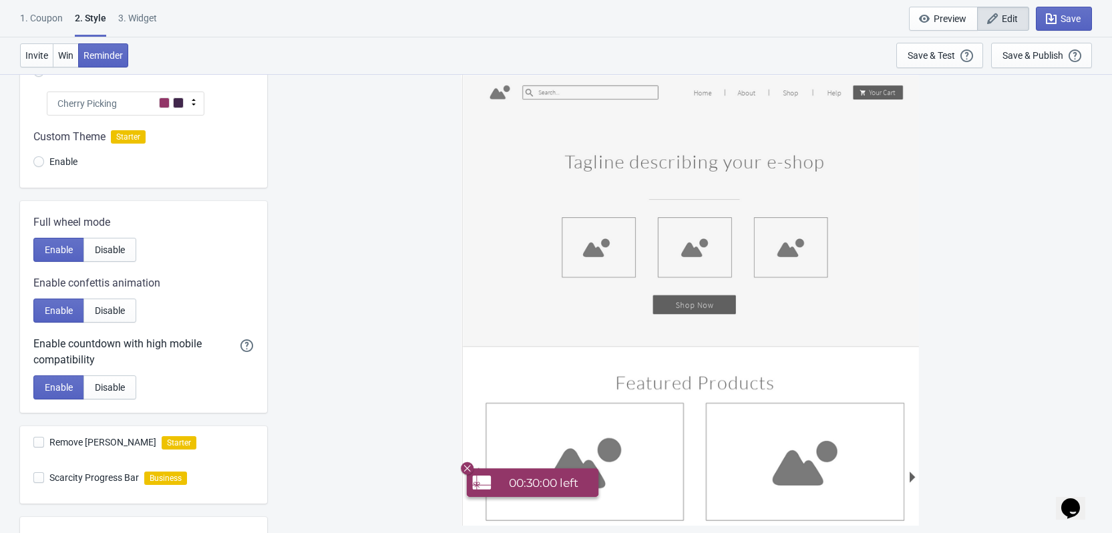
scroll to position [200, 0]
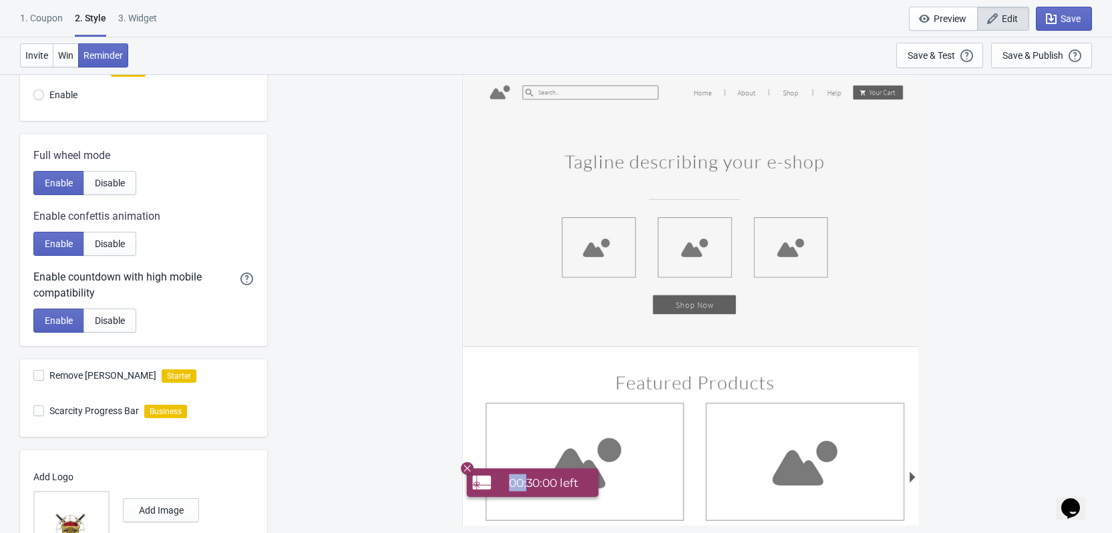
drag, startPoint x: 529, startPoint y: 483, endPoint x: 556, endPoint y: 419, distance: 69.5
click at [556, 419] on div "00:30:00 left" at bounding box center [690, 299] width 458 height 452
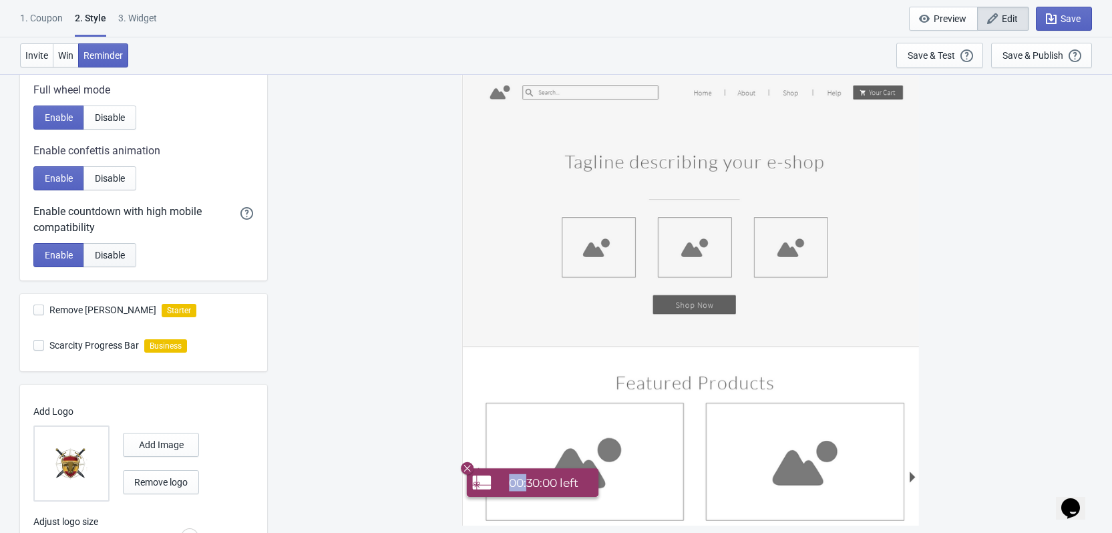
scroll to position [329, 0]
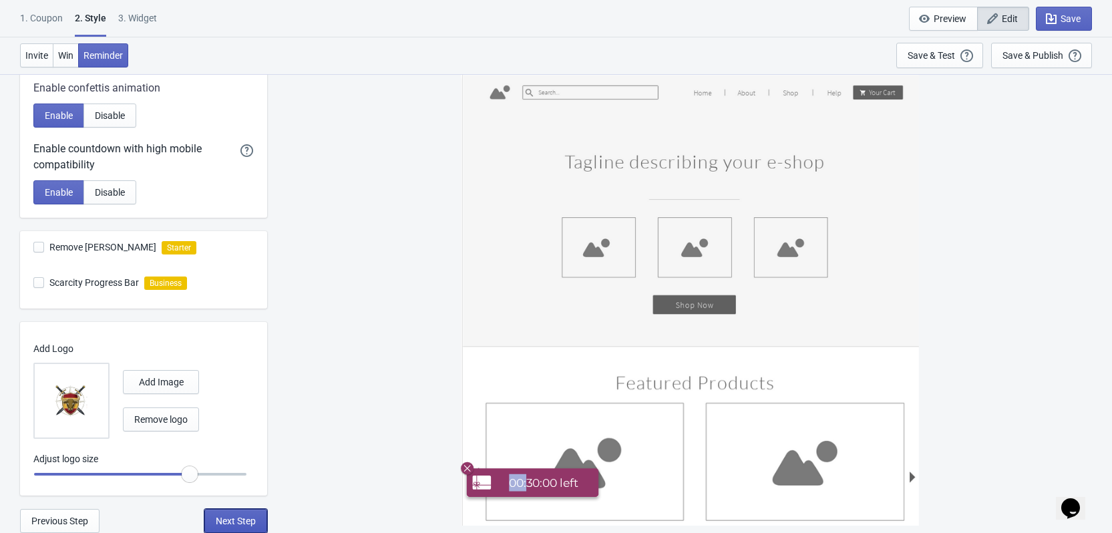
click at [249, 520] on span "Next Step" at bounding box center [236, 521] width 40 height 11
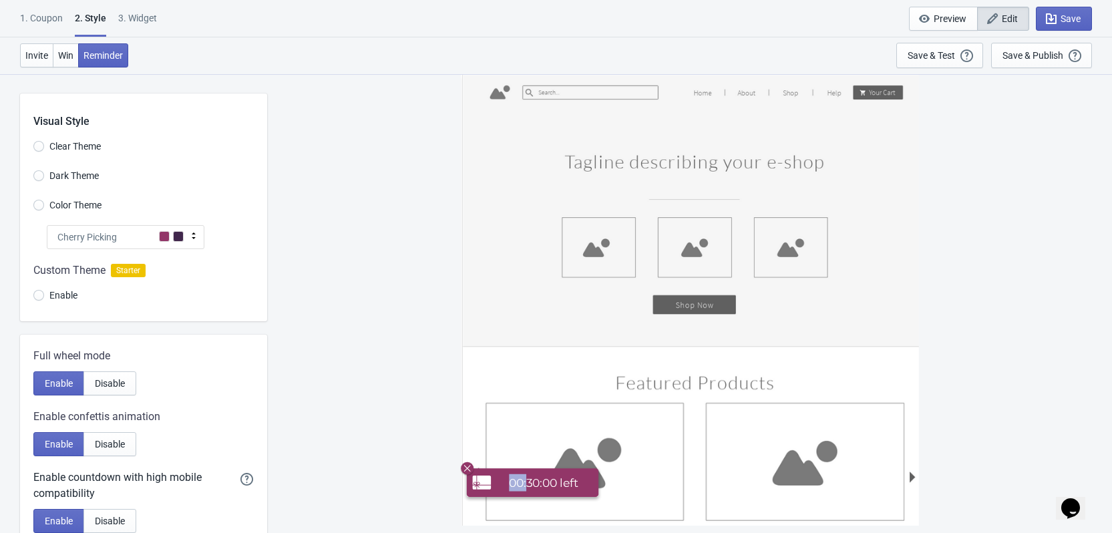
select select "once"
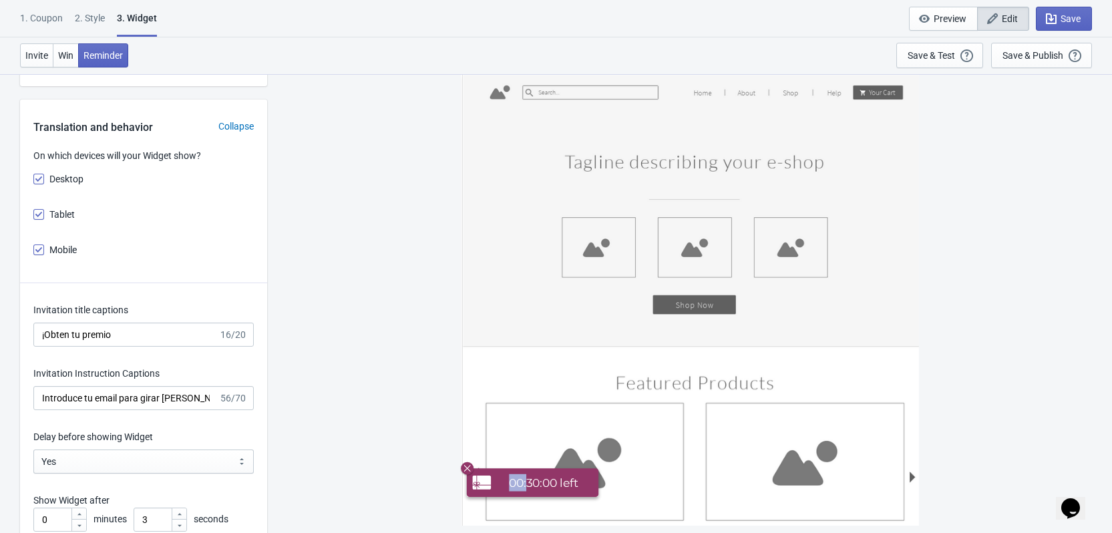
scroll to position [1737, 0]
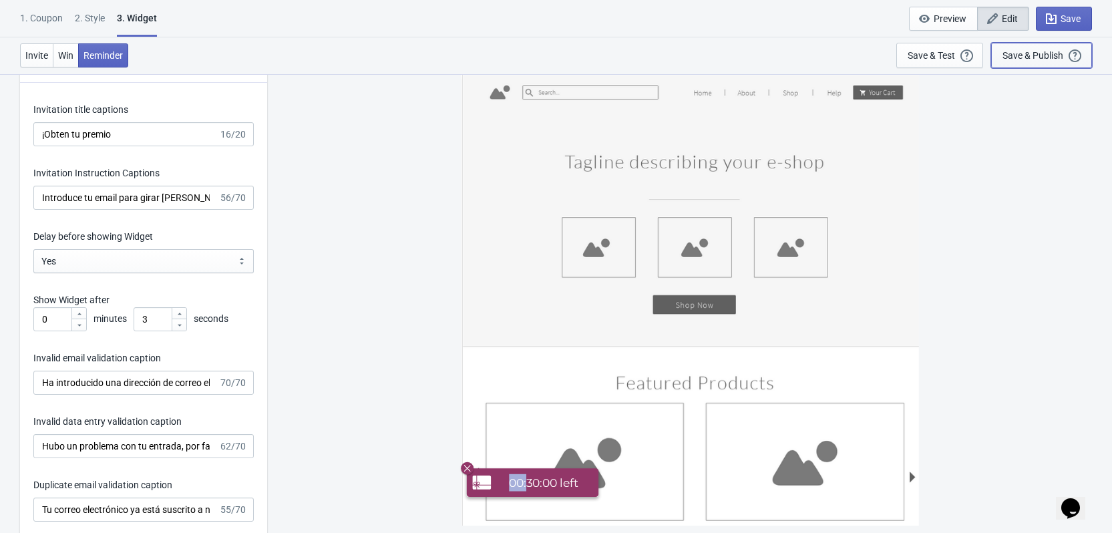
click at [1049, 53] on div "Save & Publish" at bounding box center [1033, 55] width 61 height 11
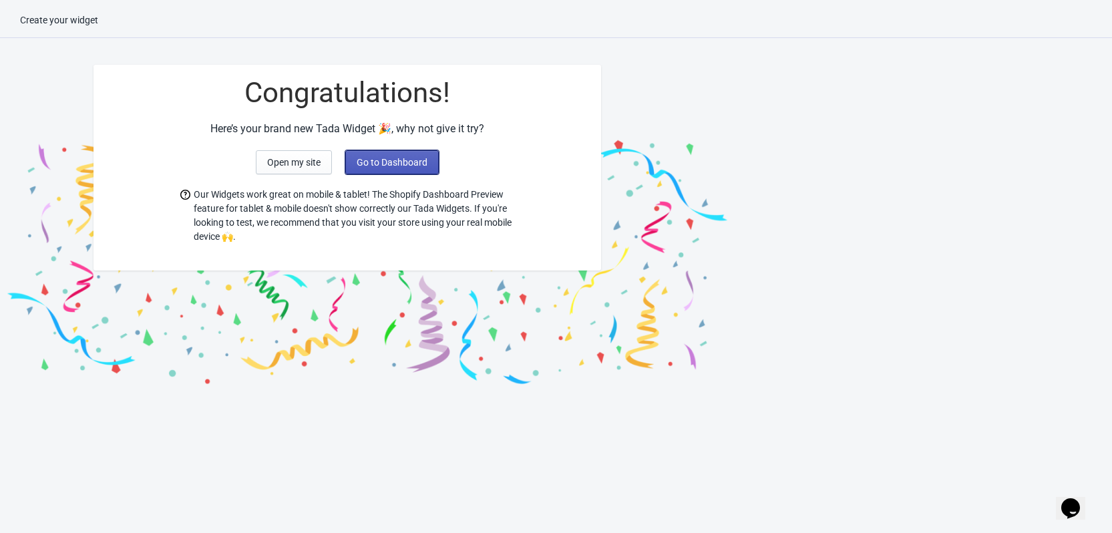
click at [361, 163] on span "Go to Dashboard" at bounding box center [392, 162] width 71 height 11
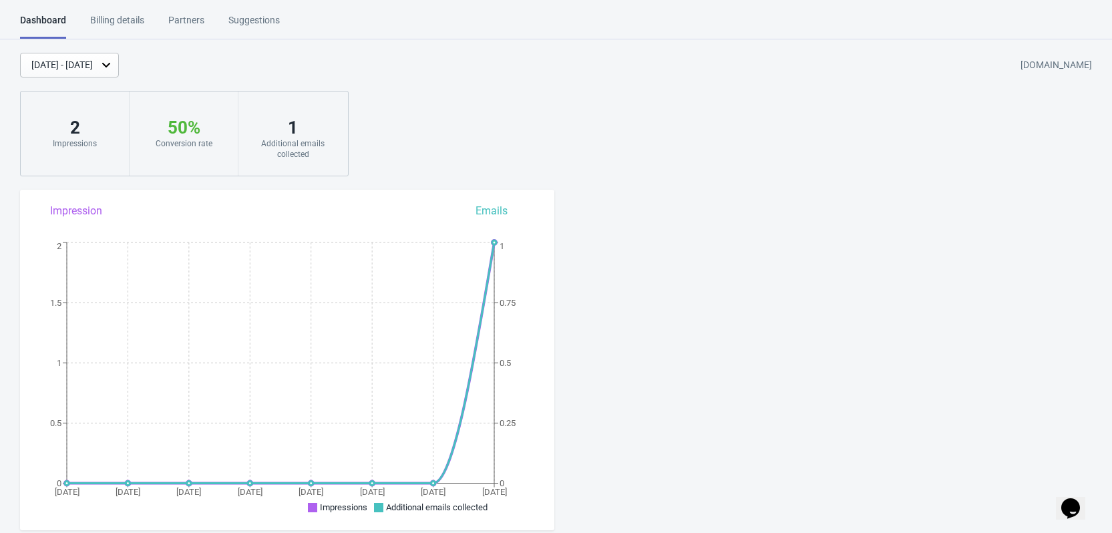
click at [116, 21] on div "Billing details" at bounding box center [117, 24] width 54 height 23
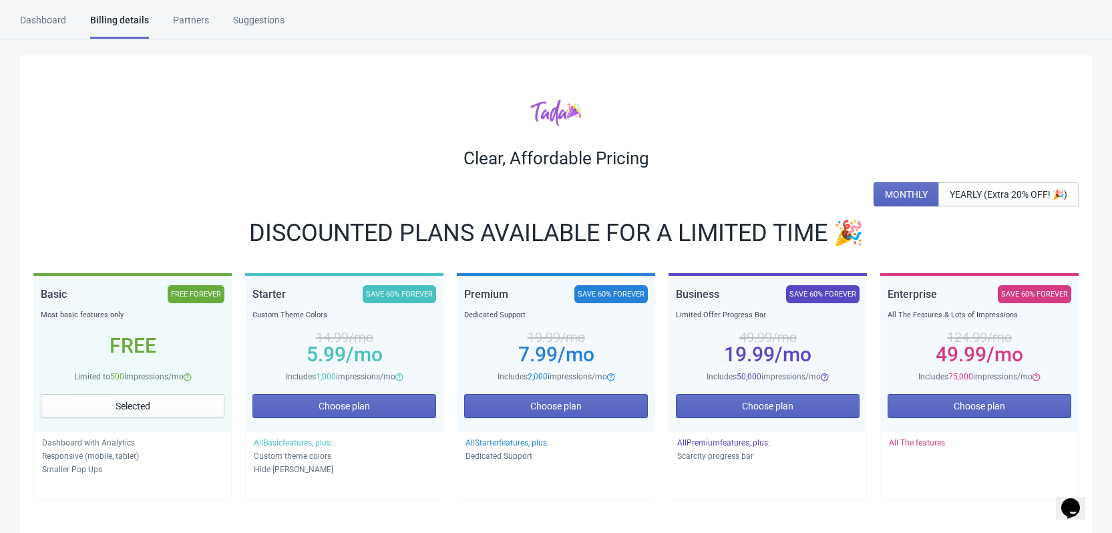
click at [57, 20] on div "Dashboard" at bounding box center [43, 24] width 46 height 23
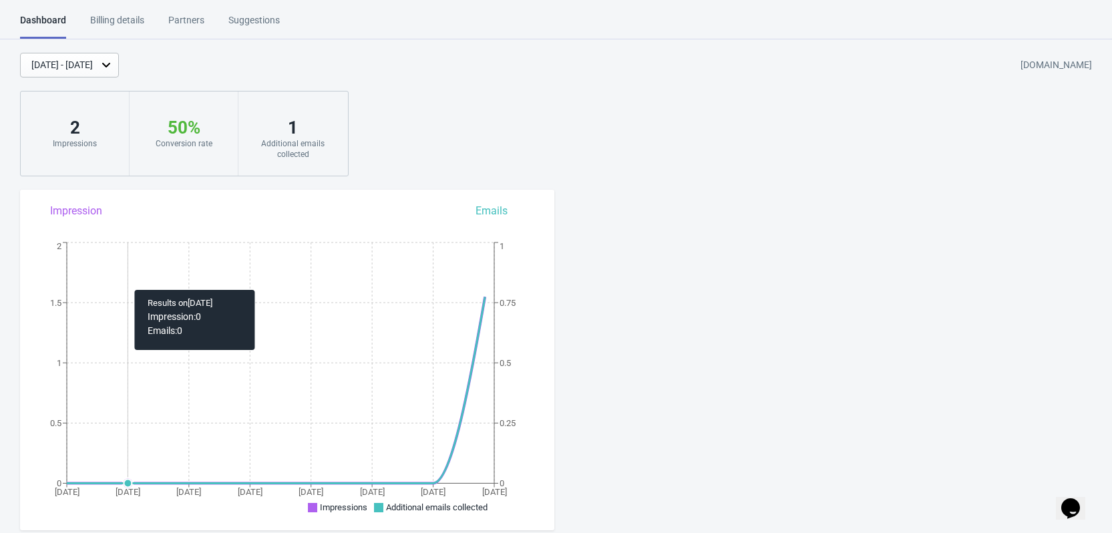
scroll to position [334, 0]
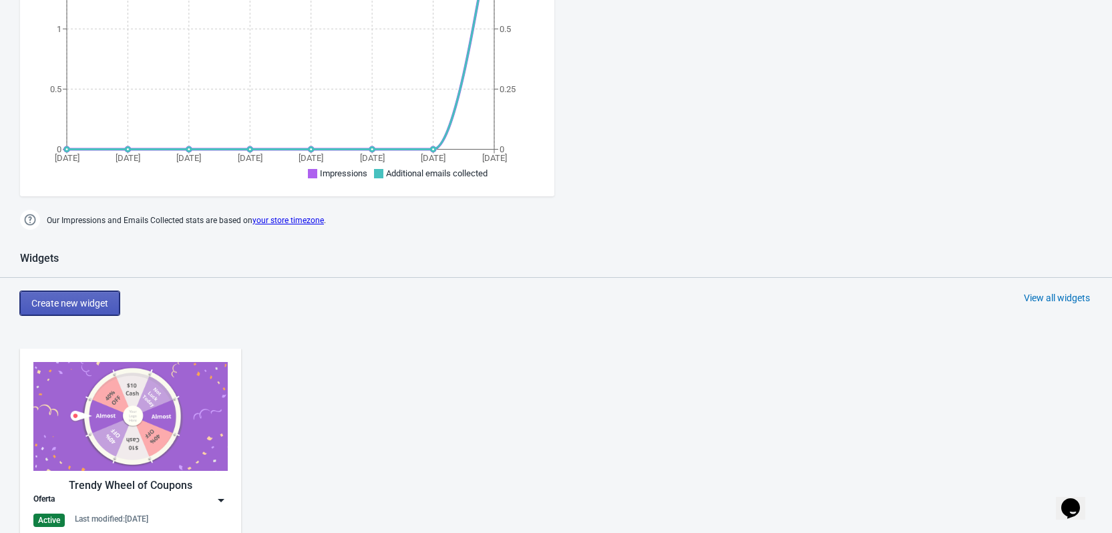
click at [80, 309] on button "Create new widget" at bounding box center [70, 303] width 100 height 24
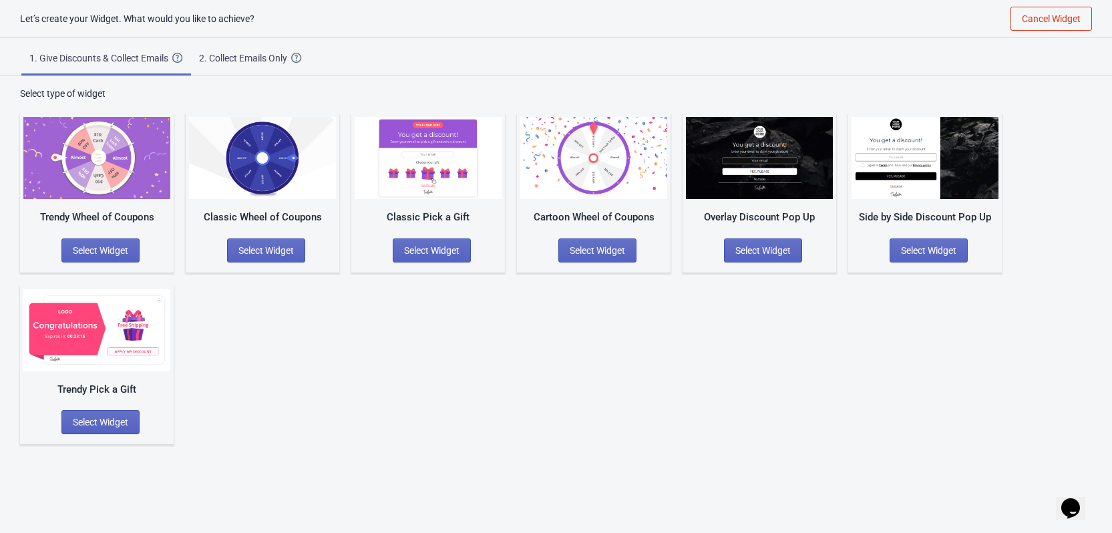
scroll to position [13, 0]
click at [106, 331] on img at bounding box center [96, 330] width 147 height 82
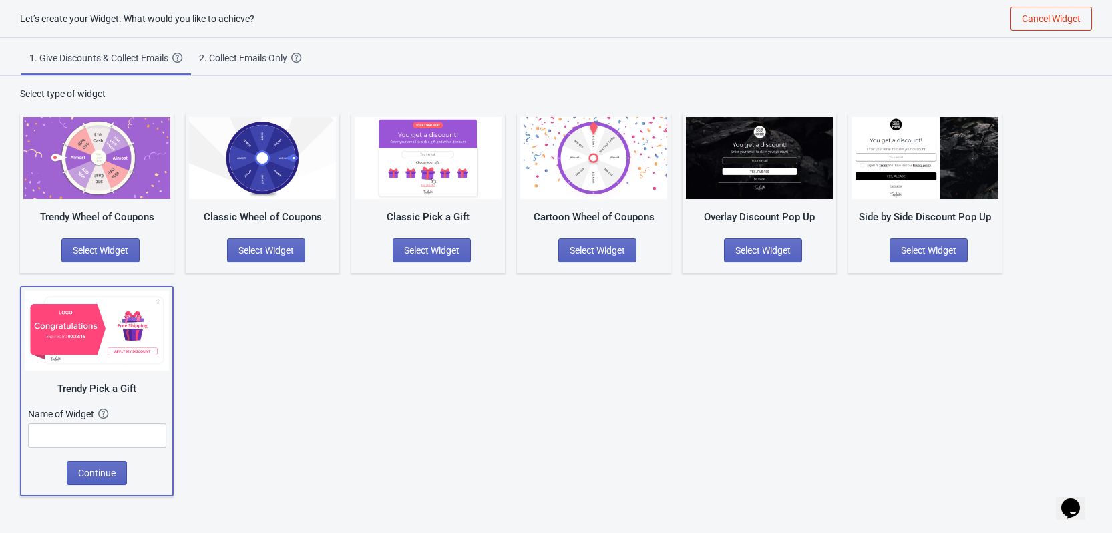
click at [440, 349] on div "Trendy Wheel of Coupons Select Widget Classic Wheel of Coupons Select Widget Cl…" at bounding box center [556, 298] width 1072 height 396
click at [268, 52] on div "2. Collect Emails Only" at bounding box center [245, 57] width 92 height 13
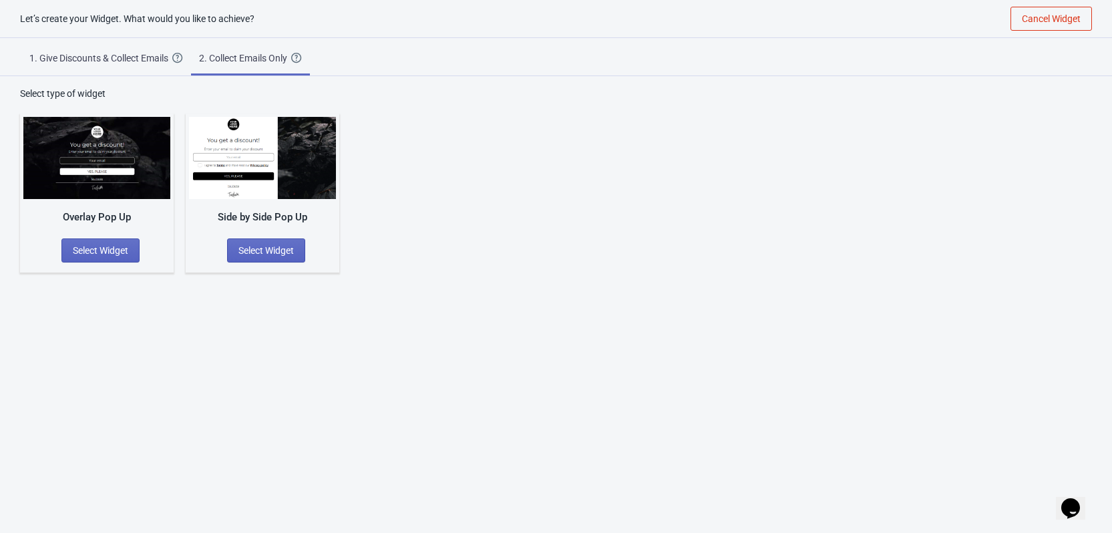
click at [110, 55] on div "1. Give Discounts & Collect Emails" at bounding box center [100, 57] width 143 height 13
